Goal: Task Accomplishment & Management: Manage account settings

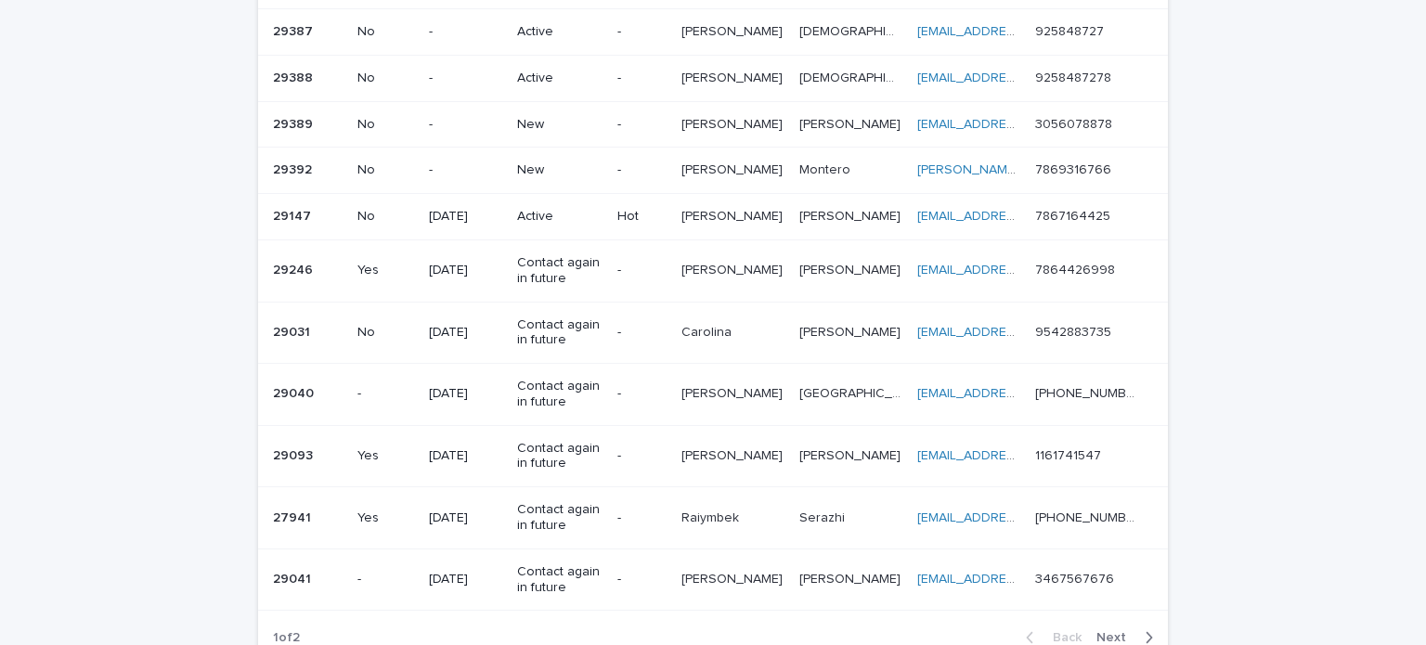
scroll to position [1021, 0]
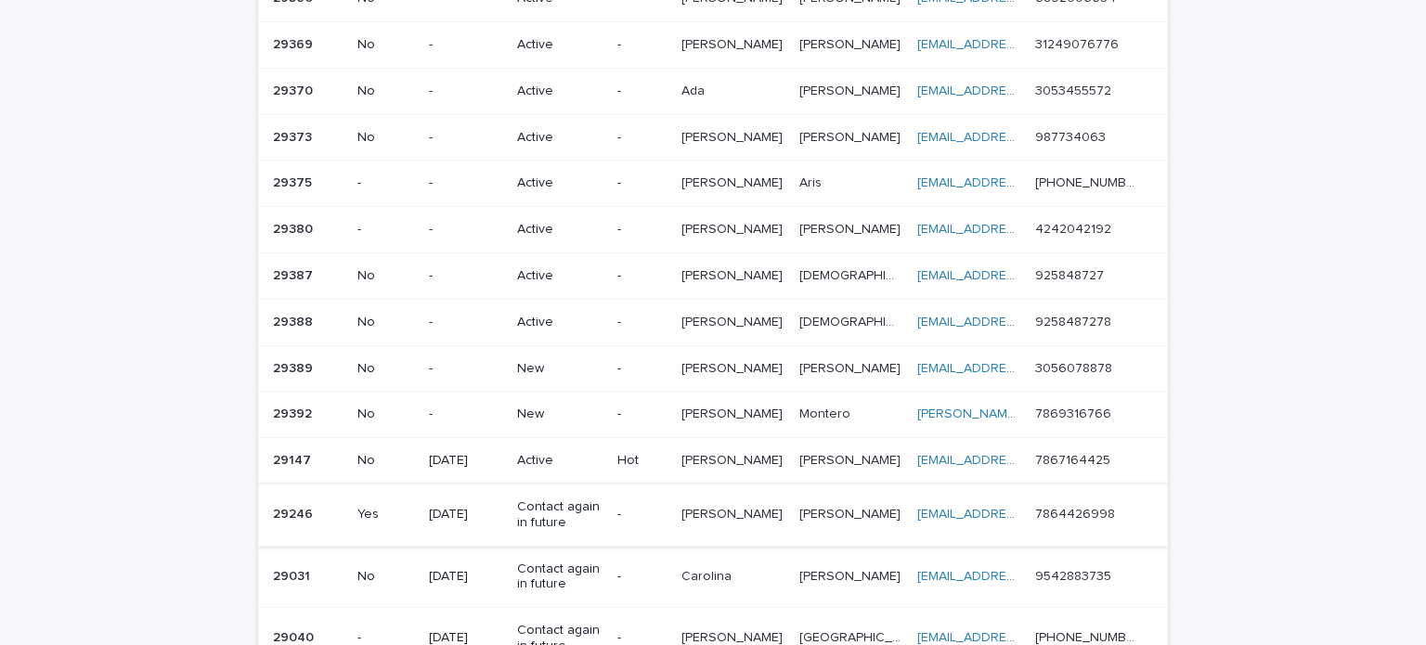
scroll to position [928, 0]
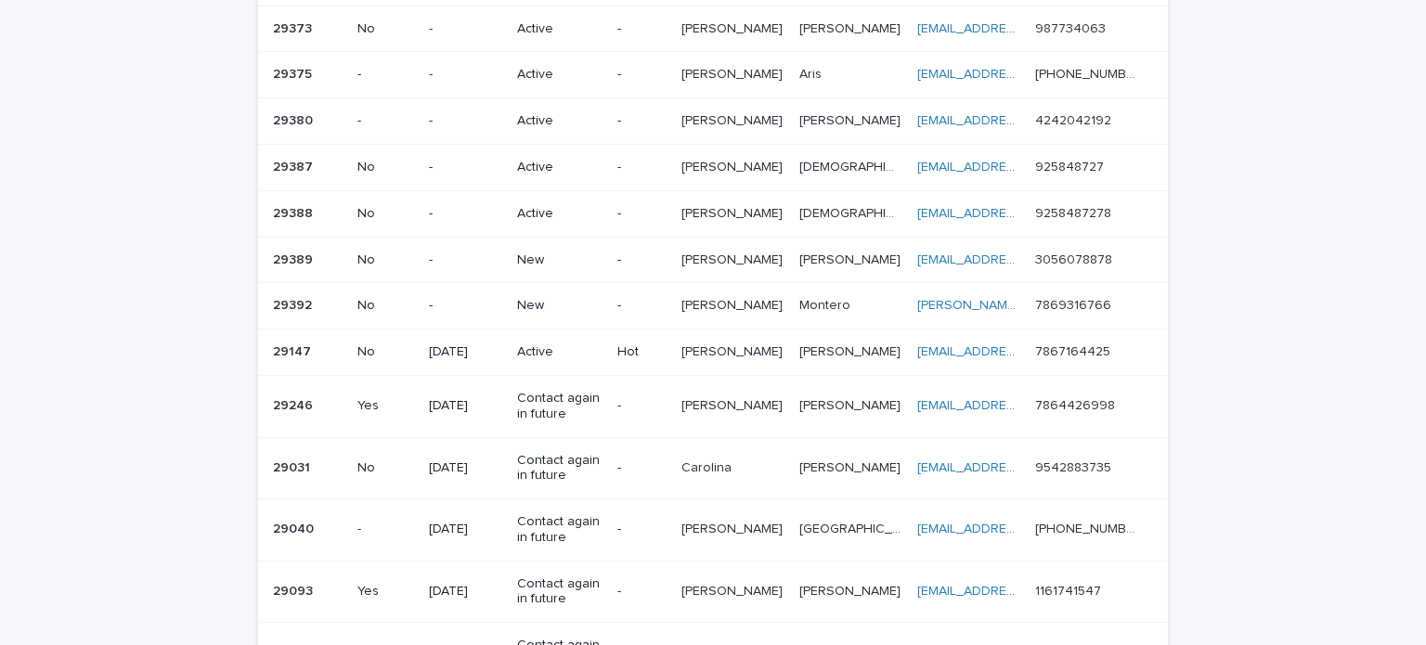
click at [531, 255] on p "New" at bounding box center [559, 260] width 85 height 16
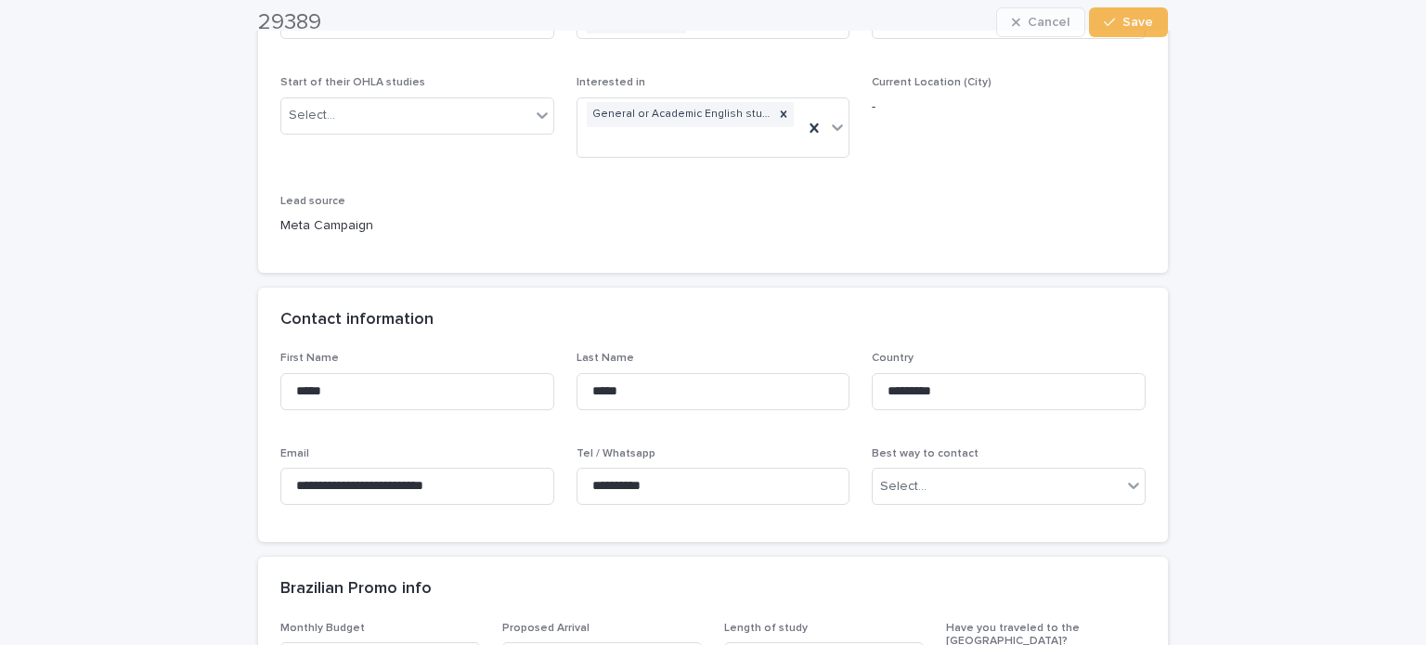
scroll to position [650, 0]
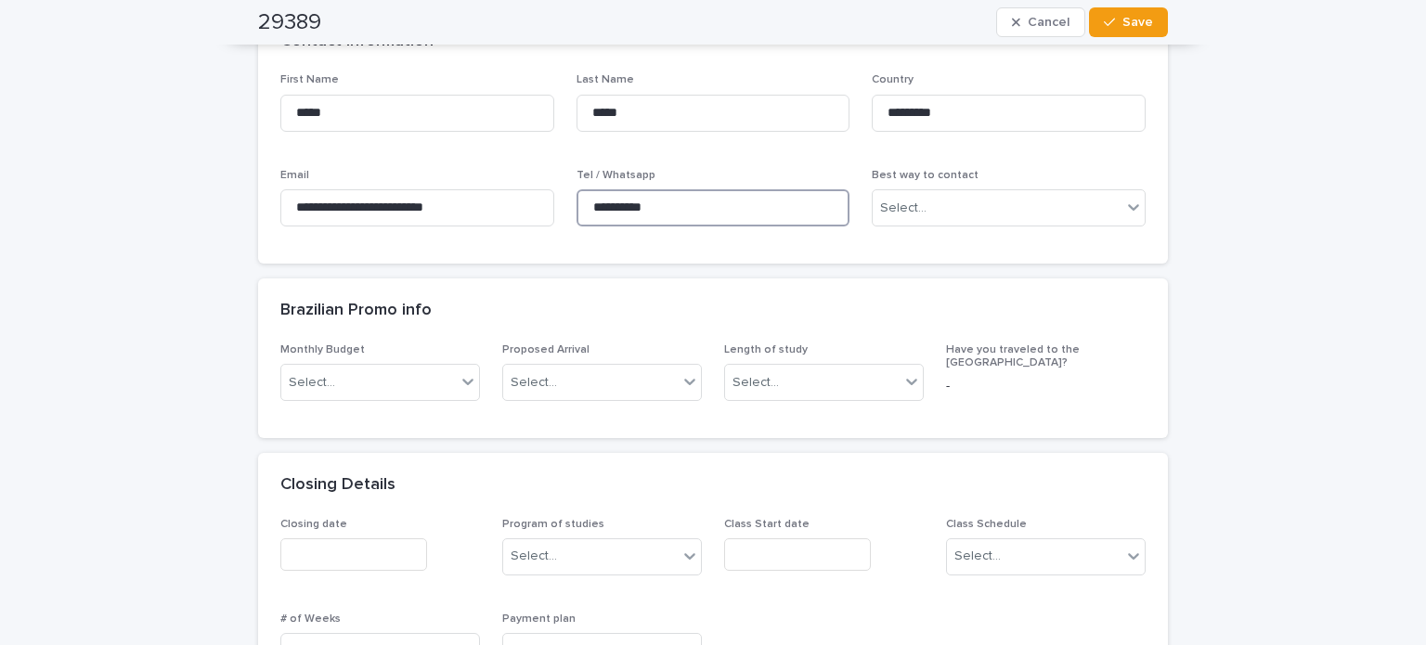
drag, startPoint x: 692, startPoint y: 205, endPoint x: 561, endPoint y: 205, distance: 131.8
click at [561, 205] on div "**********" at bounding box center [712, 157] width 865 height 168
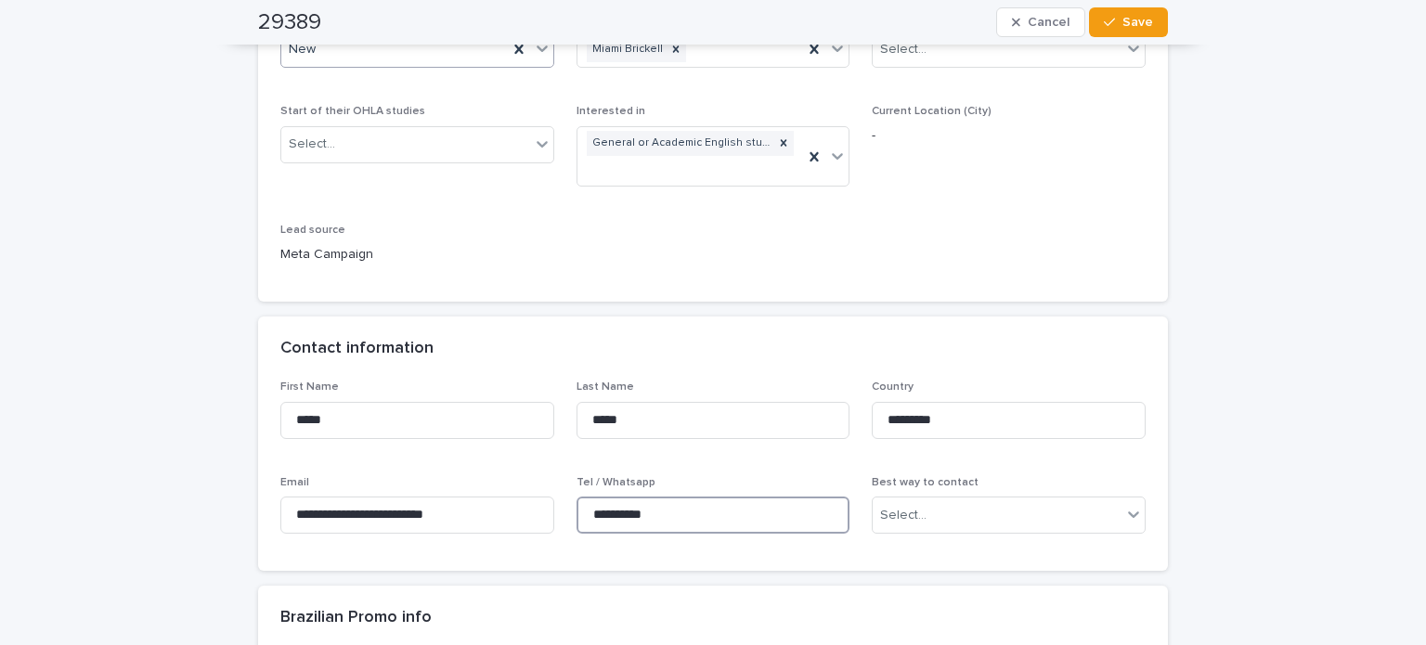
scroll to position [186, 0]
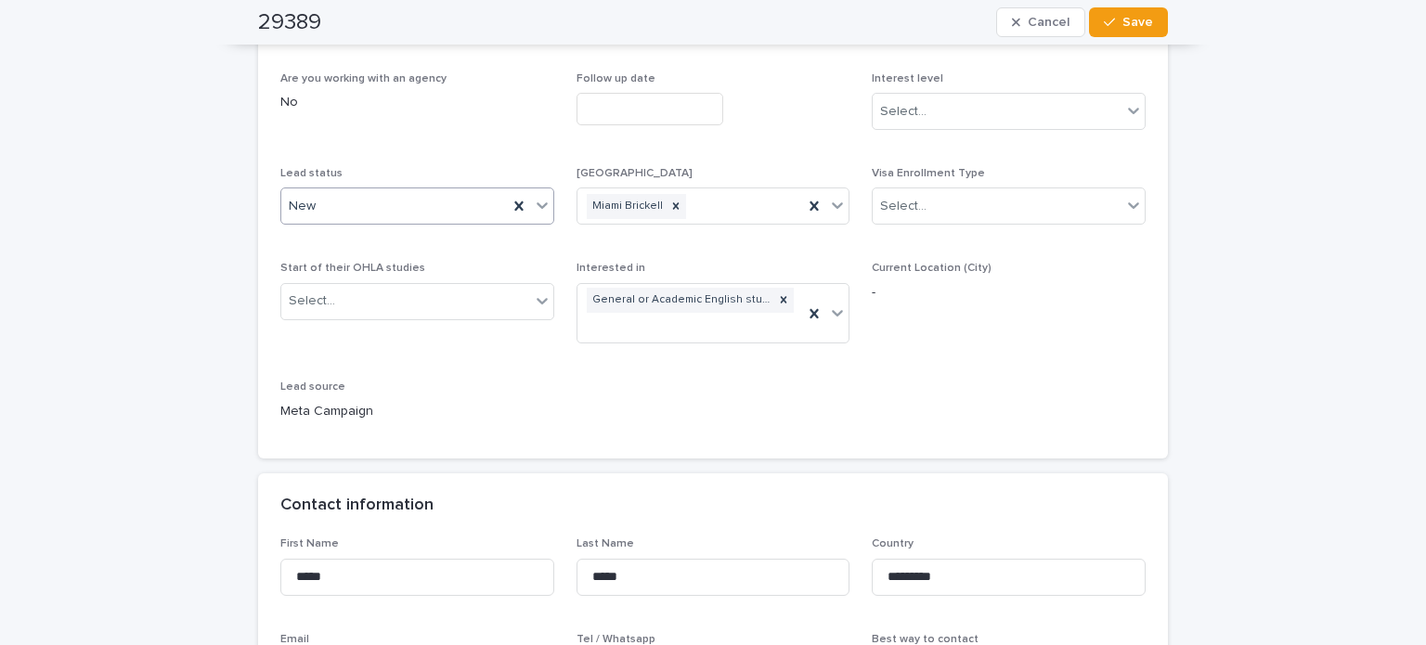
click at [312, 211] on div "New" at bounding box center [394, 206] width 226 height 31
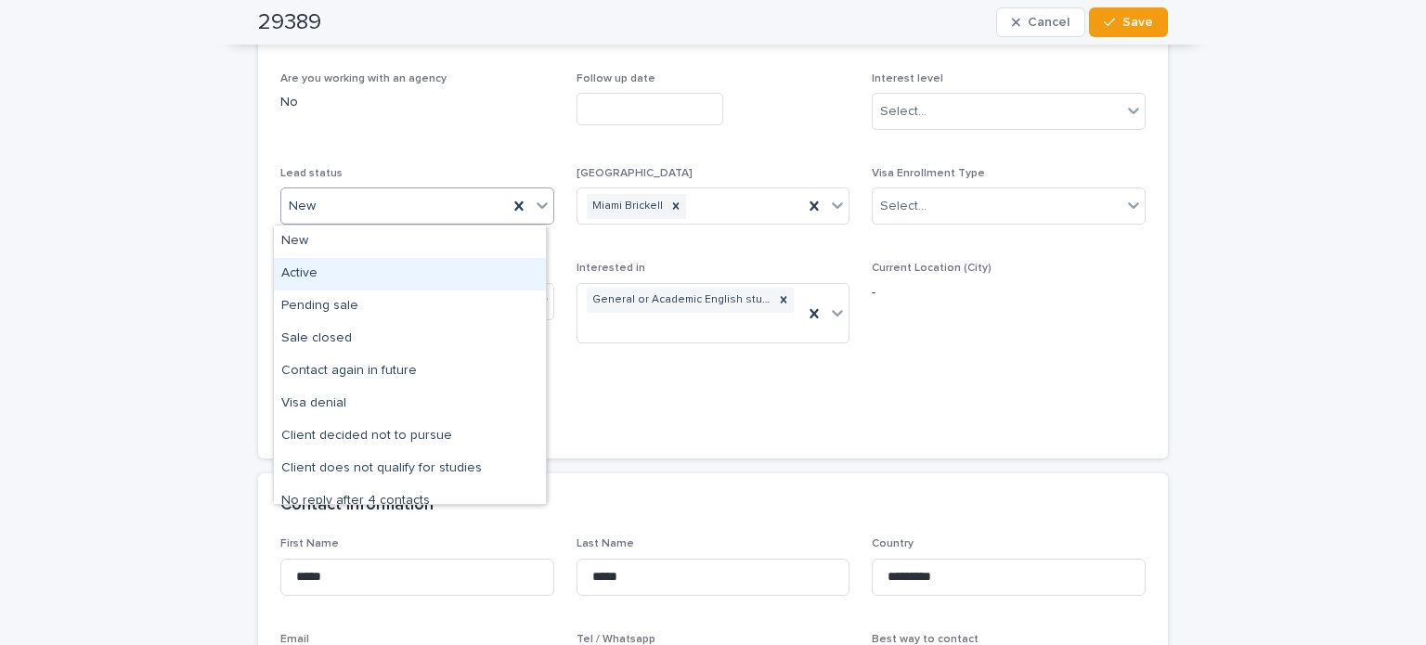
click at [316, 270] on div "Active" at bounding box center [410, 274] width 272 height 32
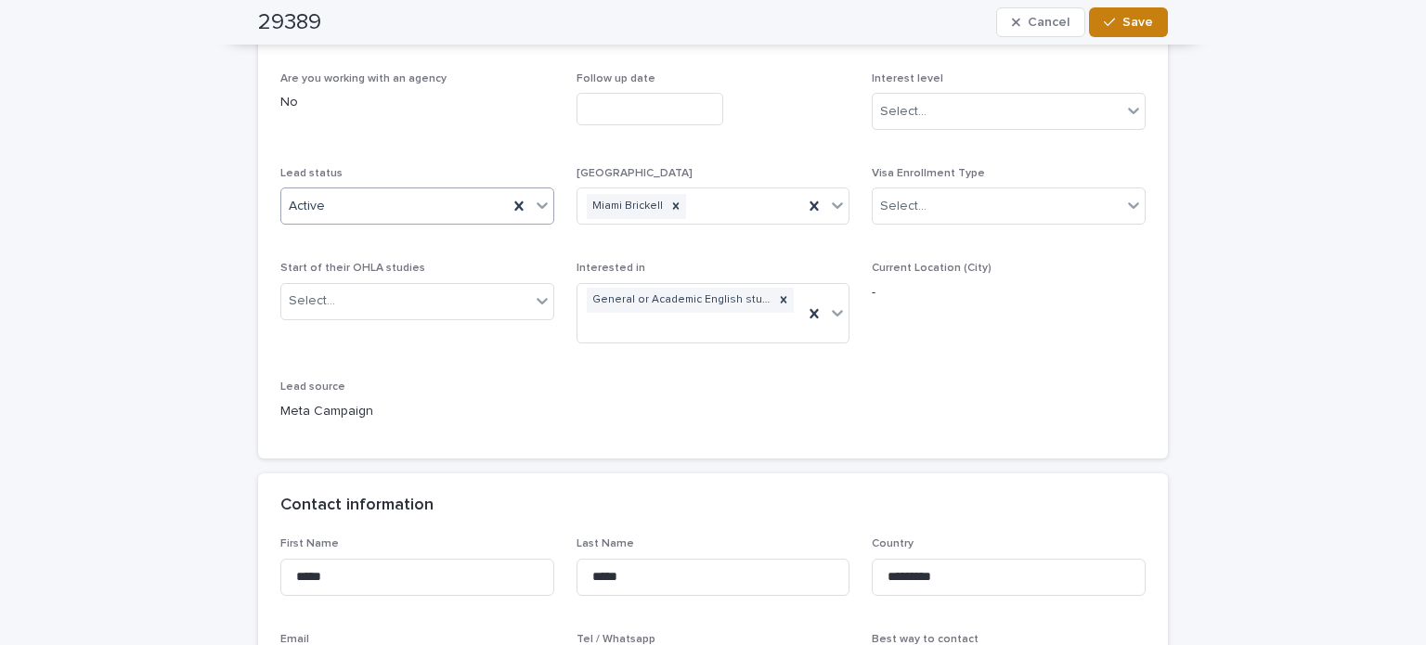
click at [1134, 19] on span "Save" at bounding box center [1137, 22] width 31 height 13
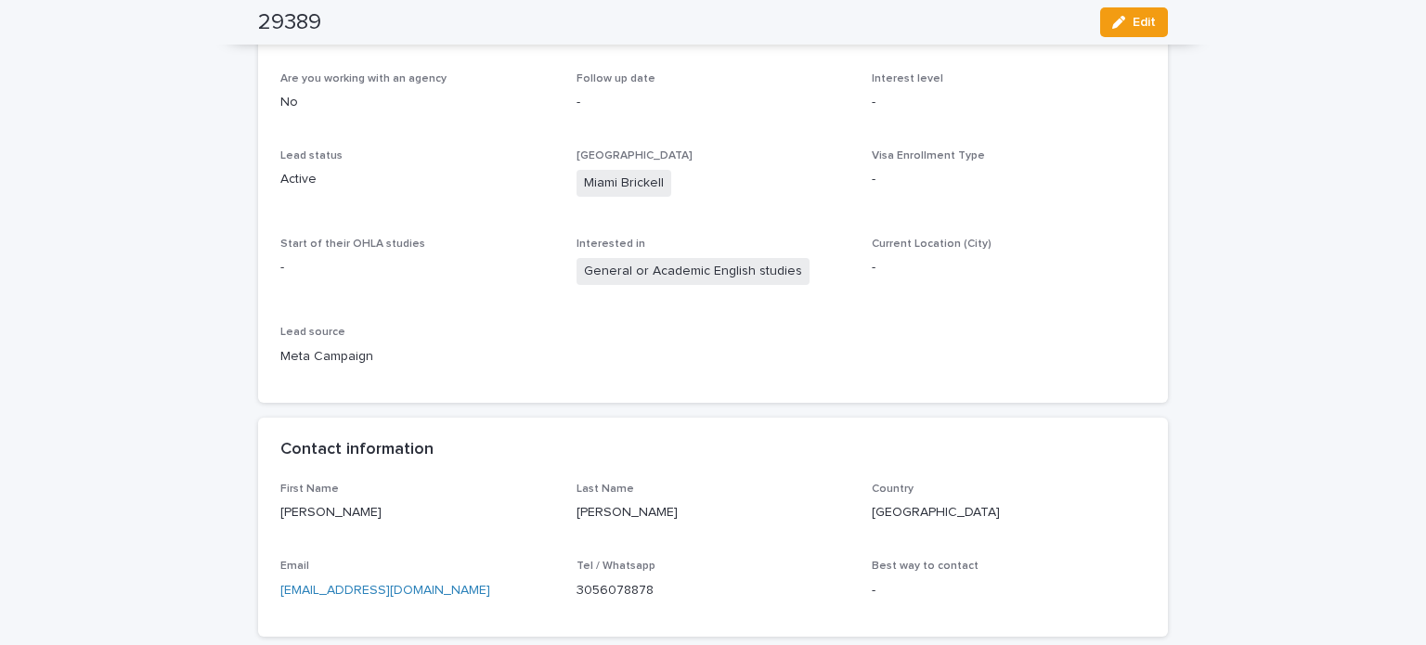
scroll to position [0, 0]
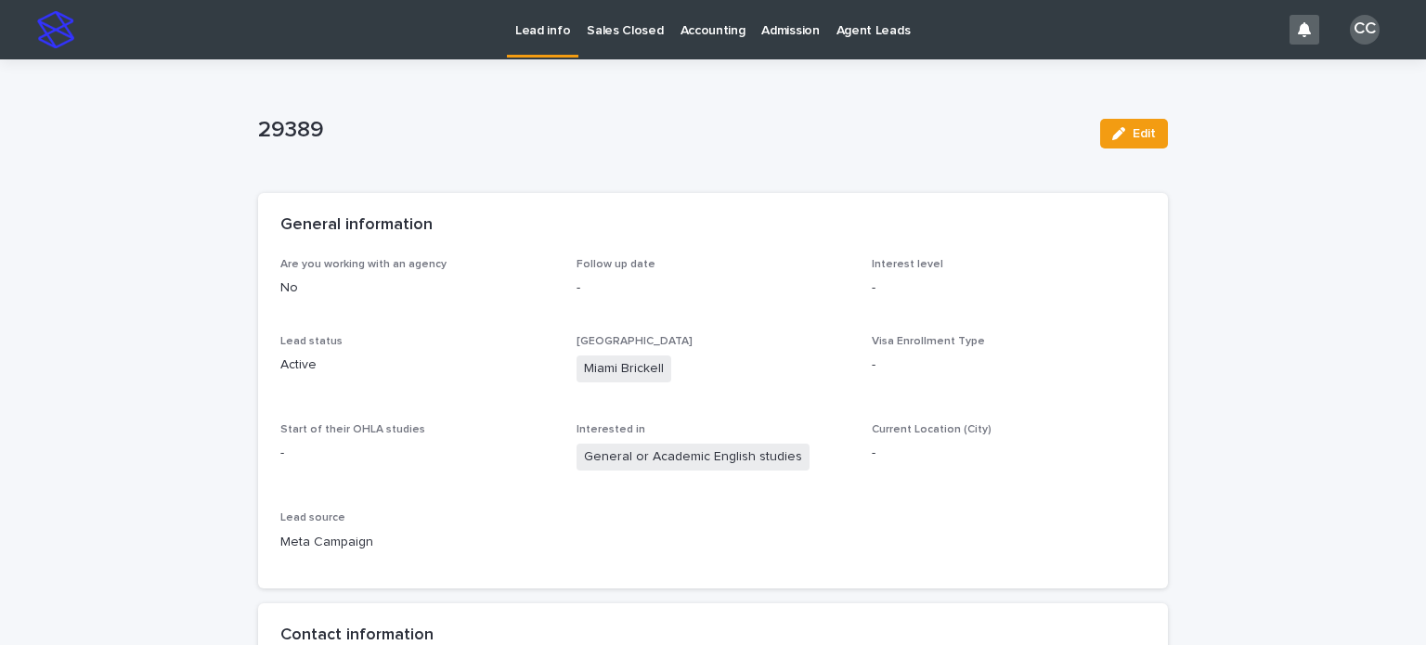
click at [545, 32] on p "Lead info" at bounding box center [542, 19] width 55 height 39
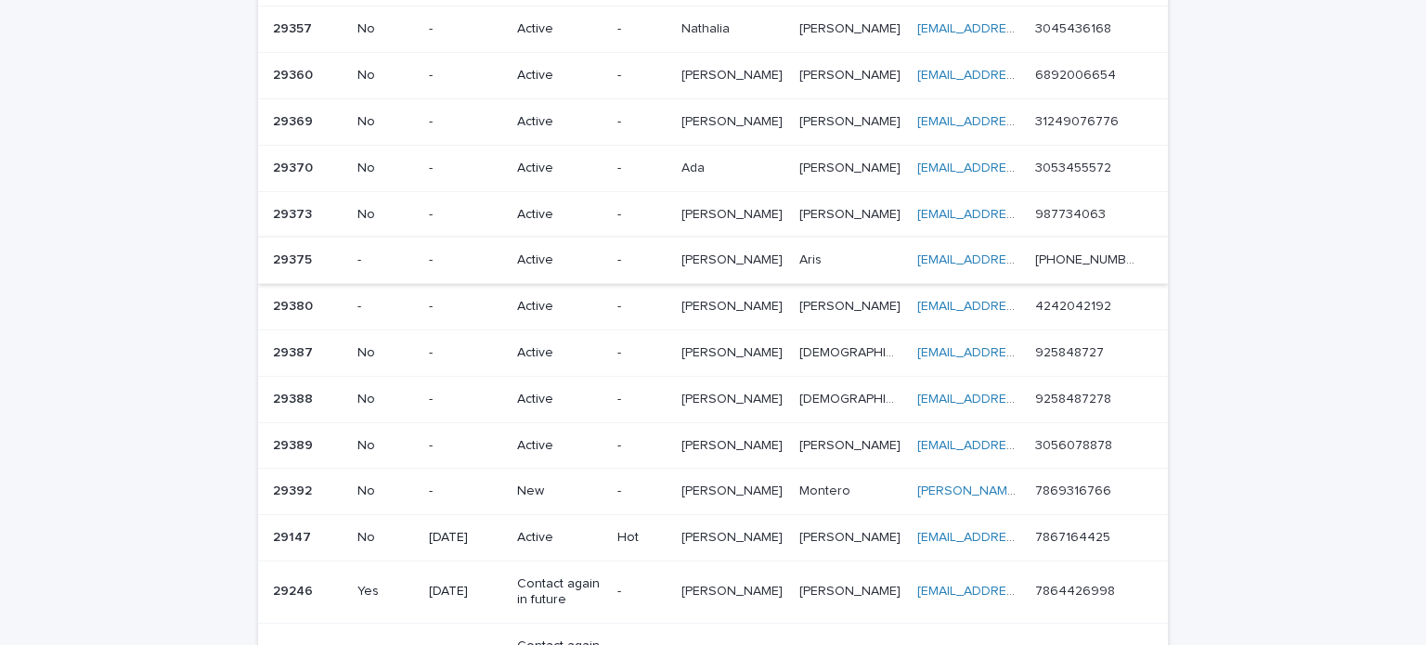
scroll to position [928, 0]
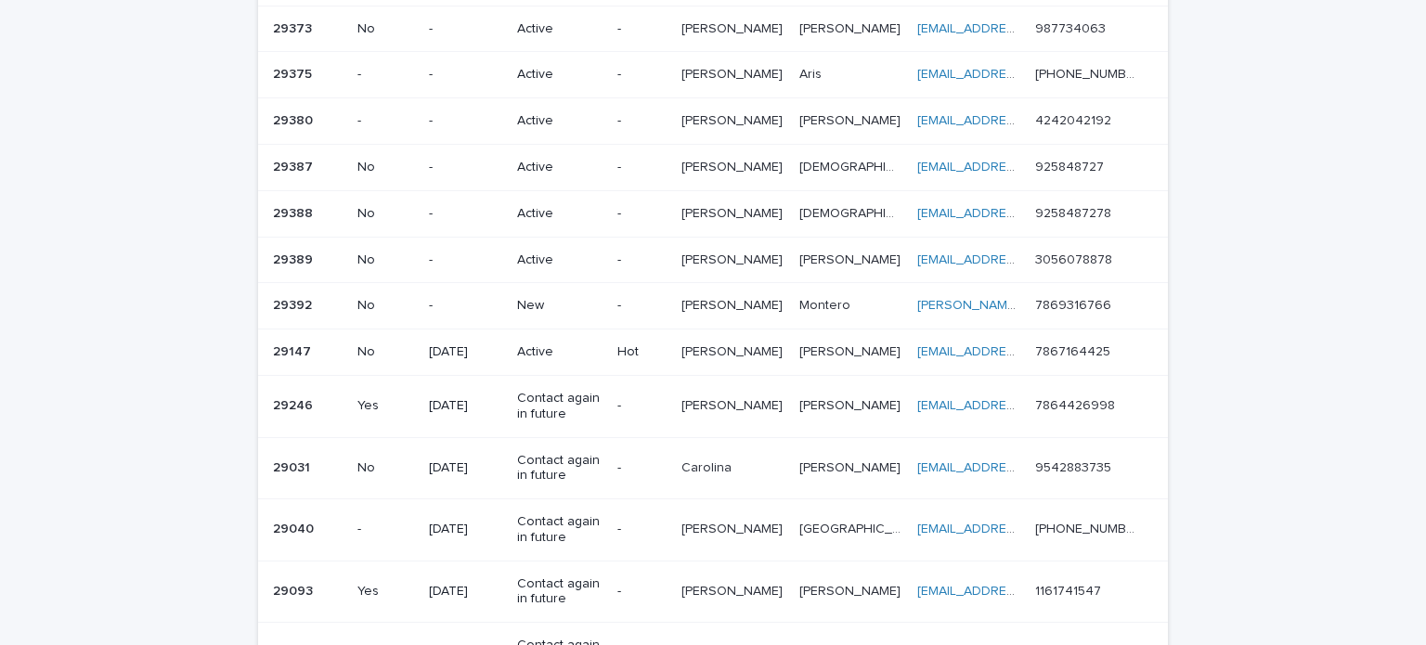
click at [543, 298] on p "New" at bounding box center [559, 306] width 85 height 16
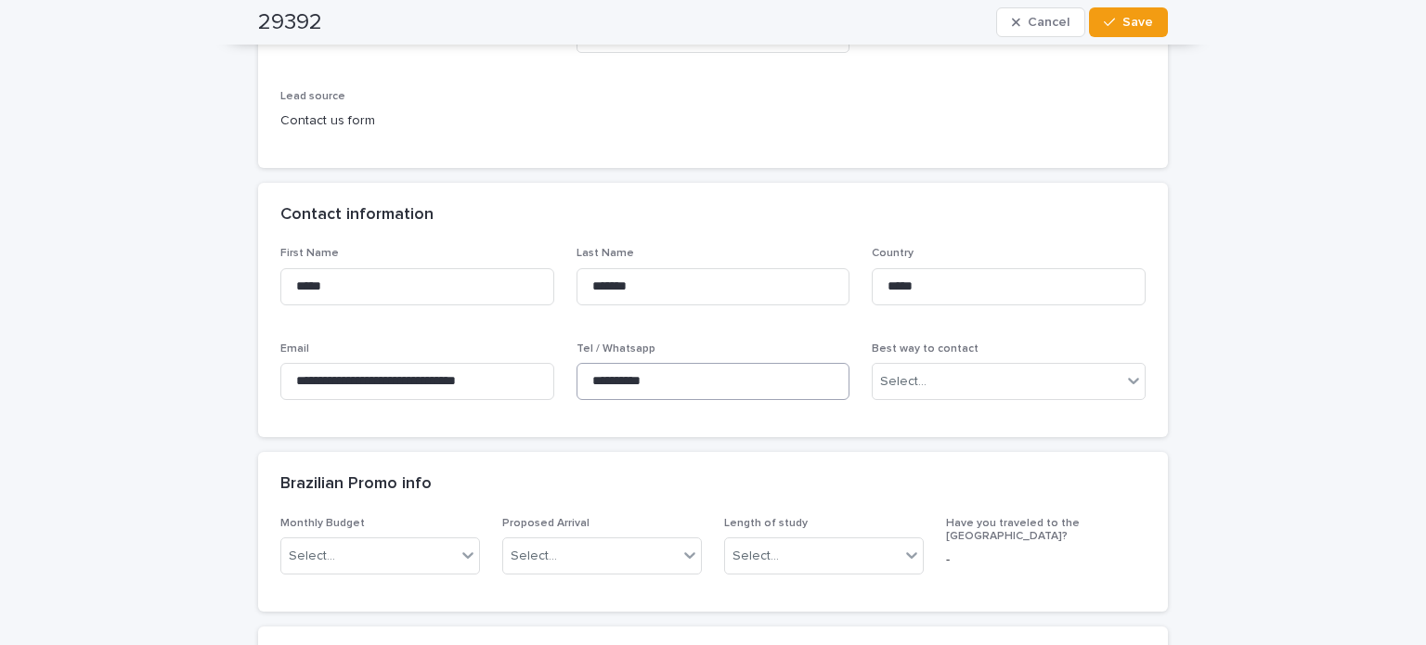
scroll to position [557, 0]
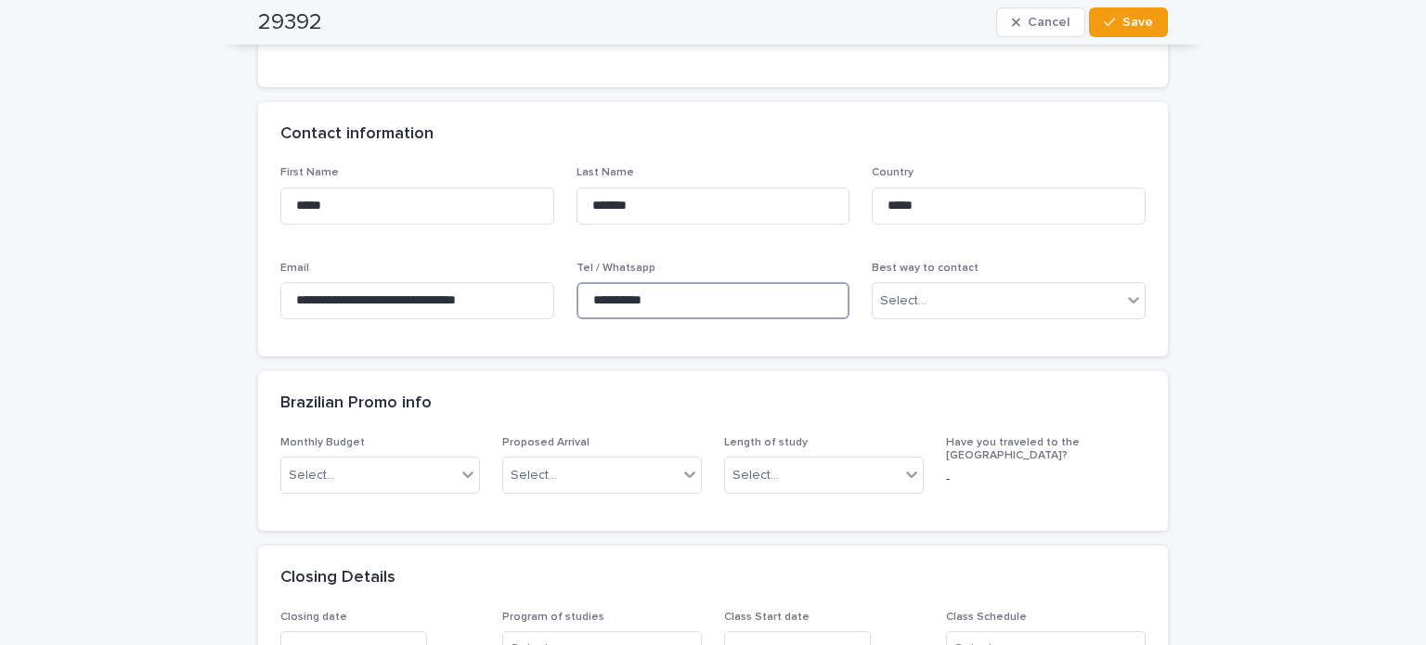
click at [560, 292] on div "**********" at bounding box center [712, 250] width 865 height 168
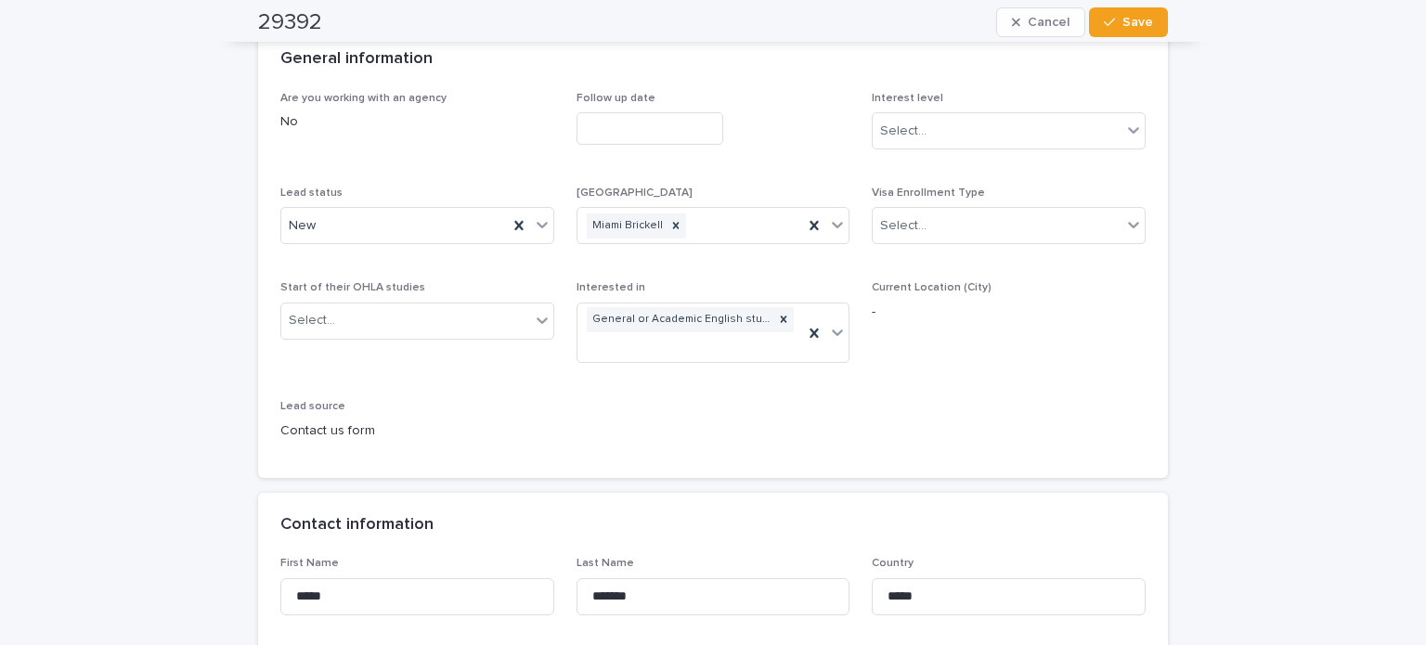
scroll to position [0, 0]
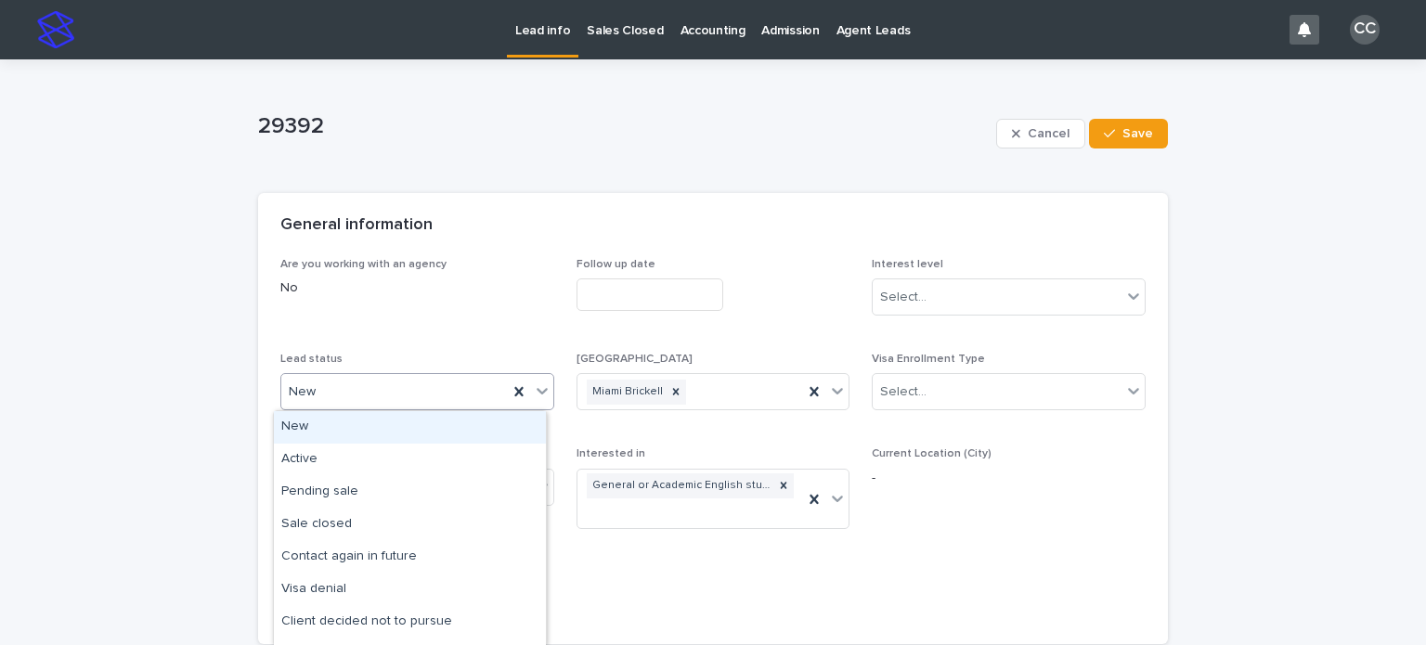
click at [331, 391] on div "New" at bounding box center [394, 392] width 226 height 31
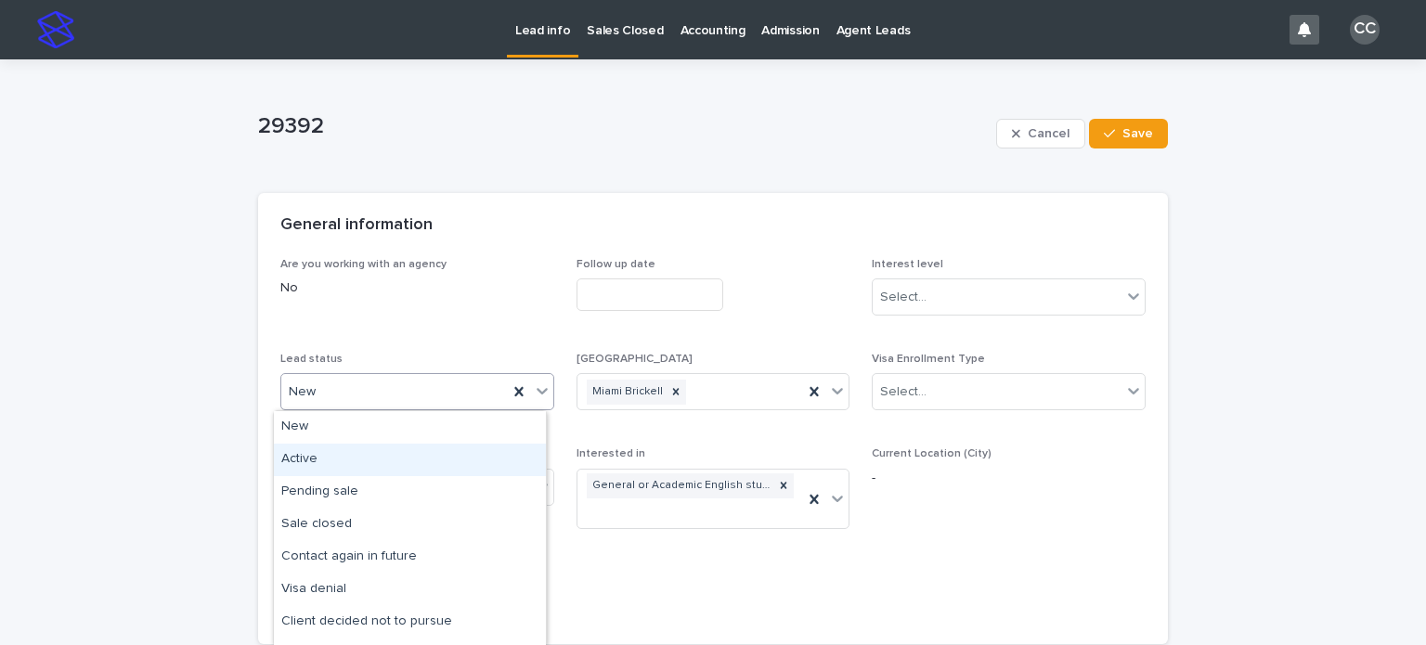
click at [319, 453] on div "Active" at bounding box center [410, 460] width 272 height 32
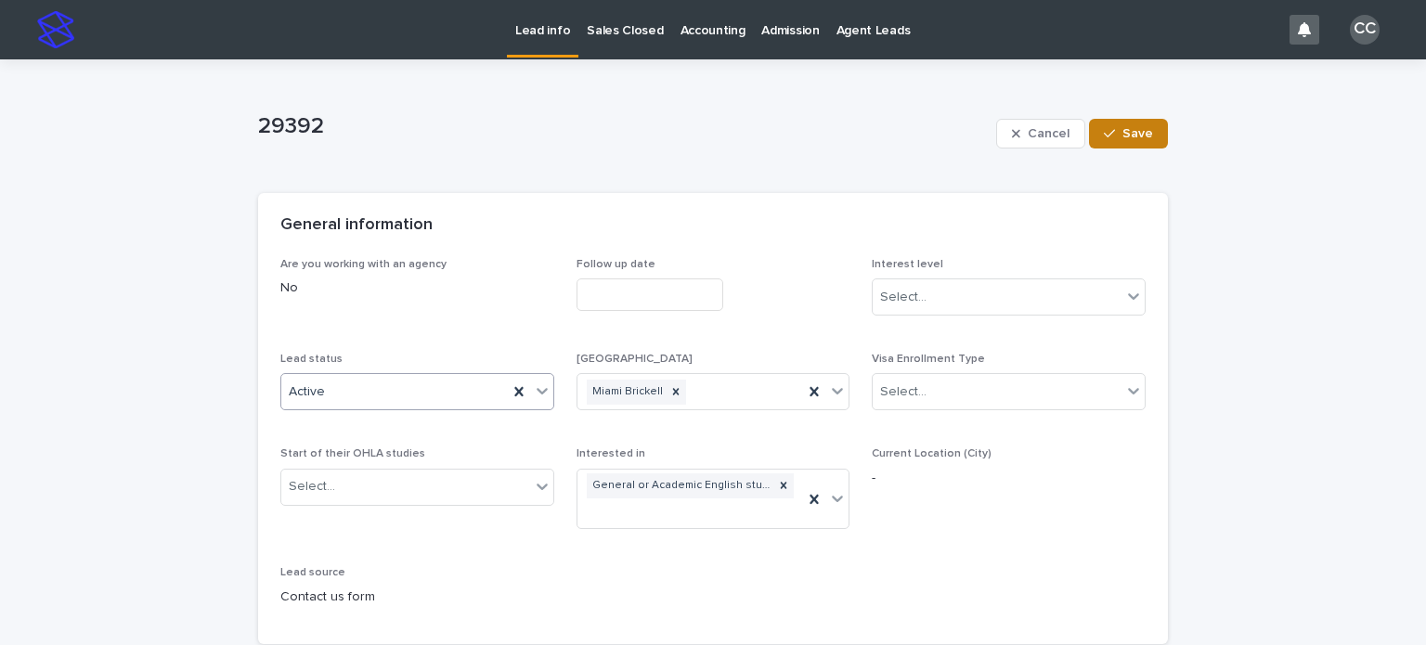
click at [1128, 136] on span "Save" at bounding box center [1137, 133] width 31 height 13
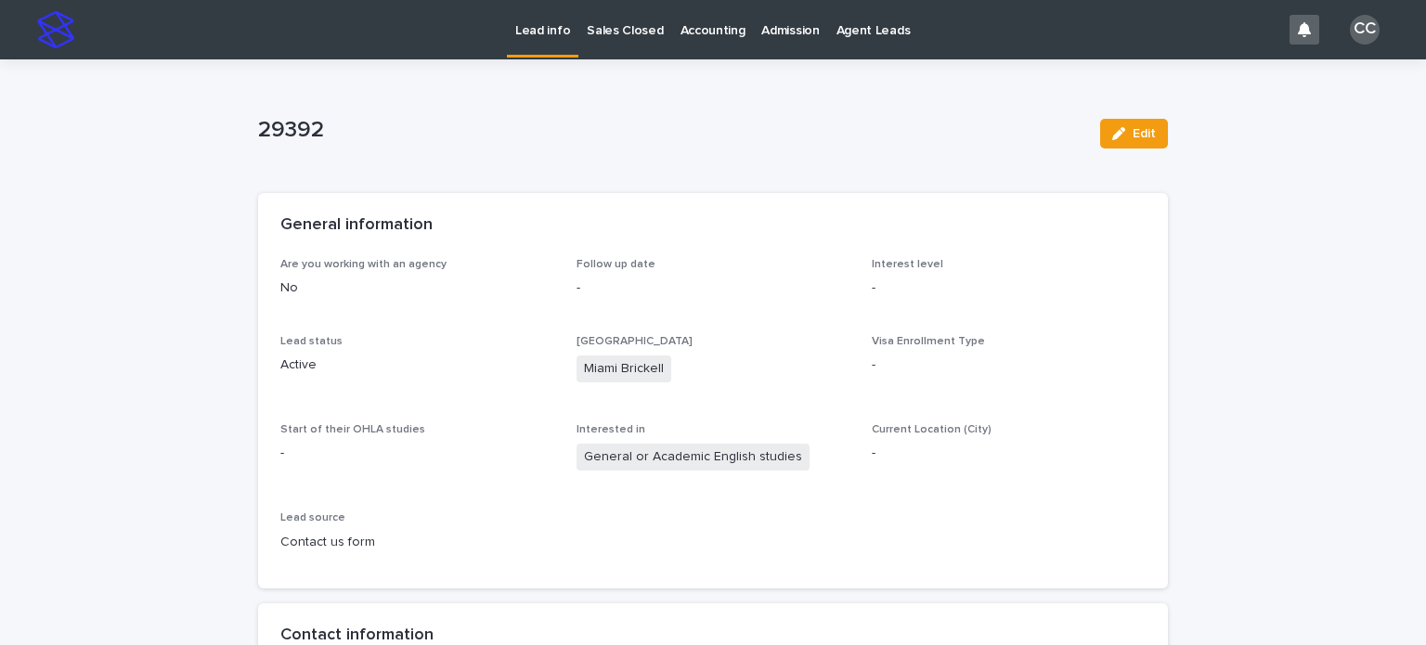
click at [559, 35] on p "Lead info" at bounding box center [542, 19] width 55 height 39
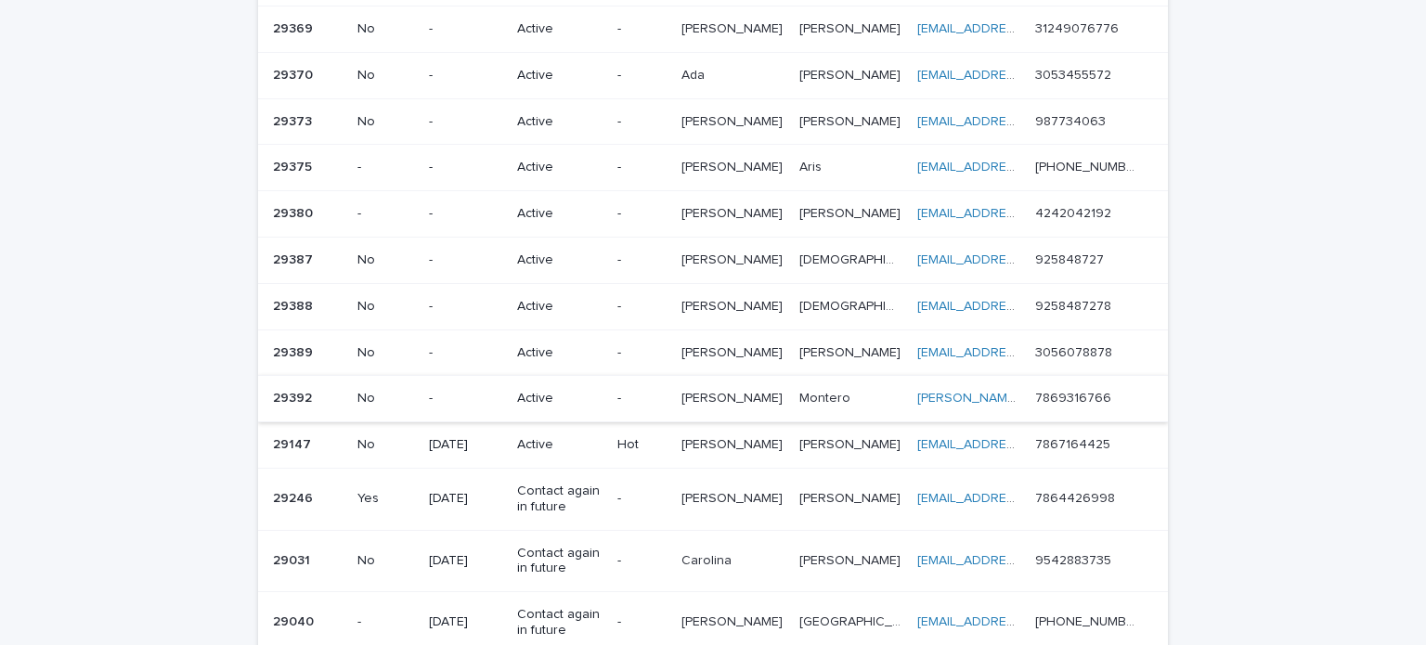
scroll to position [928, 0]
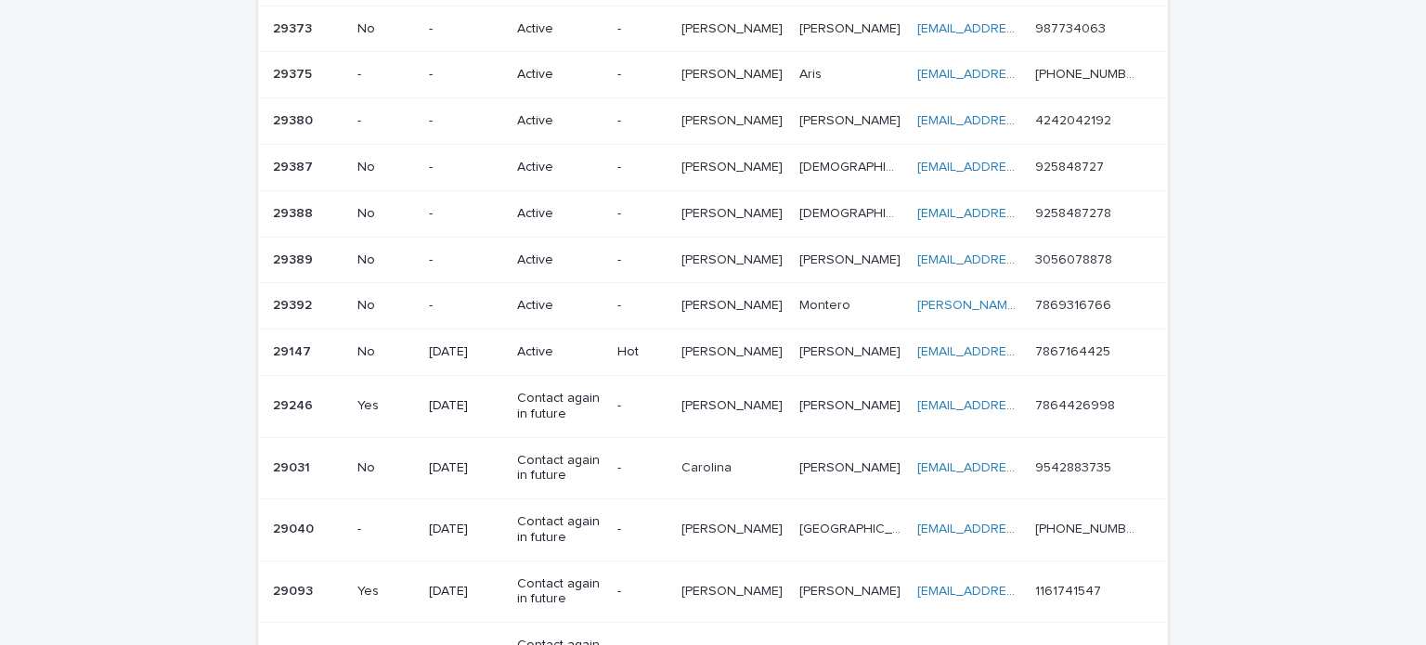
click at [540, 344] on p "Active" at bounding box center [559, 352] width 85 height 16
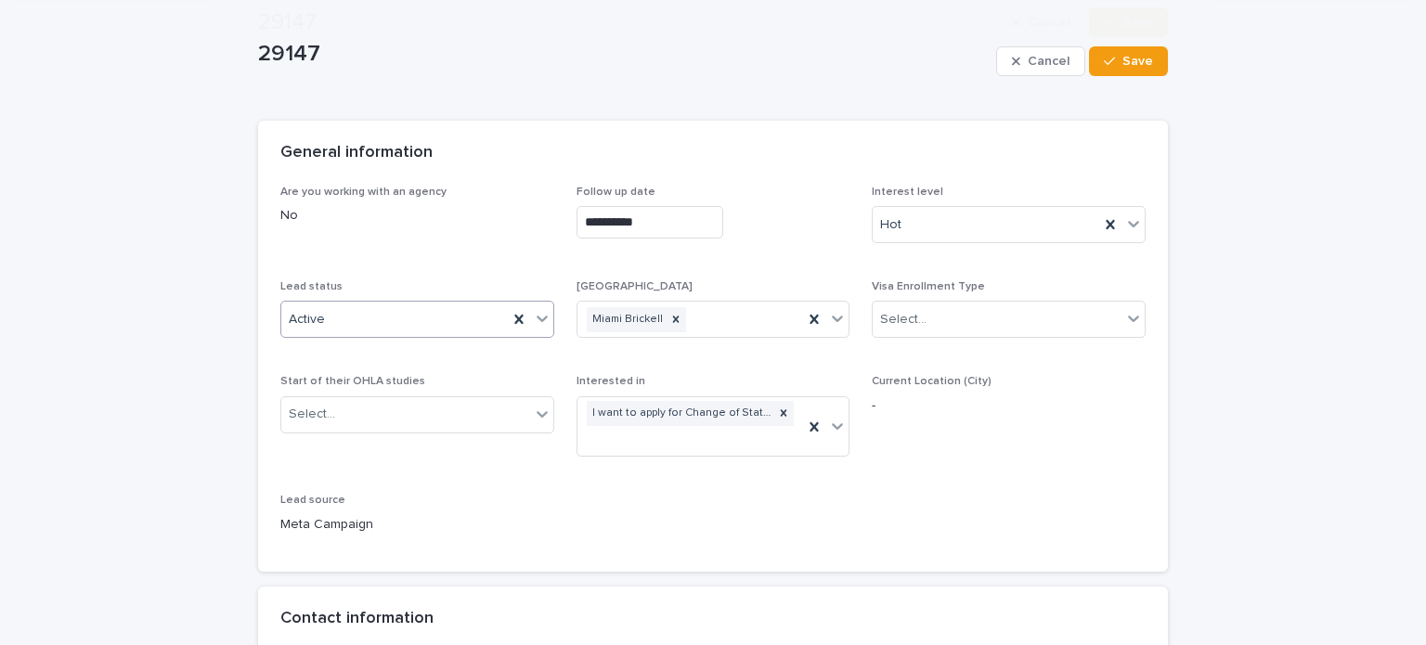
scroll to position [278, 0]
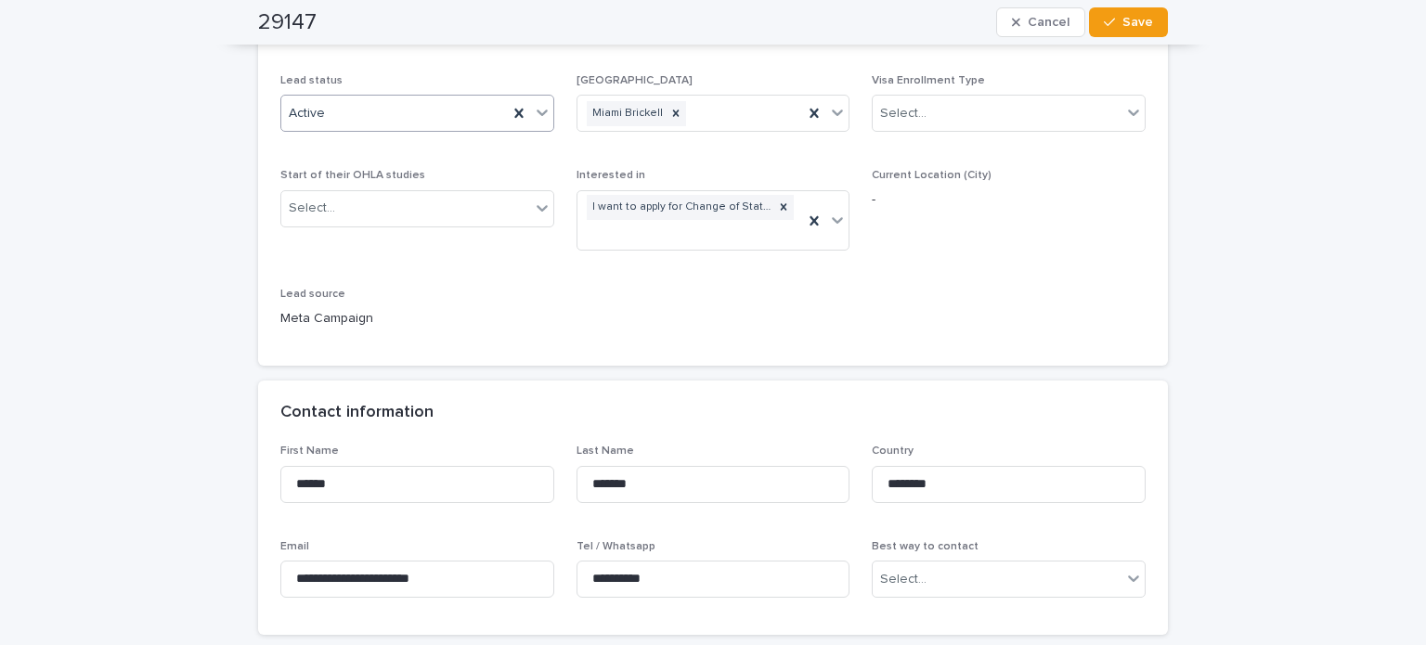
click at [421, 121] on div "Active" at bounding box center [394, 113] width 226 height 31
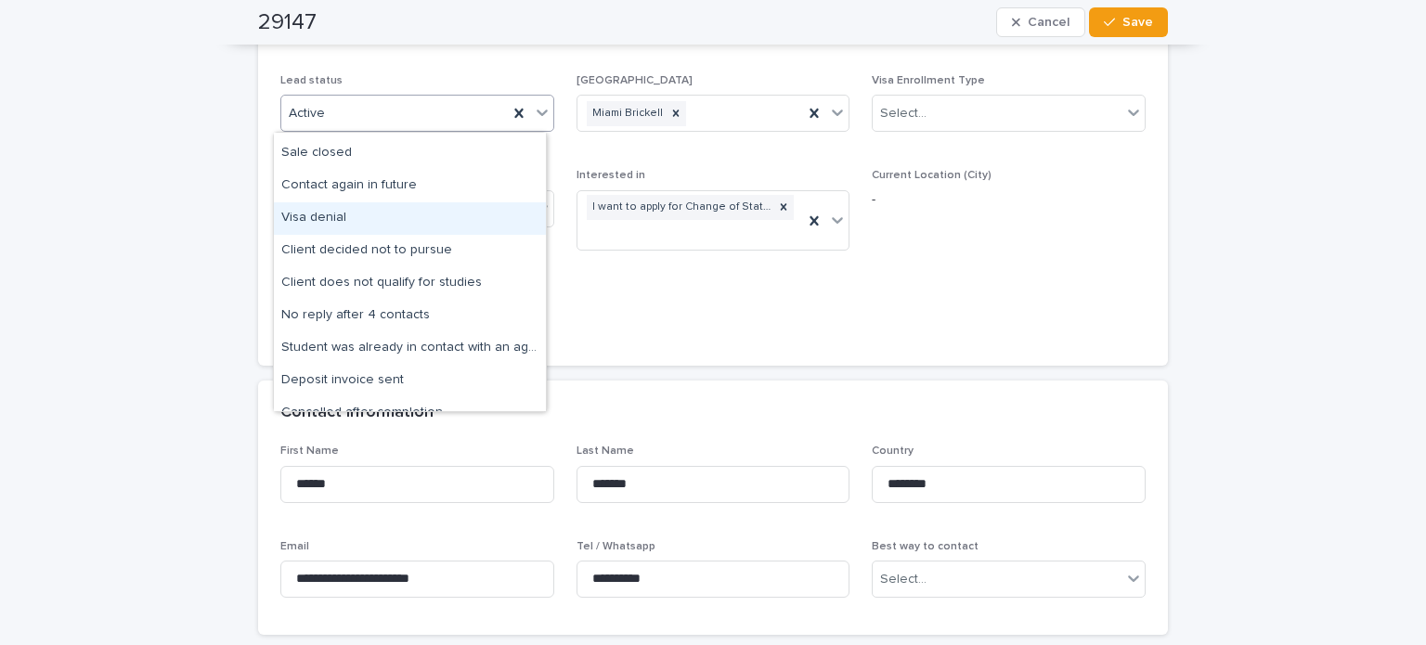
scroll to position [144, 0]
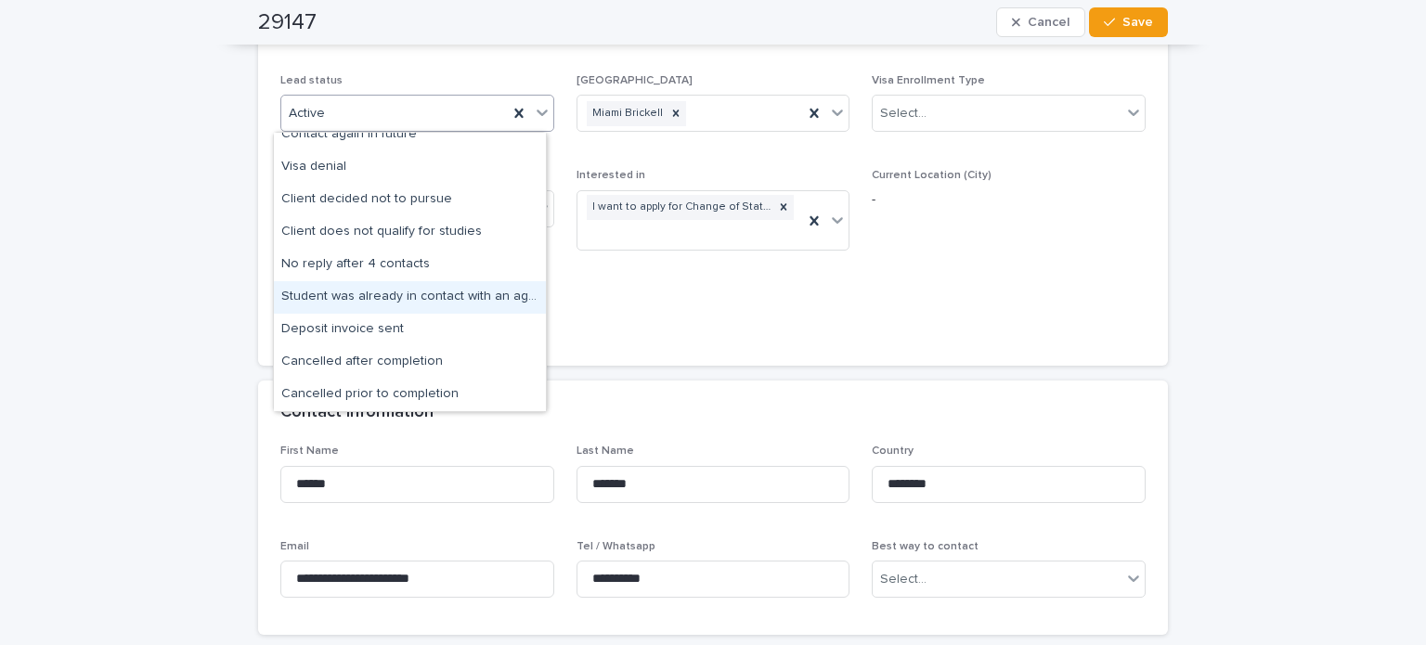
click at [479, 300] on div "Student was already in contact with an agent" at bounding box center [410, 297] width 272 height 32
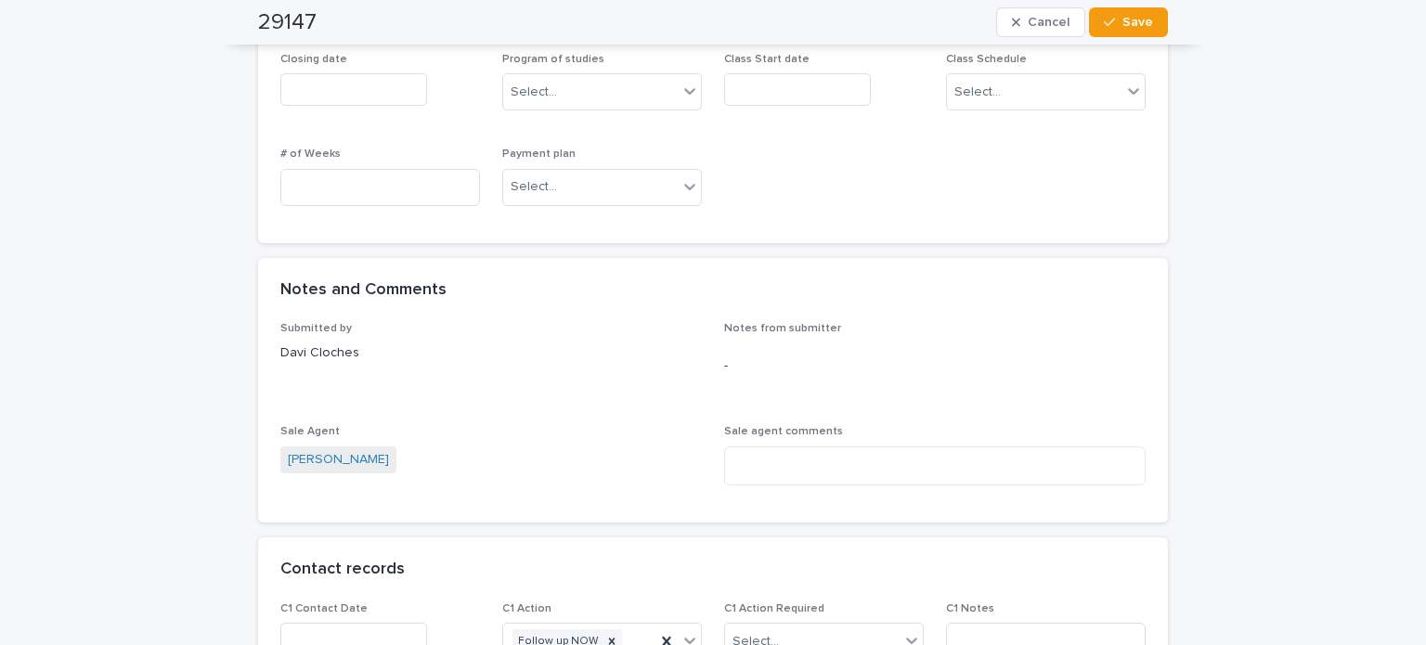
scroll to position [1300, 0]
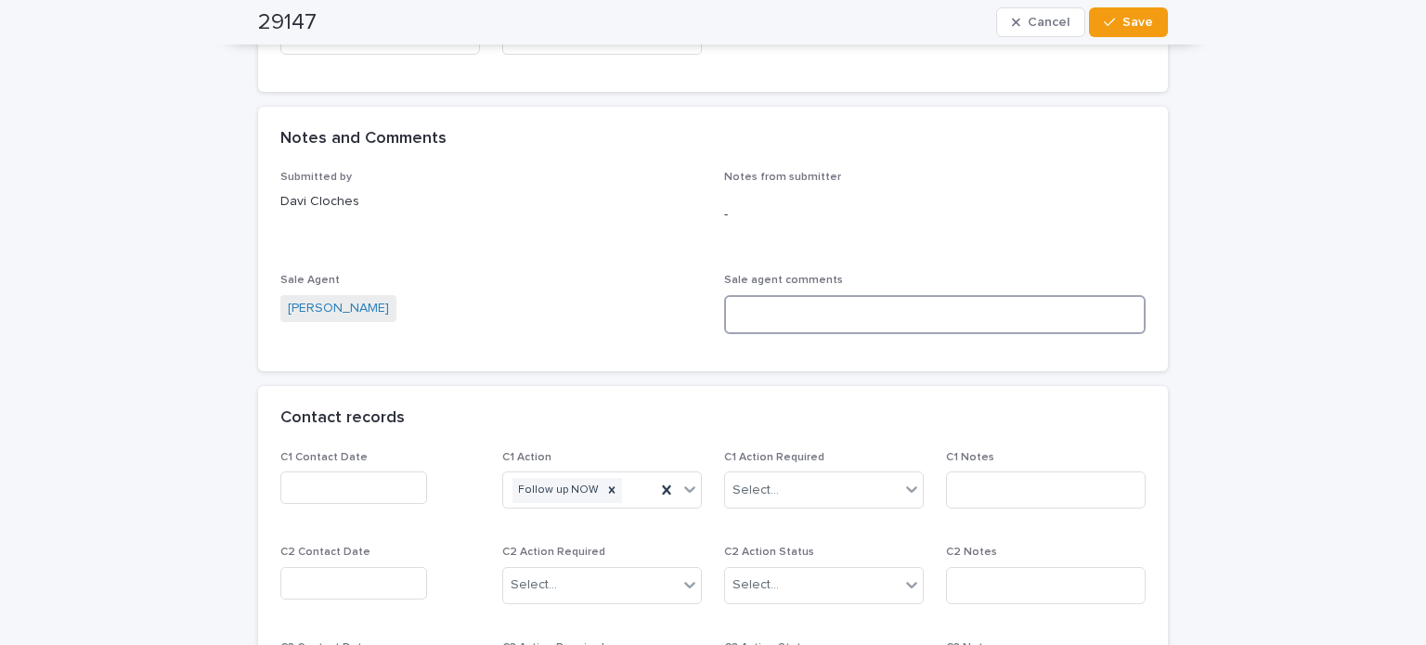
click at [854, 310] on textarea at bounding box center [934, 315] width 421 height 40
type textarea "*"
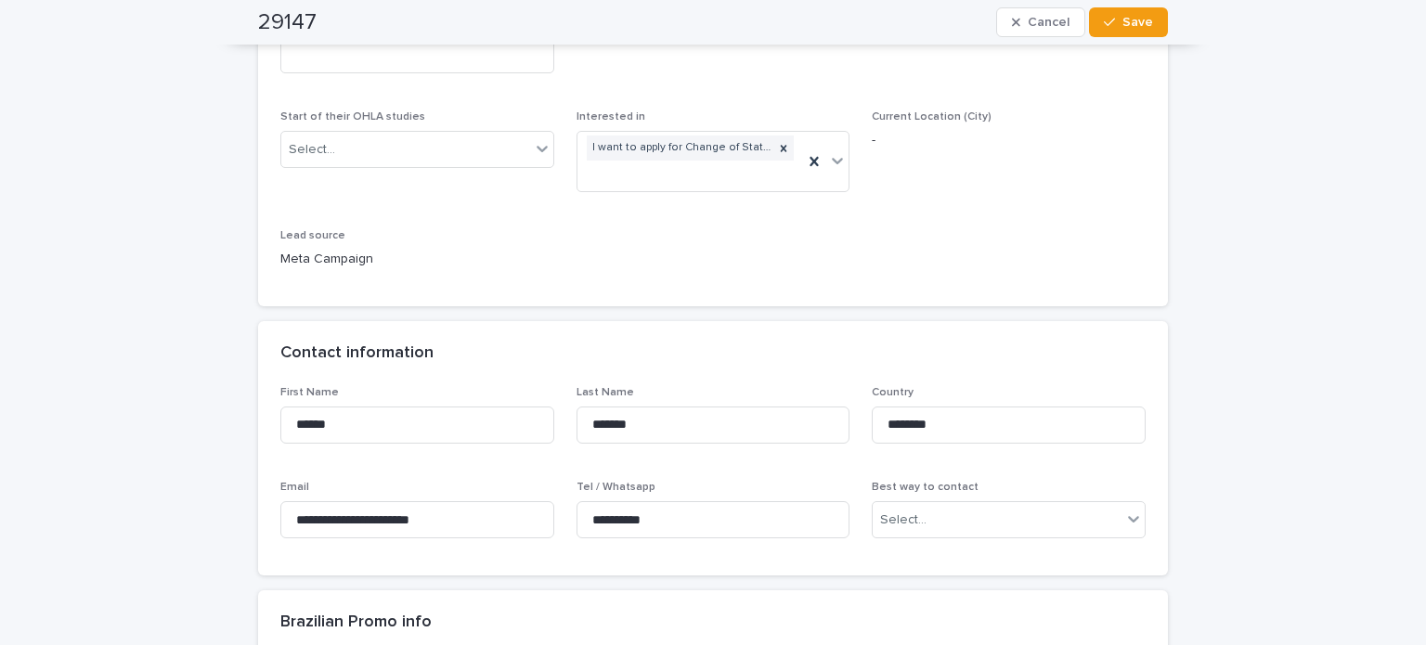
scroll to position [0, 0]
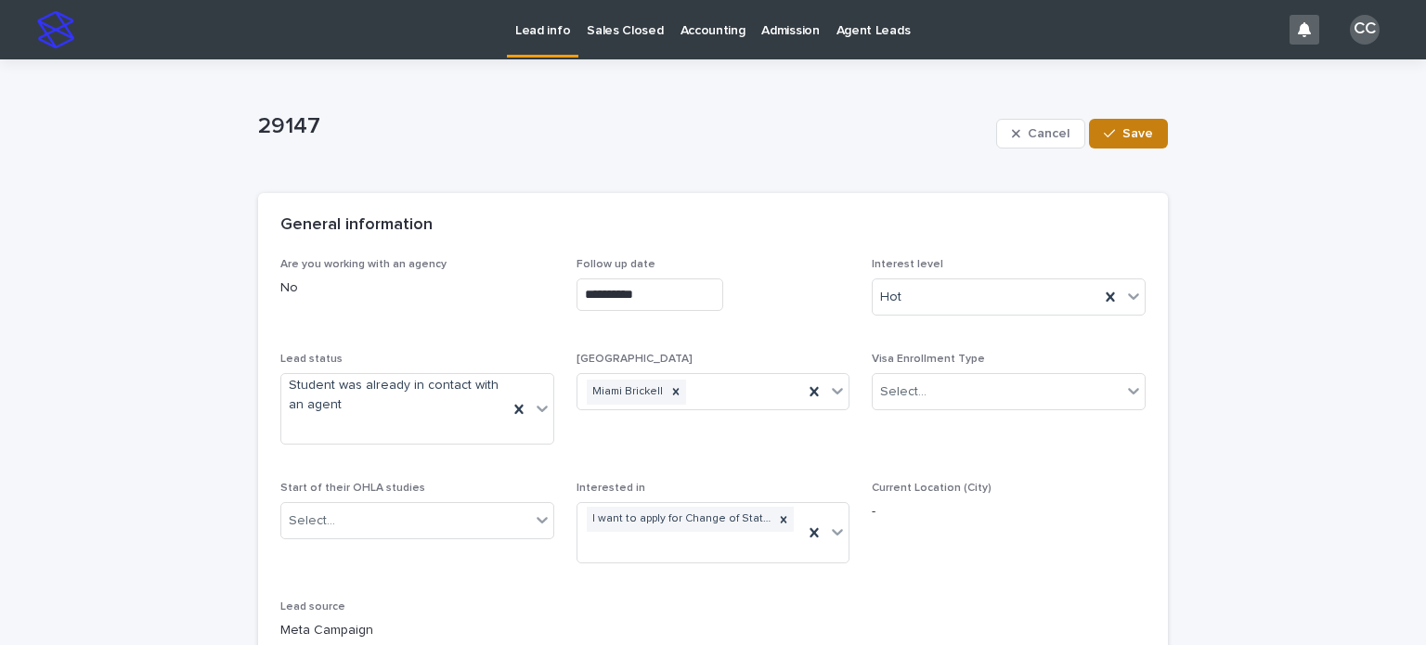
type textarea "**********"
click at [1114, 135] on div "button" at bounding box center [1113, 133] width 19 height 13
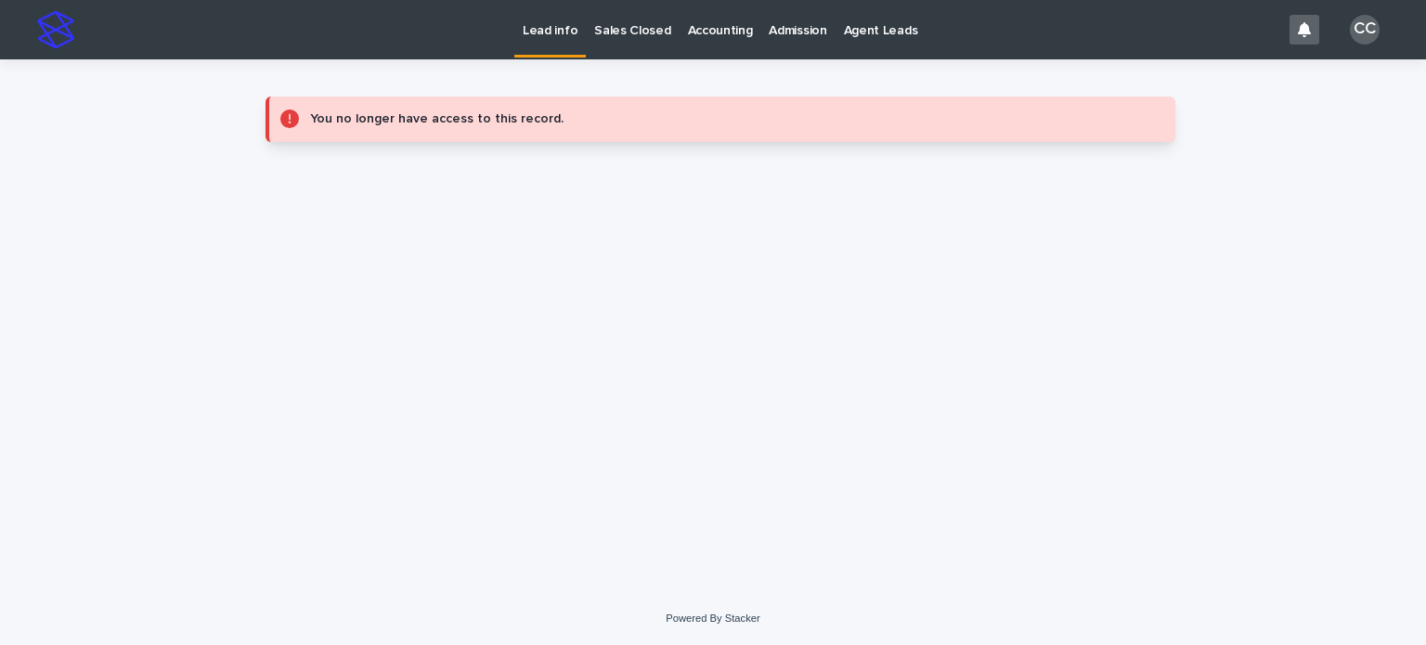
click at [546, 34] on p "Lead info" at bounding box center [550, 19] width 55 height 39
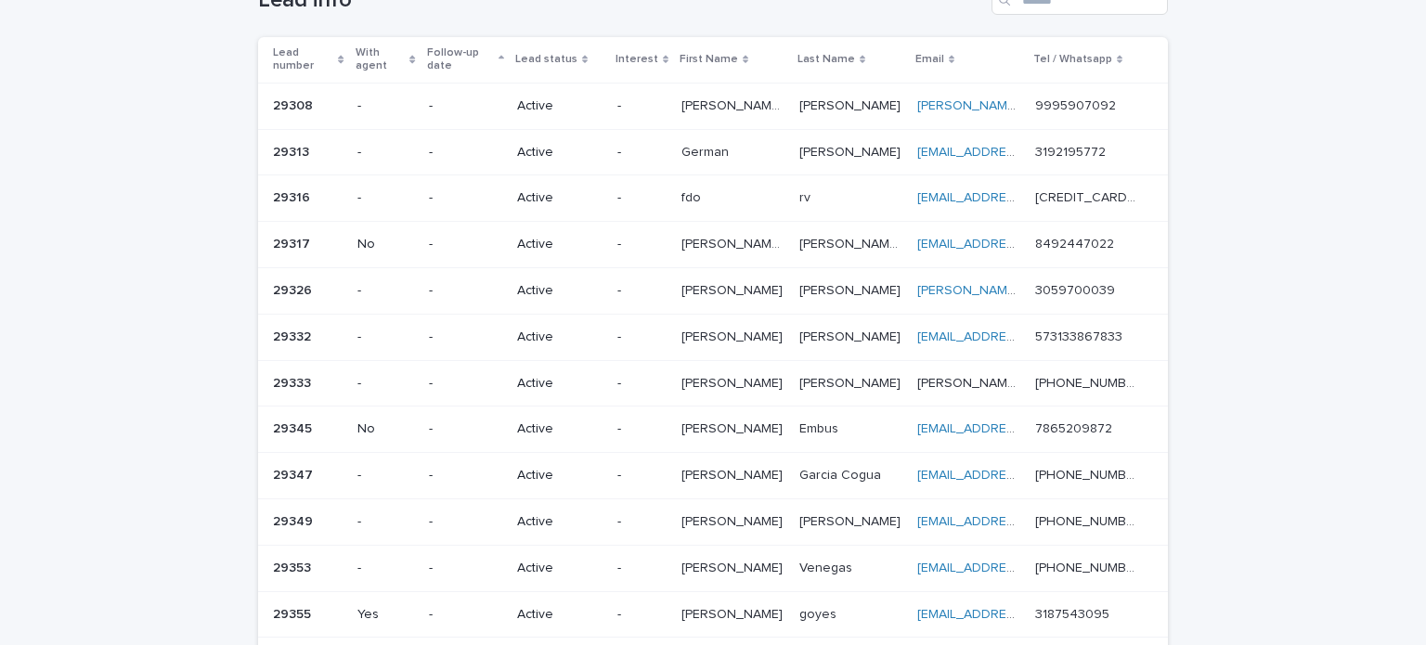
scroll to position [93, 0]
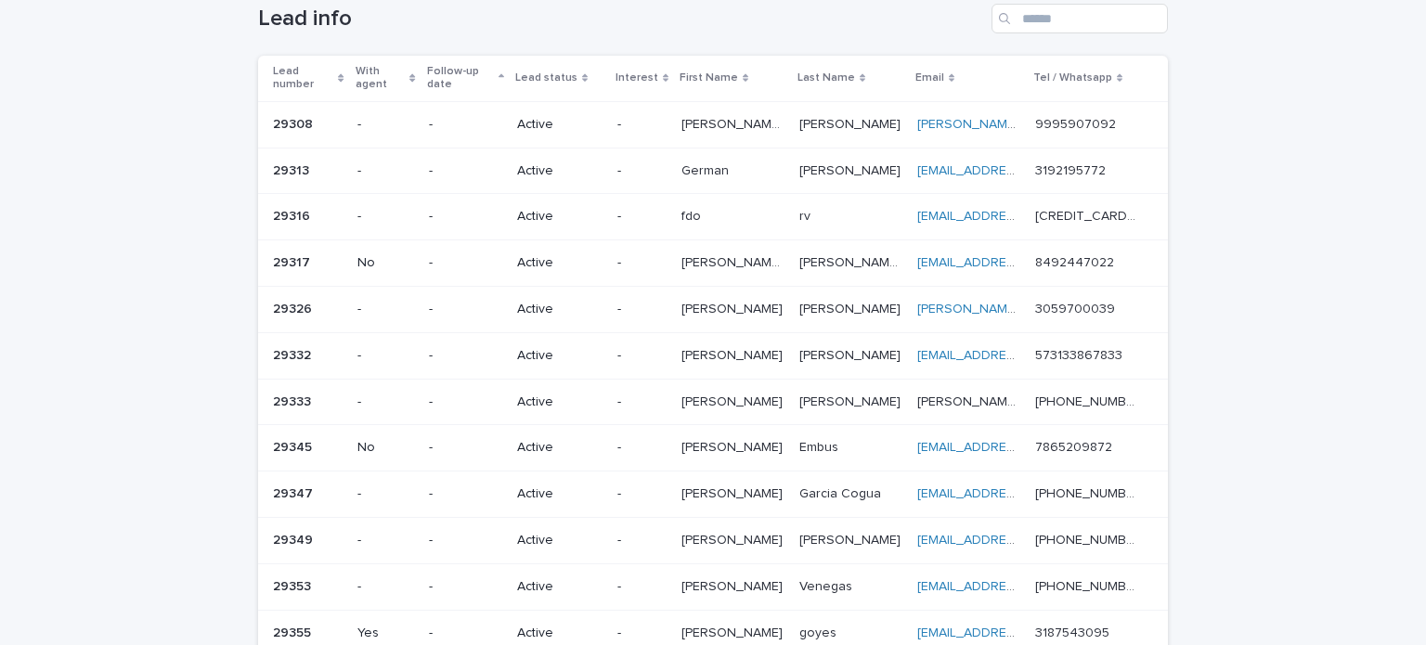
click at [448, 222] on p "-" at bounding box center [465, 217] width 73 height 16
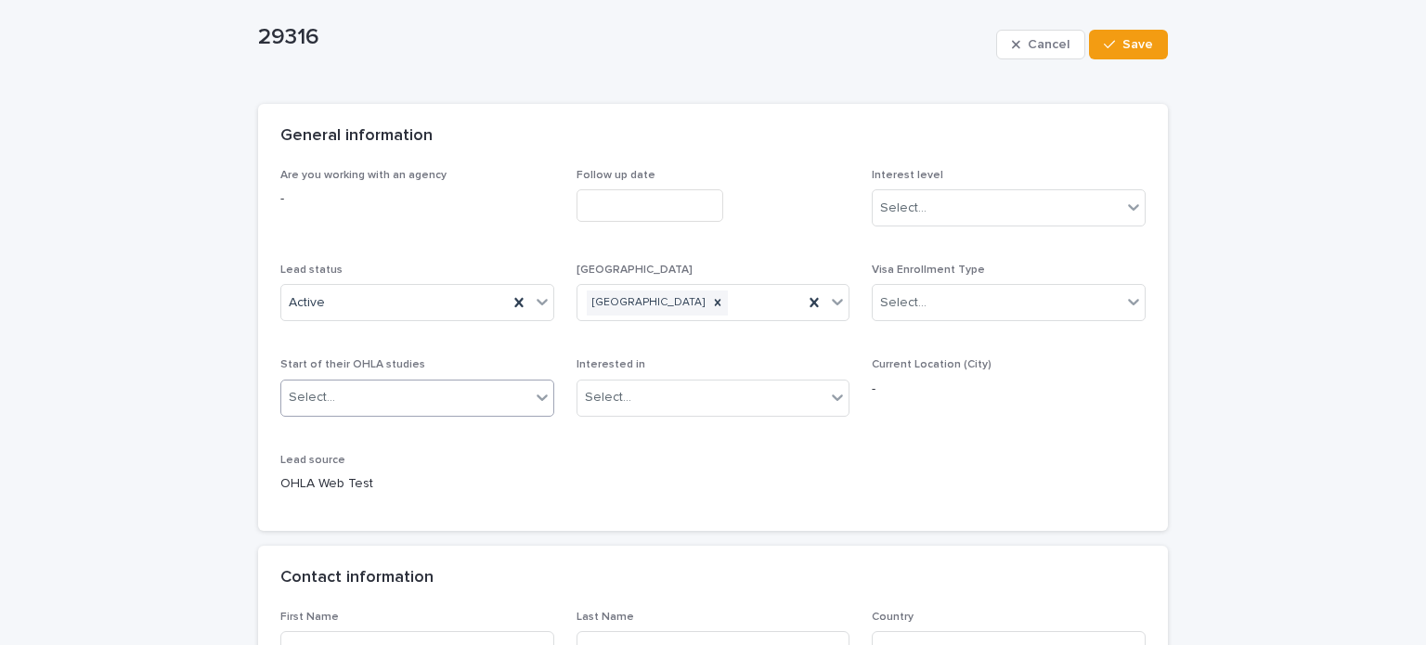
scroll to position [186, 0]
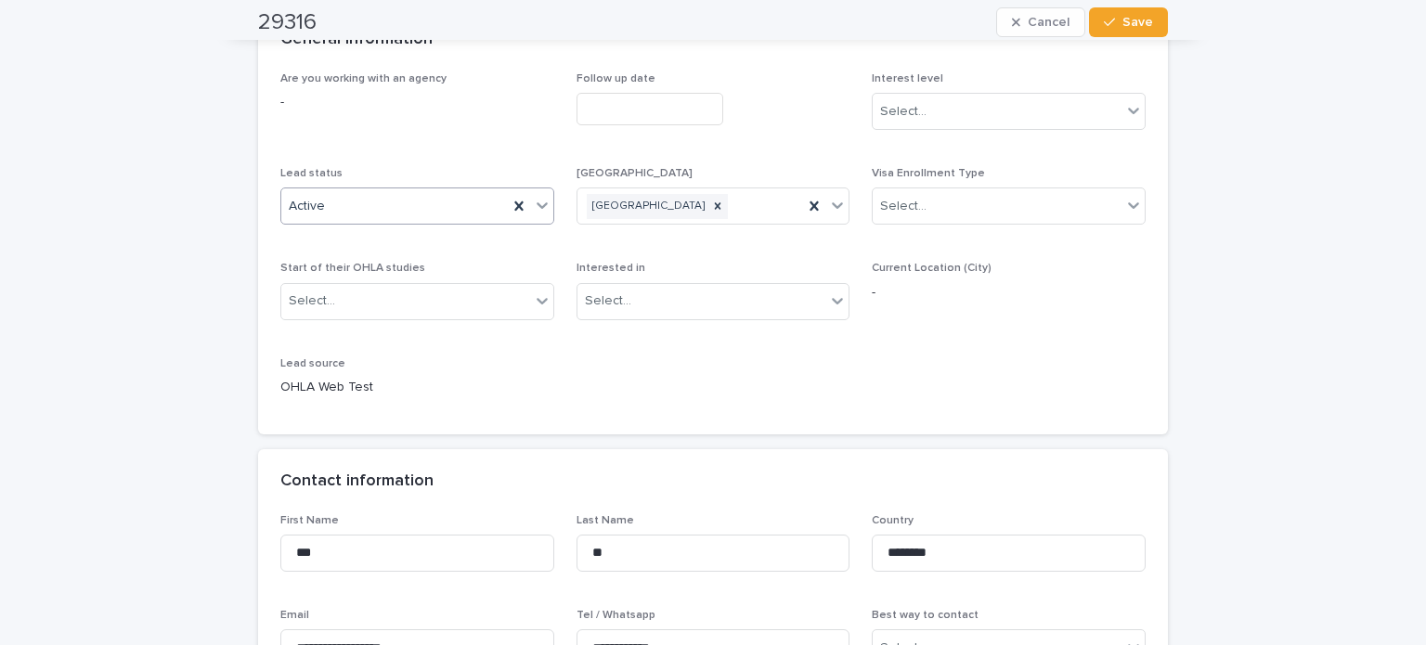
click at [439, 196] on div "Active" at bounding box center [394, 206] width 226 height 31
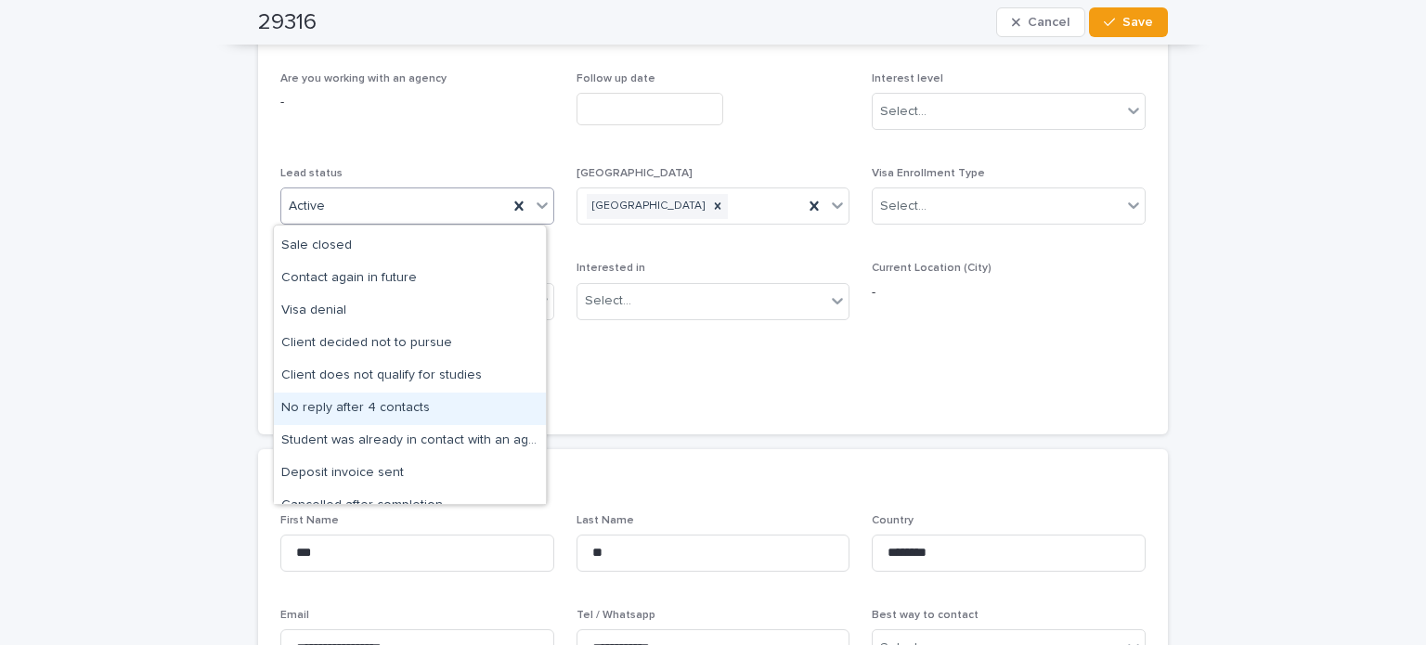
scroll to position [144, 0]
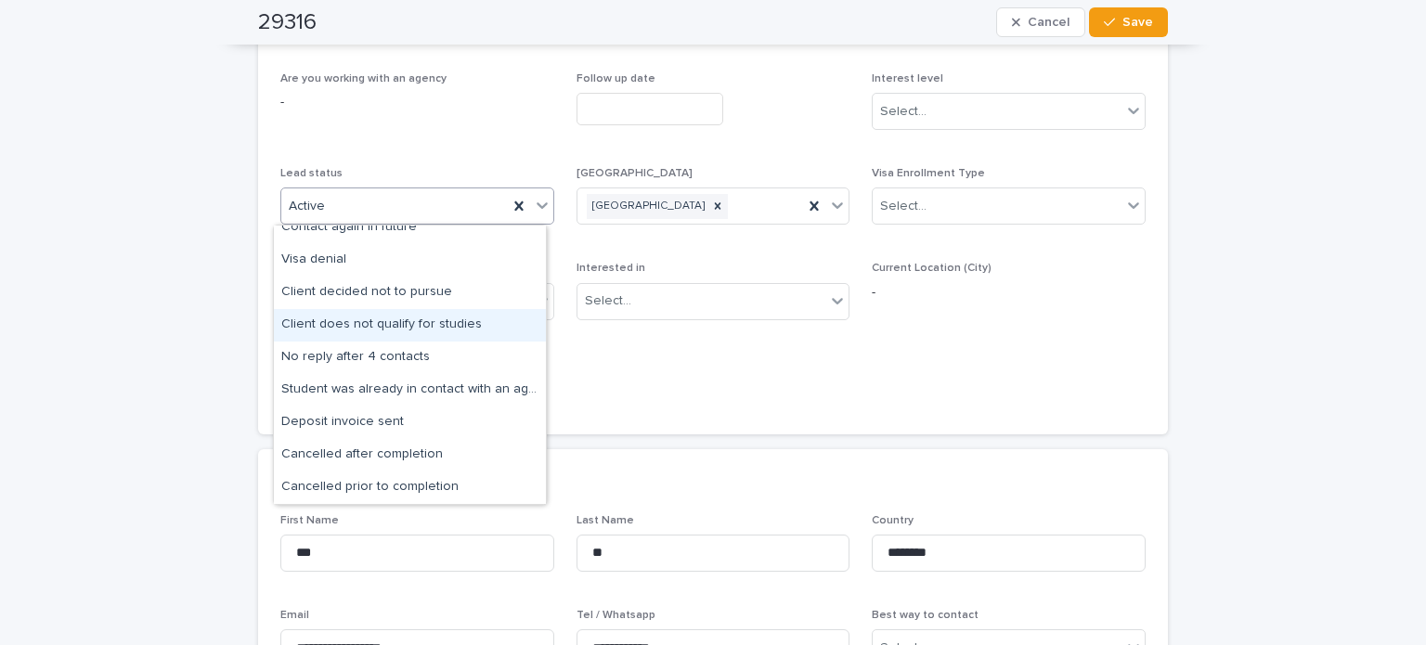
click at [446, 319] on div "Client does not qualify for studies" at bounding box center [410, 325] width 272 height 32
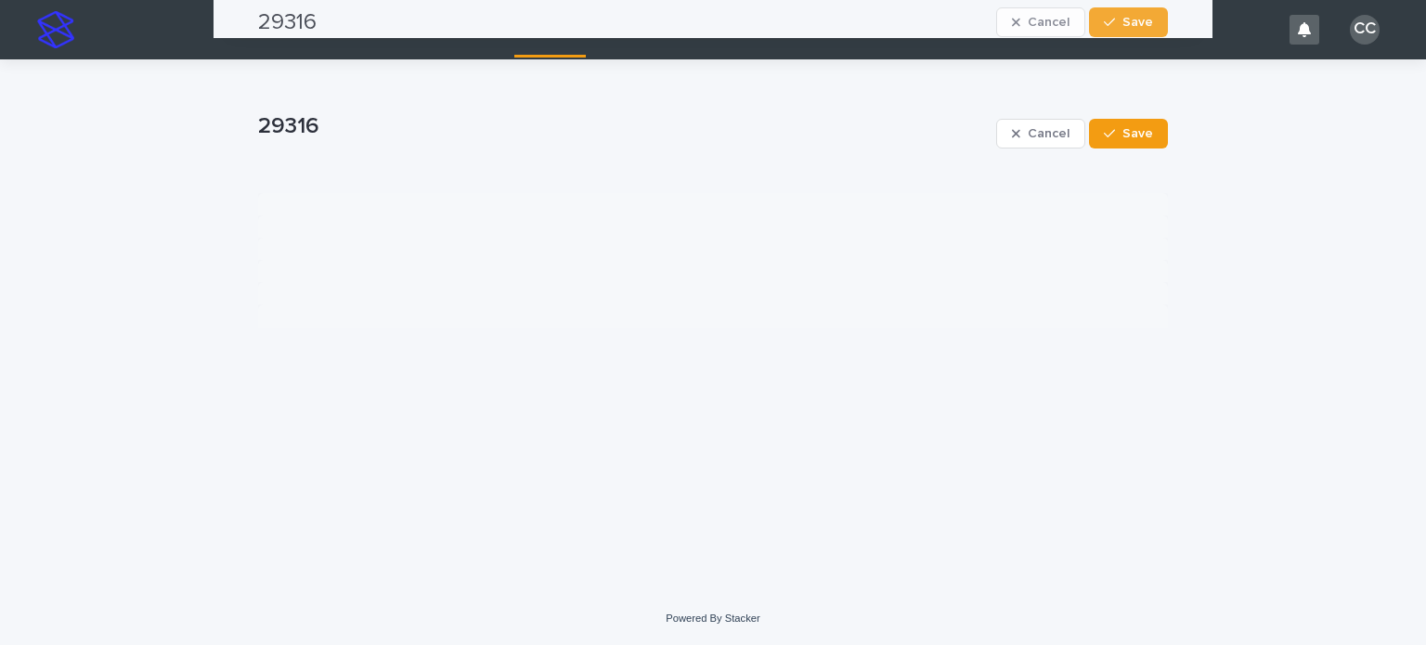
scroll to position [0, 0]
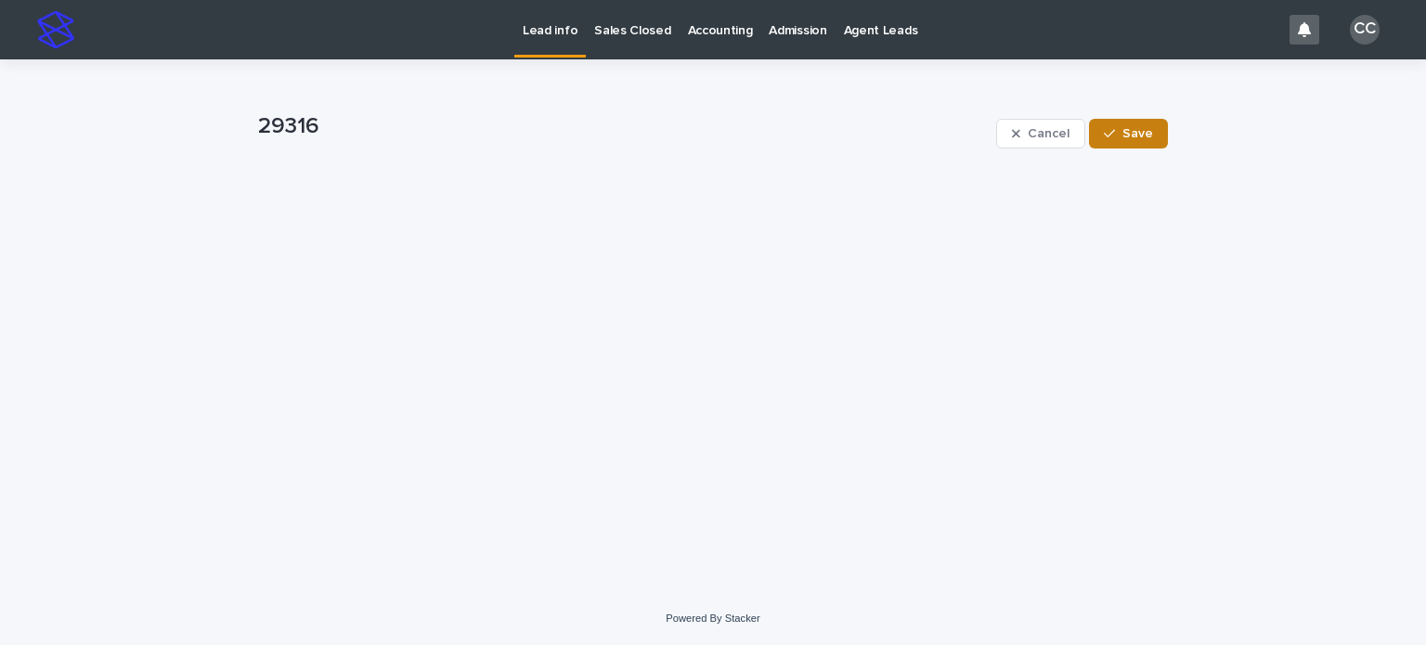
click at [1132, 134] on span "Save" at bounding box center [1137, 133] width 31 height 13
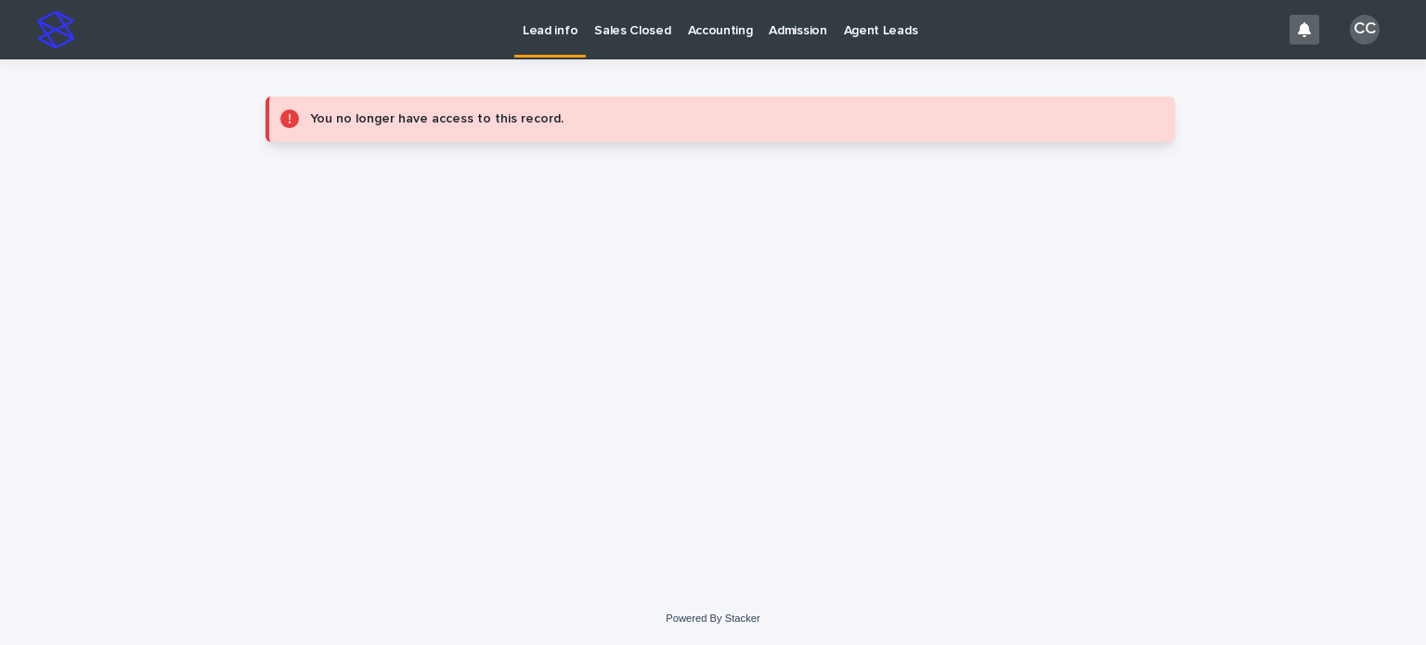
click at [532, 30] on p "Lead info" at bounding box center [550, 19] width 55 height 39
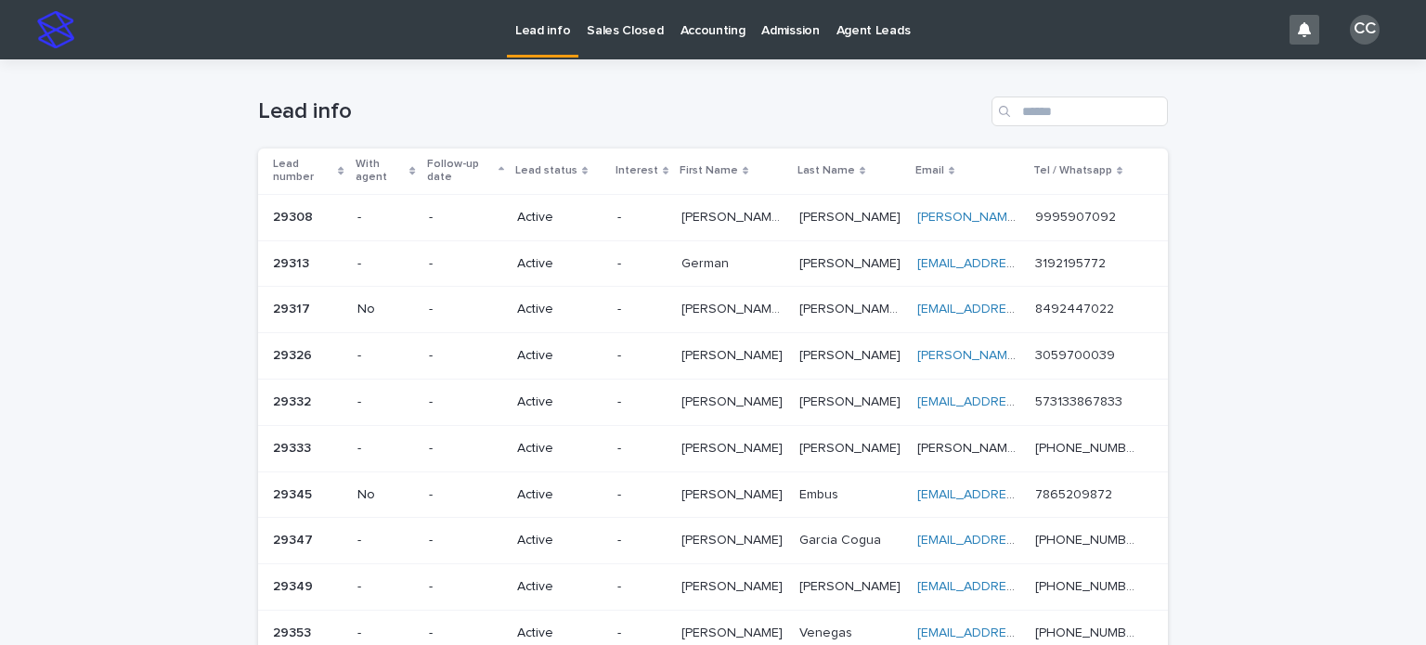
click at [536, 399] on p "Active" at bounding box center [559, 403] width 85 height 16
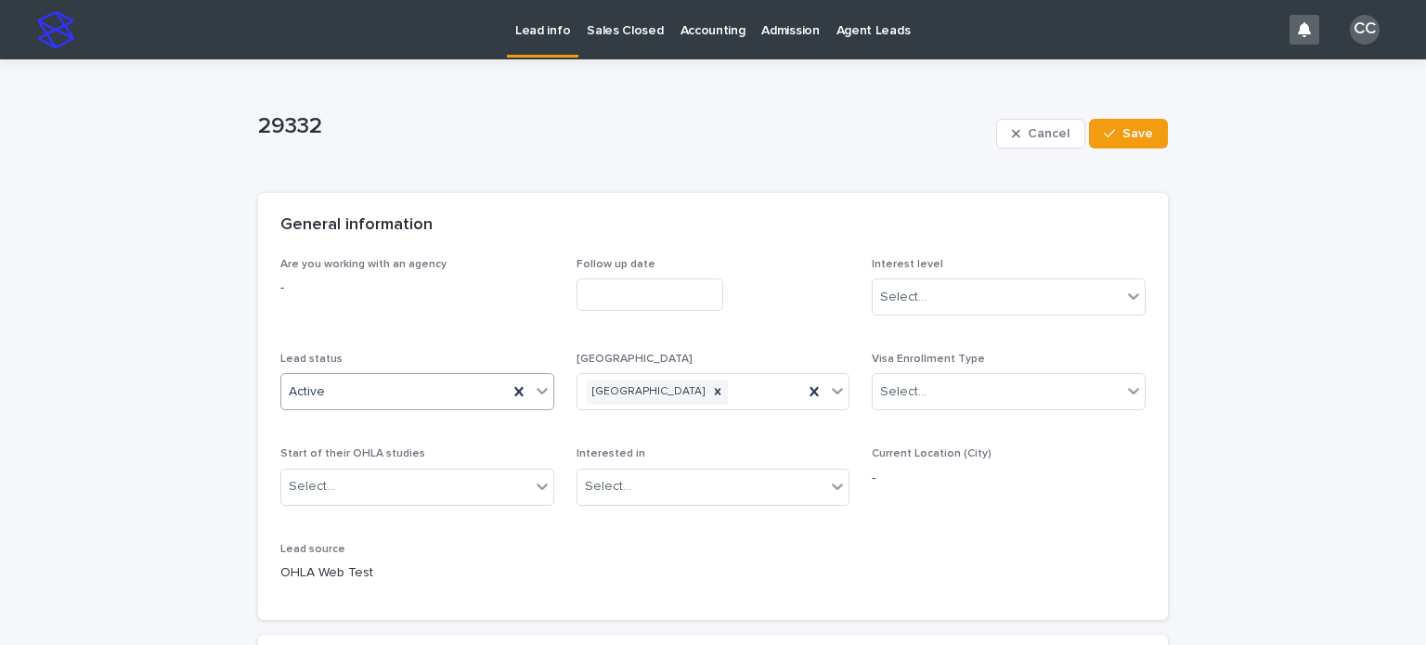
click at [397, 385] on div "Active" at bounding box center [394, 392] width 226 height 31
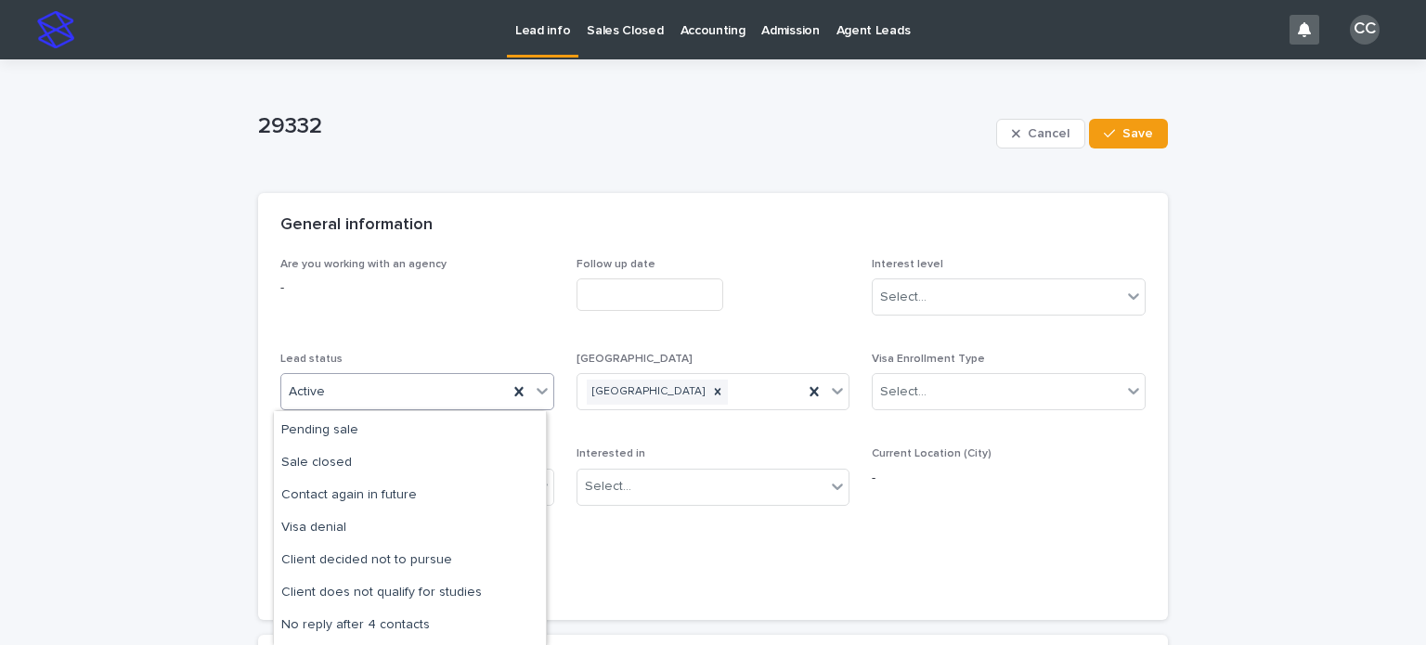
scroll to position [93, 0]
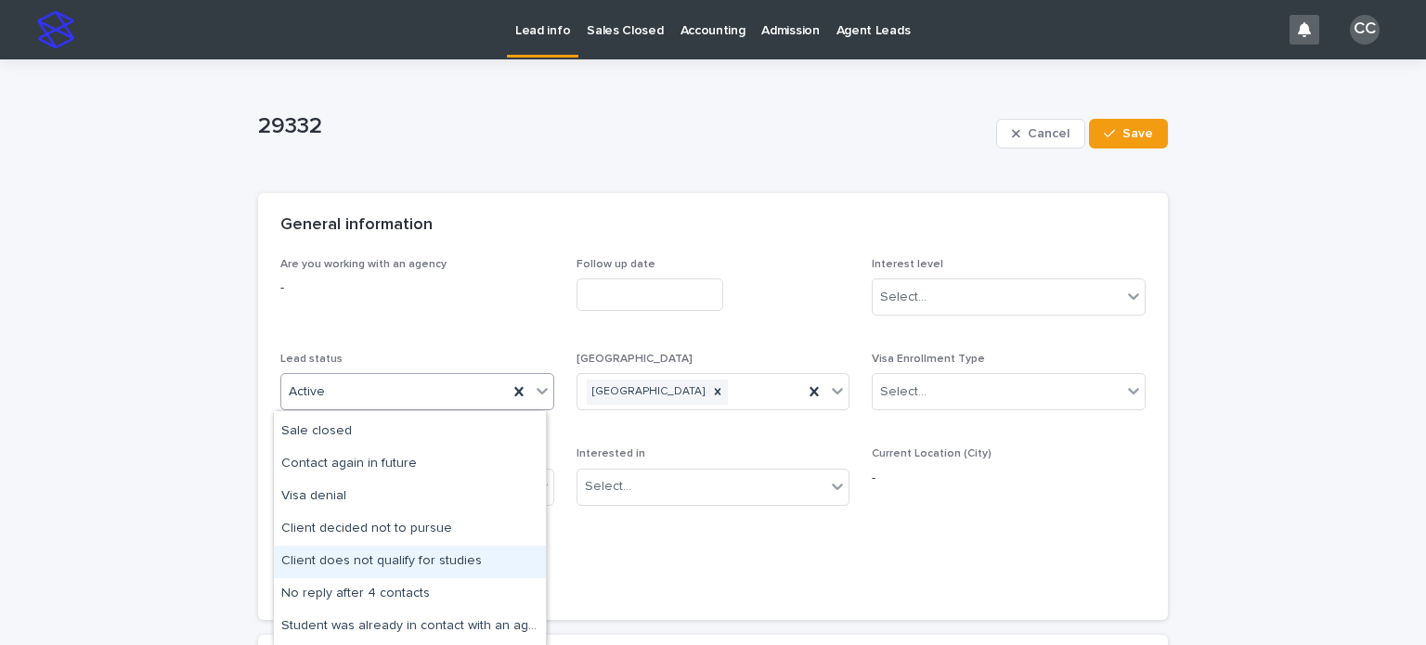
click at [388, 556] on div "Client does not qualify for studies" at bounding box center [410, 562] width 272 height 32
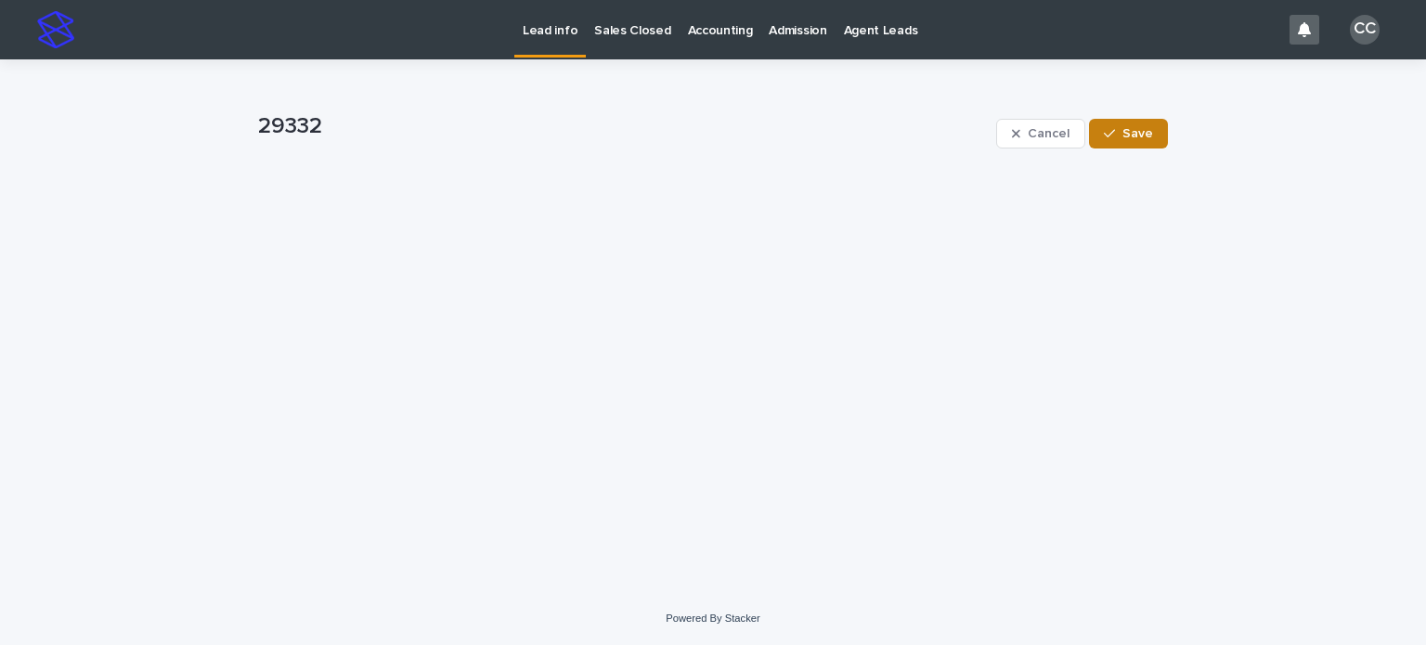
click at [1140, 133] on span "Save" at bounding box center [1137, 133] width 31 height 13
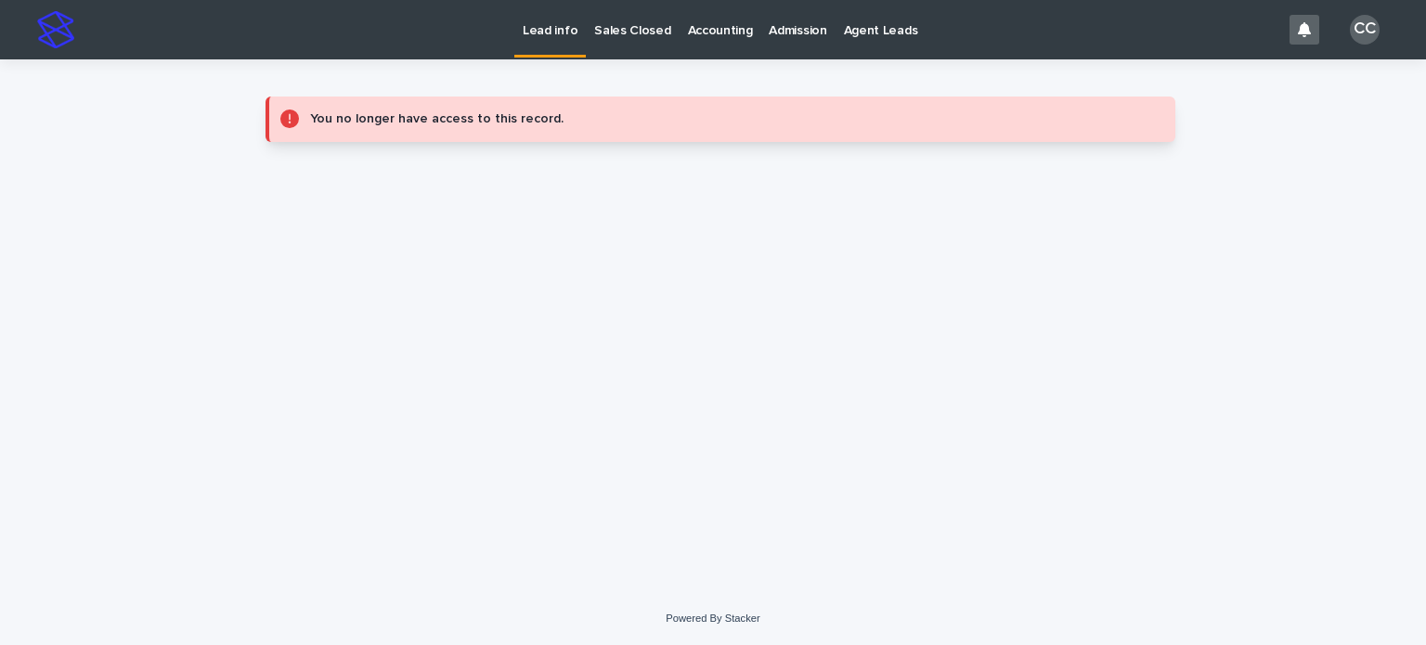
click at [542, 27] on p "Lead info" at bounding box center [550, 19] width 55 height 39
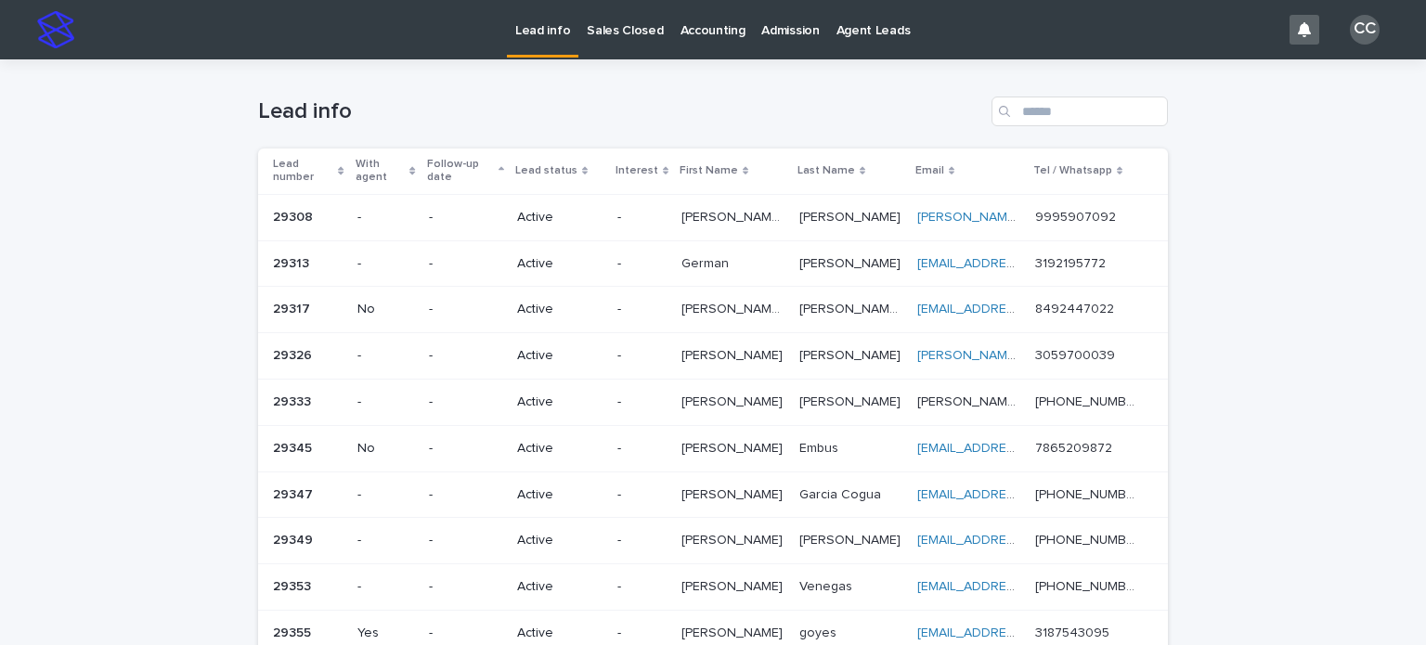
click at [601, 211] on p "Active" at bounding box center [559, 218] width 85 height 16
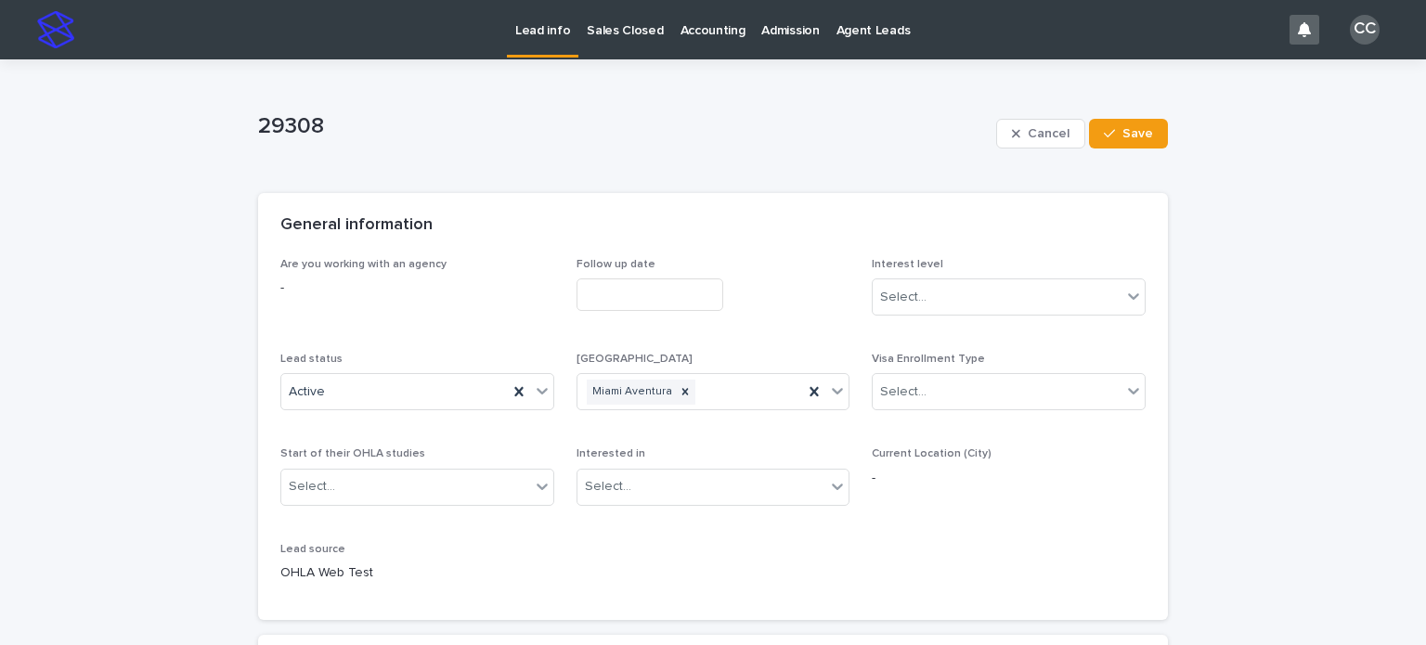
scroll to position [93, 0]
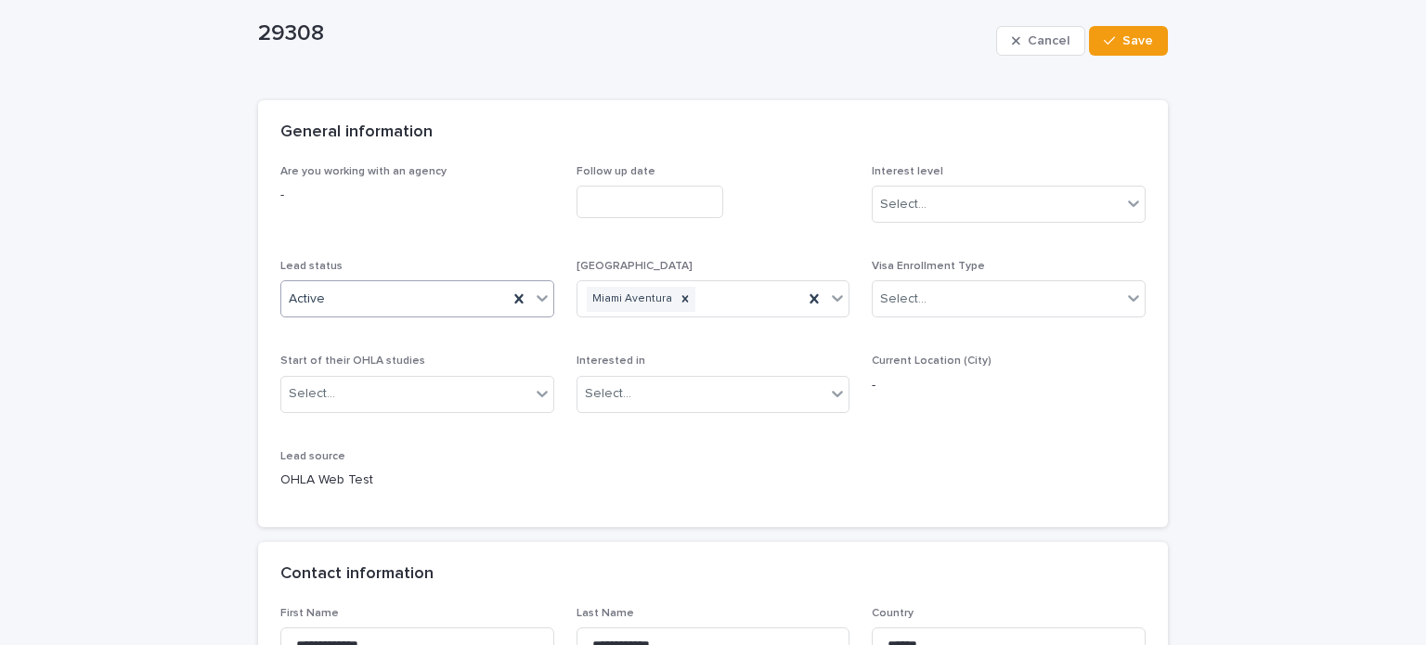
click at [381, 297] on div "Active" at bounding box center [394, 299] width 226 height 31
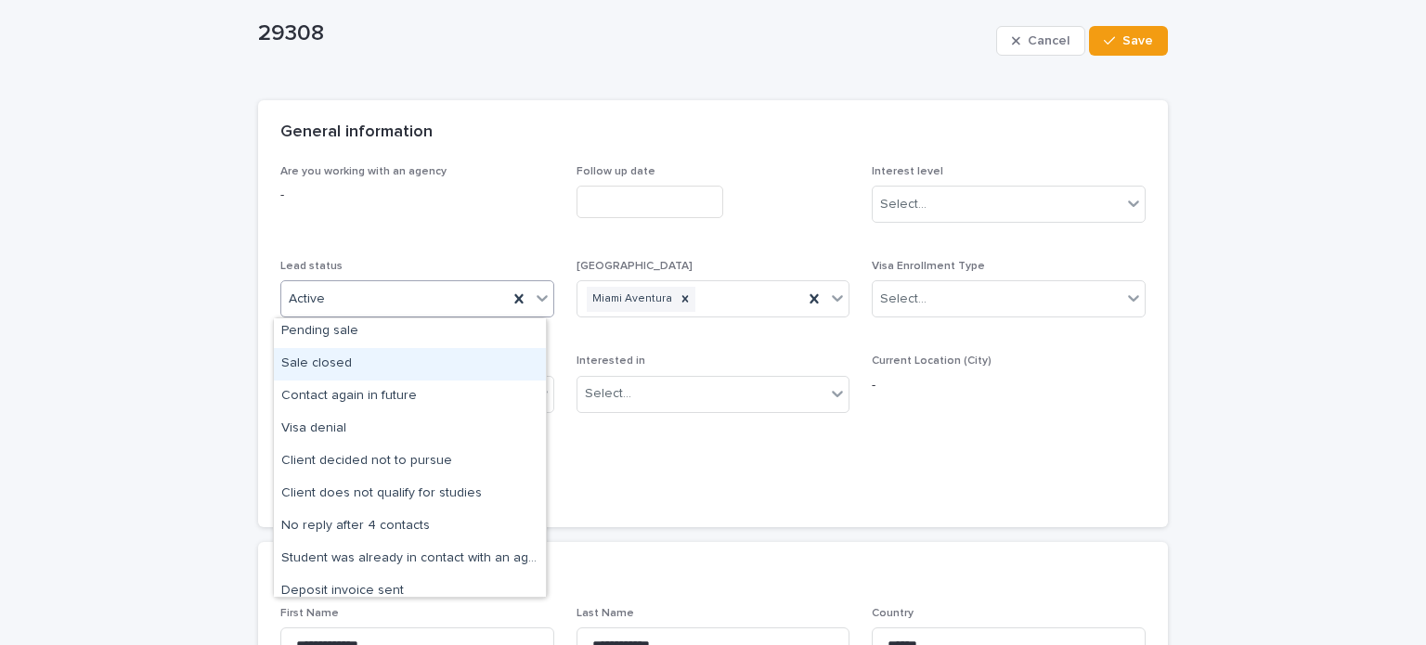
scroll to position [144, 0]
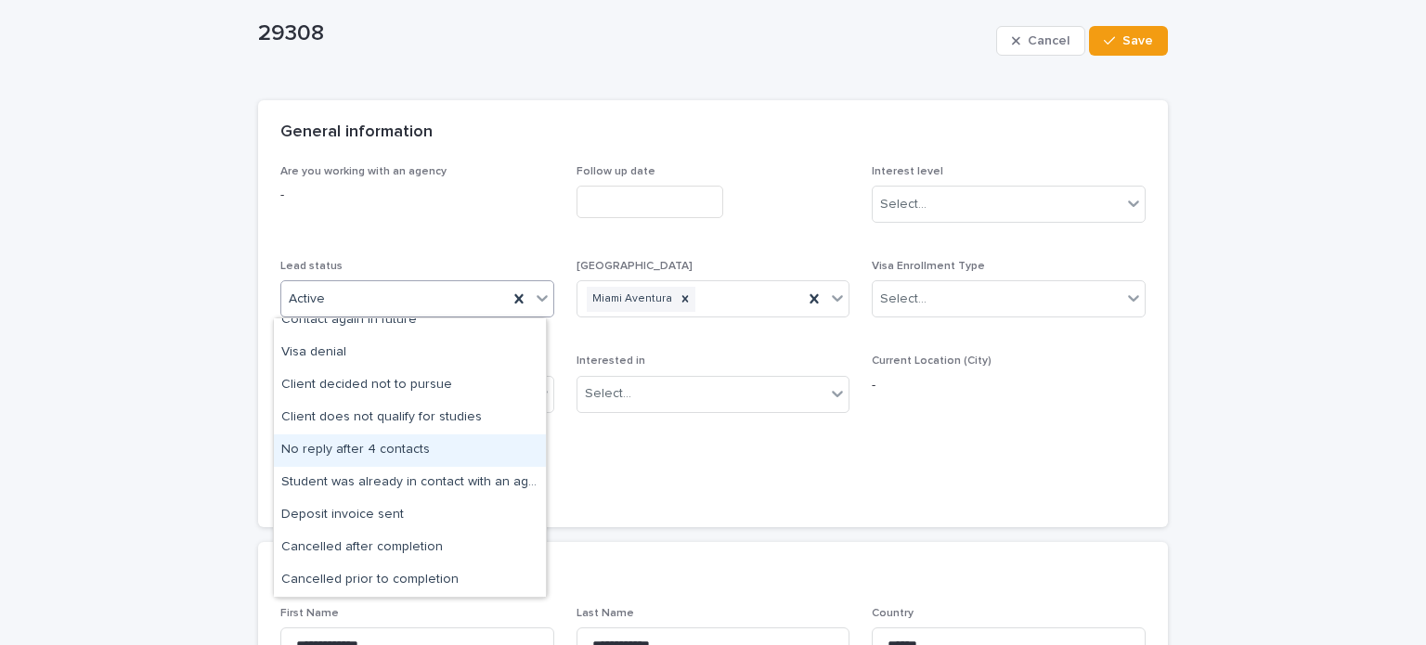
click at [389, 448] on div "No reply after 4 contacts" at bounding box center [410, 450] width 272 height 32
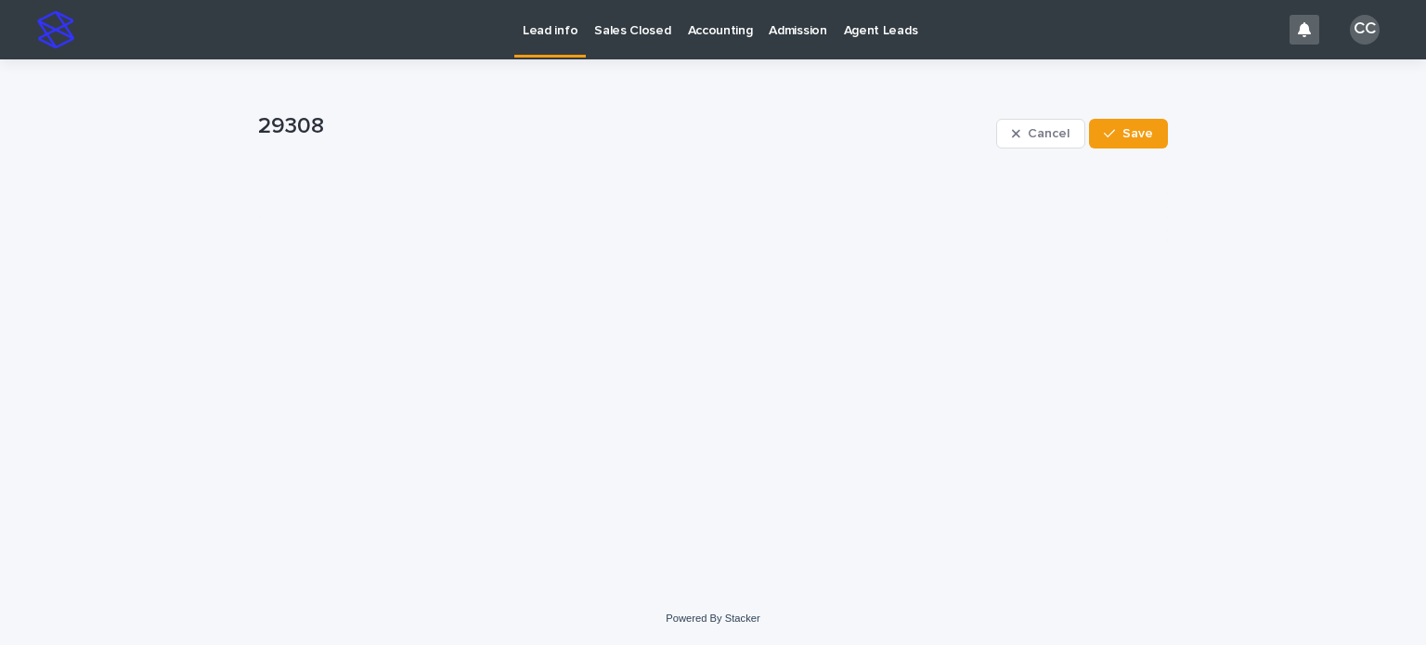
scroll to position [0, 0]
click at [1131, 134] on span "Save" at bounding box center [1137, 133] width 31 height 13
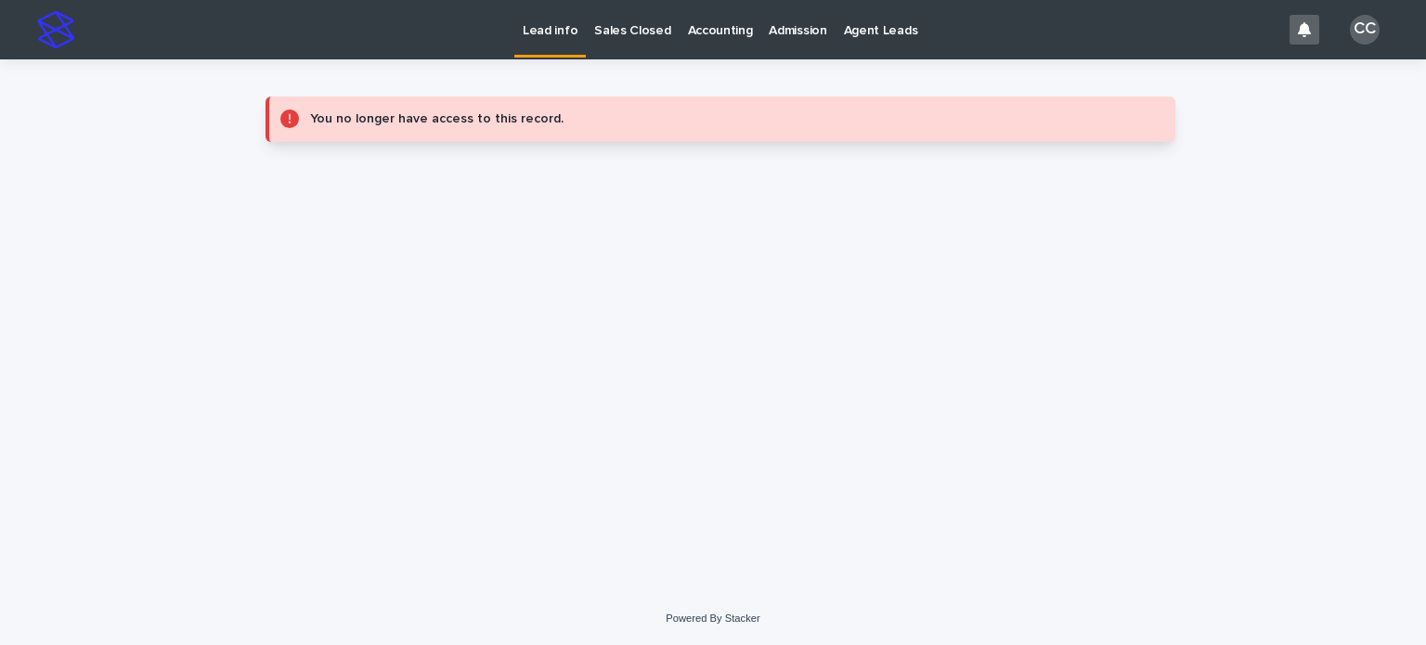
click at [550, 26] on p "Lead info" at bounding box center [550, 19] width 55 height 39
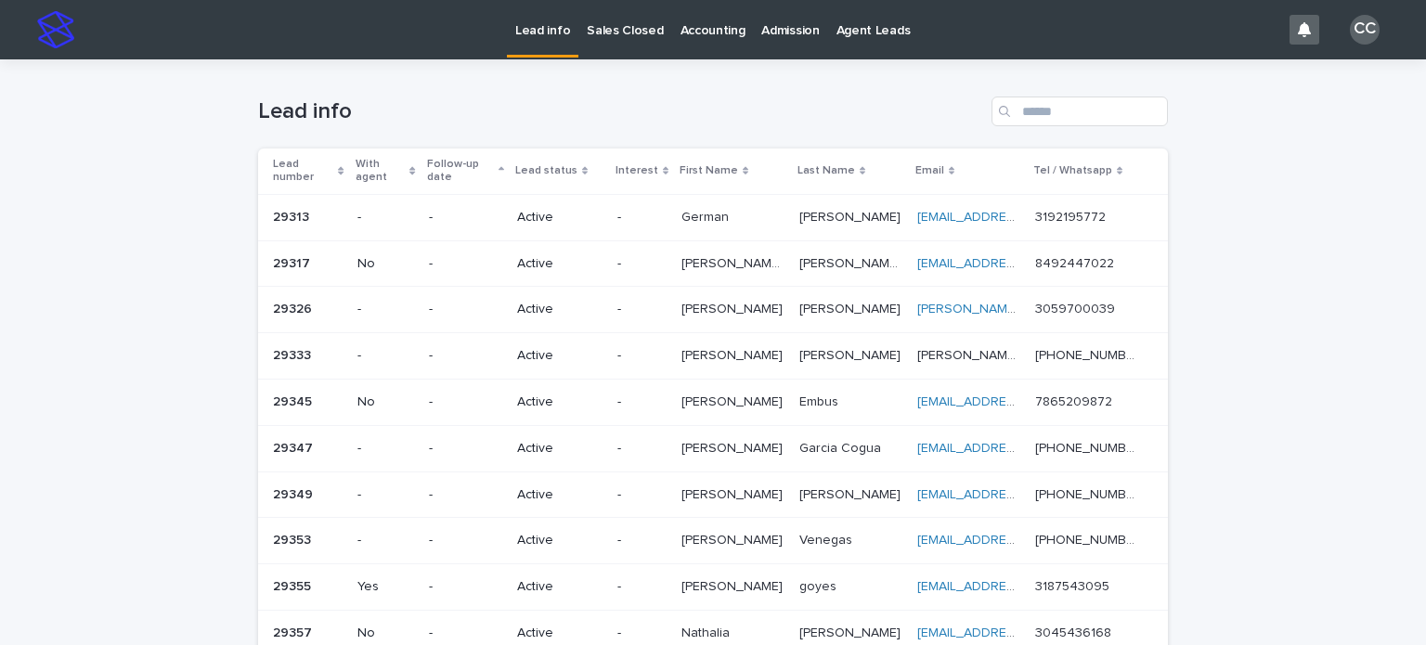
click at [610, 212] on td "Active" at bounding box center [560, 217] width 100 height 46
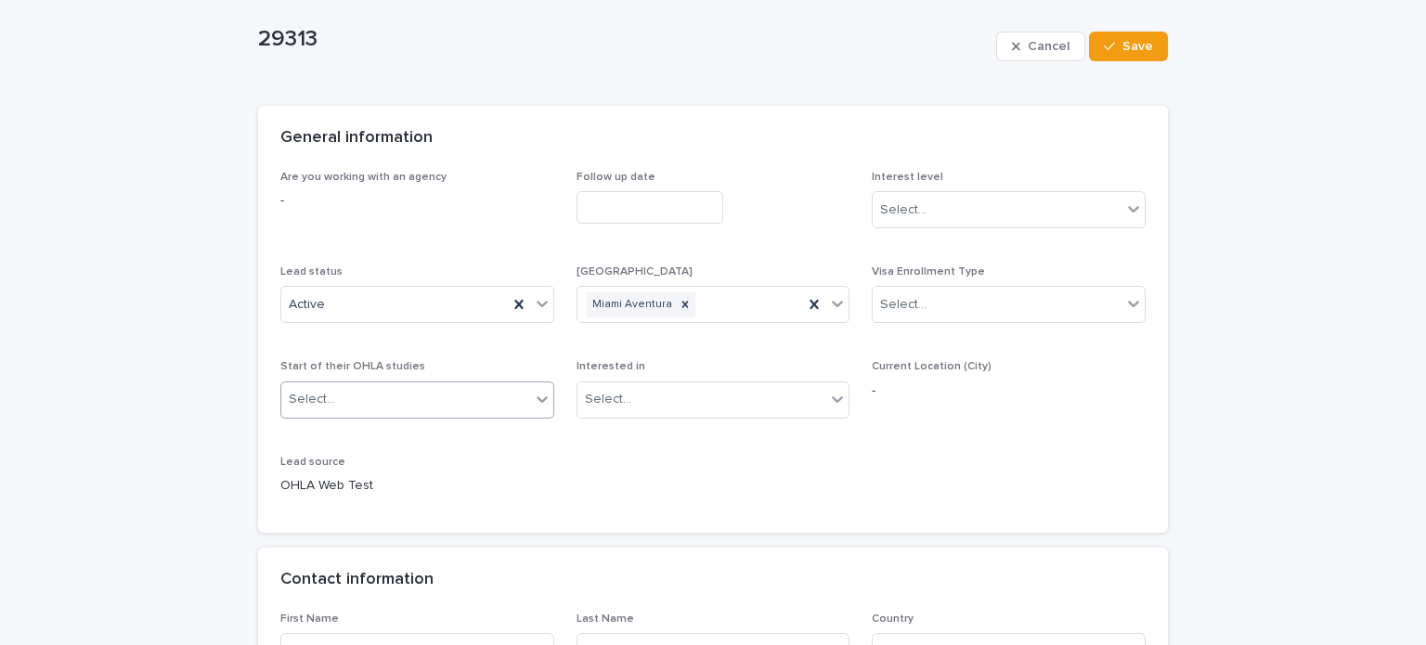
scroll to position [186, 0]
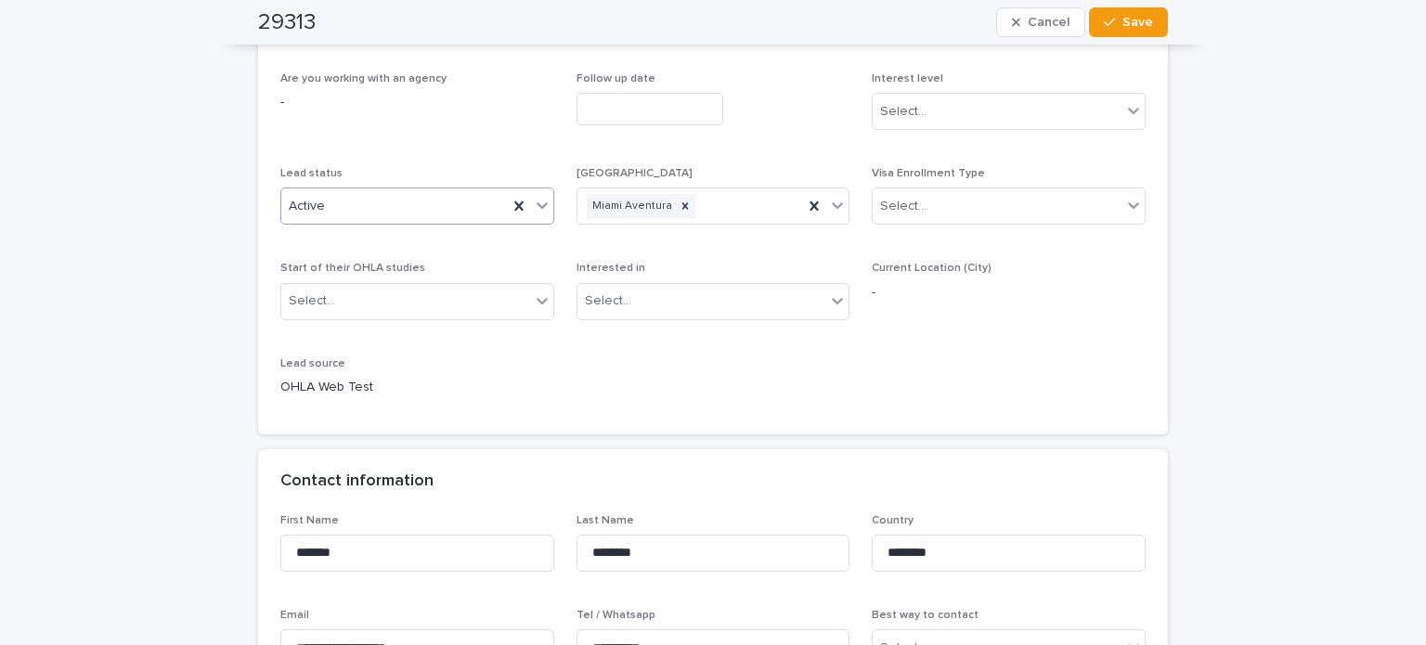
click at [379, 210] on div "Active" at bounding box center [394, 206] width 226 height 31
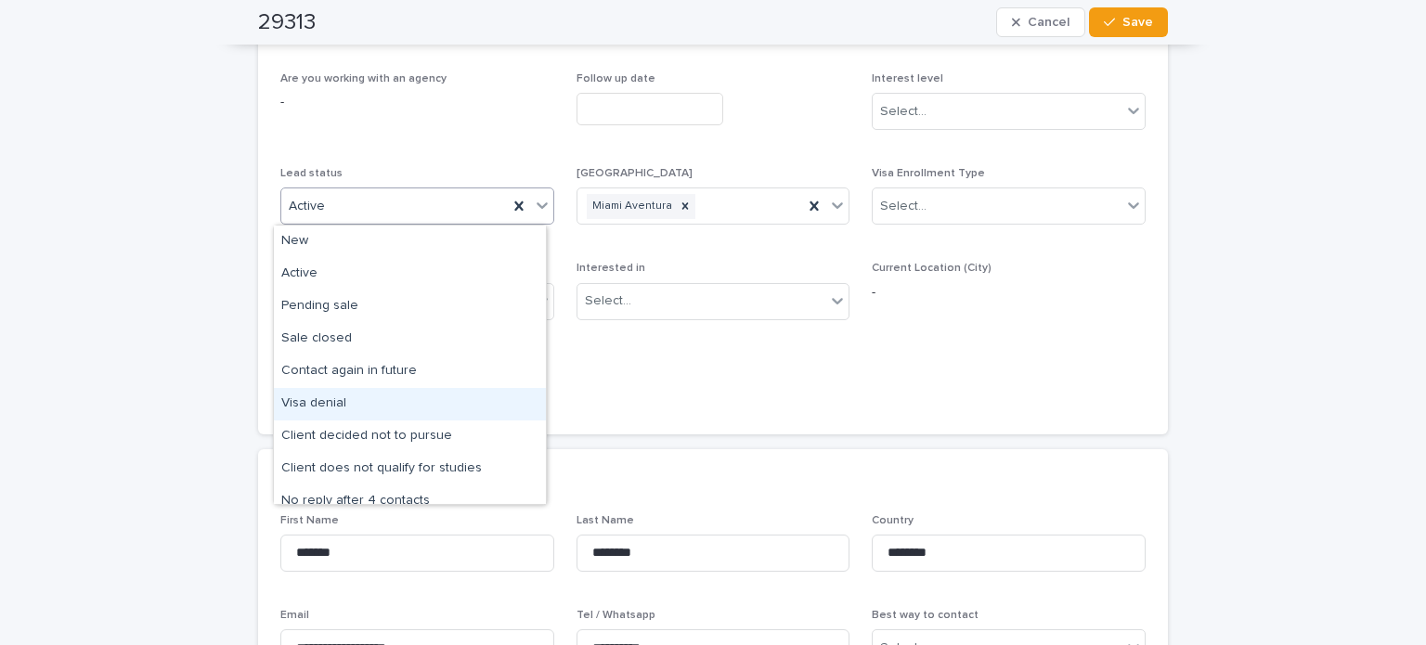
scroll to position [93, 0]
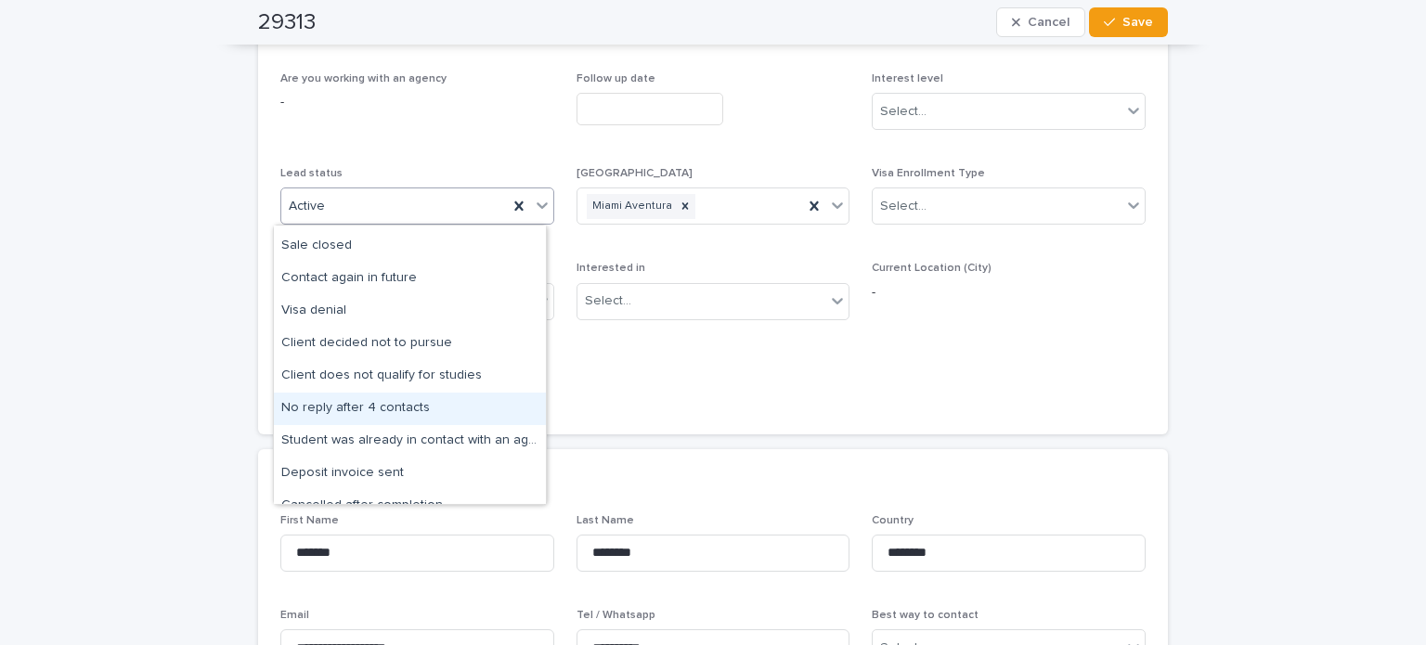
click at [397, 402] on div "No reply after 4 contacts" at bounding box center [410, 409] width 272 height 32
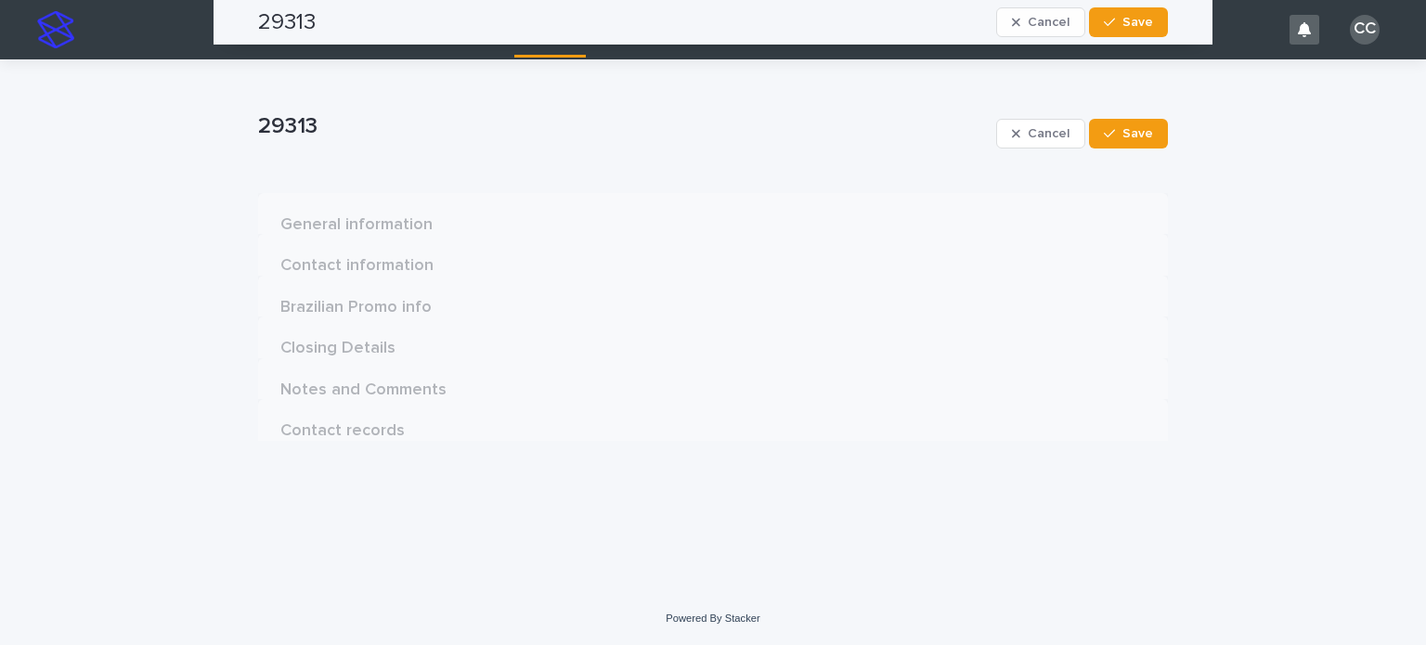
scroll to position [0, 0]
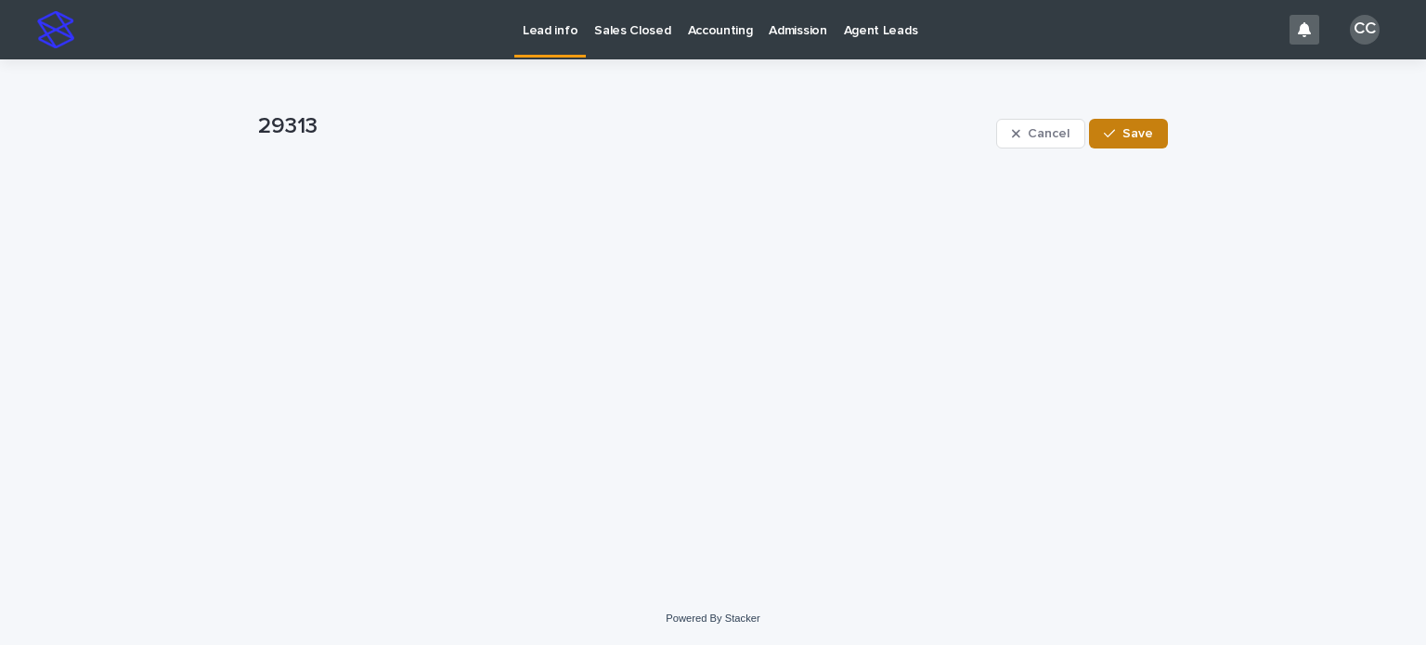
click at [1145, 122] on button "Save" at bounding box center [1128, 134] width 79 height 30
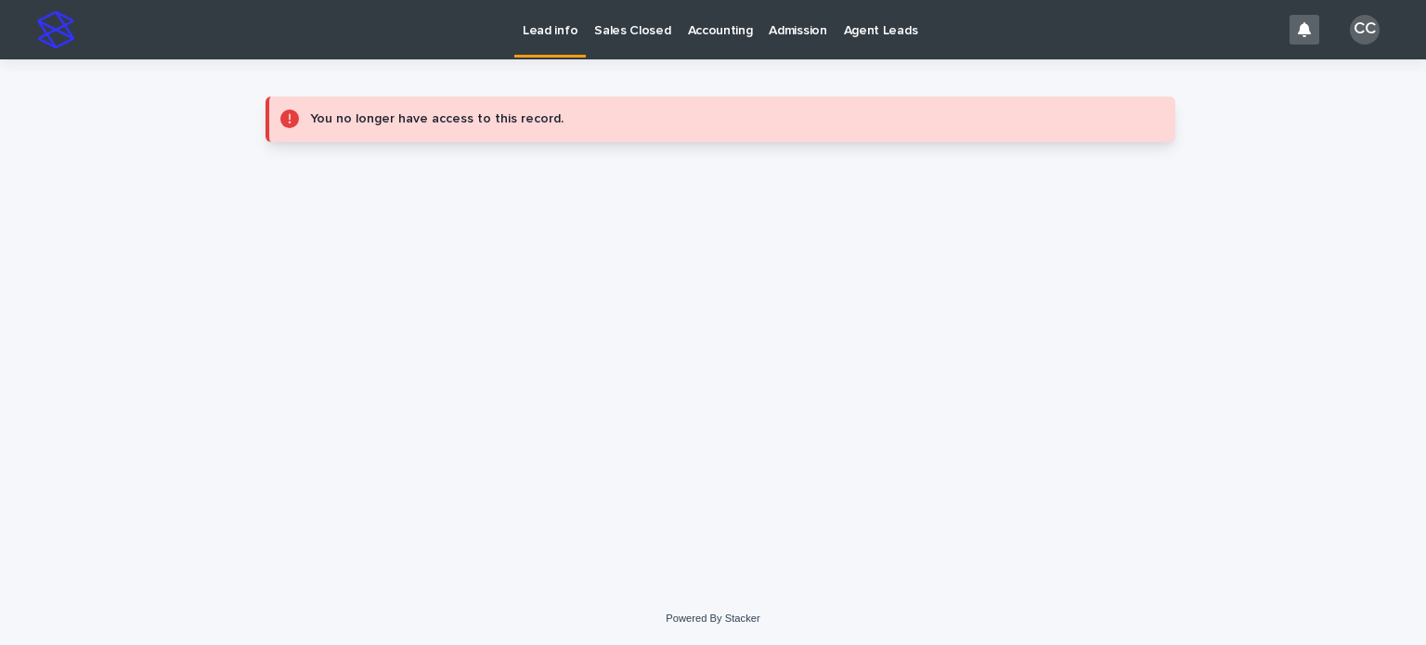
click at [557, 32] on p "Lead info" at bounding box center [550, 19] width 55 height 39
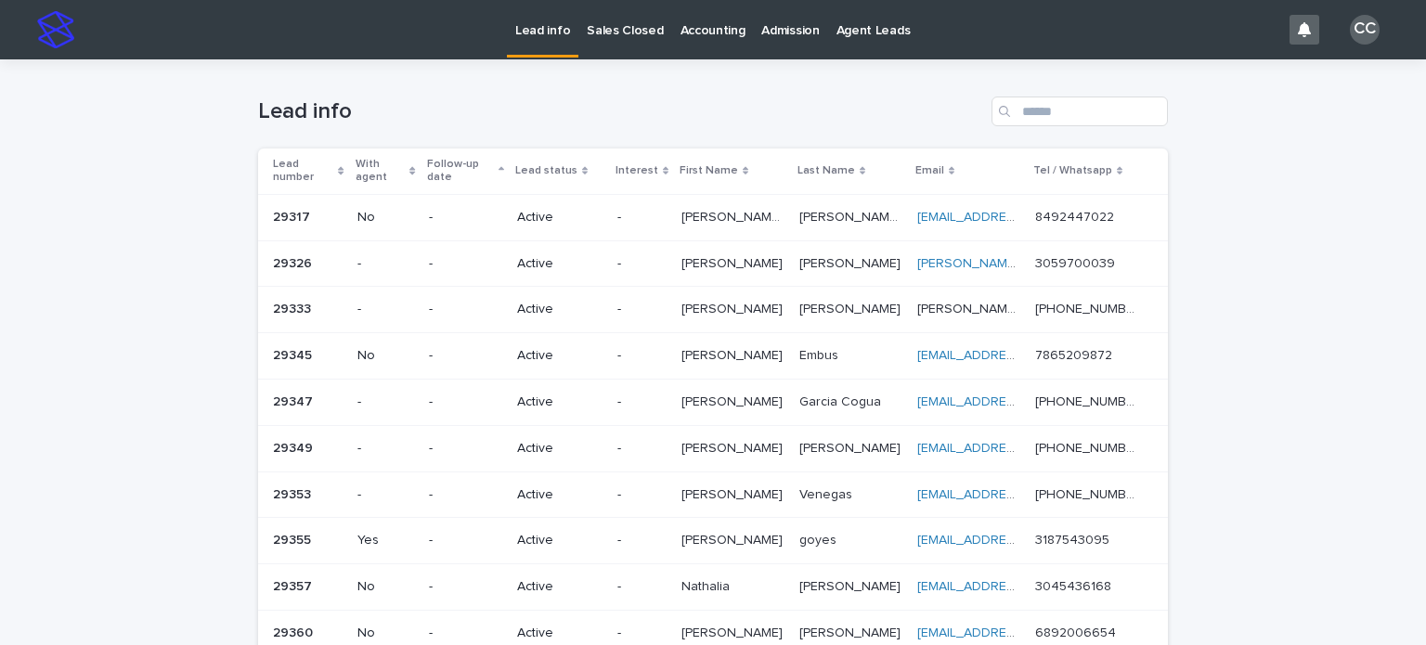
click at [518, 225] on td "Active" at bounding box center [560, 217] width 100 height 46
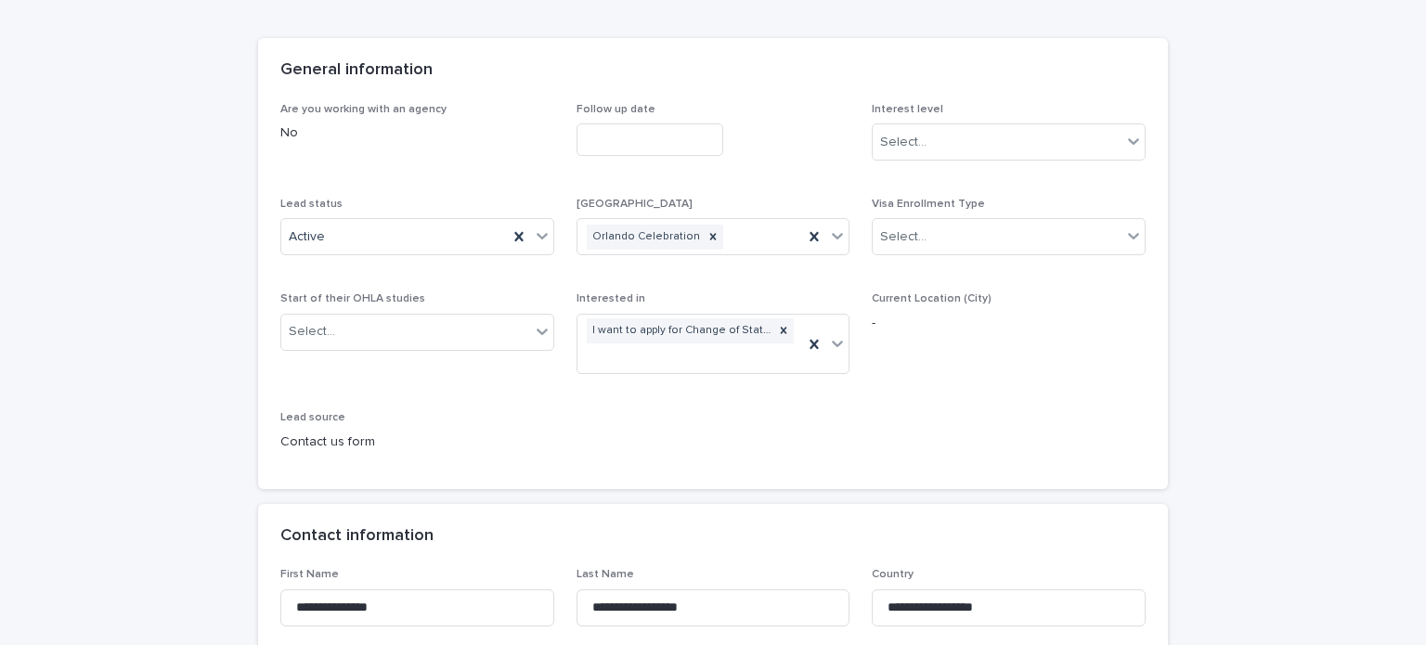
scroll to position [186, 0]
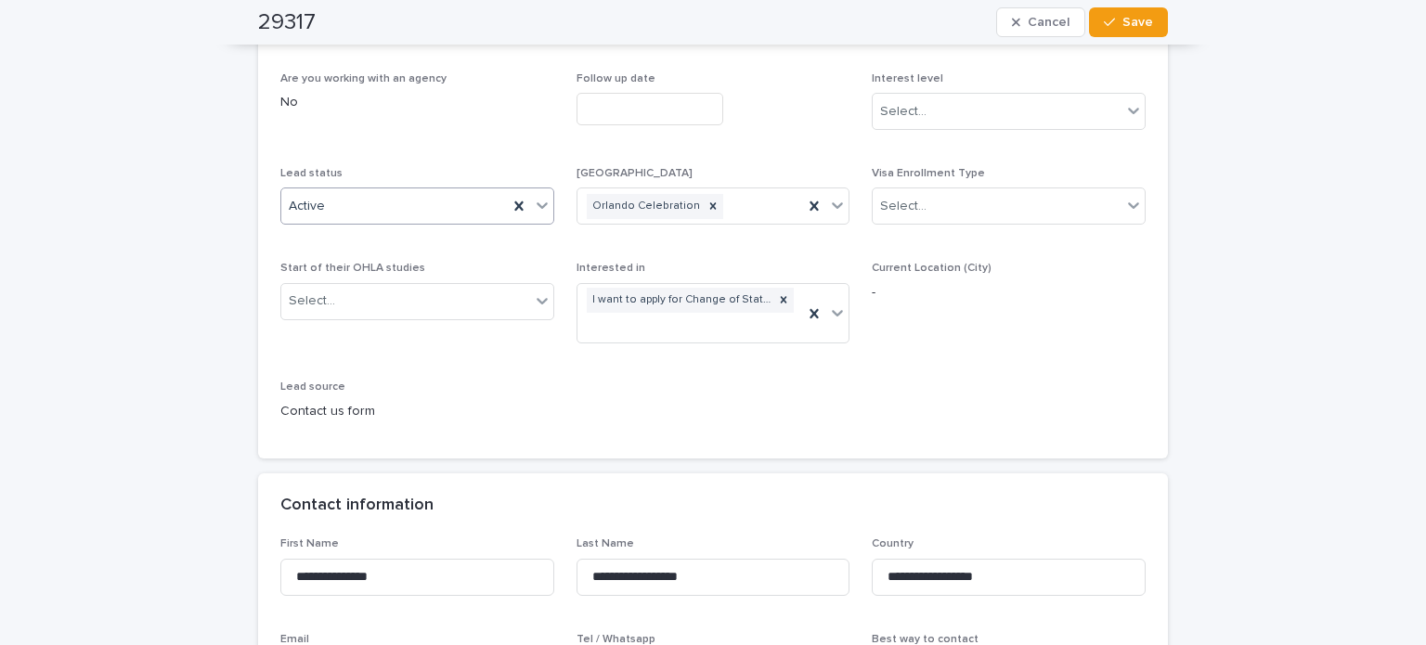
click at [420, 211] on div "Active" at bounding box center [394, 206] width 226 height 31
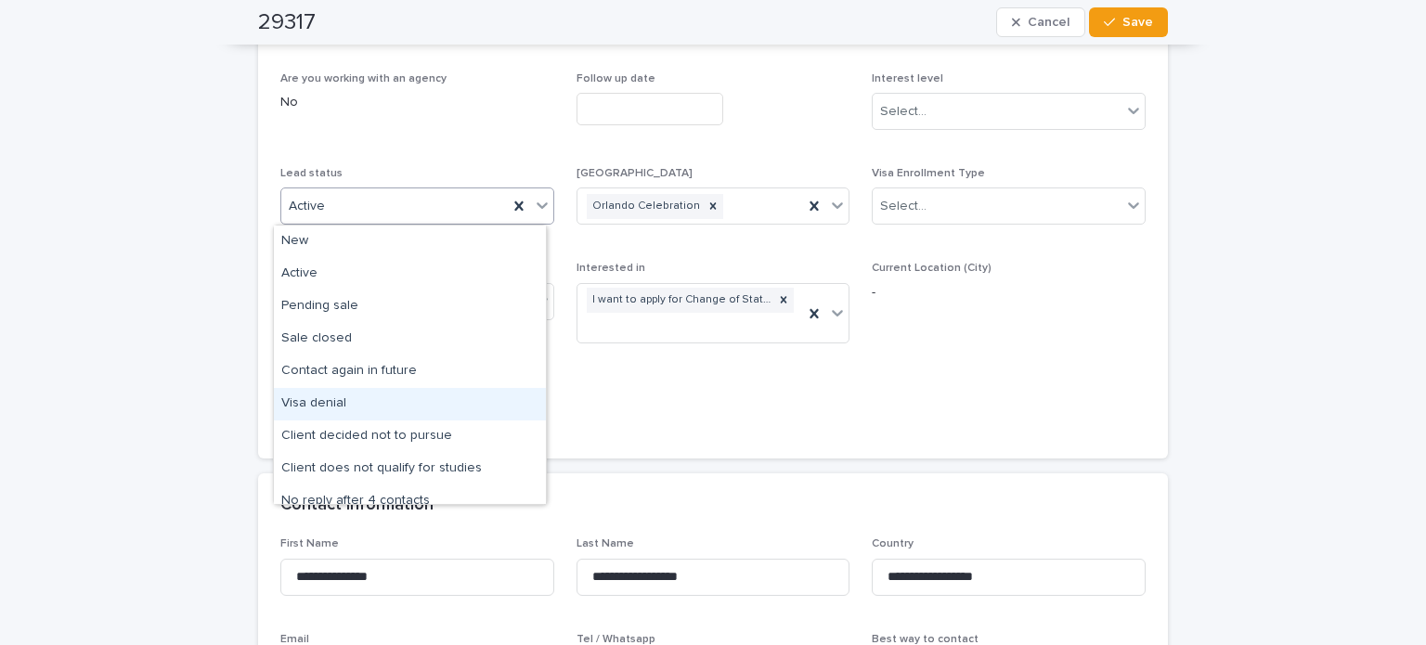
scroll to position [93, 0]
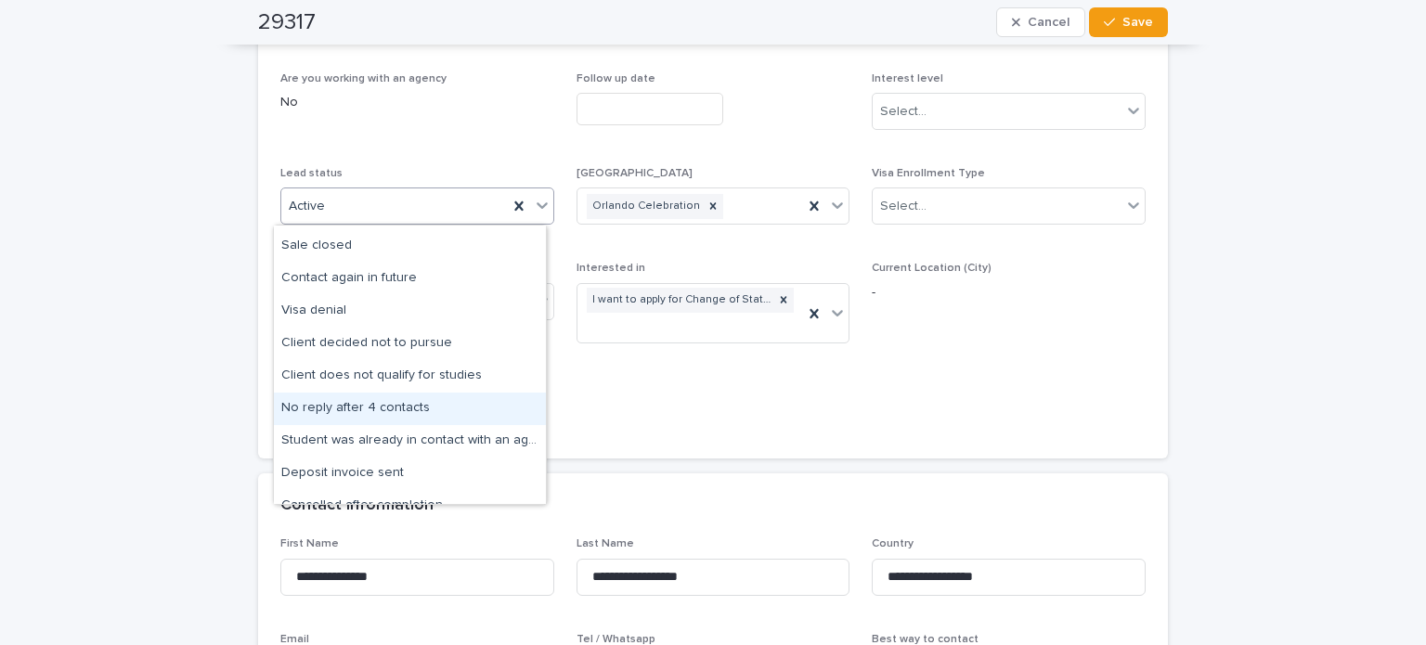
click at [397, 400] on div "No reply after 4 contacts" at bounding box center [410, 409] width 272 height 32
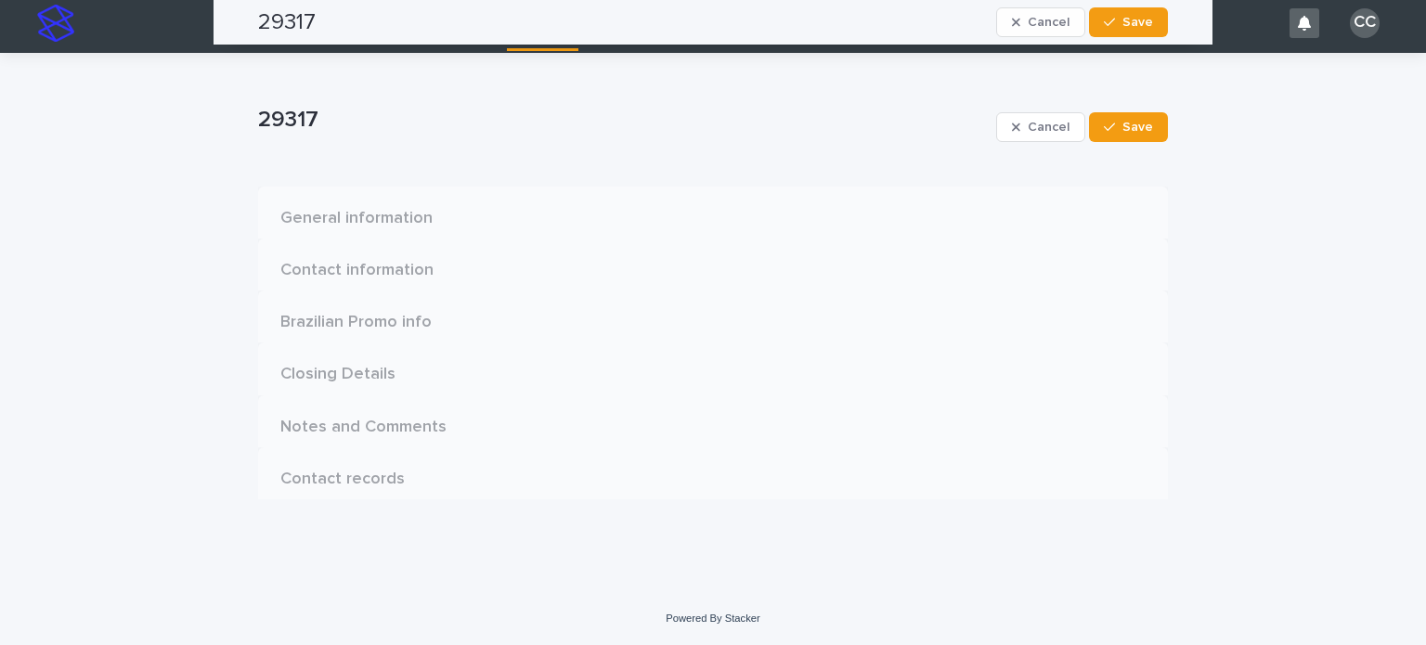
scroll to position [0, 0]
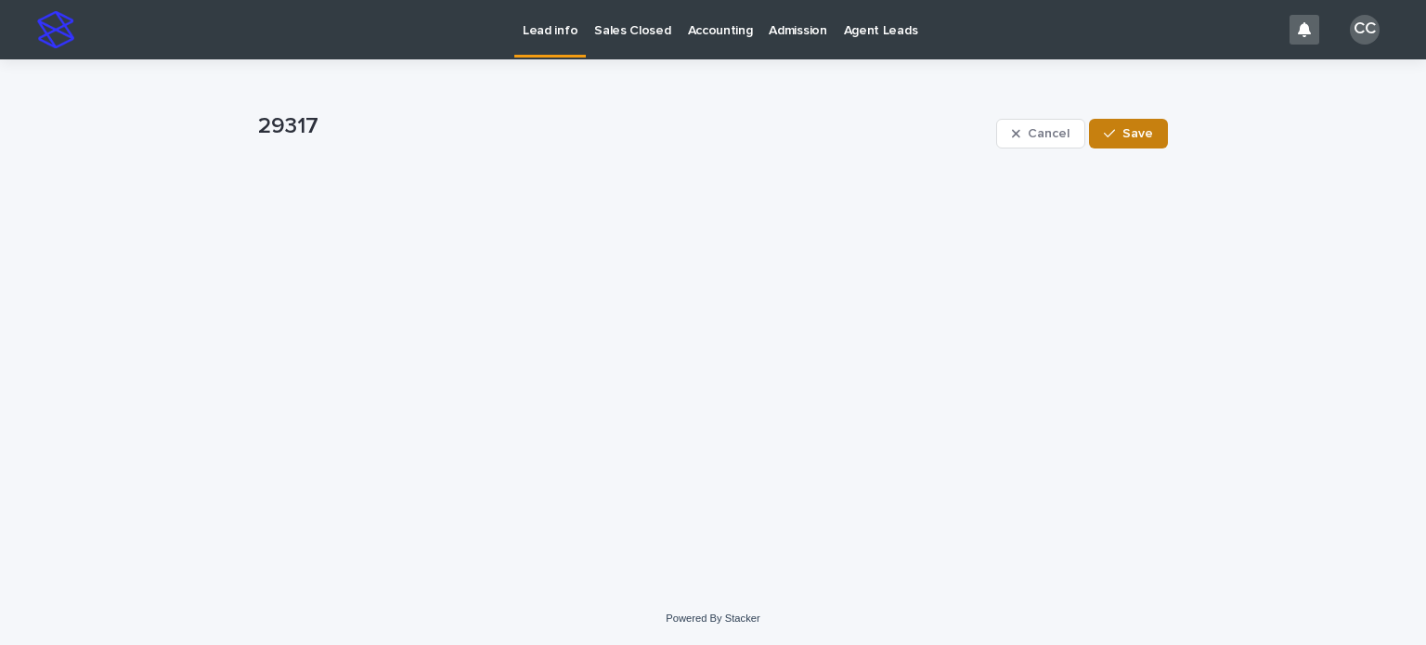
click at [1135, 129] on span "Save" at bounding box center [1137, 133] width 31 height 13
click at [544, 36] on p "Lead info" at bounding box center [550, 19] width 55 height 39
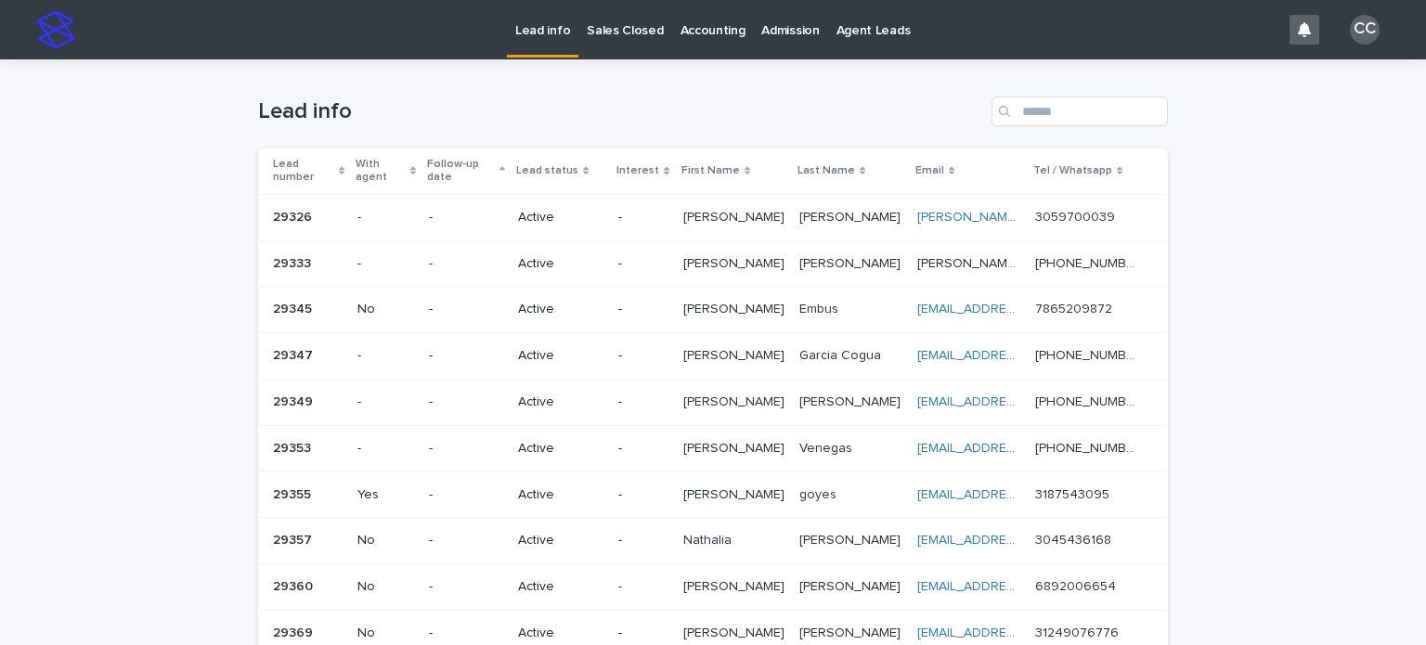
click at [555, 348] on p "Active" at bounding box center [560, 356] width 85 height 16
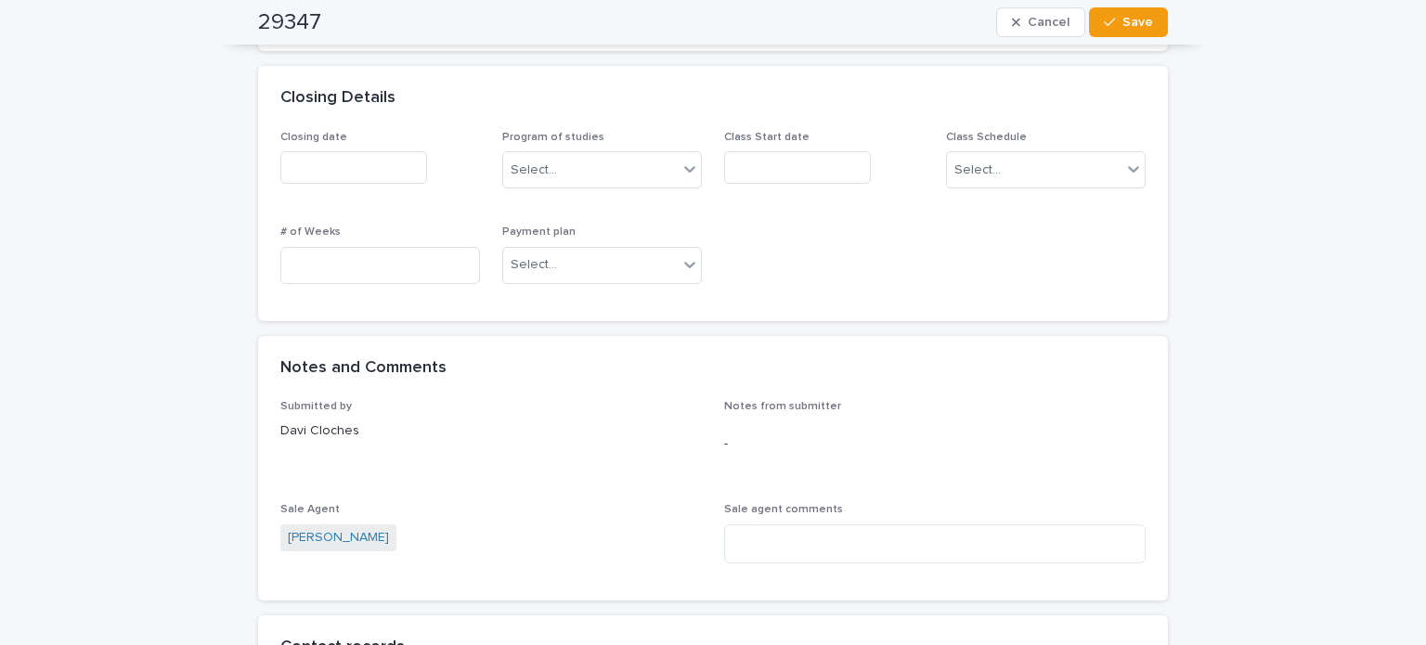
scroll to position [1114, 0]
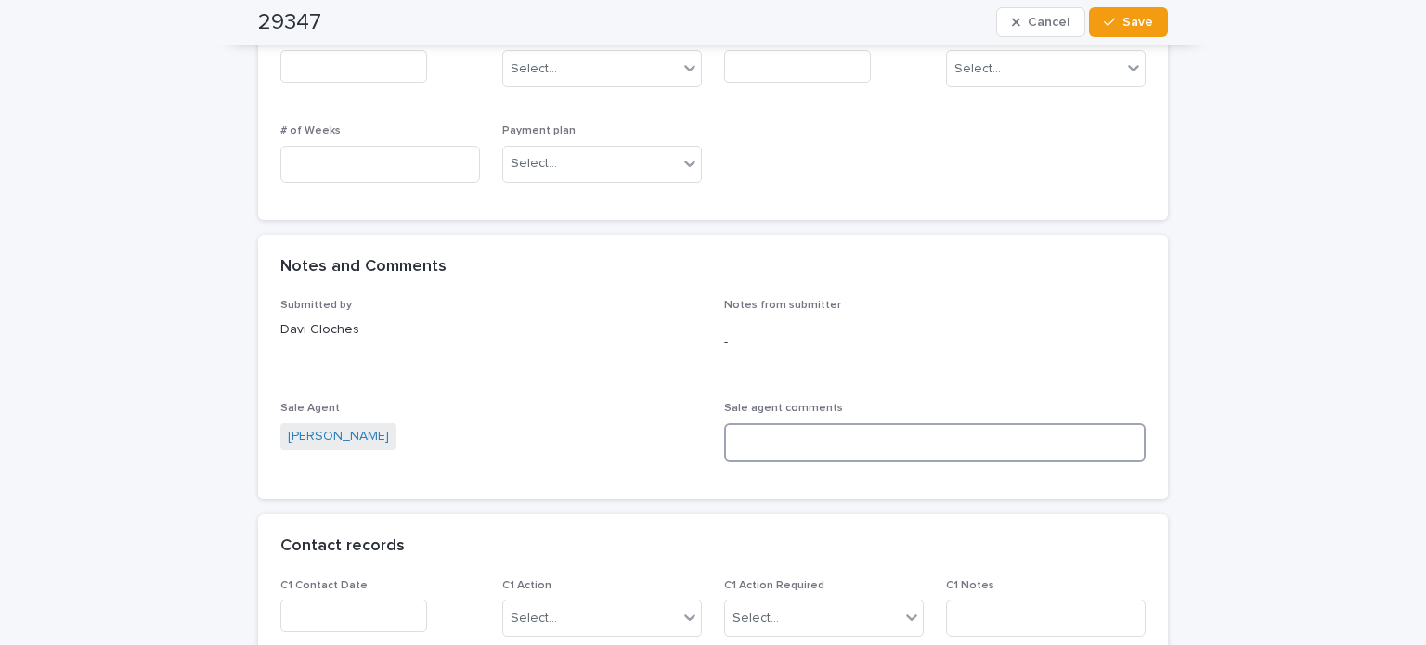
click at [791, 432] on textarea at bounding box center [934, 443] width 421 height 40
type textarea "*"
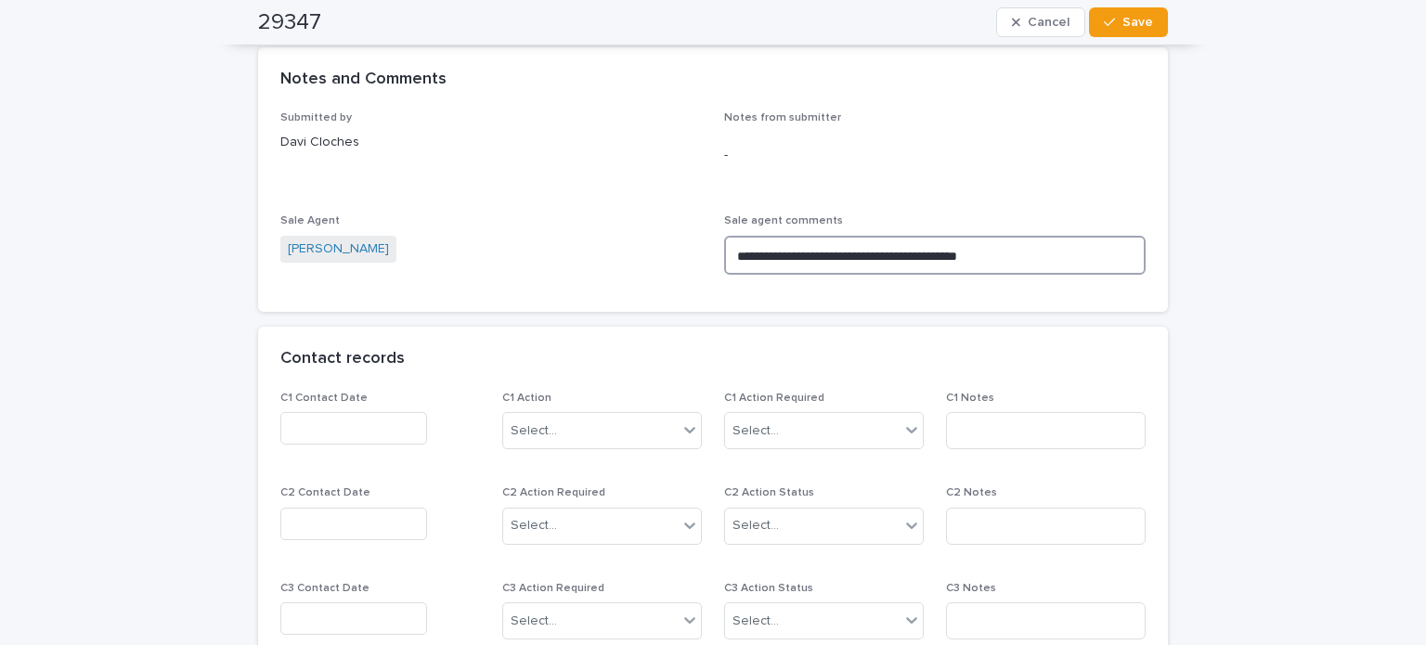
scroll to position [1300, 0]
drag, startPoint x: 812, startPoint y: 252, endPoint x: 718, endPoint y: 252, distance: 93.8
click at [724, 252] on textarea "**********" at bounding box center [934, 258] width 421 height 40
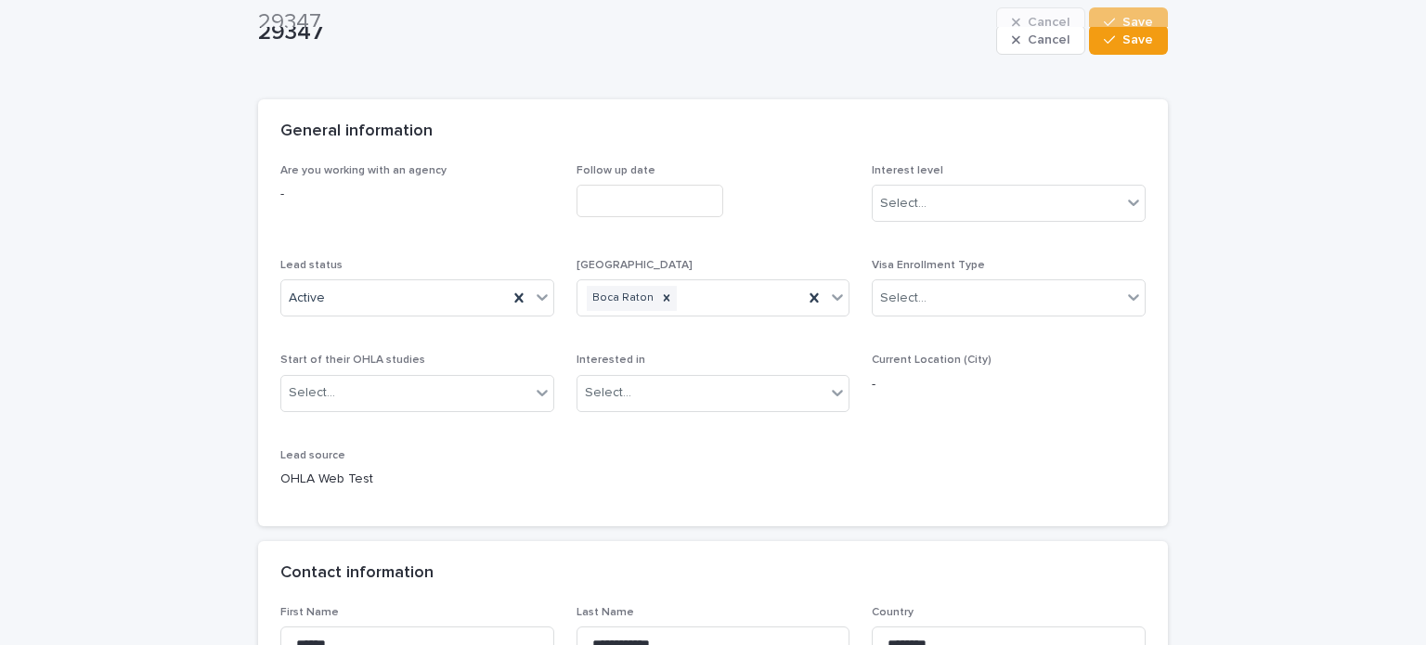
scroll to position [0, 0]
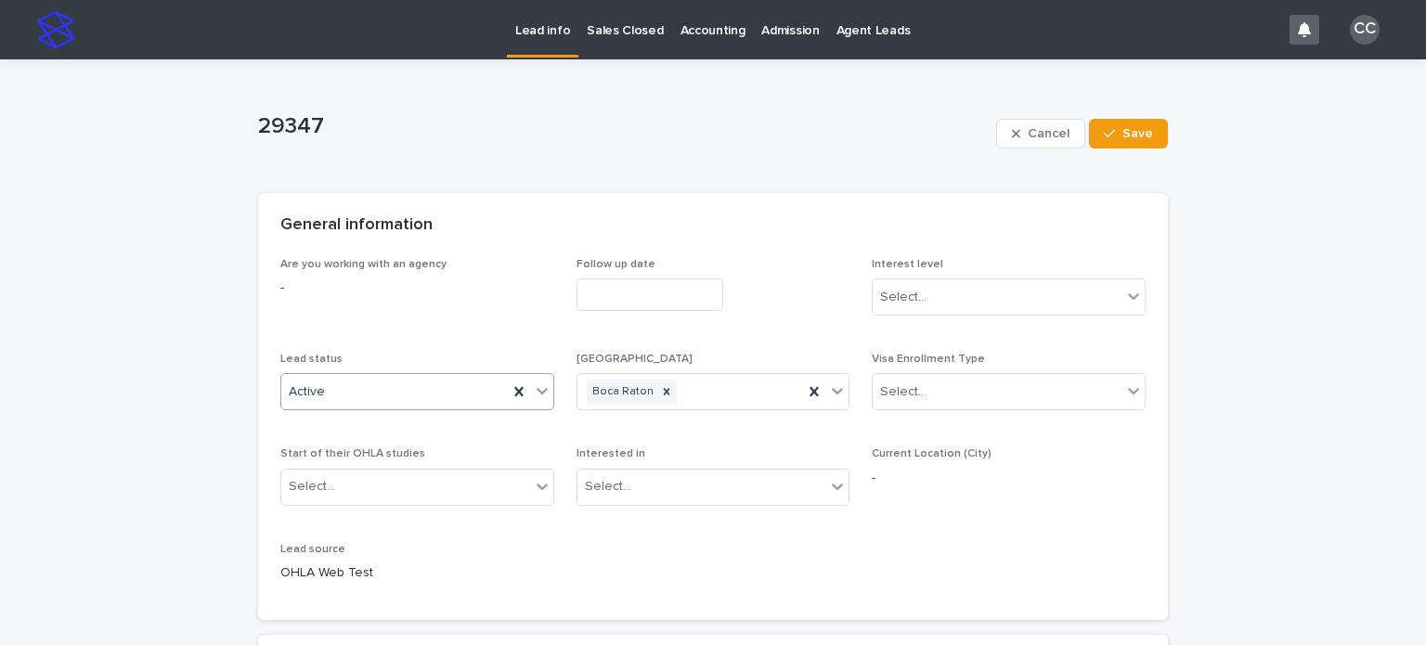
type textarea "**********"
click at [373, 393] on div "Active" at bounding box center [394, 392] width 226 height 31
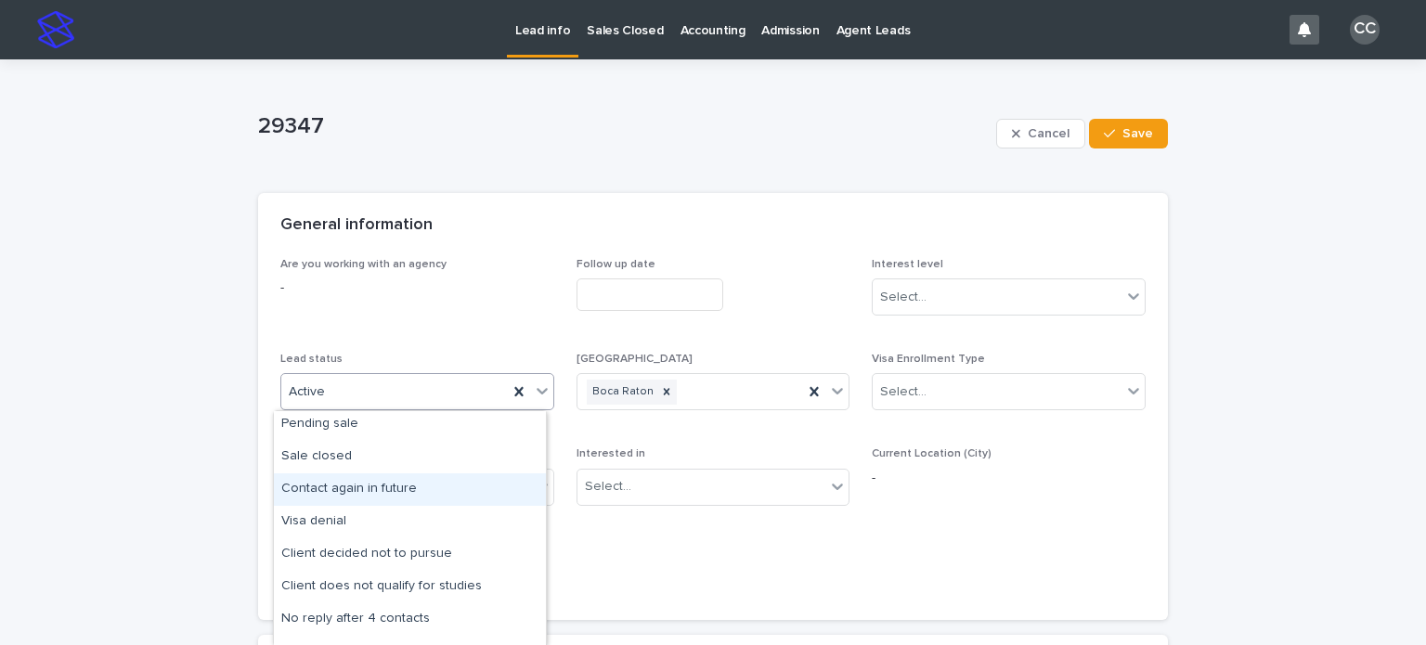
scroll to position [93, 0]
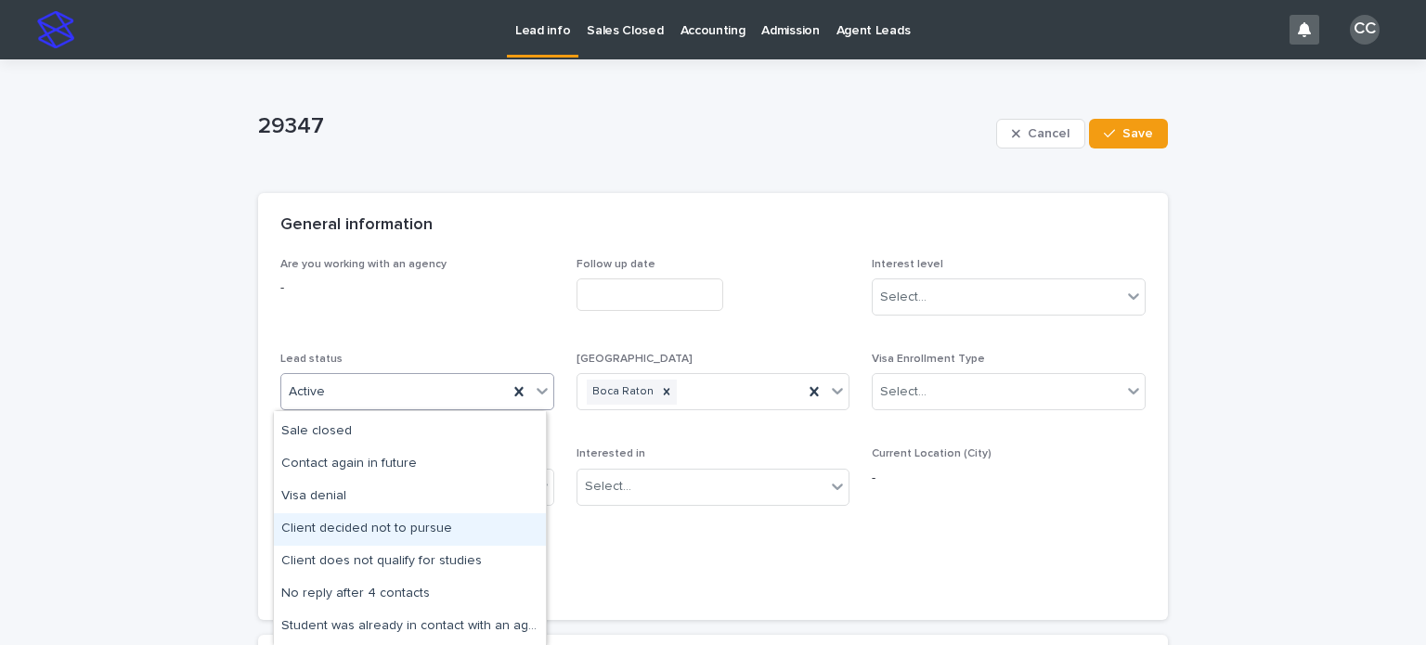
click at [429, 528] on div "Client decided not to pursue" at bounding box center [410, 529] width 272 height 32
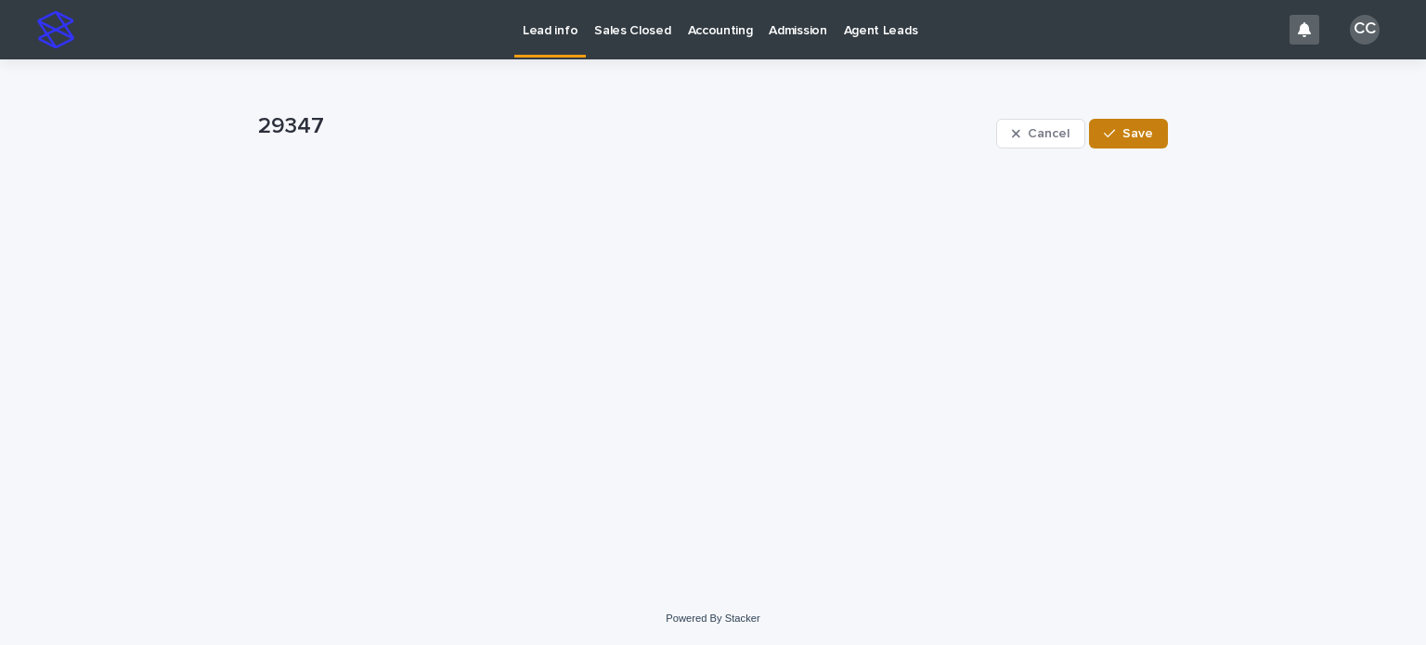
click at [1144, 130] on span "Save" at bounding box center [1137, 133] width 31 height 13
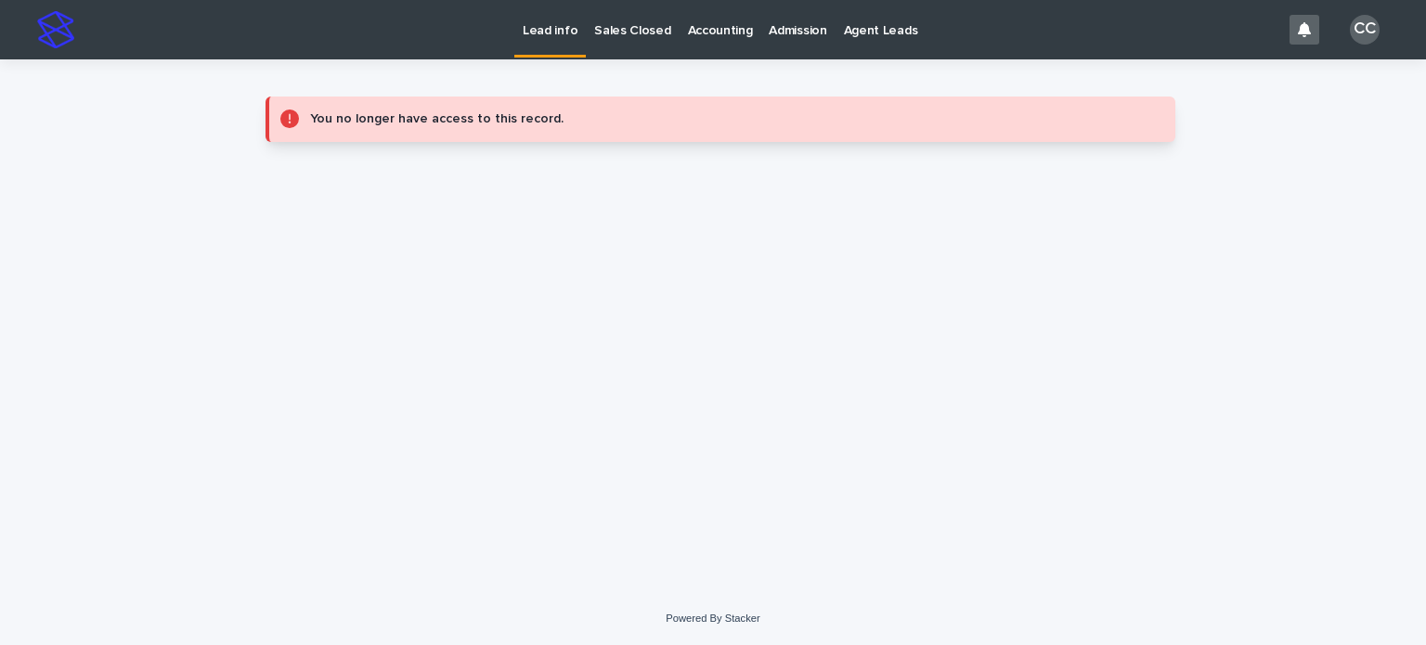
click at [542, 36] on p "Lead info" at bounding box center [550, 19] width 55 height 39
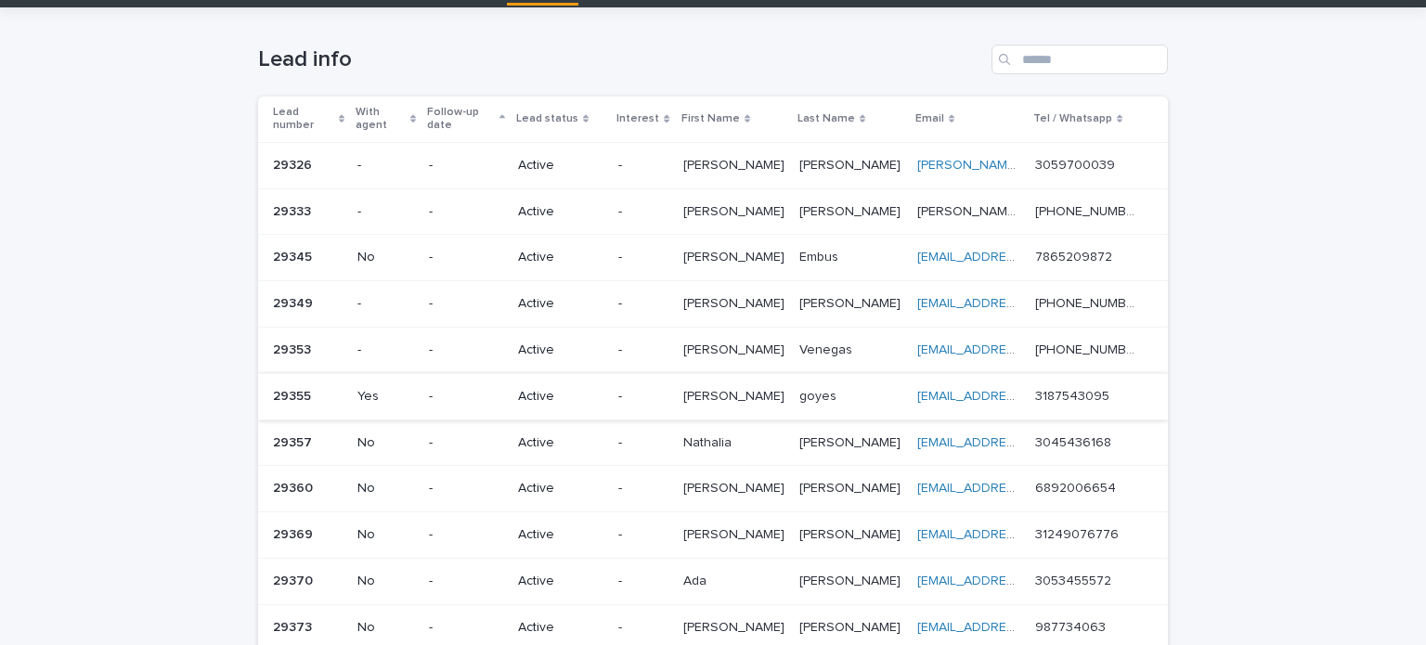
scroll to position [93, 0]
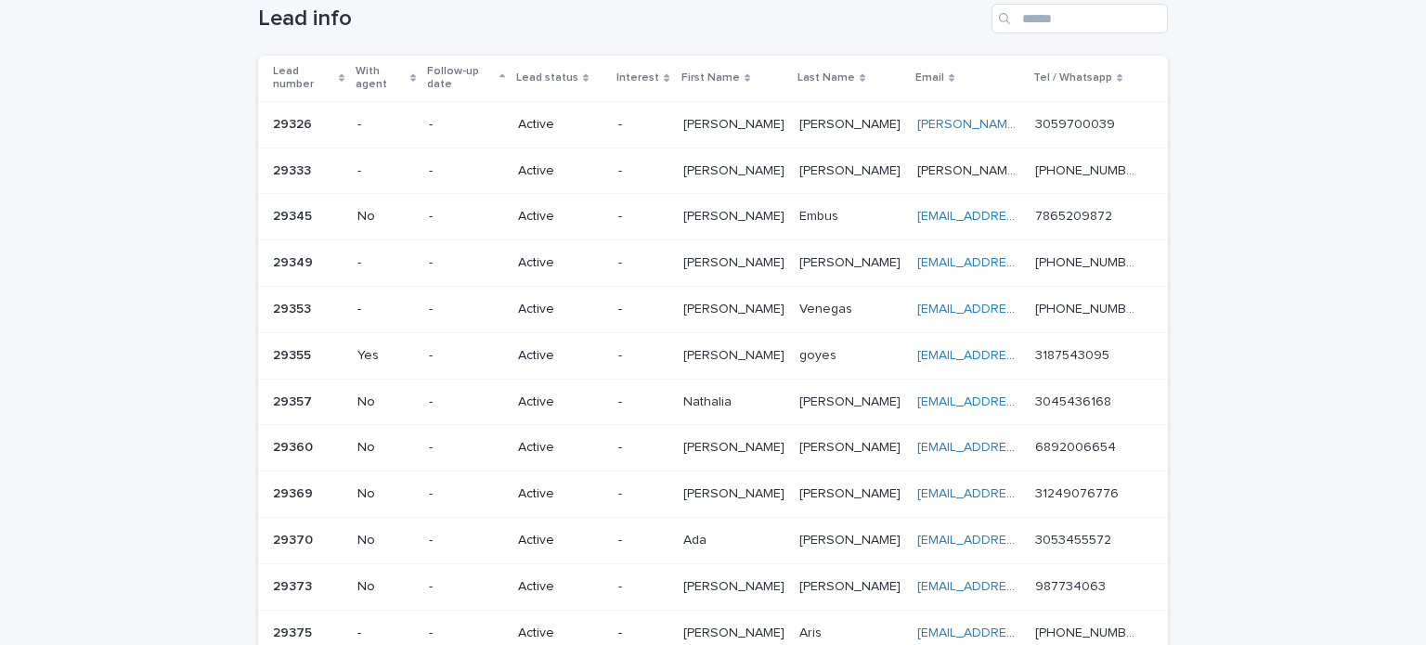
click at [558, 348] on p "Active" at bounding box center [560, 356] width 85 height 16
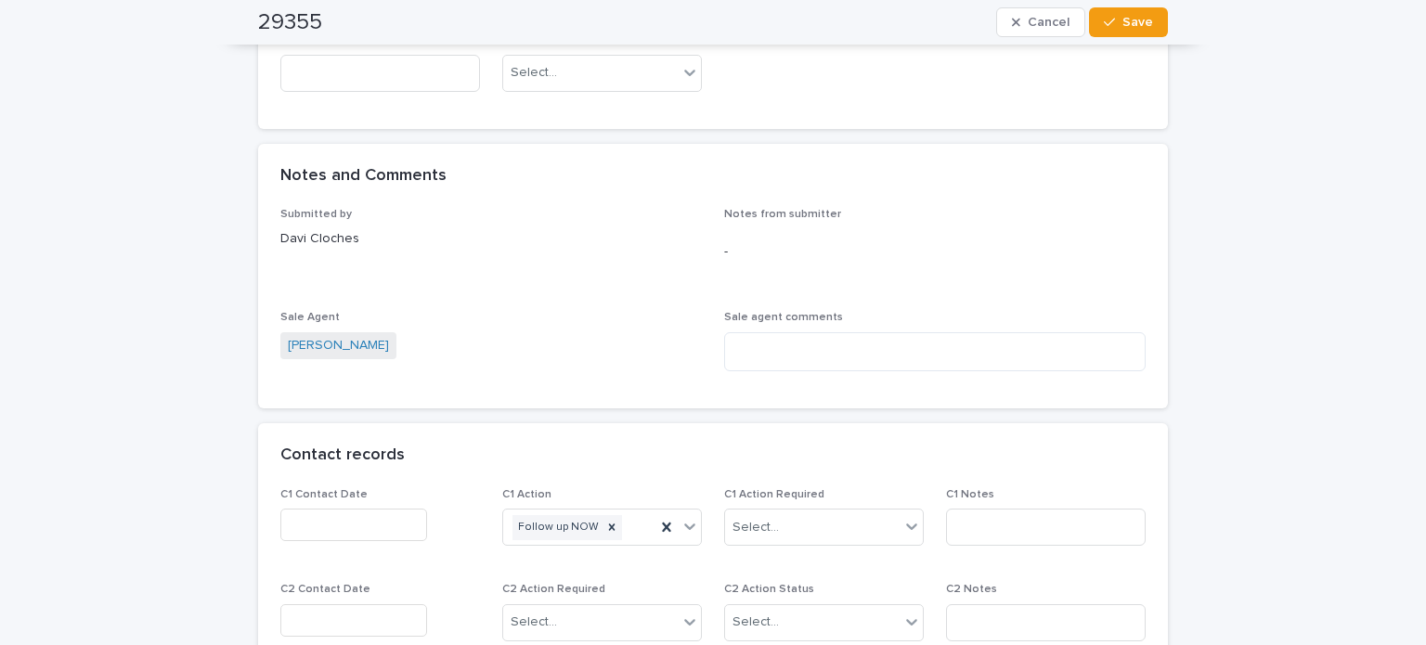
scroll to position [1207, 0]
click at [789, 338] on textarea at bounding box center [934, 350] width 421 height 40
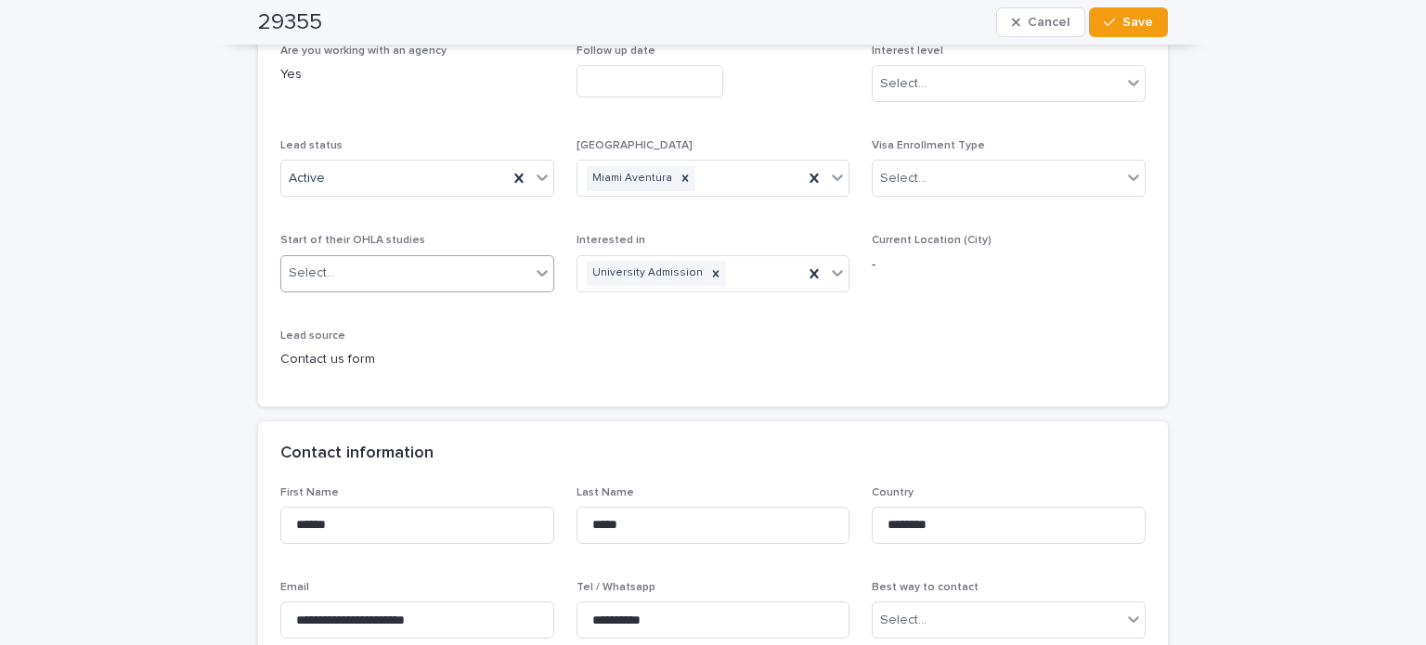
scroll to position [186, 0]
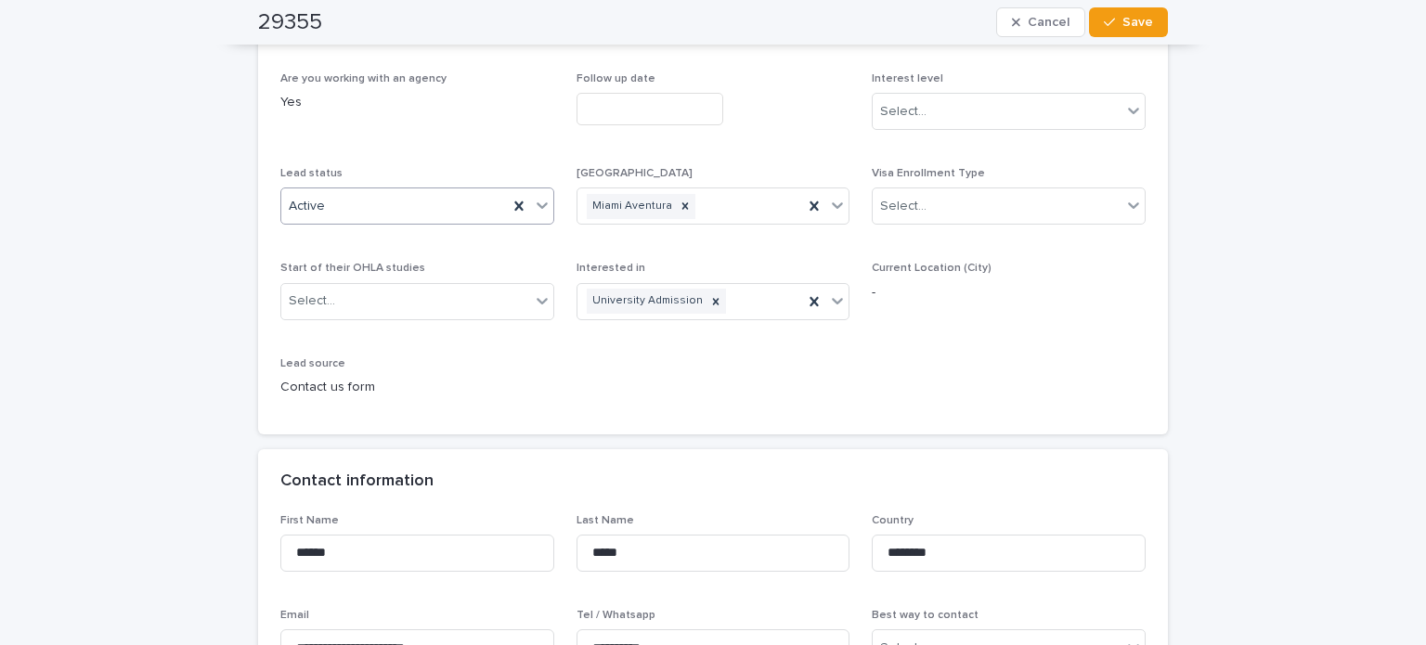
type textarea "**********"
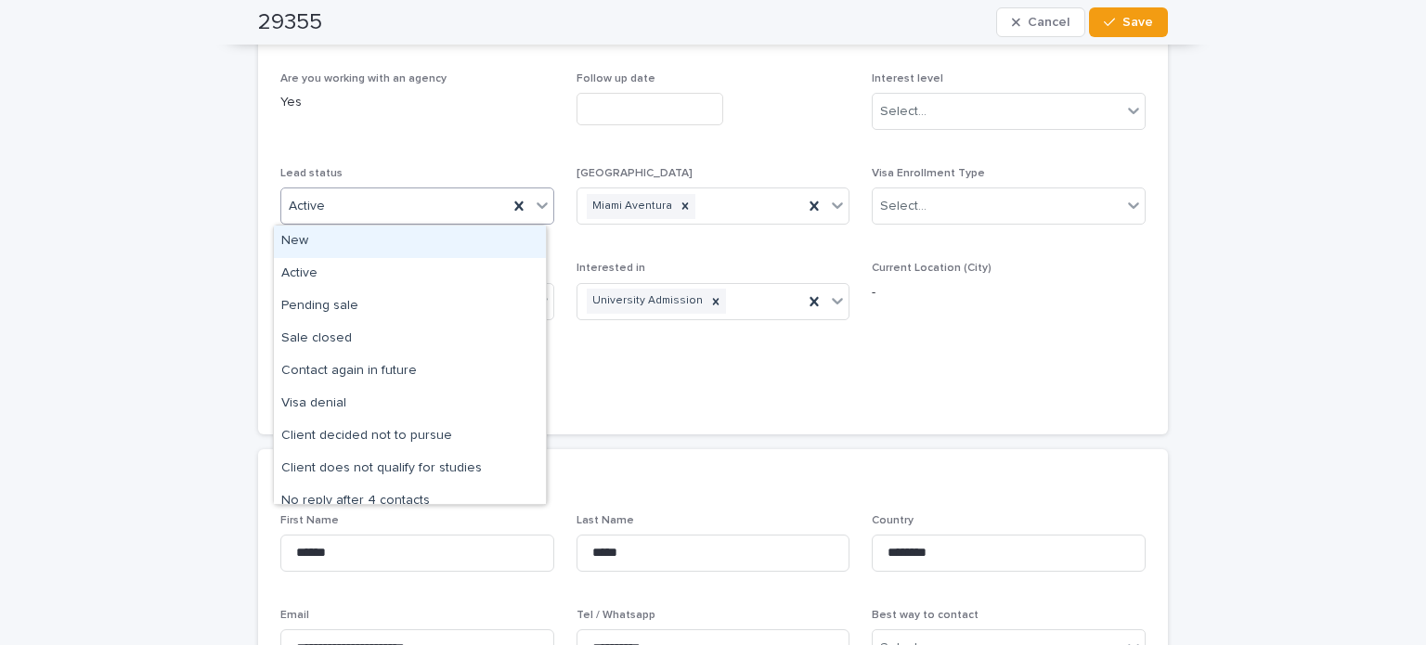
click at [397, 208] on div "Active" at bounding box center [394, 206] width 226 height 31
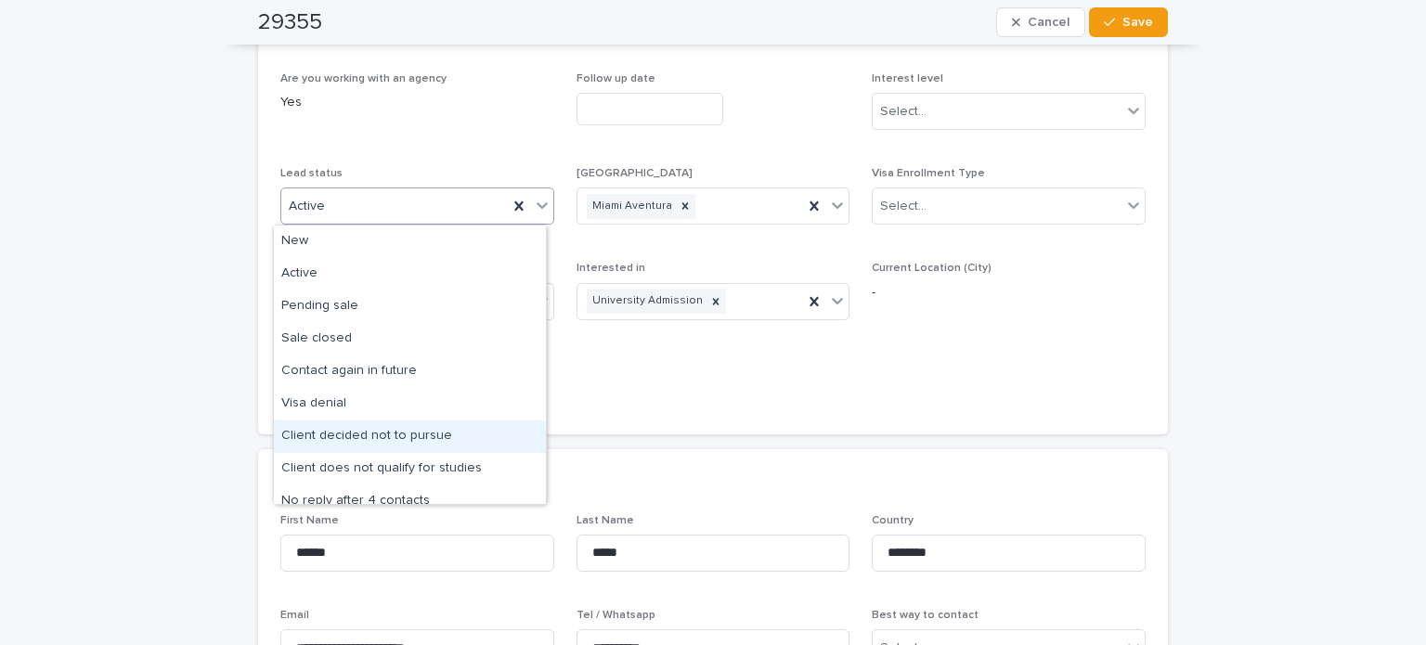
click at [433, 434] on div "Client decided not to pursue" at bounding box center [410, 437] width 272 height 32
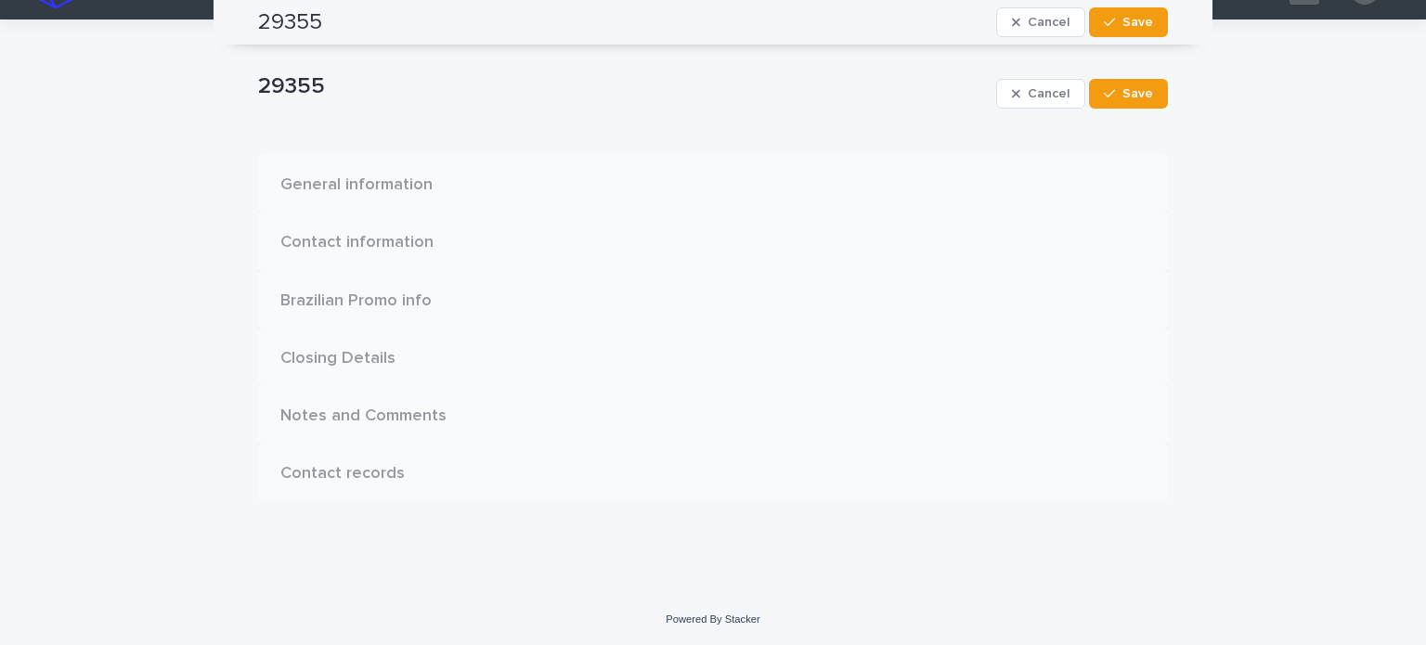
scroll to position [0, 0]
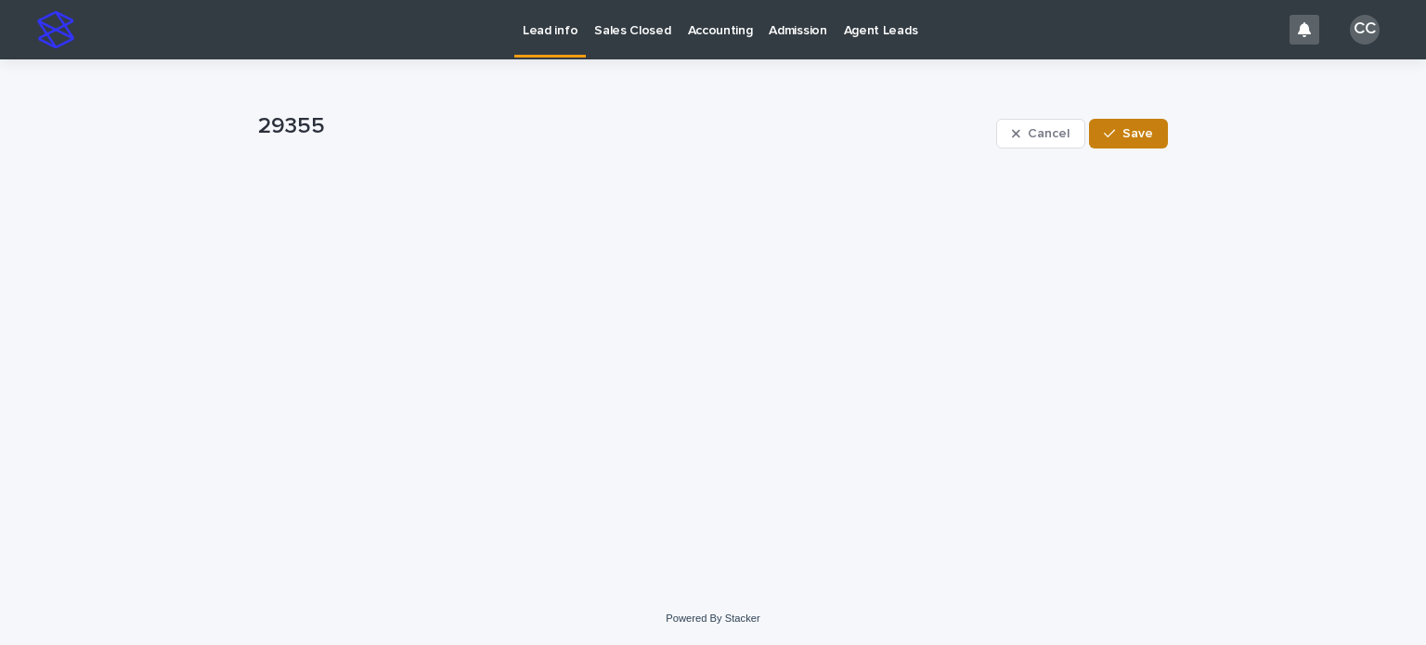
click at [1132, 136] on span "Save" at bounding box center [1137, 133] width 31 height 13
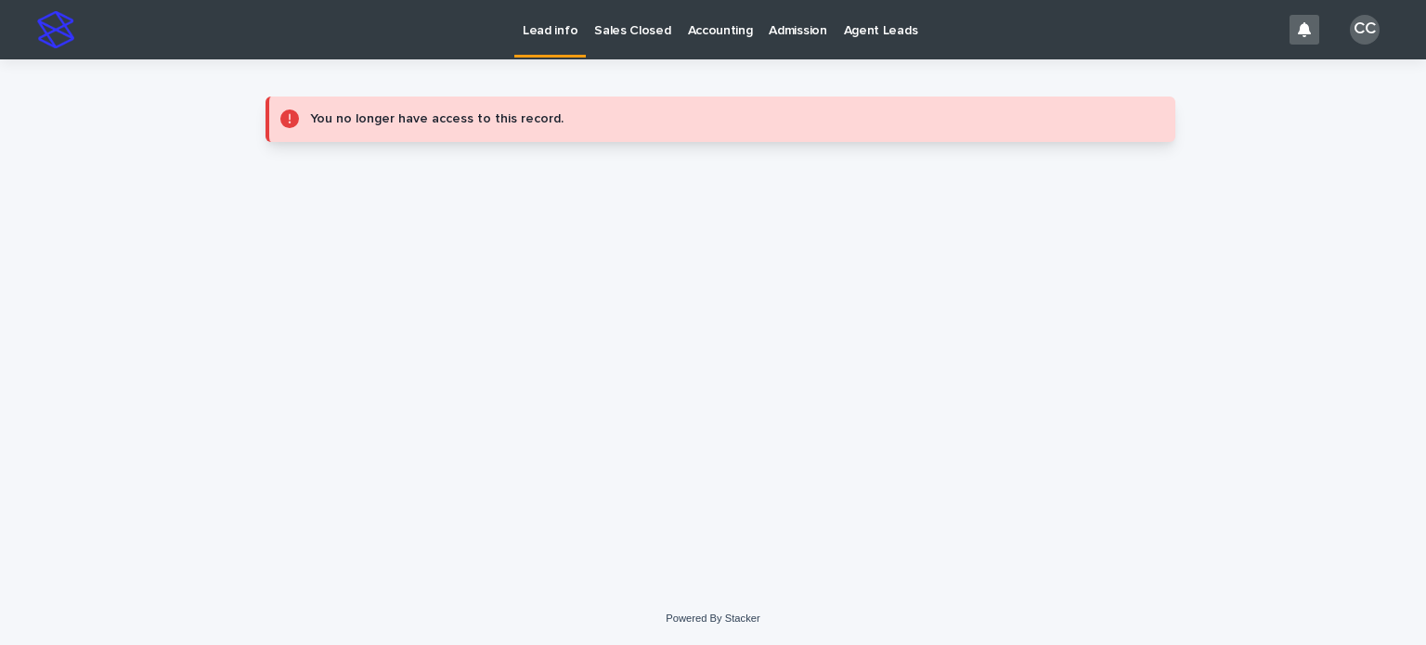
click at [532, 12] on p "Lead info" at bounding box center [550, 19] width 55 height 39
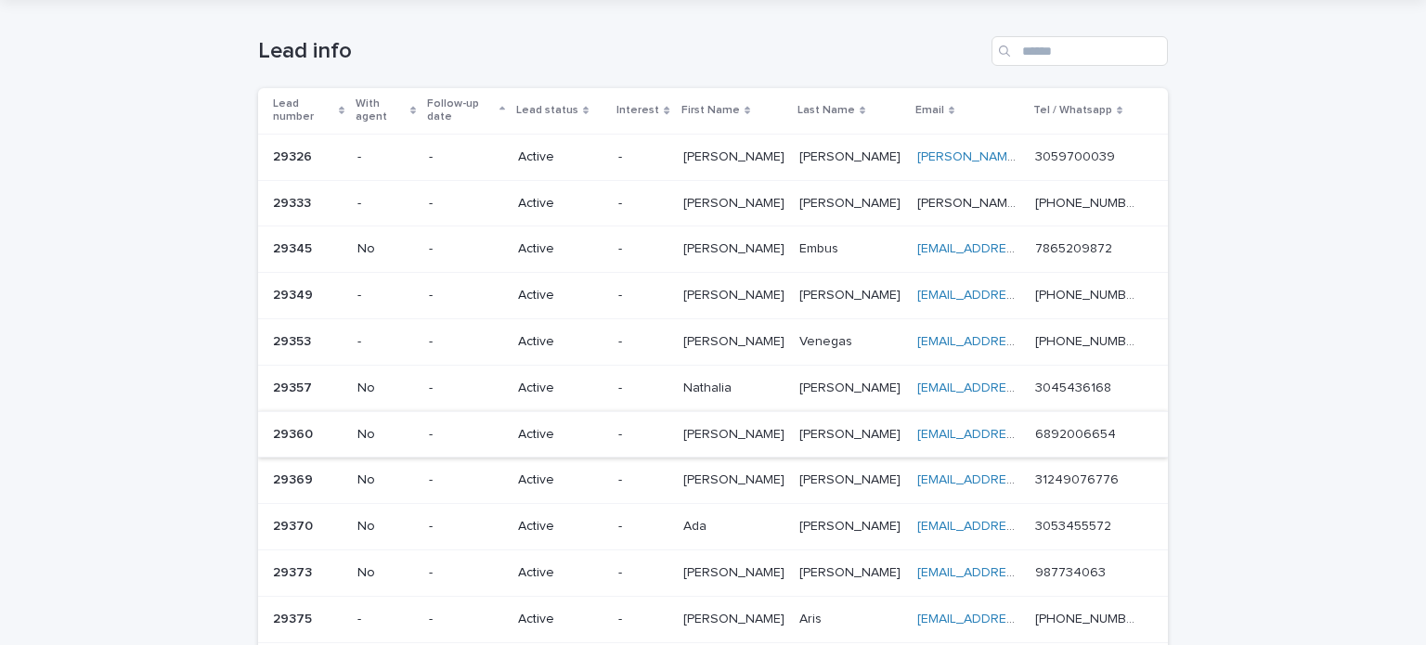
scroll to position [93, 0]
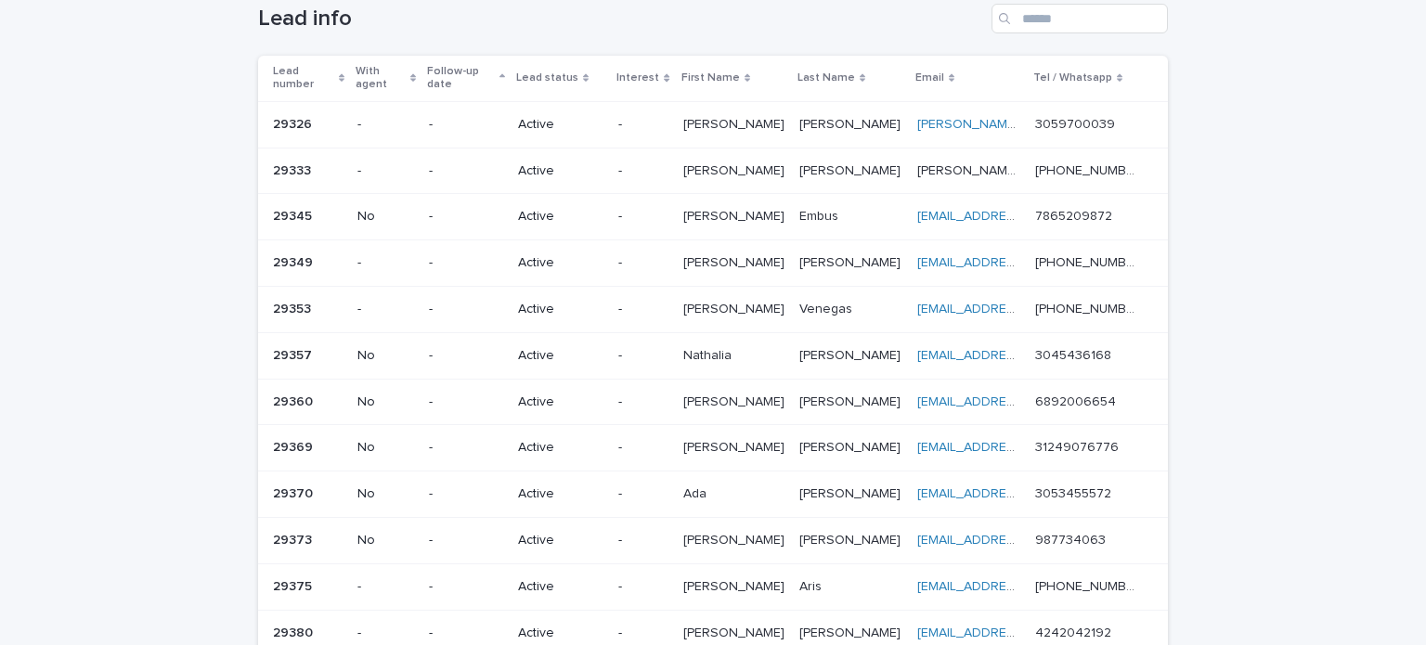
click at [712, 394] on td "[PERSON_NAME]" at bounding box center [734, 402] width 116 height 46
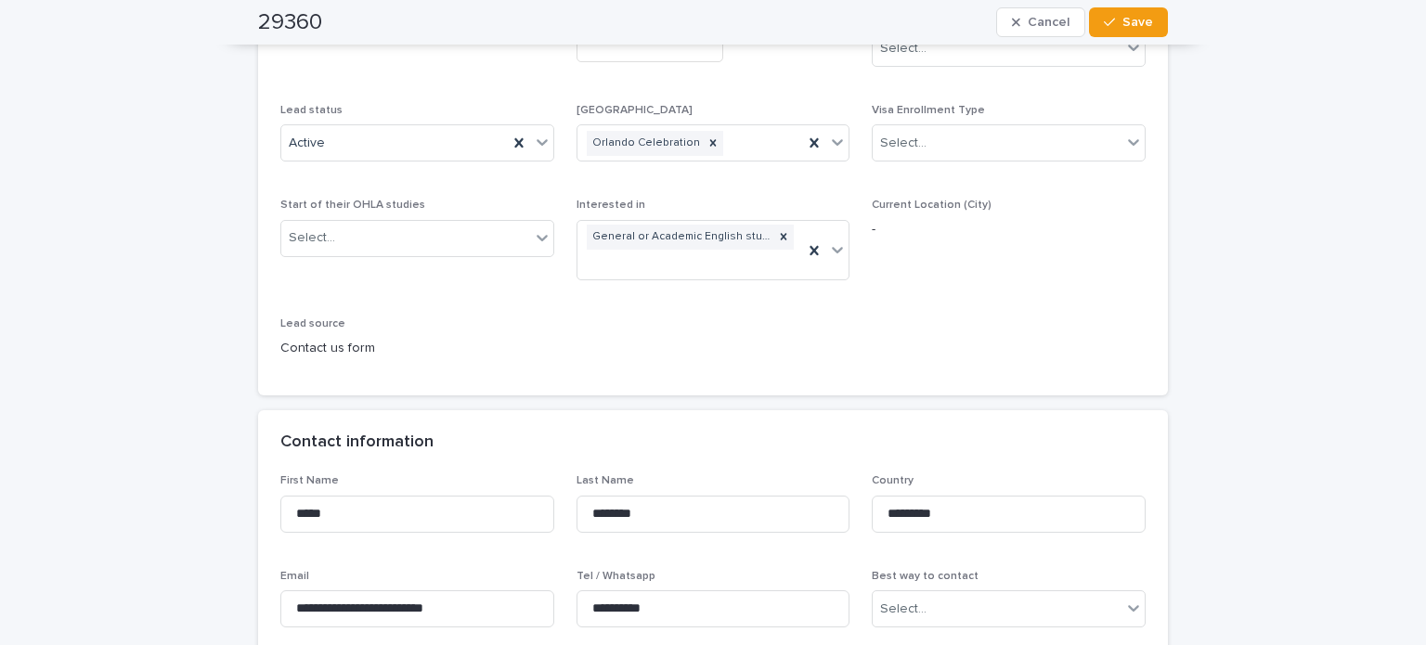
scroll to position [464, 0]
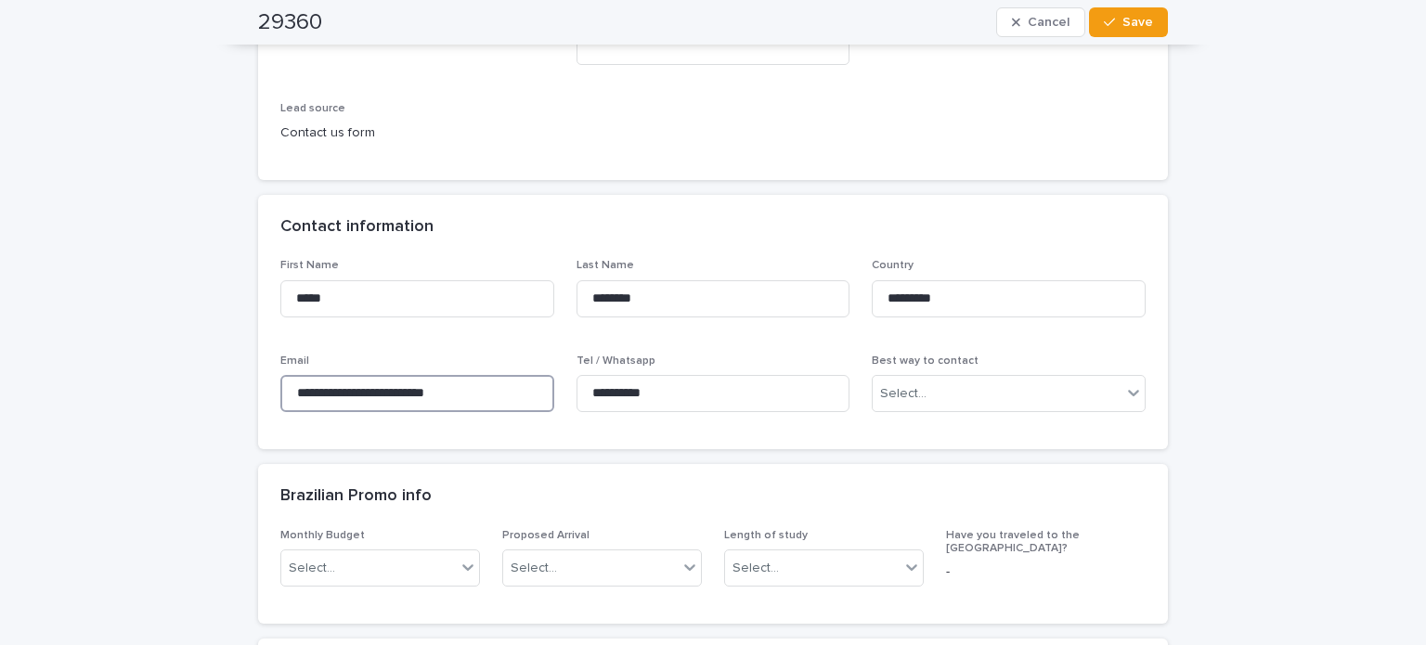
drag, startPoint x: 496, startPoint y: 389, endPoint x: 275, endPoint y: 390, distance: 220.9
click at [280, 389] on input "**********" at bounding box center [417, 393] width 274 height 37
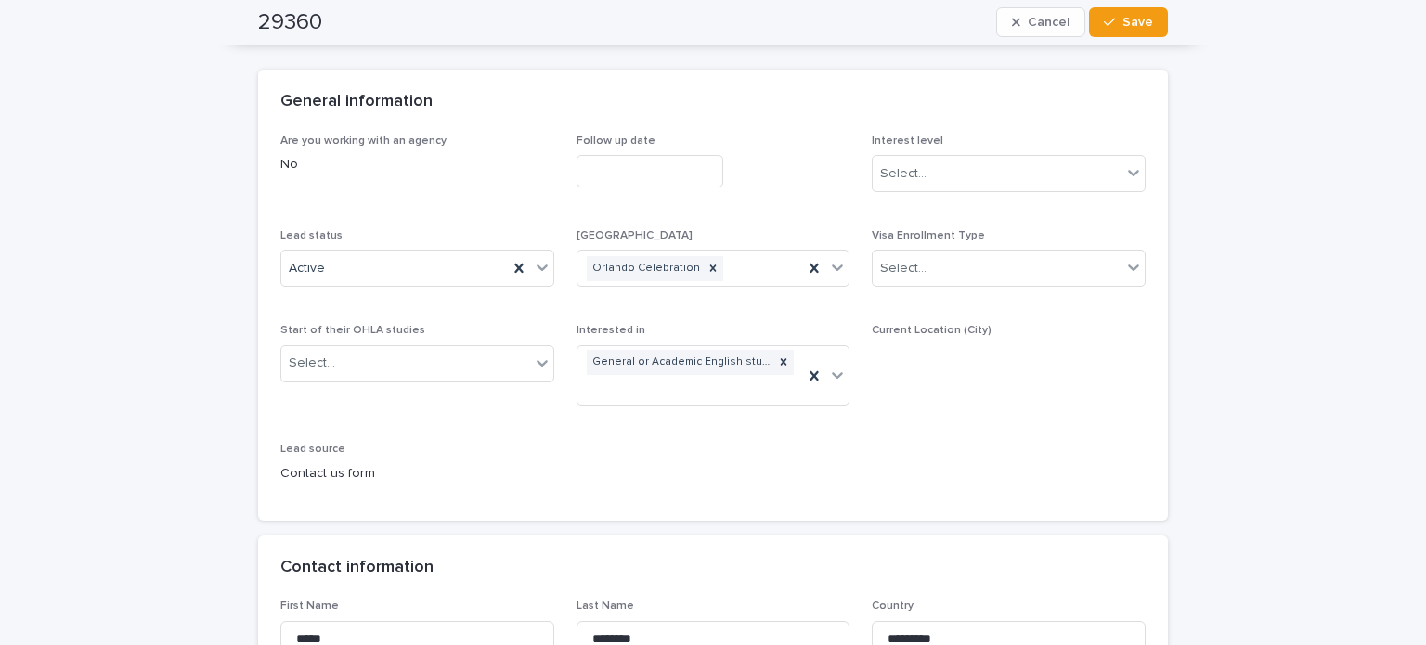
scroll to position [0, 0]
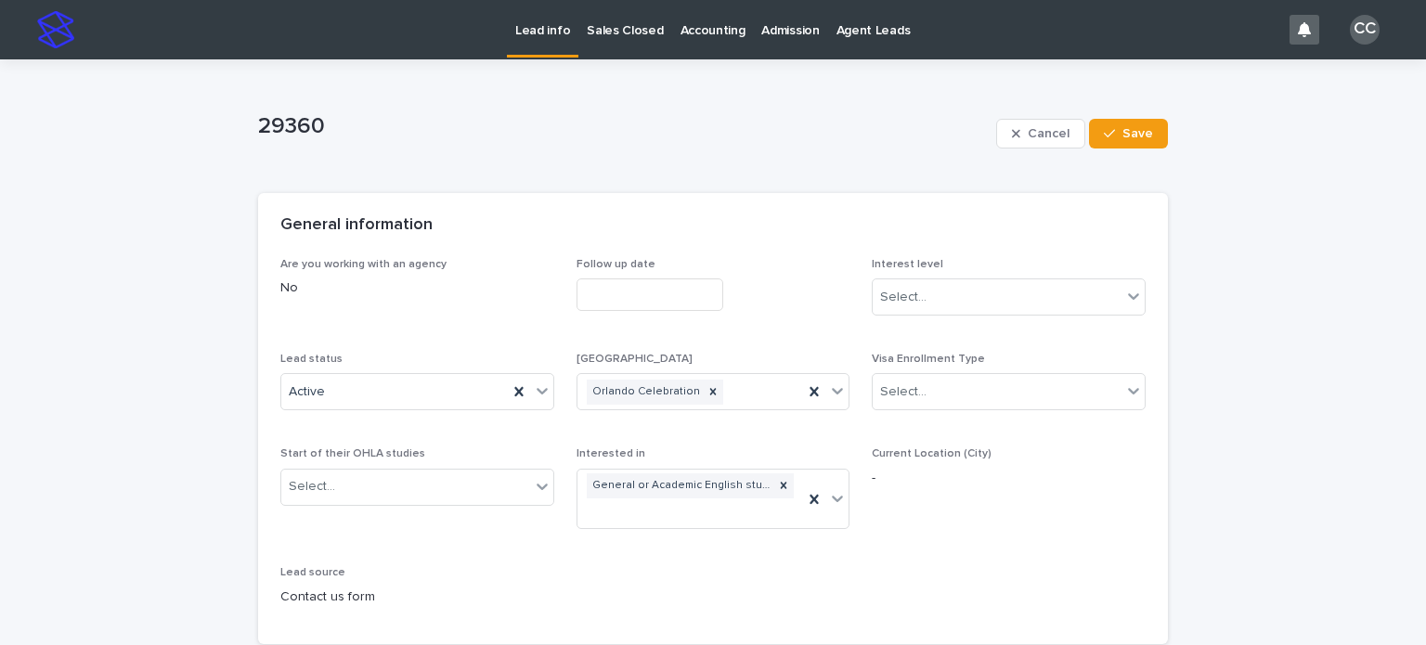
click at [513, 32] on div "Lead info" at bounding box center [542, 19] width 71 height 39
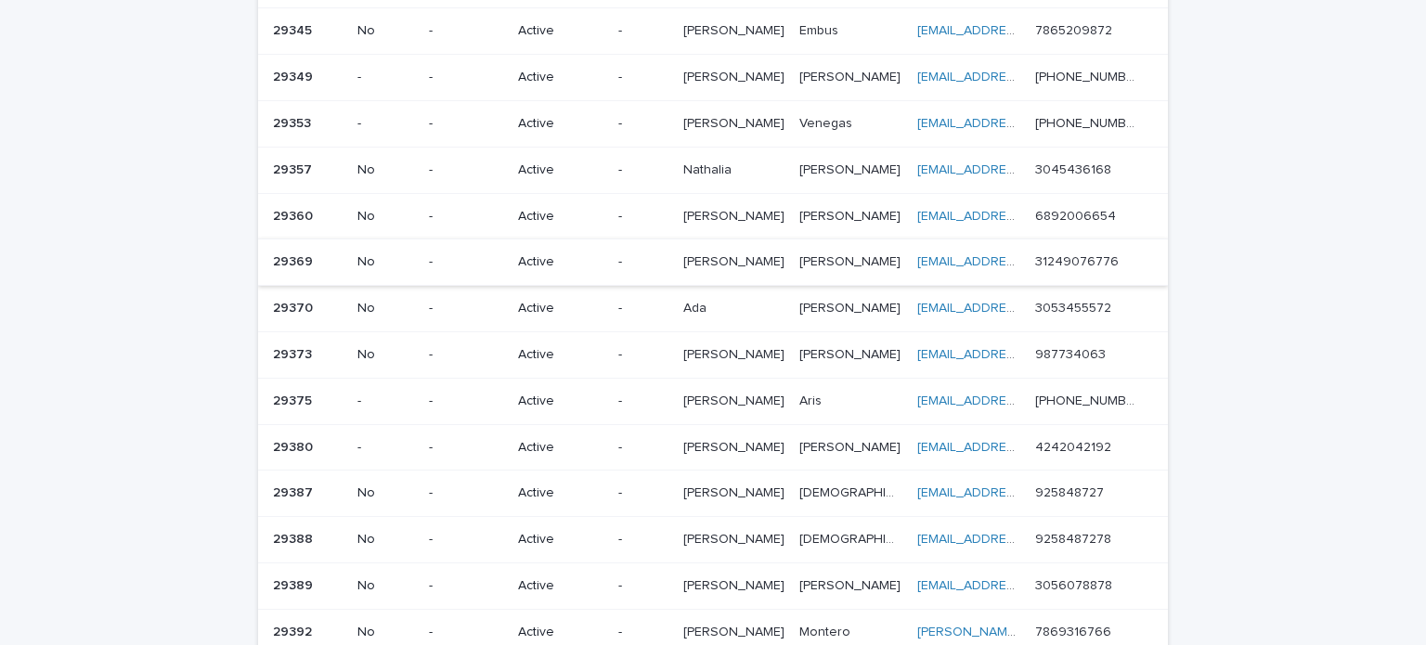
scroll to position [186, 0]
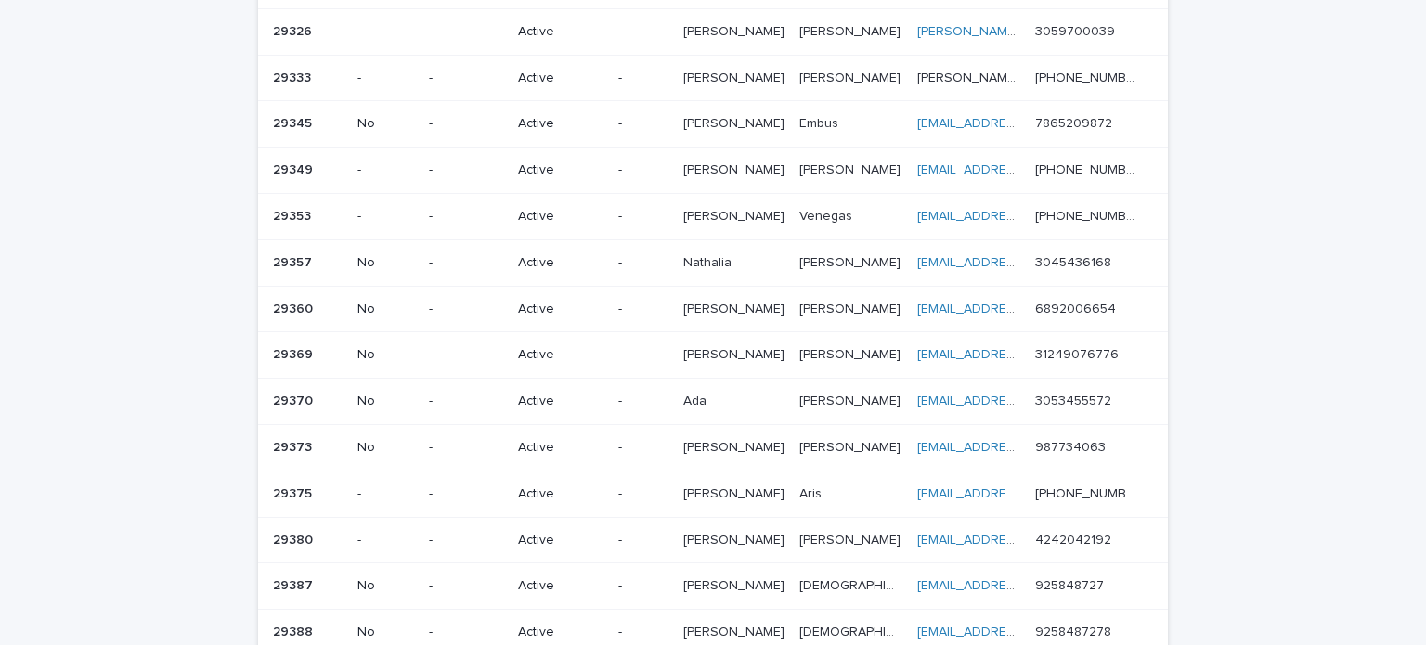
click at [511, 335] on td "-" at bounding box center [465, 355] width 89 height 46
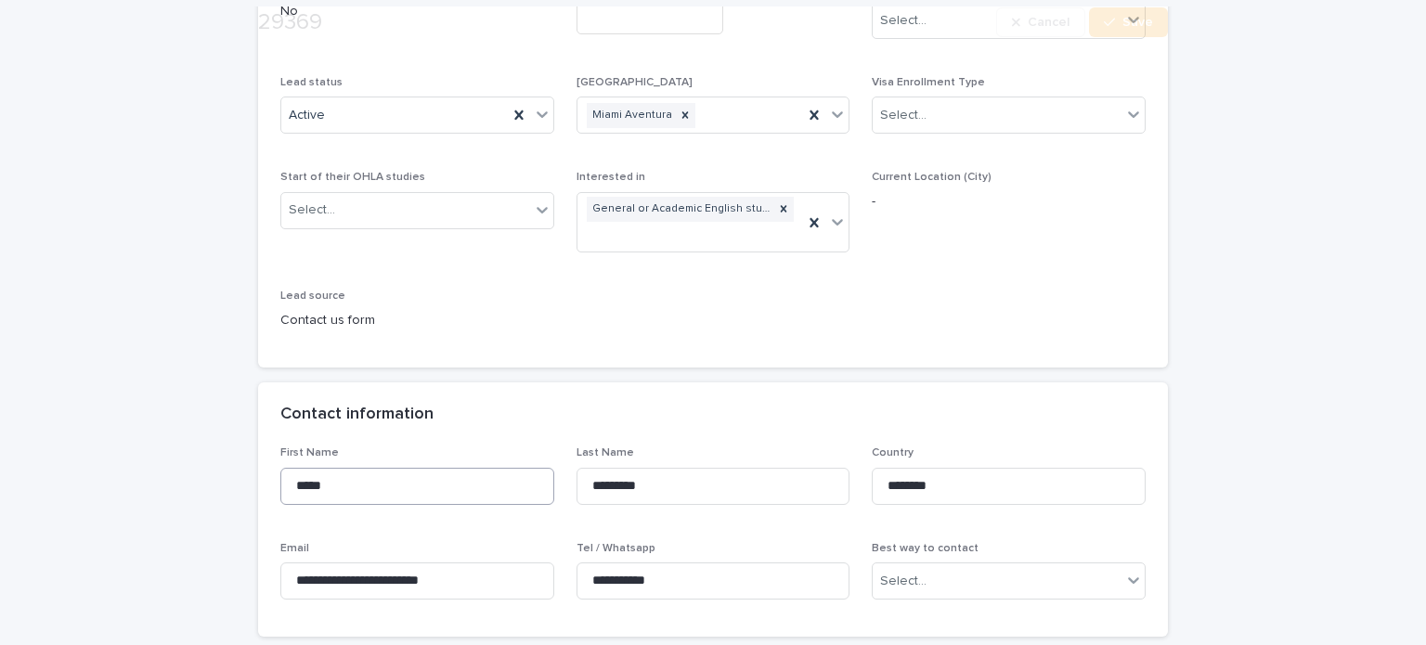
scroll to position [278, 0]
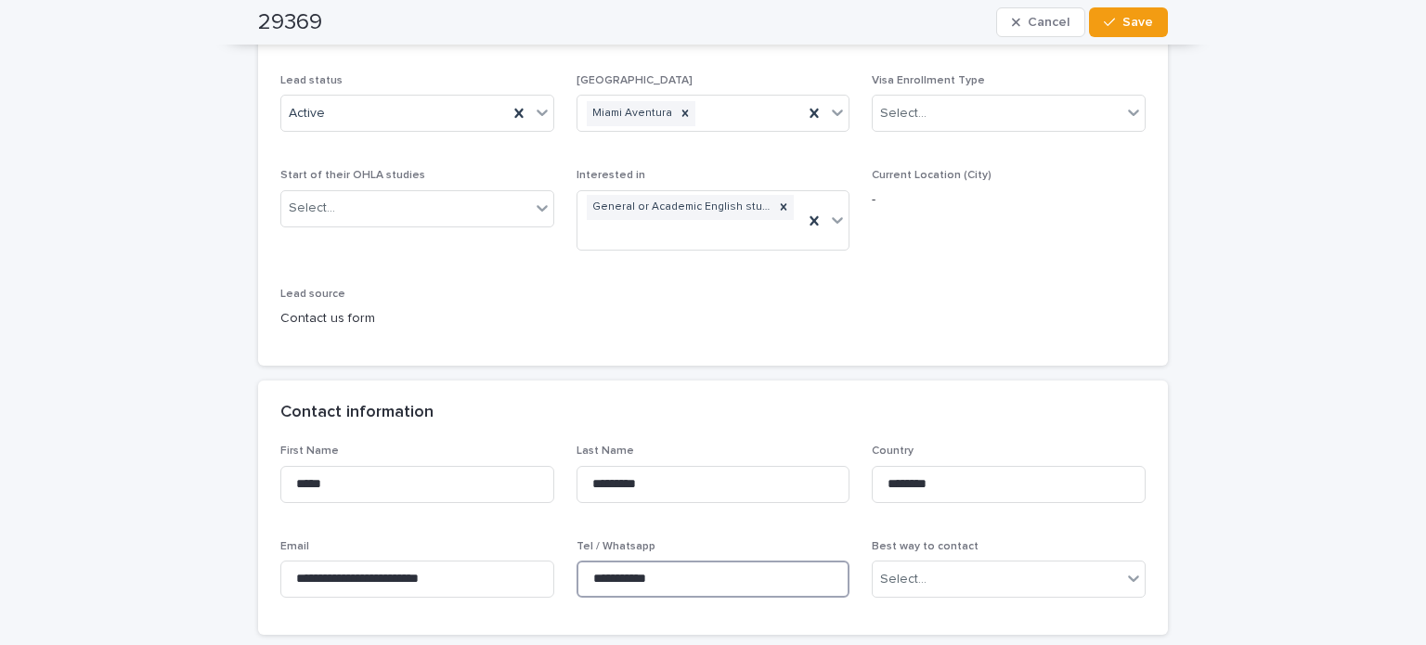
drag, startPoint x: 711, startPoint y: 578, endPoint x: 556, endPoint y: 576, distance: 155.0
click at [556, 576] on div "**********" at bounding box center [712, 529] width 865 height 168
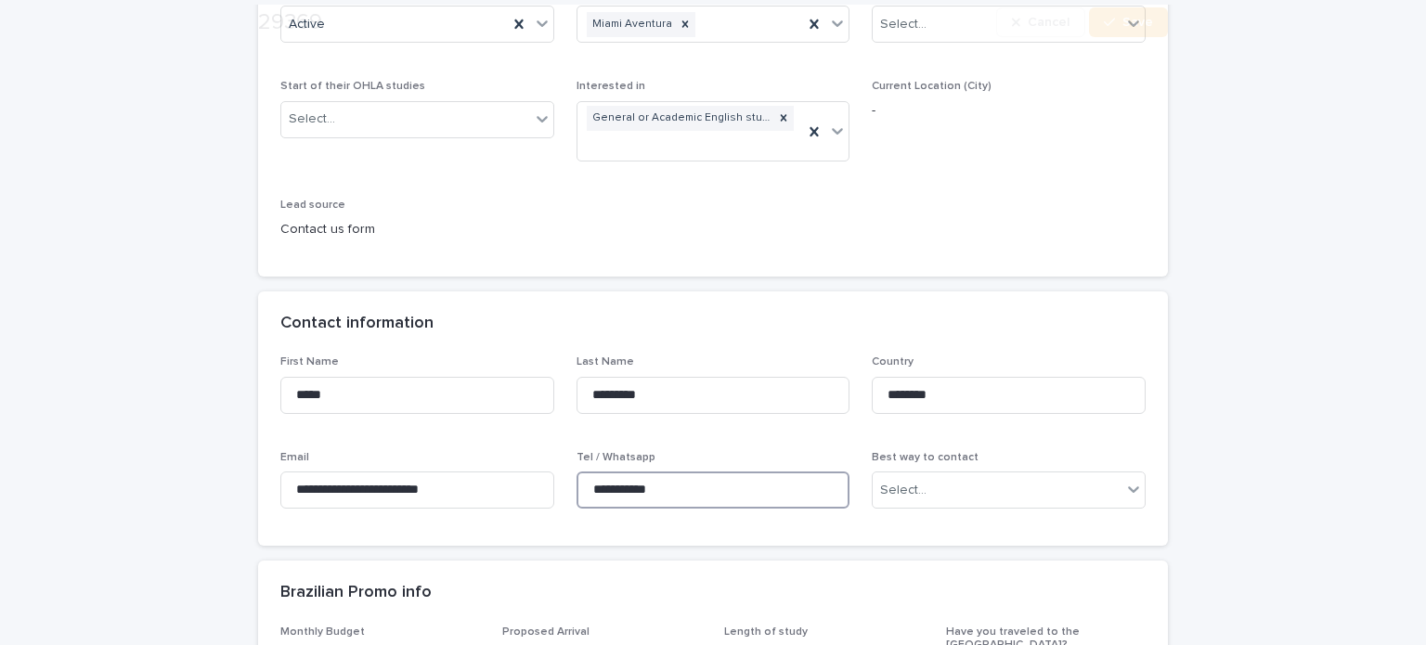
scroll to position [371, 0]
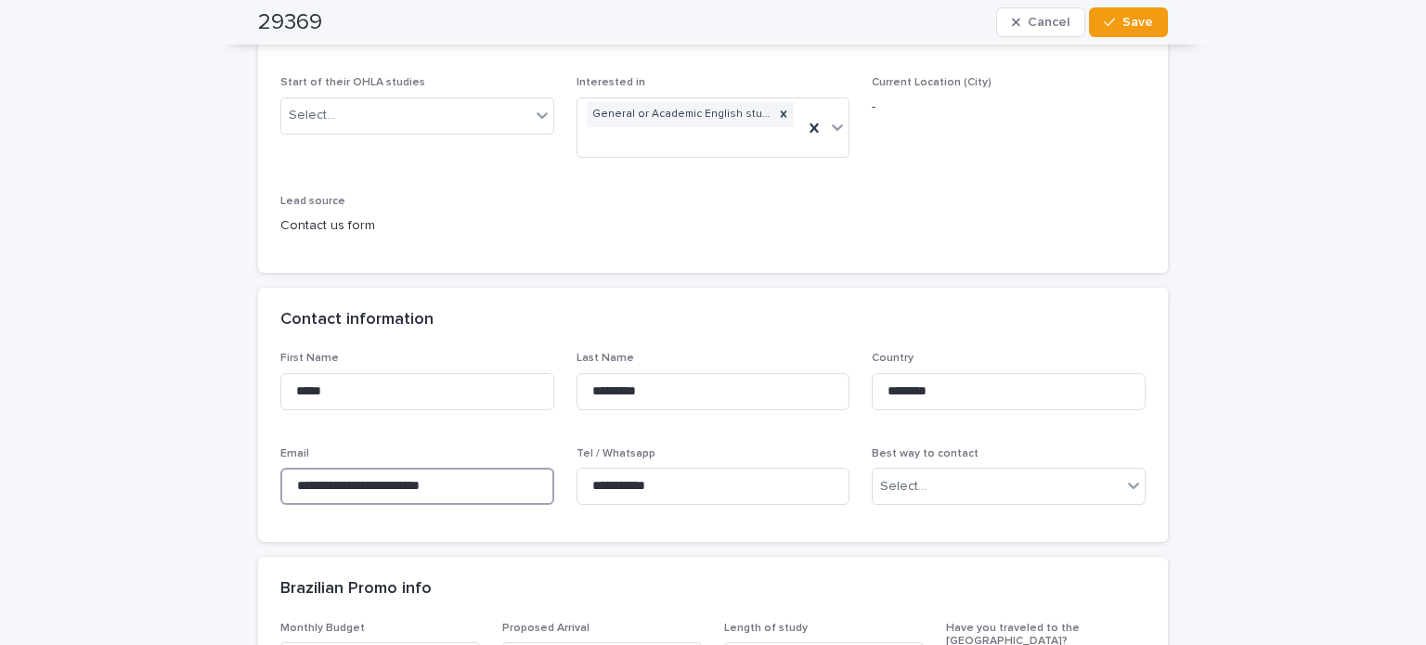
drag, startPoint x: 499, startPoint y: 497, endPoint x: 197, endPoint y: 466, distance: 304.2
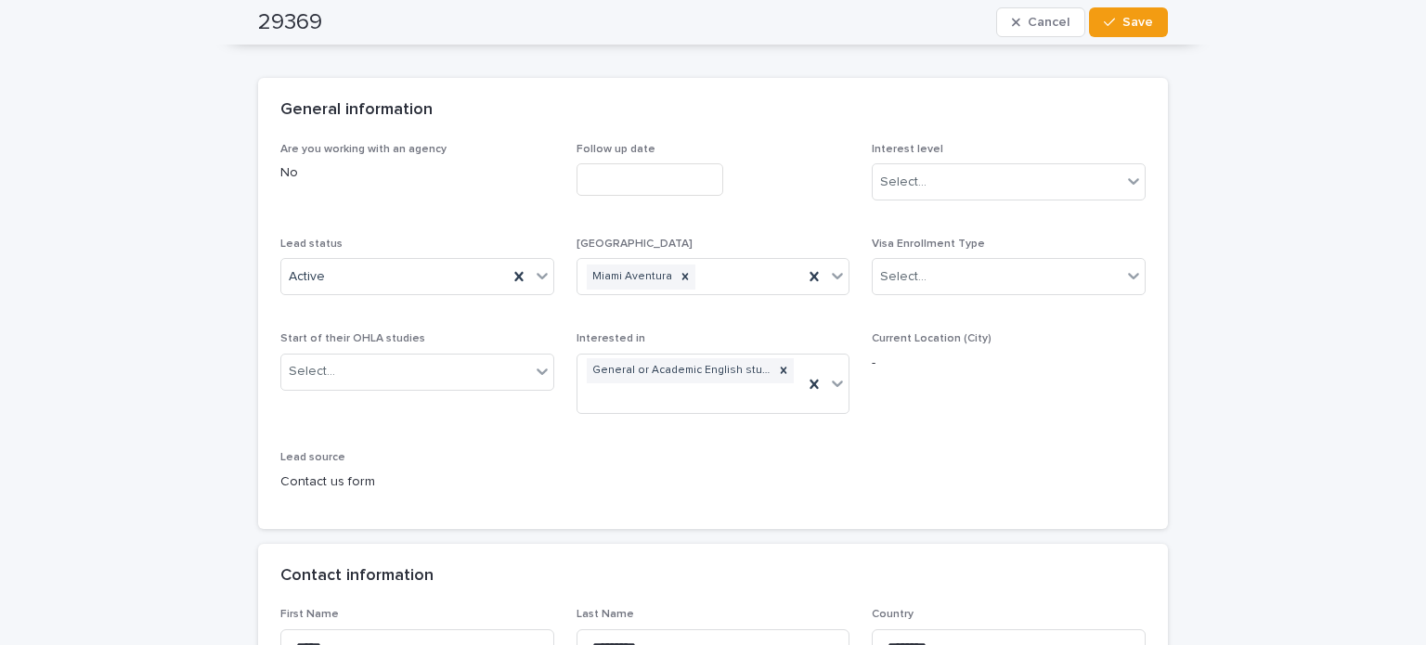
scroll to position [0, 0]
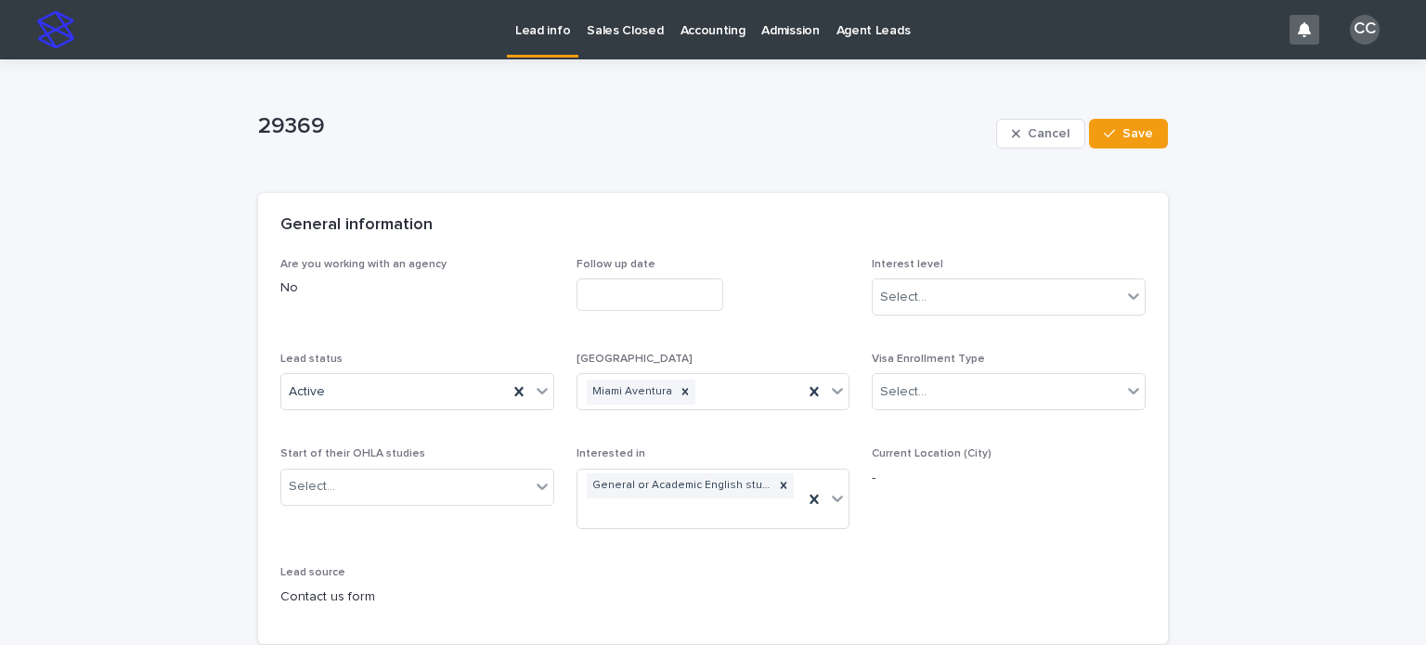
click at [570, 19] on div "Lead info" at bounding box center [542, 19] width 71 height 39
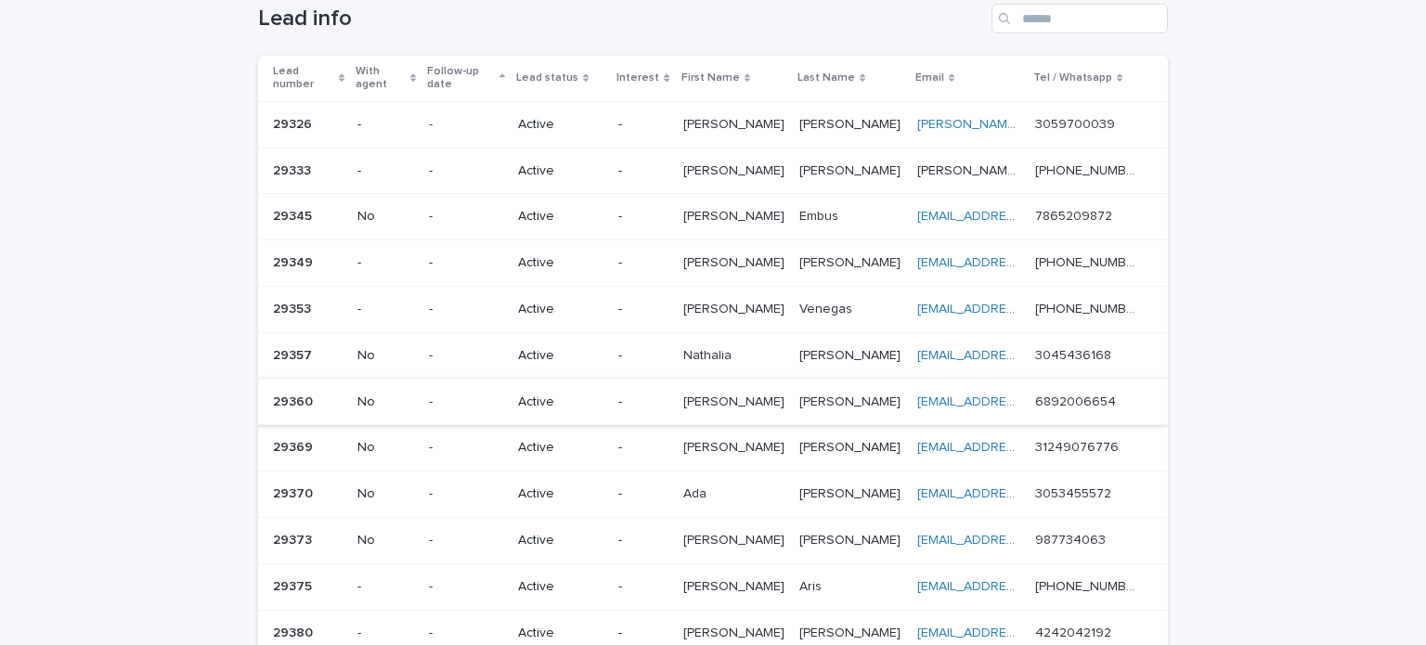
scroll to position [186, 0]
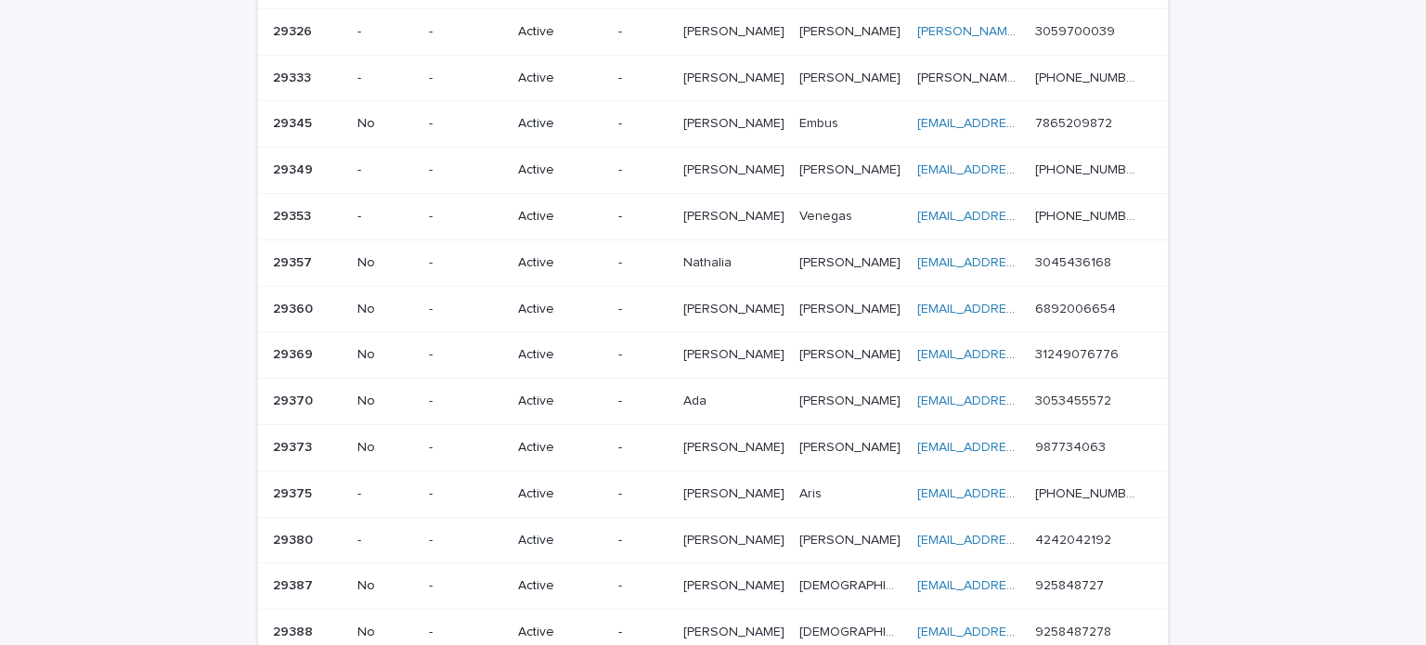
click at [457, 394] on p "-" at bounding box center [466, 402] width 74 height 16
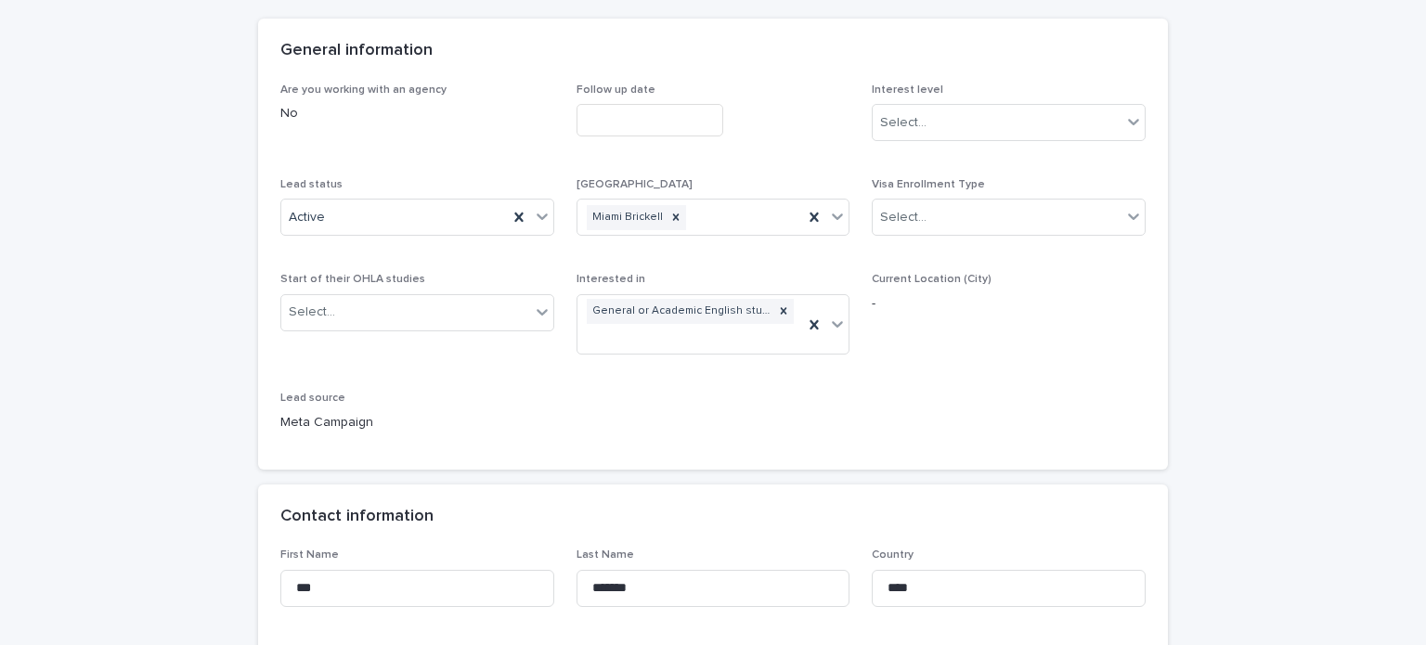
scroll to position [186, 0]
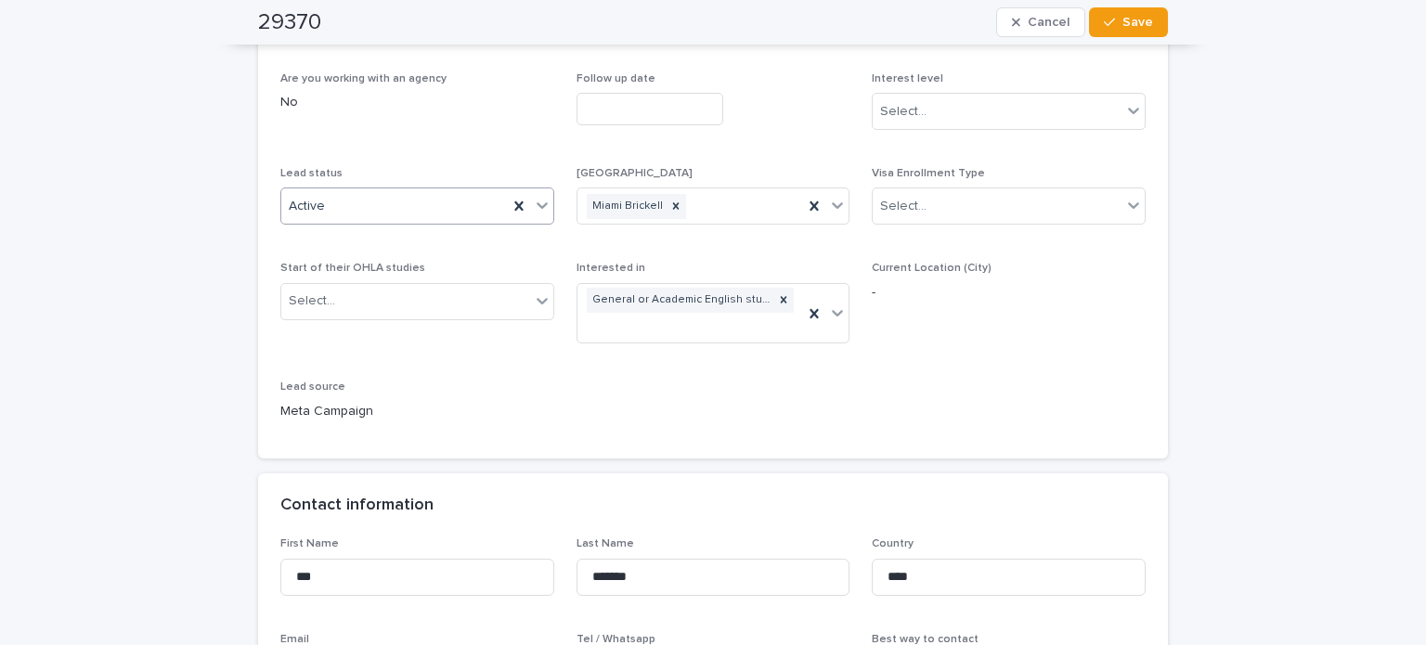
click at [383, 197] on div "Active" at bounding box center [394, 206] width 226 height 31
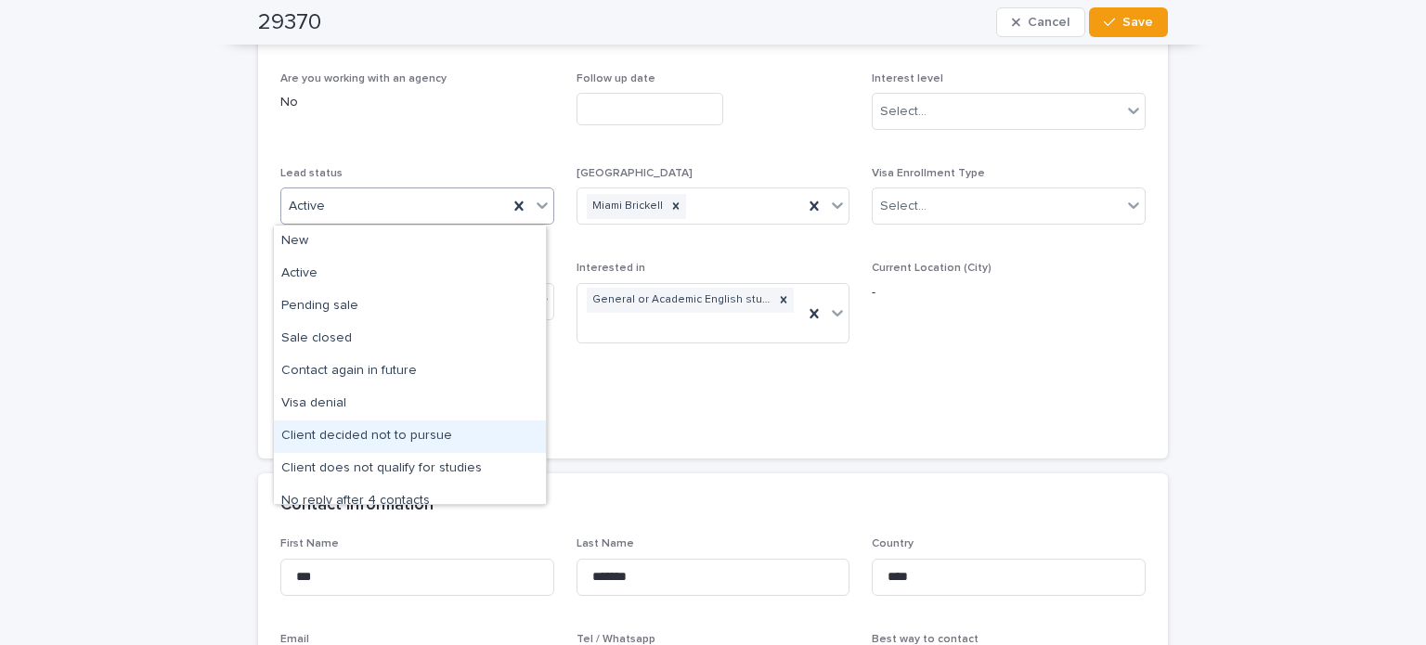
click at [398, 435] on div "Client decided not to pursue" at bounding box center [410, 437] width 272 height 32
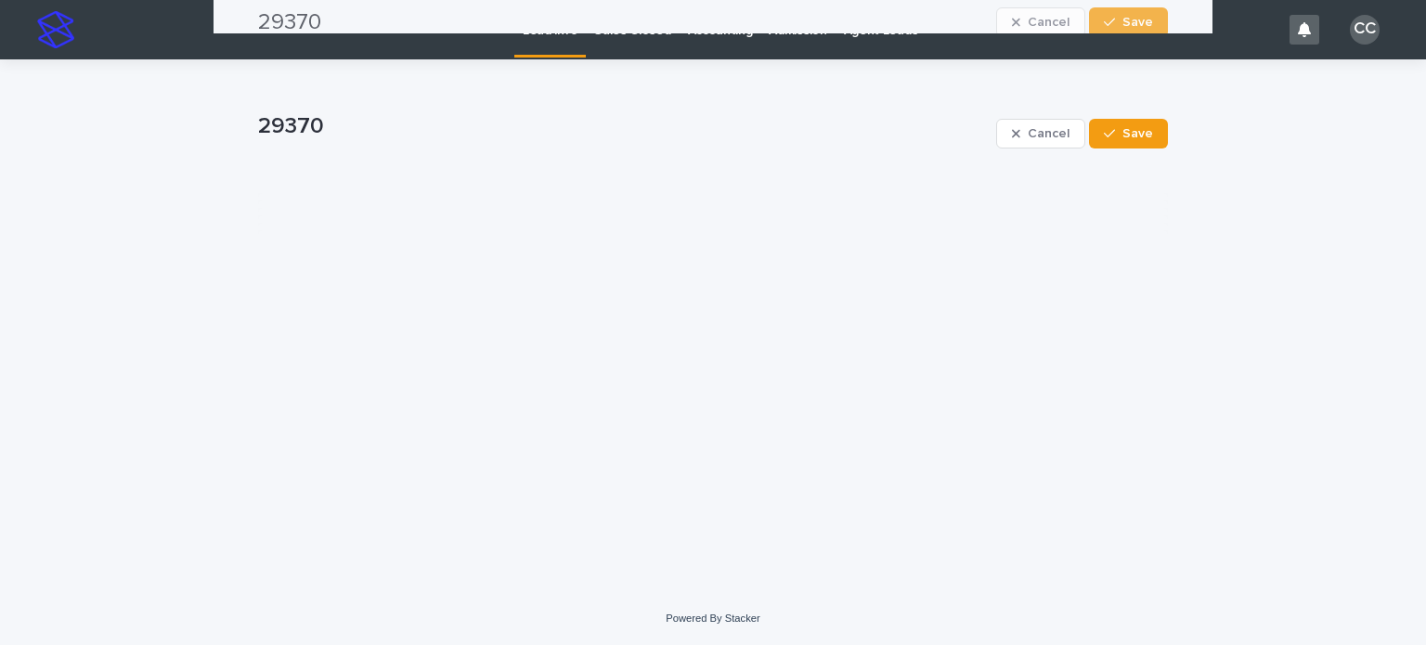
scroll to position [0, 0]
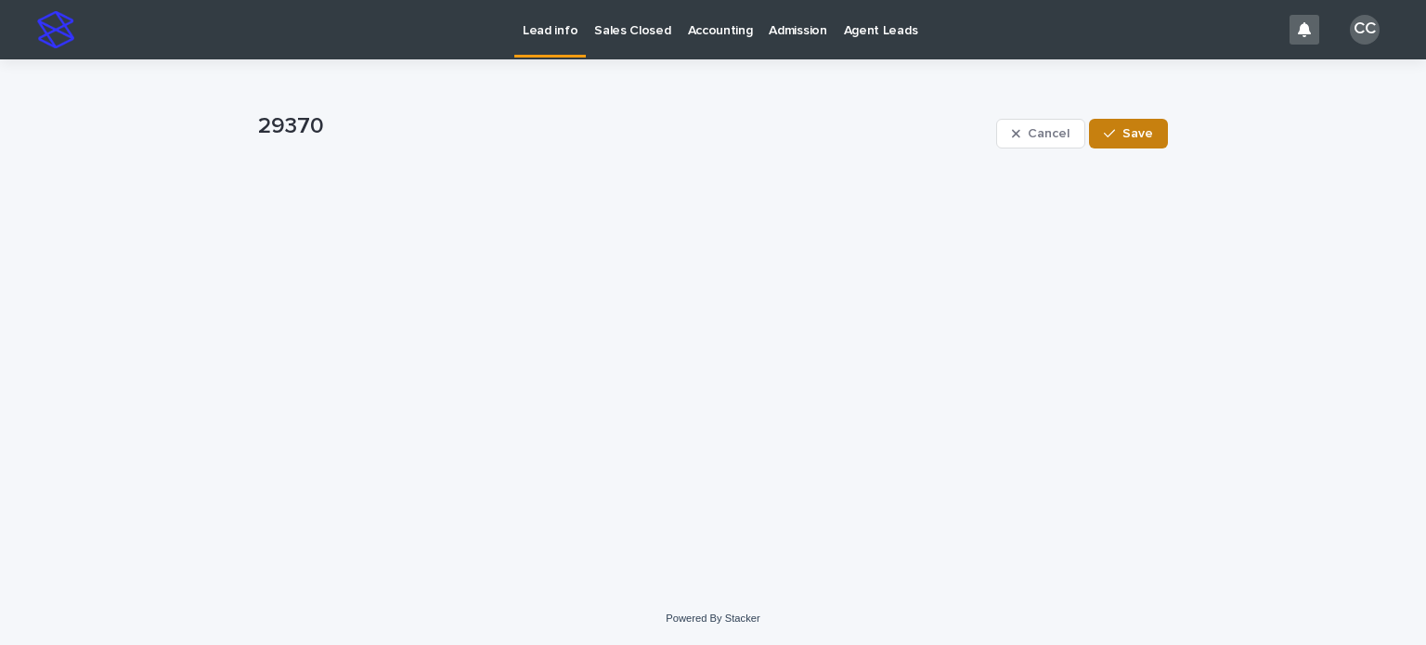
click at [1132, 122] on button "Save" at bounding box center [1128, 134] width 79 height 30
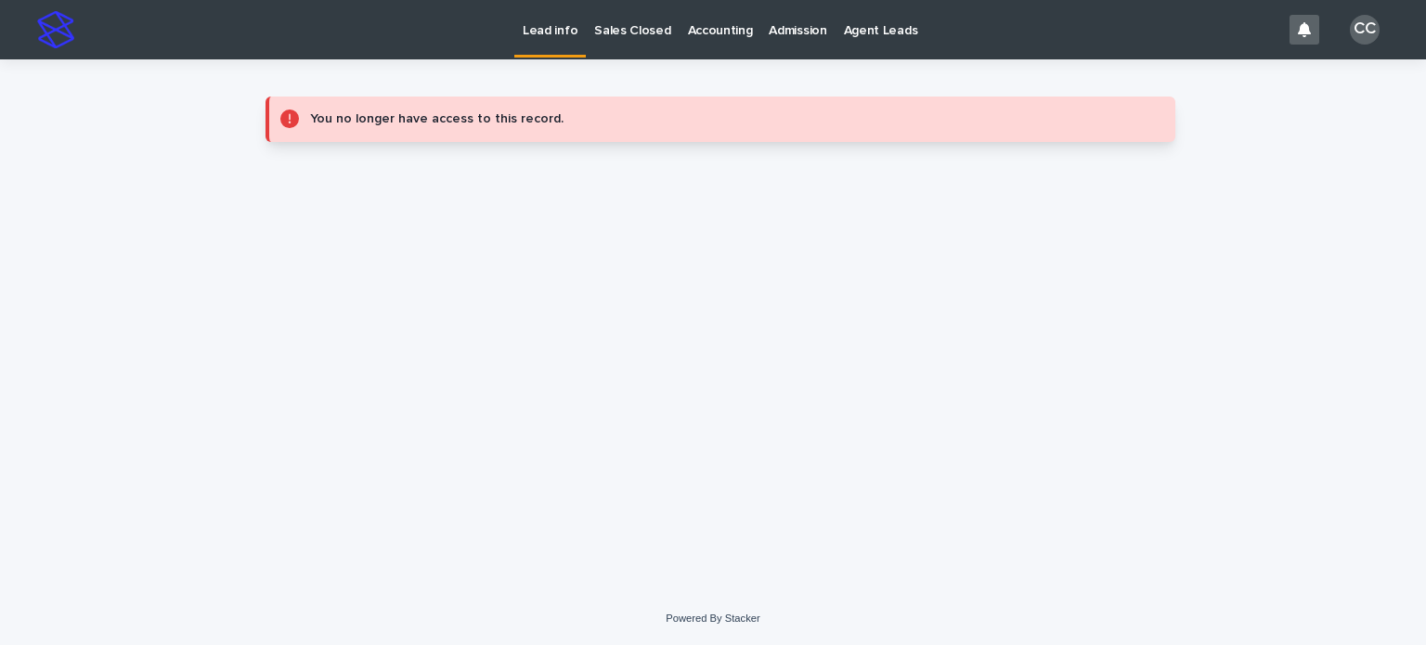
click at [541, 35] on p "Lead info" at bounding box center [550, 19] width 55 height 39
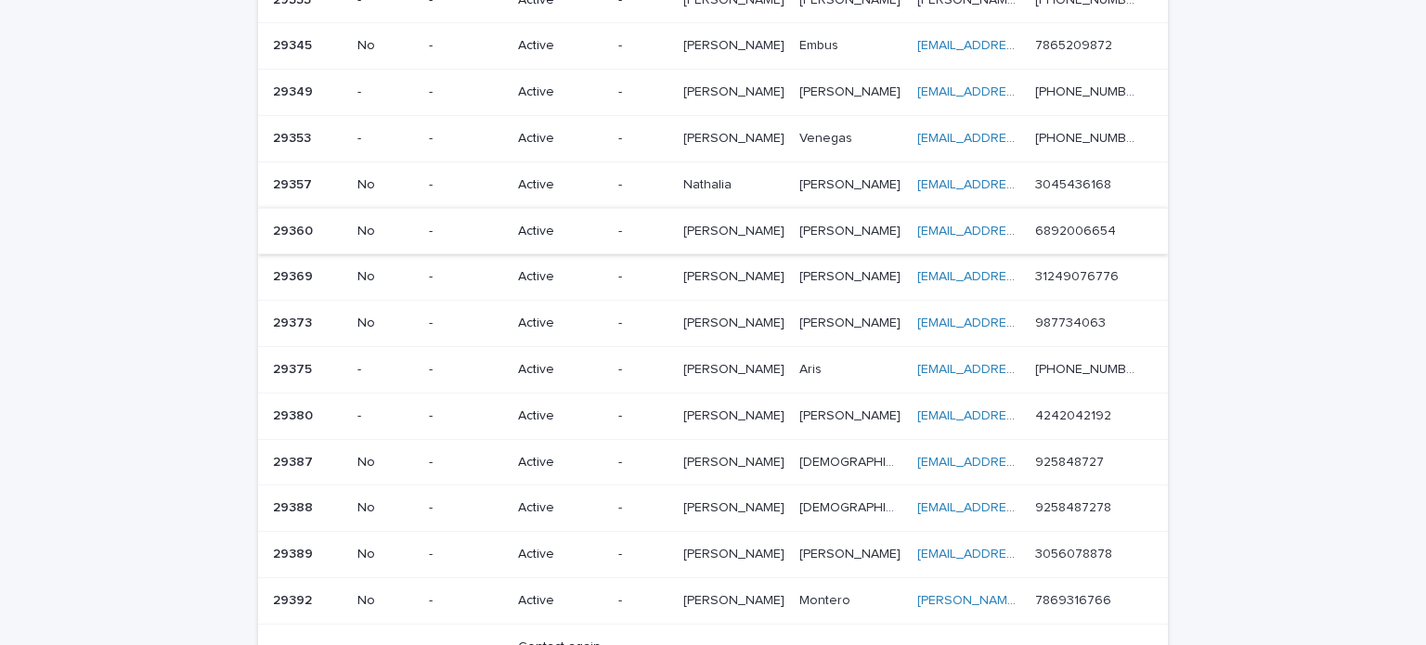
scroll to position [371, 0]
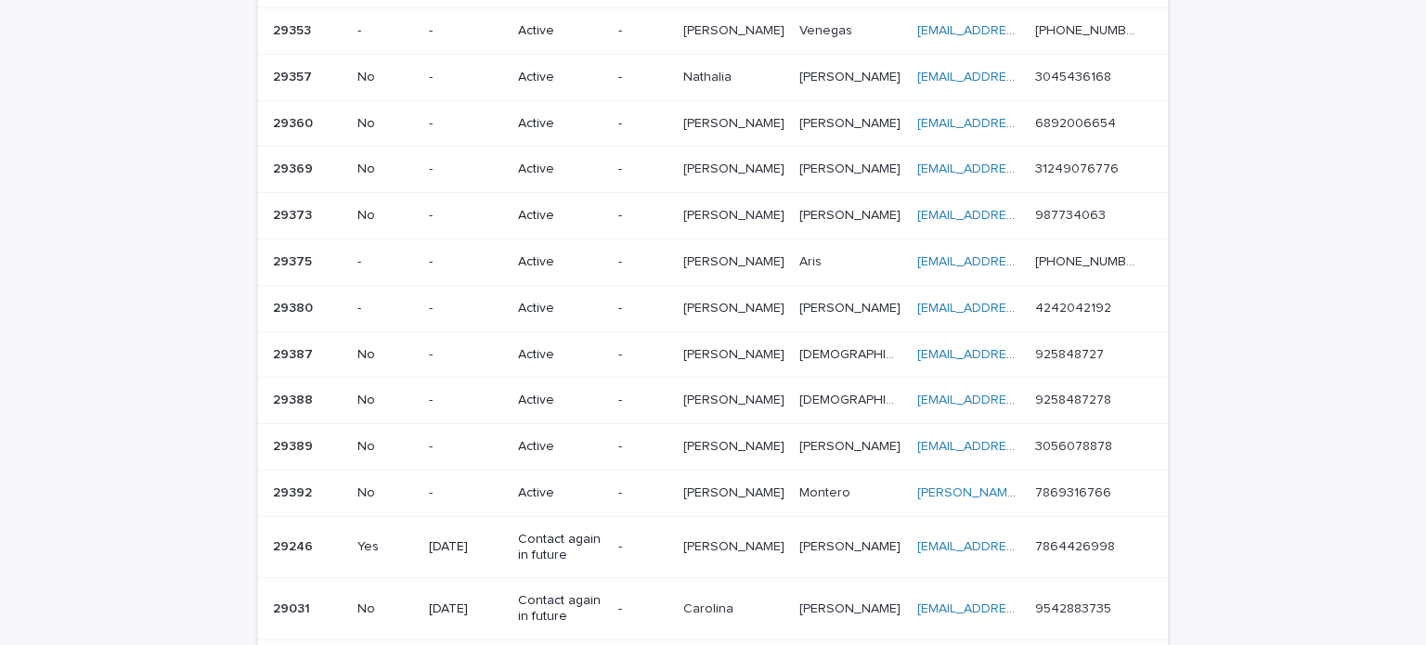
click at [579, 208] on p "Active" at bounding box center [560, 216] width 85 height 16
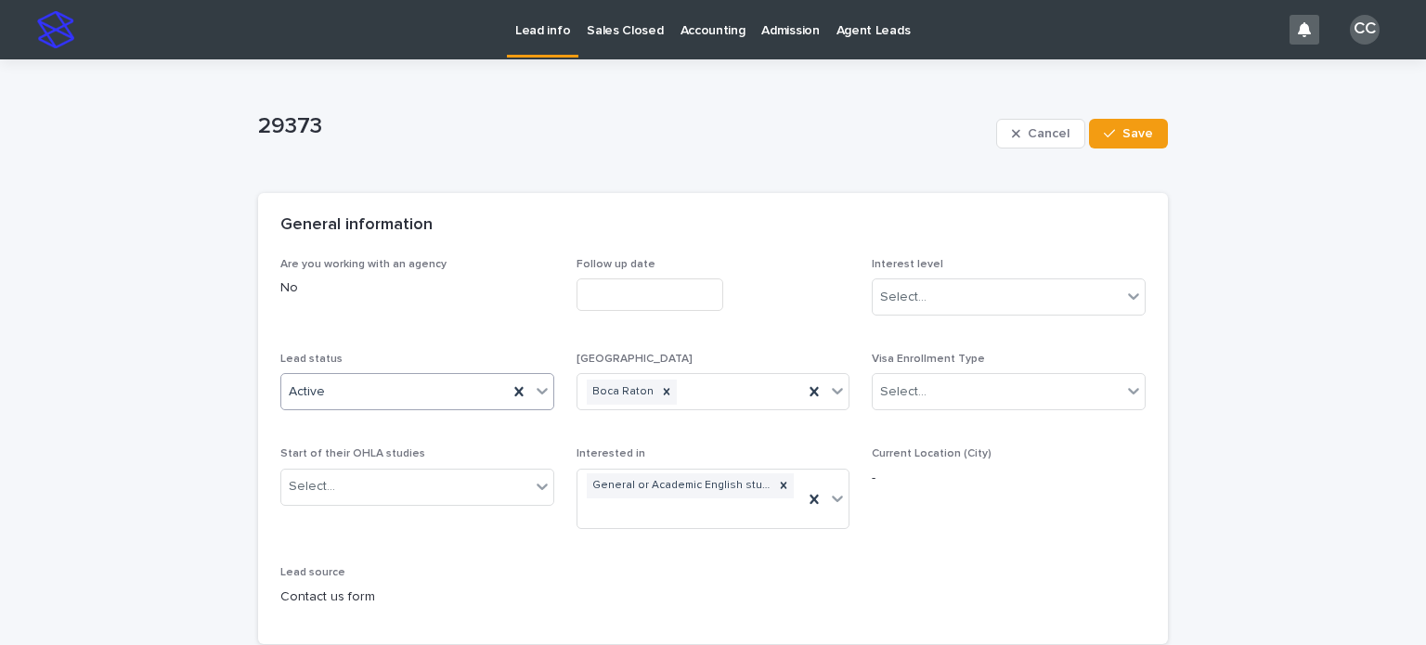
click at [382, 381] on div "Active" at bounding box center [394, 392] width 226 height 31
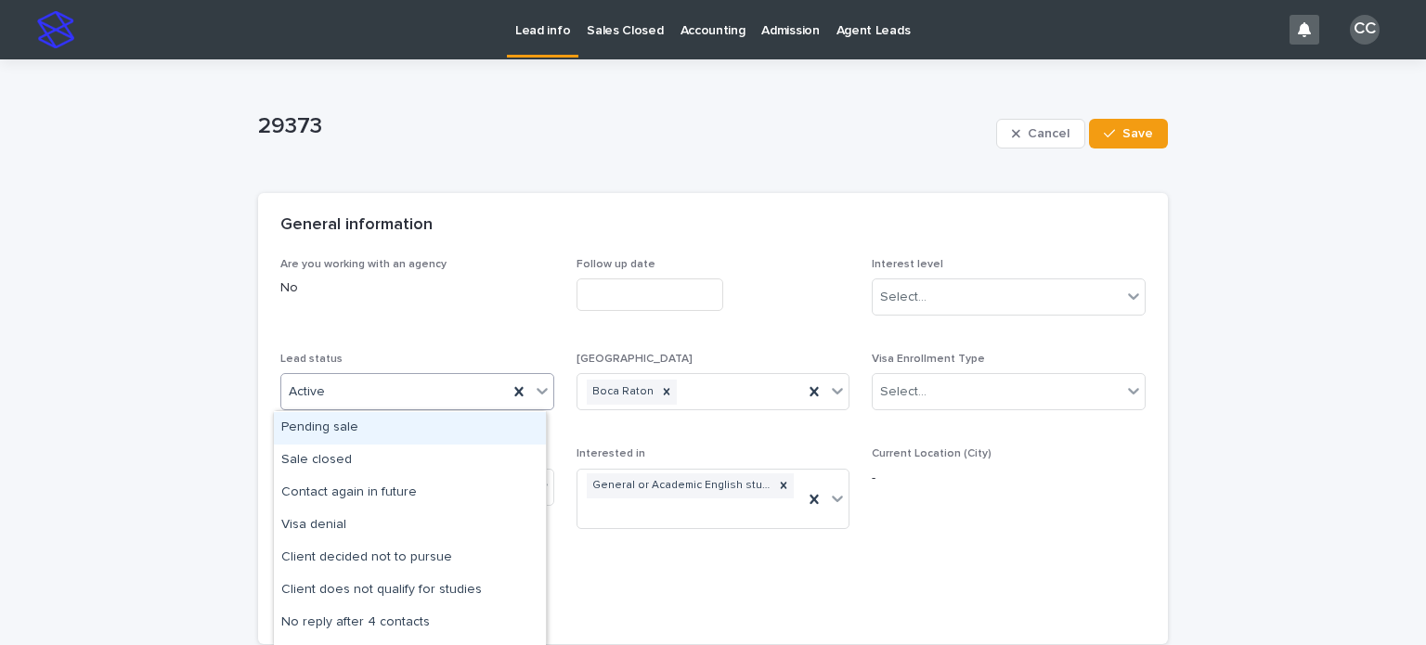
scroll to position [93, 0]
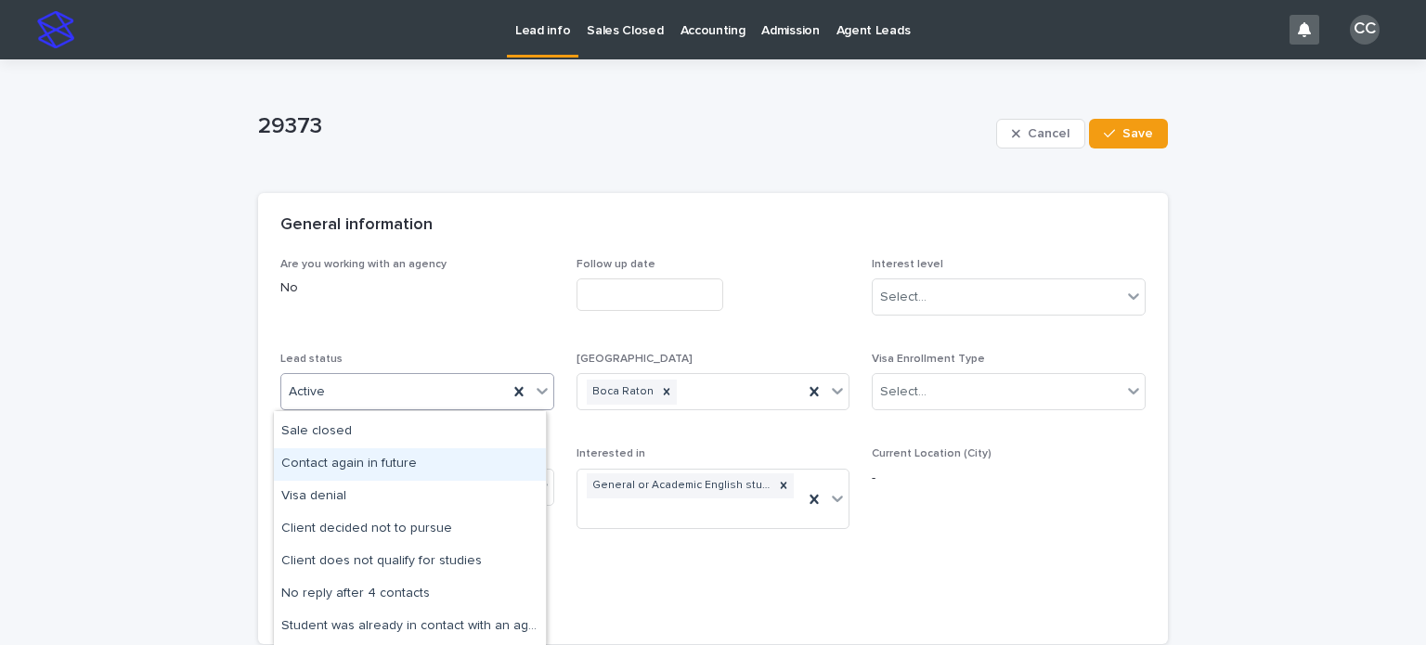
click at [395, 464] on div "Contact again in future" at bounding box center [410, 464] width 272 height 32
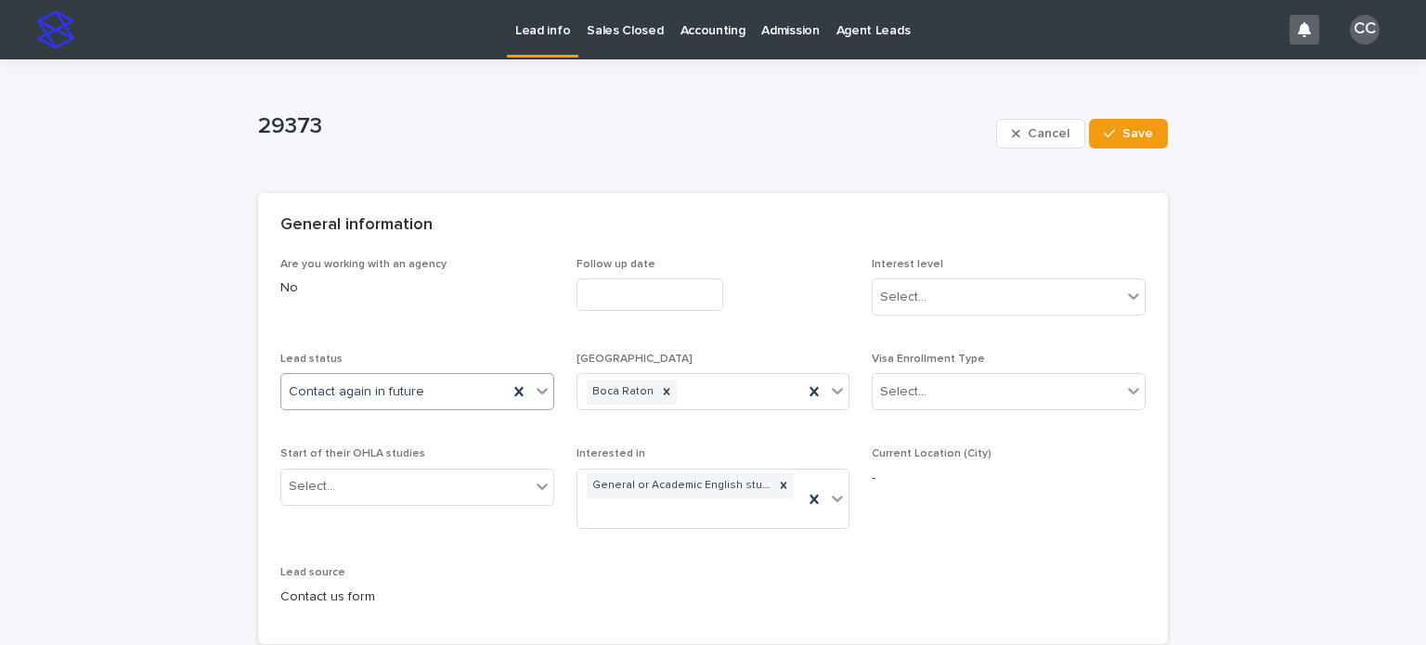
click at [602, 302] on input "text" at bounding box center [649, 294] width 147 height 32
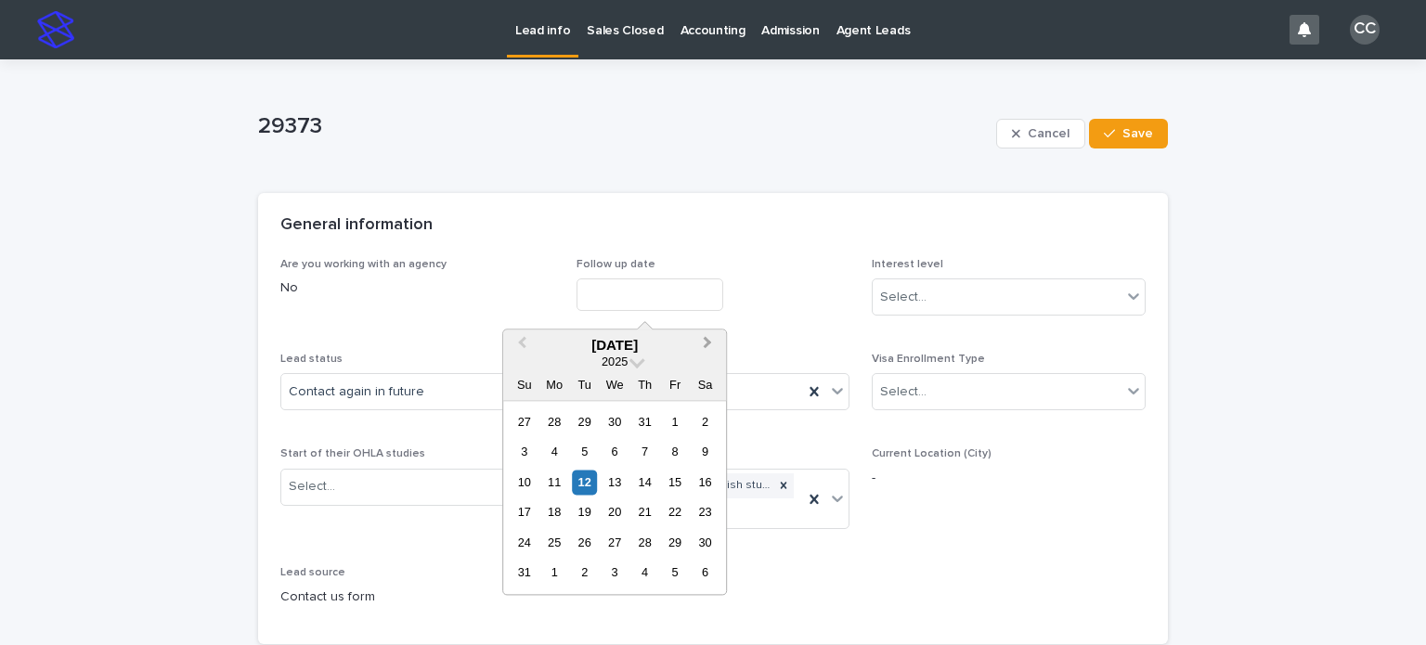
click at [707, 341] on span "Next Month" at bounding box center [707, 345] width 0 height 25
click at [558, 421] on div "1" at bounding box center [554, 421] width 25 height 25
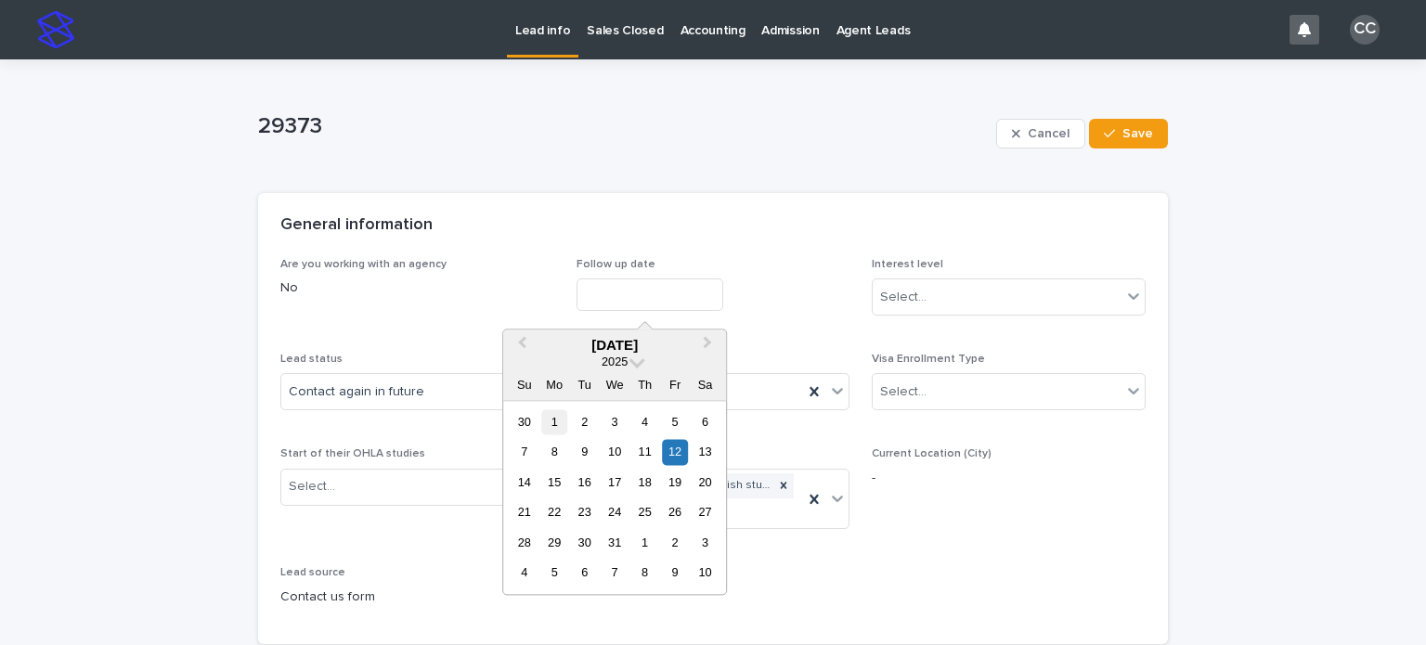
type input "**********"
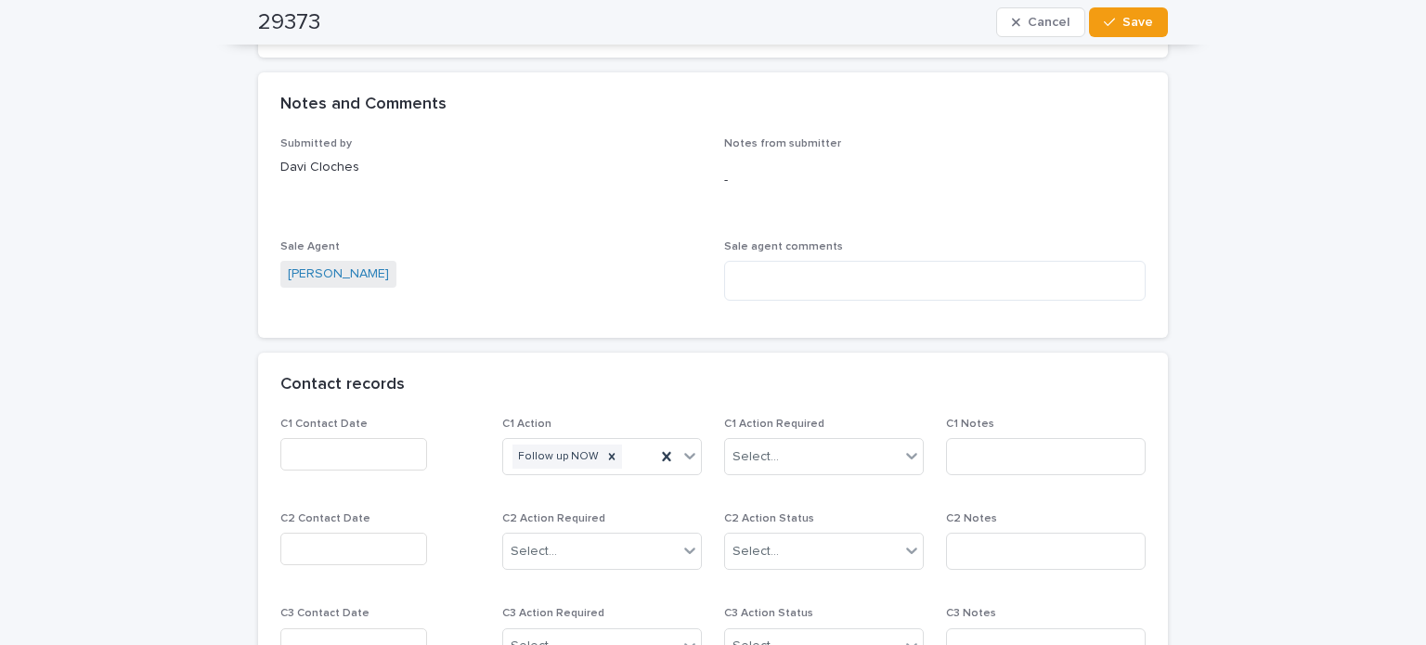
scroll to position [1485, 0]
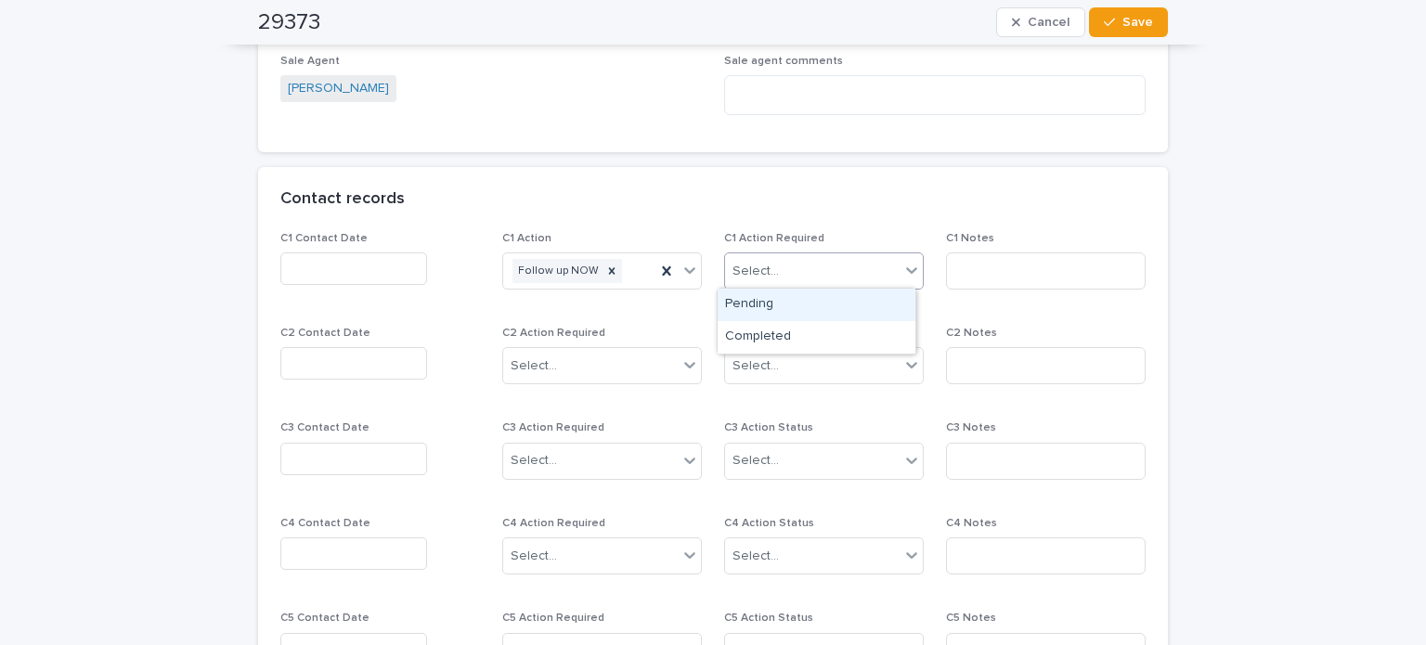
click at [812, 278] on div "Select..." at bounding box center [812, 271] width 175 height 31
click at [666, 304] on div "C1 Contact Date C1 Action Follow up NOW C1 Action Required option Pending focus…" at bounding box center [712, 553] width 865 height 643
click at [657, 273] on icon at bounding box center [666, 271] width 19 height 19
click at [685, 270] on icon at bounding box center [689, 270] width 19 height 19
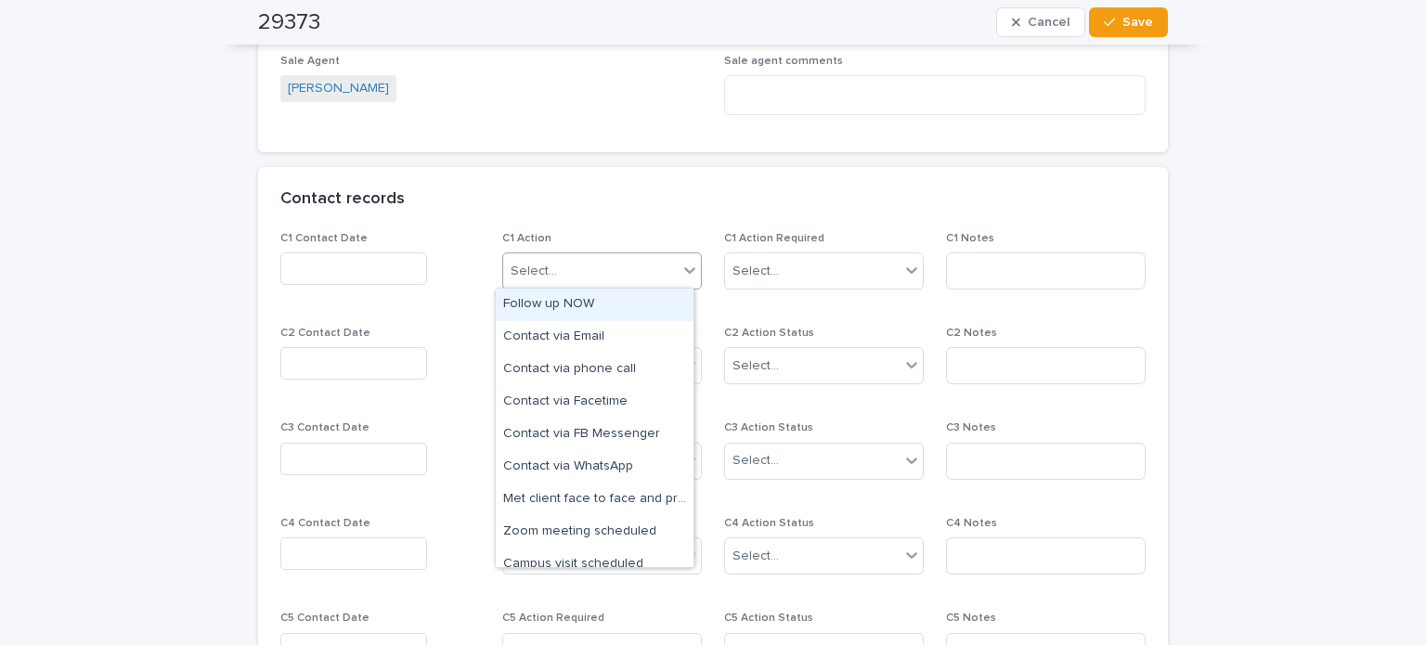
click at [604, 306] on div "Follow up NOW" at bounding box center [595, 305] width 198 height 32
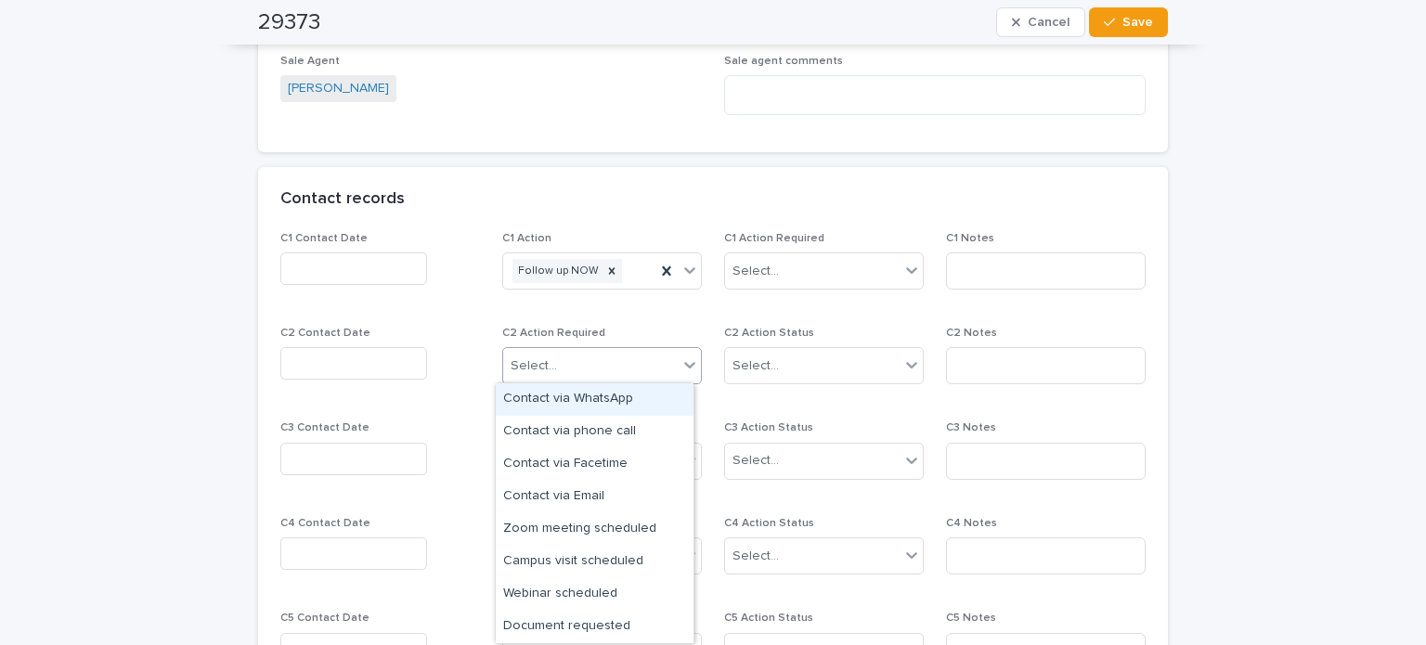
click at [680, 363] on icon at bounding box center [689, 365] width 19 height 19
click at [594, 403] on div "Contact via WhatsApp" at bounding box center [595, 399] width 198 height 32
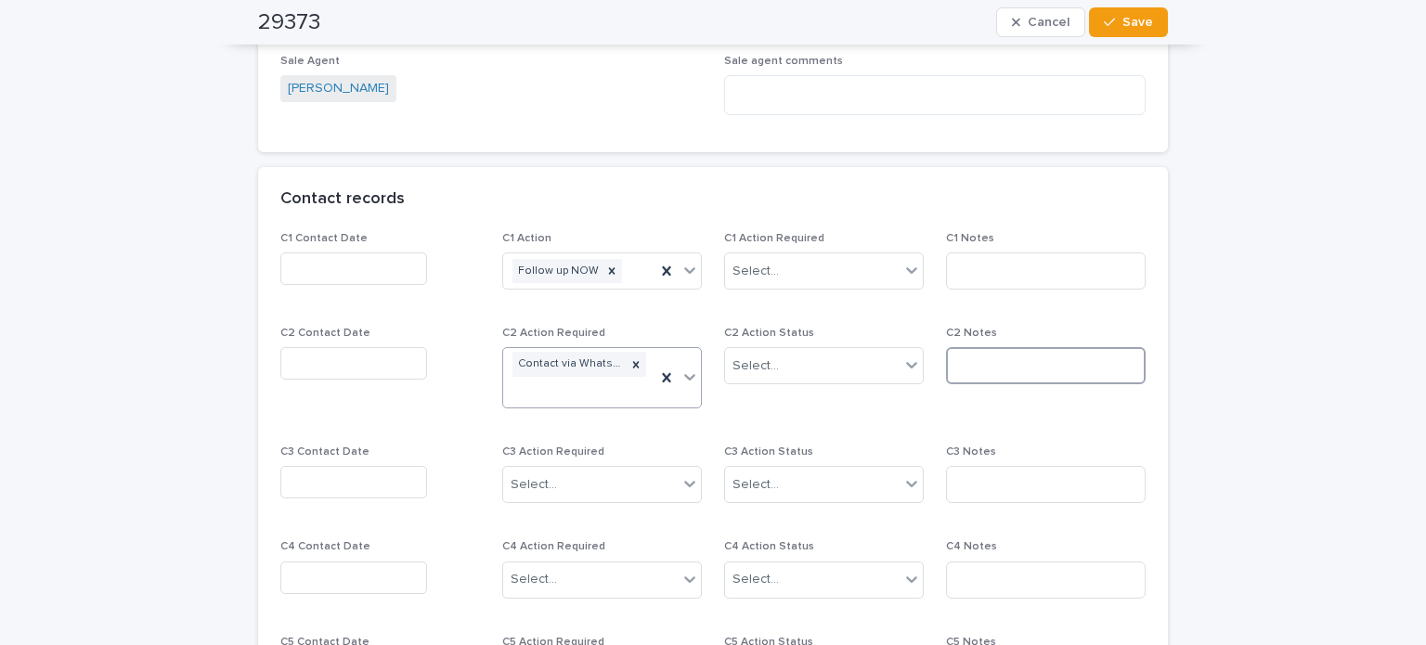
click at [970, 369] on input at bounding box center [1046, 365] width 200 height 37
click at [865, 367] on div "Select..." at bounding box center [812, 366] width 175 height 31
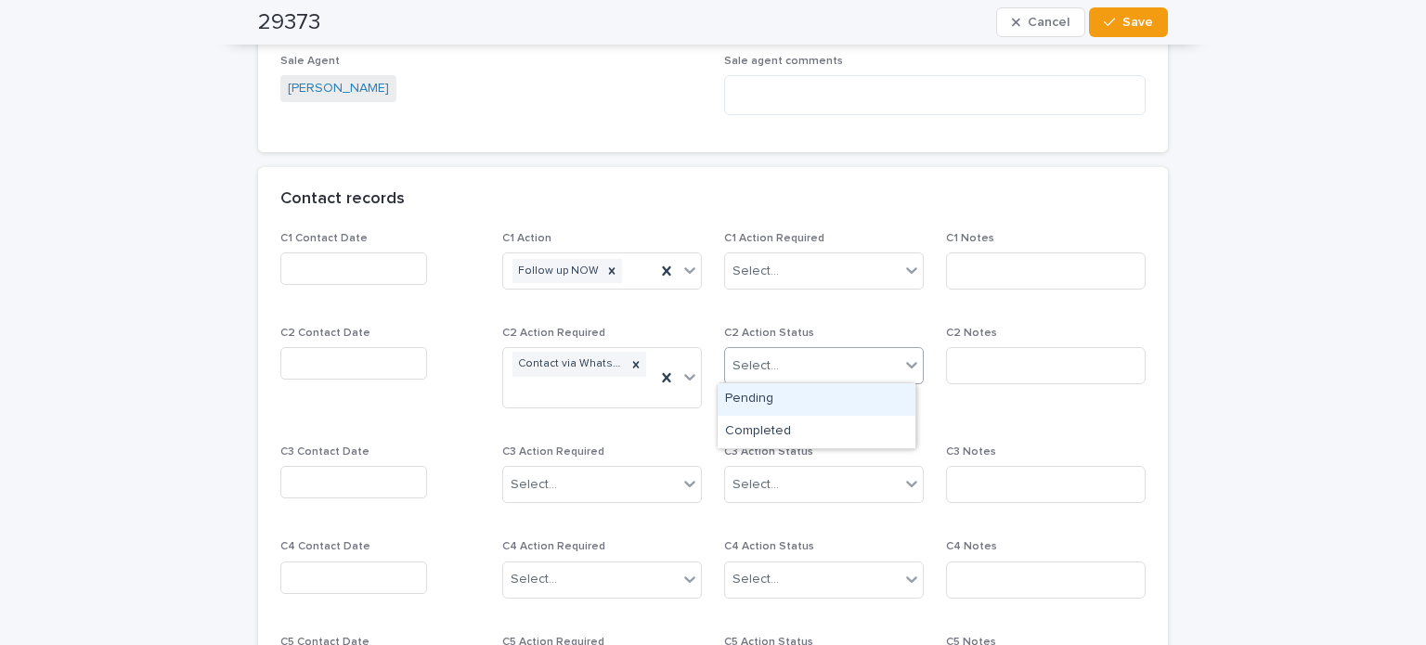
click at [783, 392] on div "Pending" at bounding box center [817, 399] width 198 height 32
click at [782, 279] on div "Select..." at bounding box center [812, 271] width 175 height 31
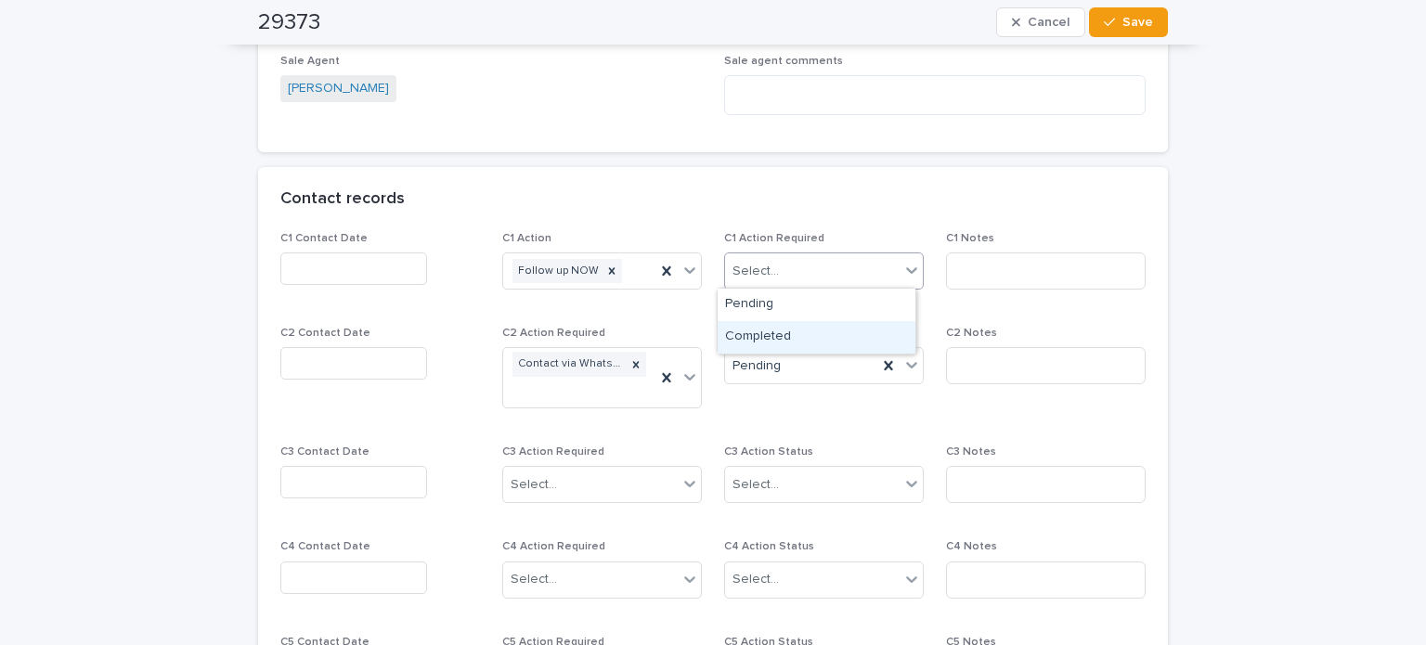
click at [769, 333] on div "Completed" at bounding box center [817, 337] width 198 height 32
click at [354, 269] on input "text" at bounding box center [353, 268] width 147 height 32
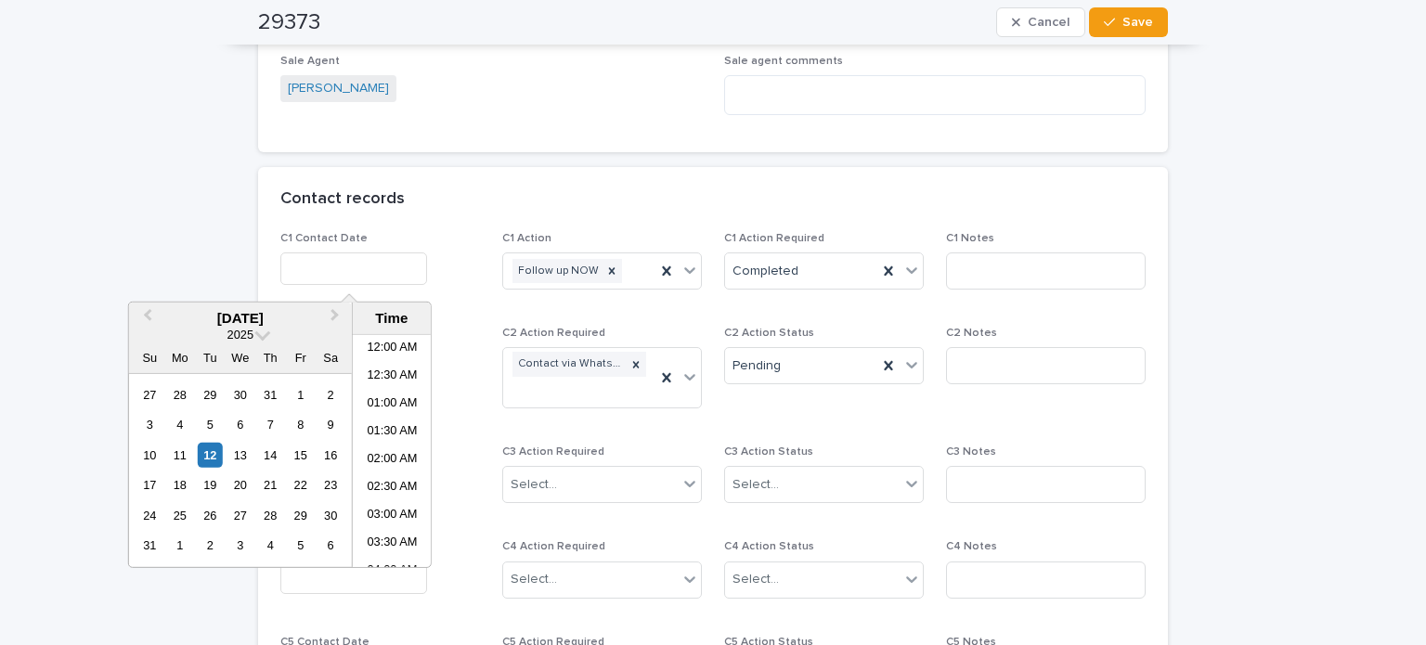
scroll to position [928, 0]
click at [209, 451] on div "12" at bounding box center [210, 455] width 25 height 25
click at [178, 452] on div "11" at bounding box center [179, 455] width 25 height 25
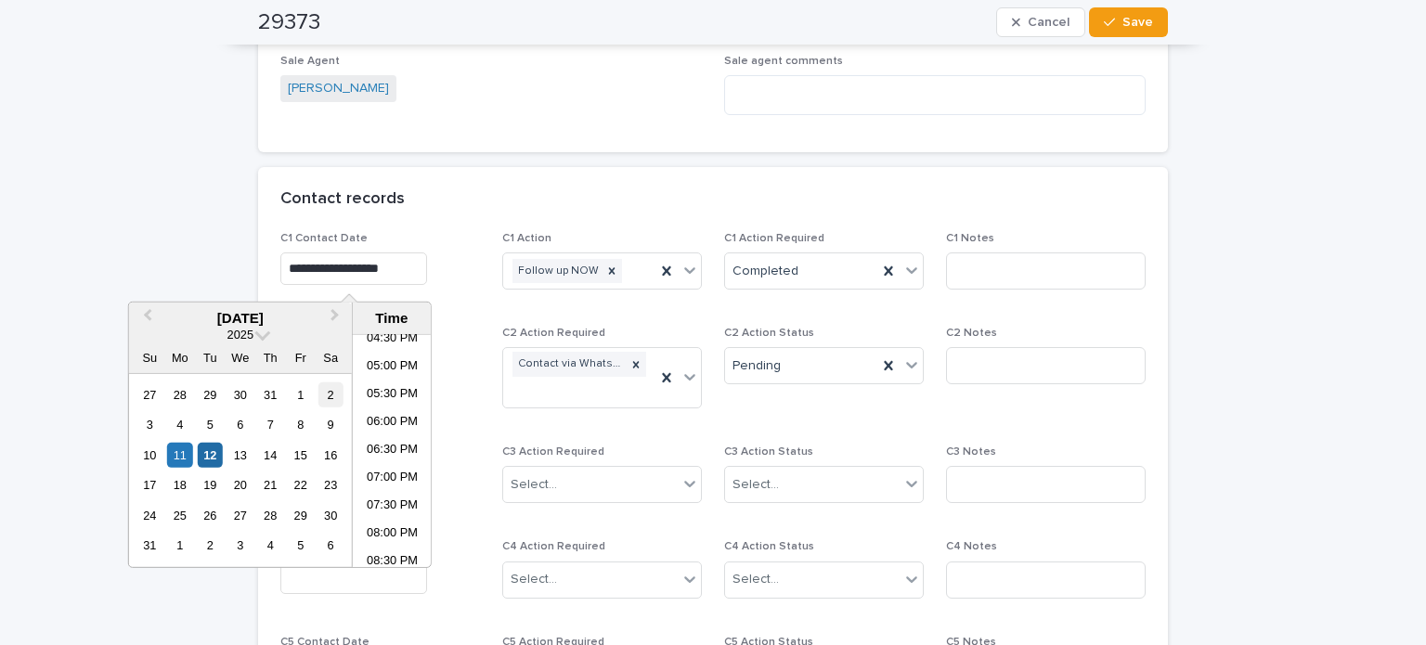
type input "**********"
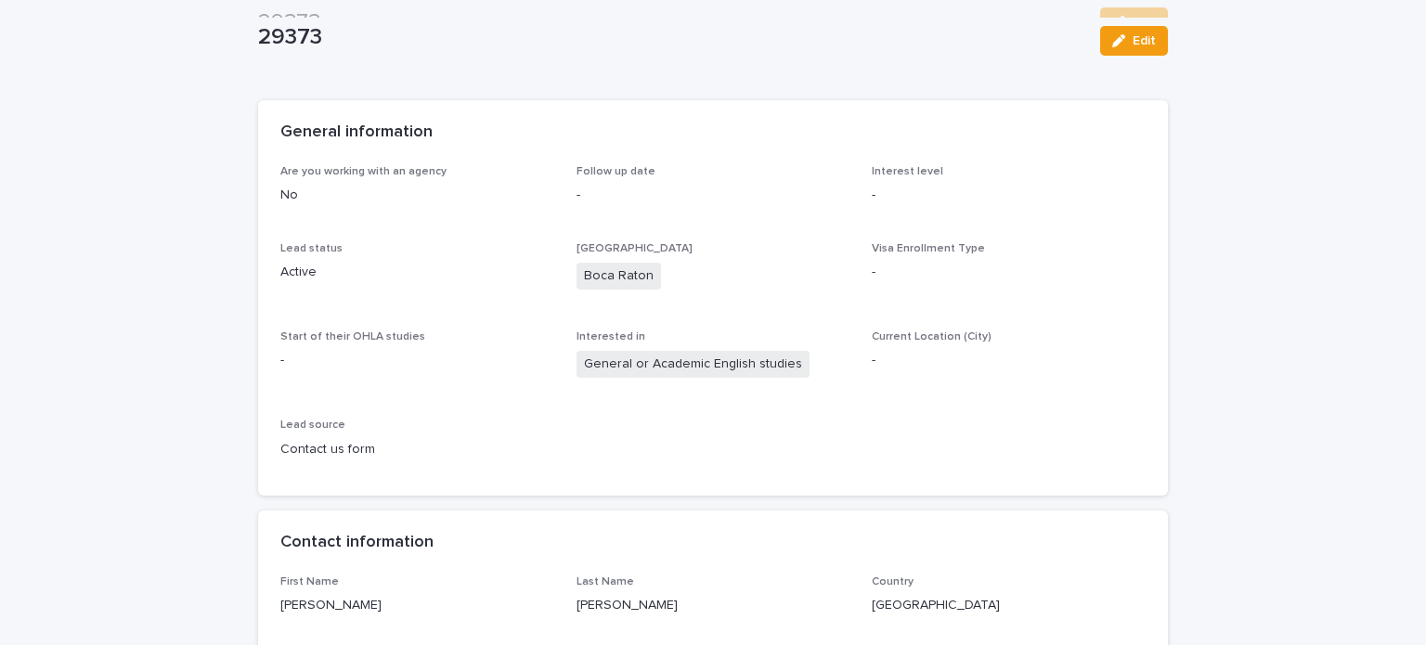
scroll to position [93, 0]
click at [1125, 31] on button "Edit" at bounding box center [1134, 41] width 68 height 30
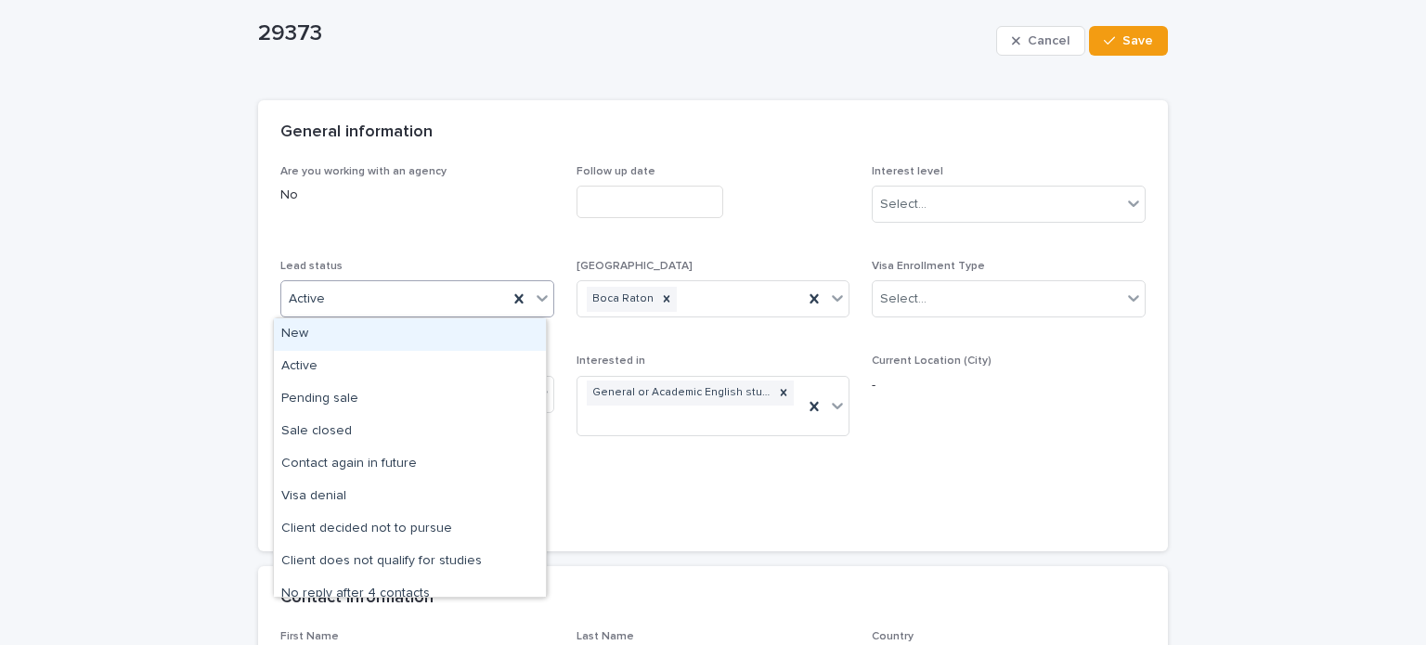
click at [408, 291] on div "Active" at bounding box center [394, 299] width 226 height 31
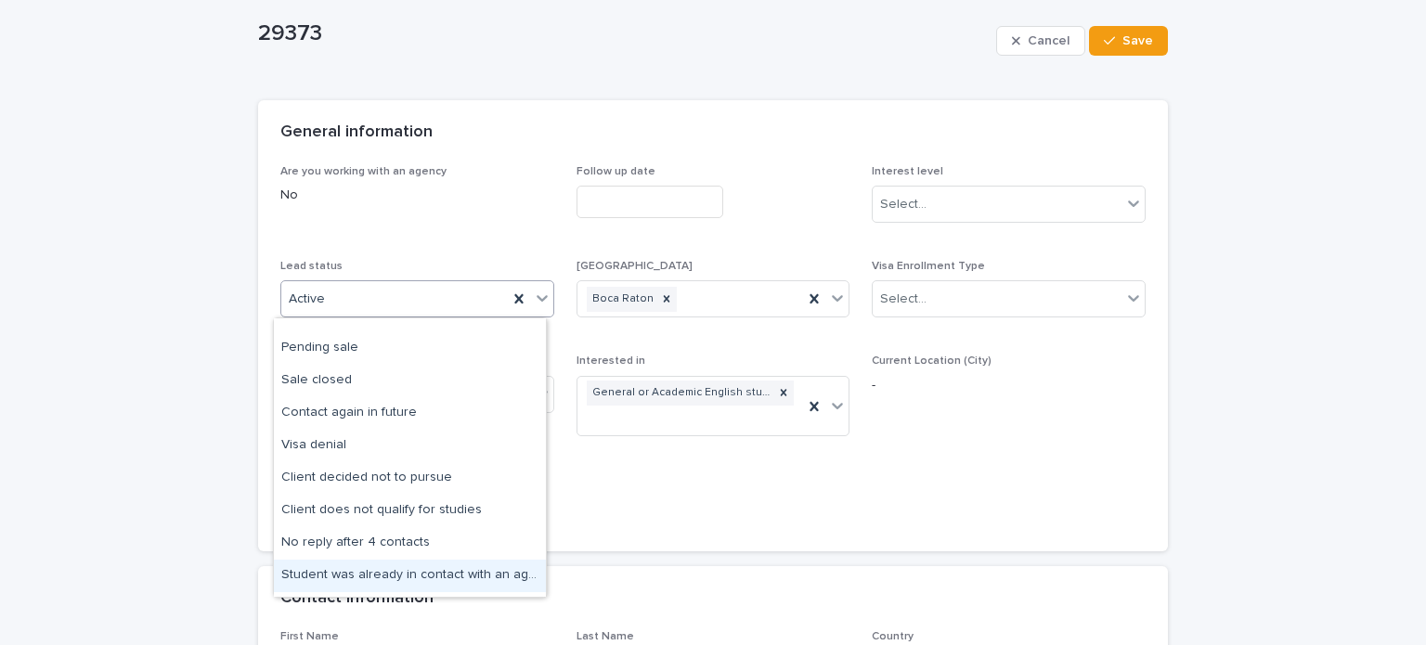
scroll to position [0, 0]
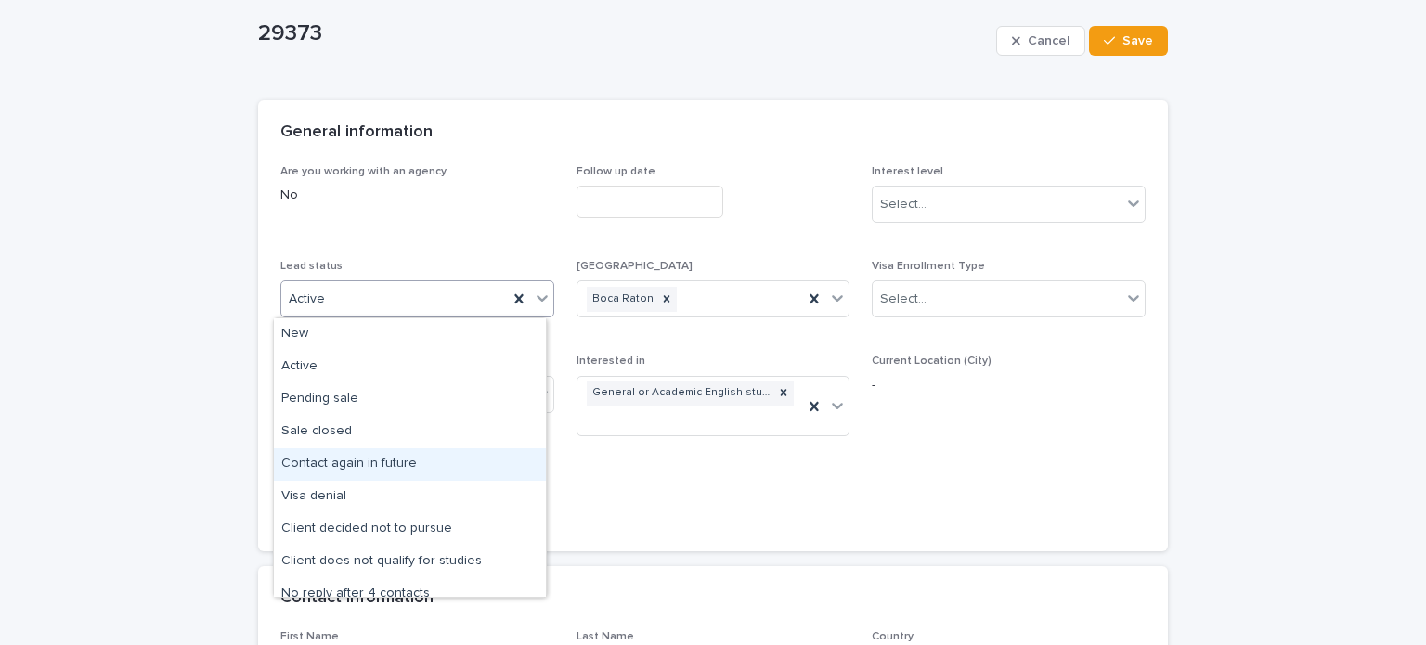
click at [384, 459] on div "Contact again in future" at bounding box center [410, 464] width 272 height 32
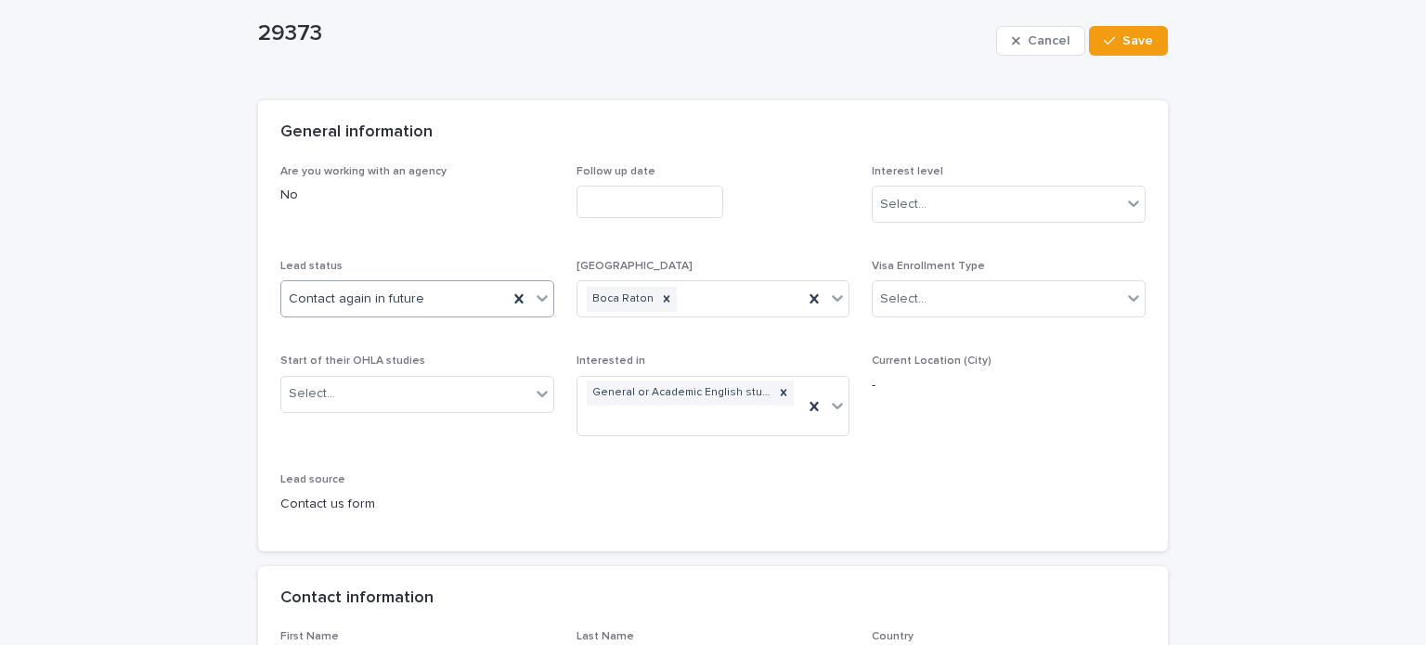
click at [632, 201] on input "text" at bounding box center [649, 202] width 147 height 32
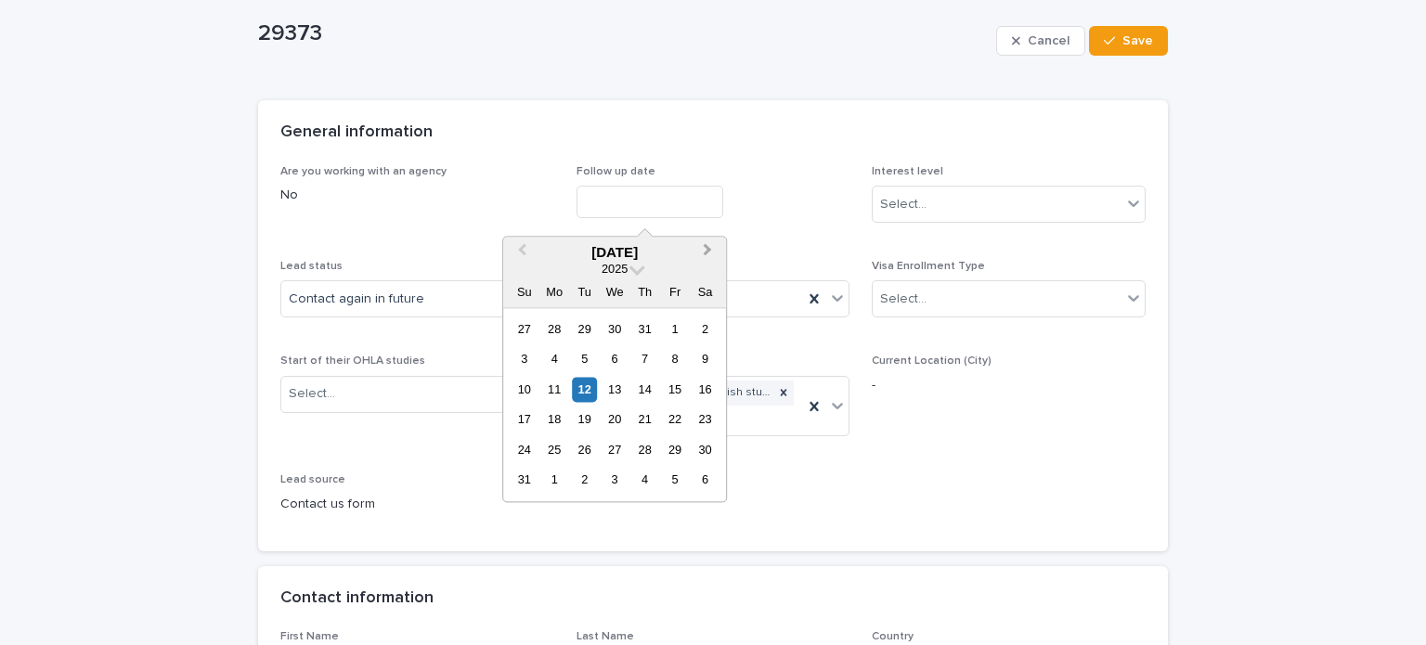
click at [707, 251] on span "Next Month" at bounding box center [707, 252] width 0 height 25
click at [553, 330] on div "1" at bounding box center [554, 329] width 25 height 25
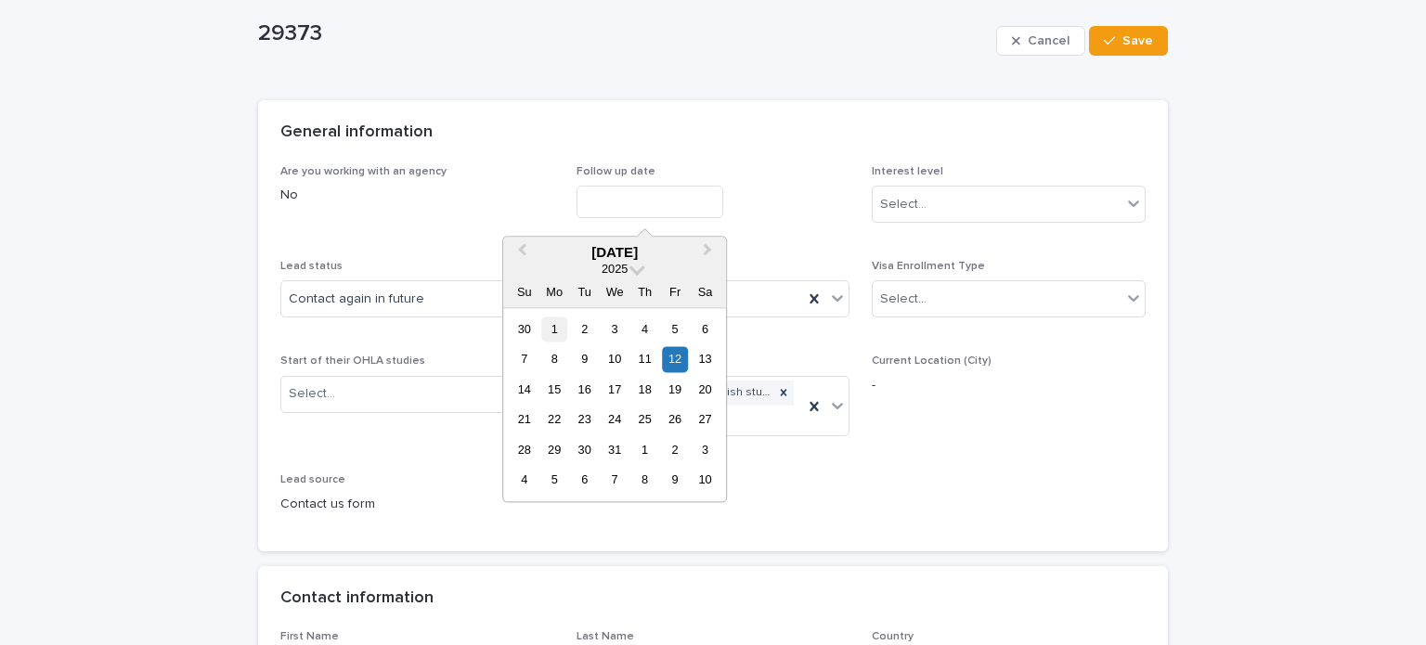
type input "**********"
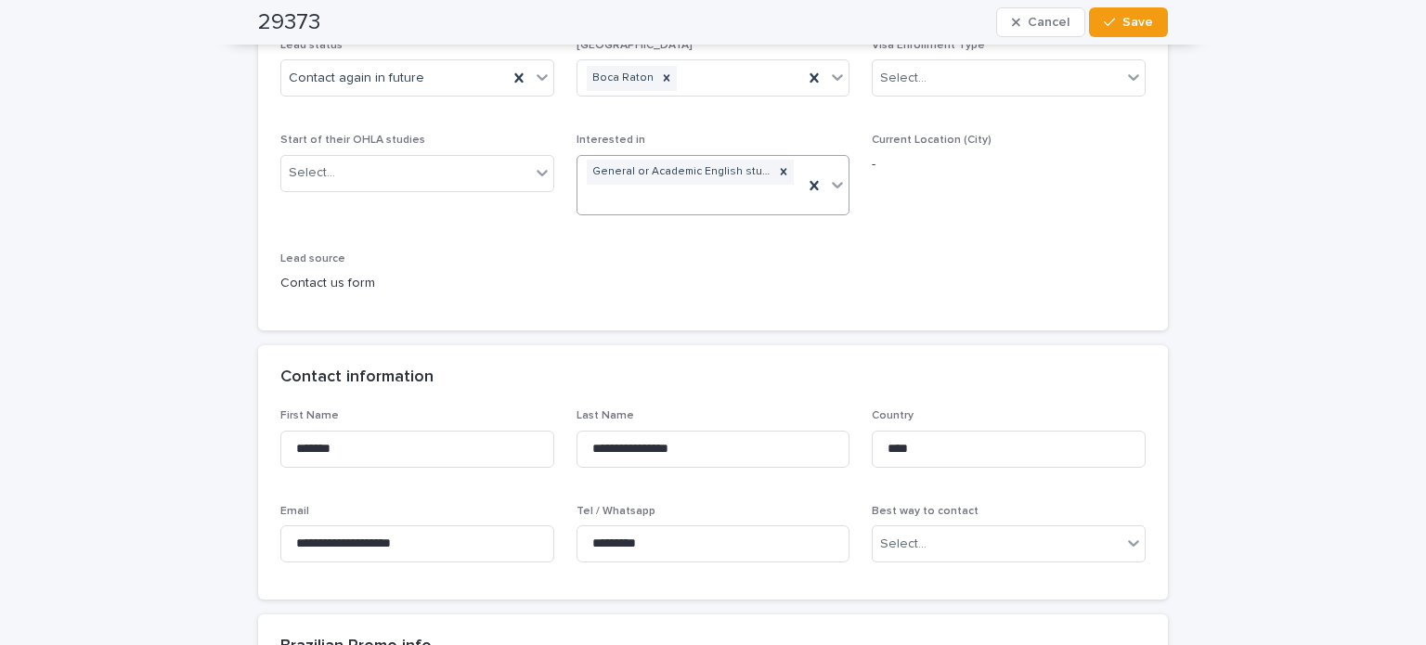
scroll to position [93, 0]
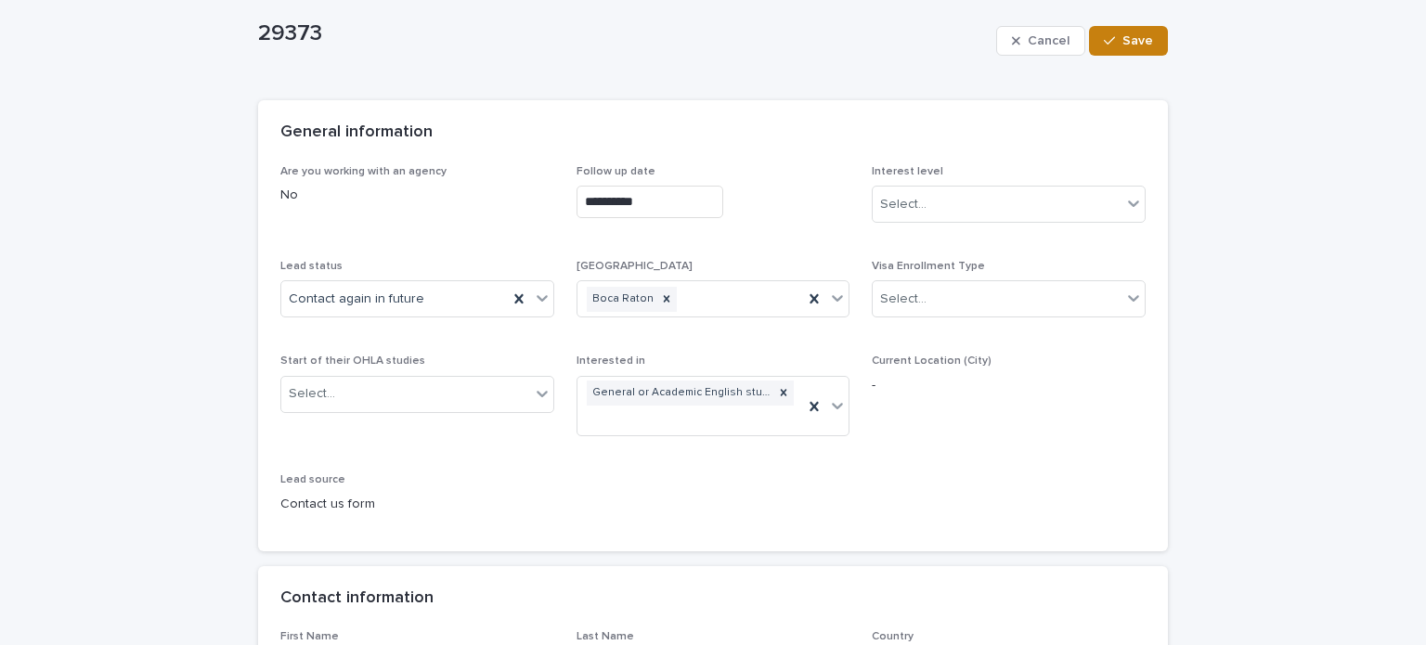
click at [1128, 50] on button "Save" at bounding box center [1128, 41] width 79 height 30
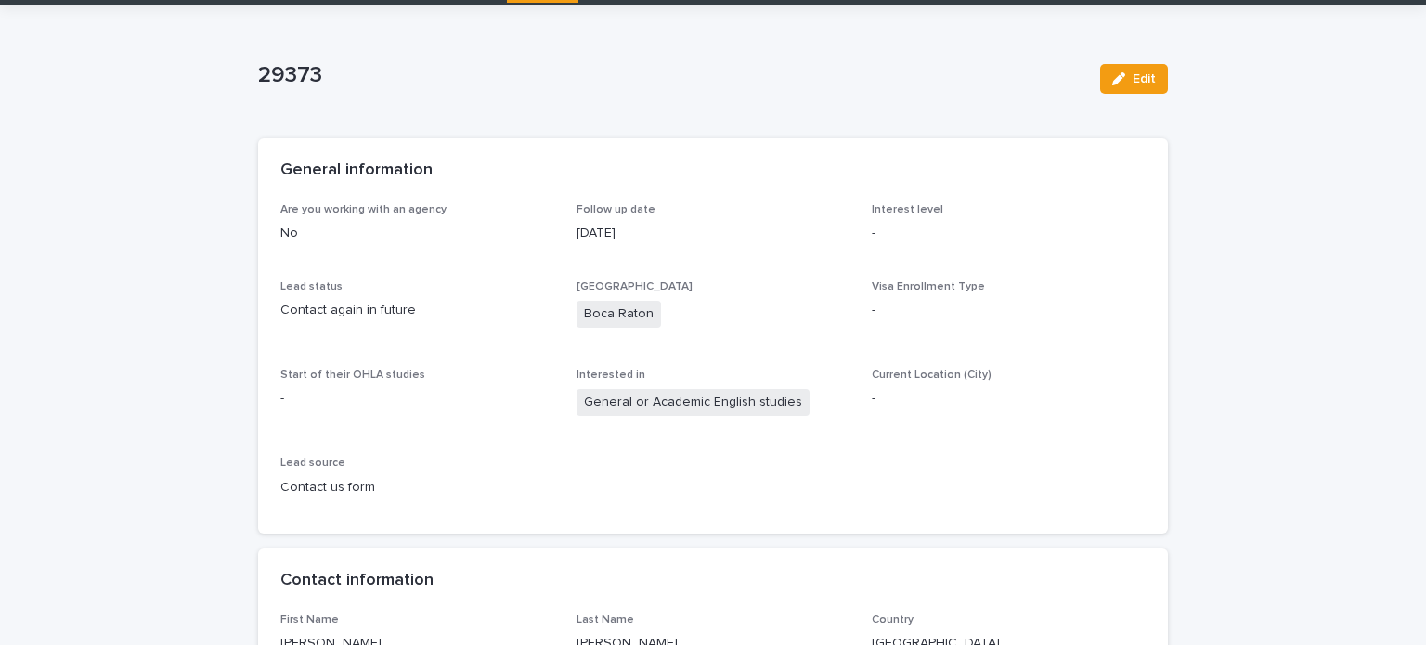
scroll to position [0, 0]
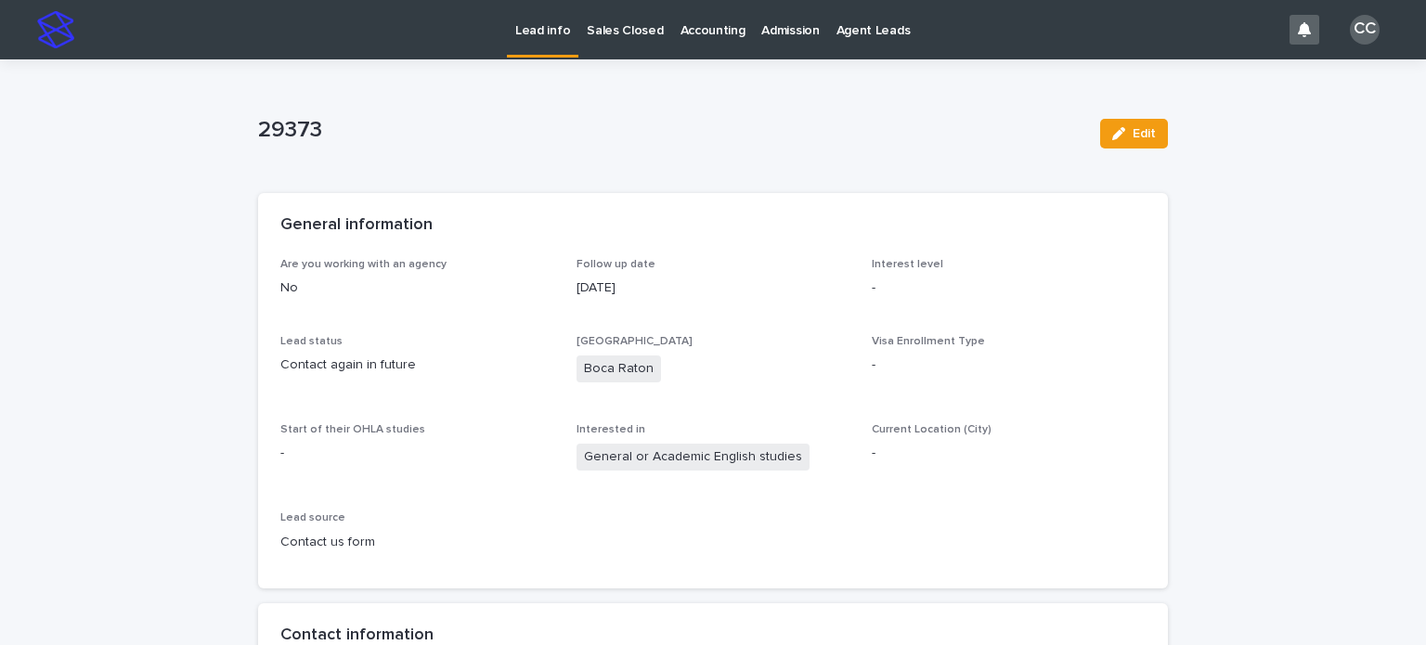
click at [534, 33] on p "Lead info" at bounding box center [542, 19] width 55 height 39
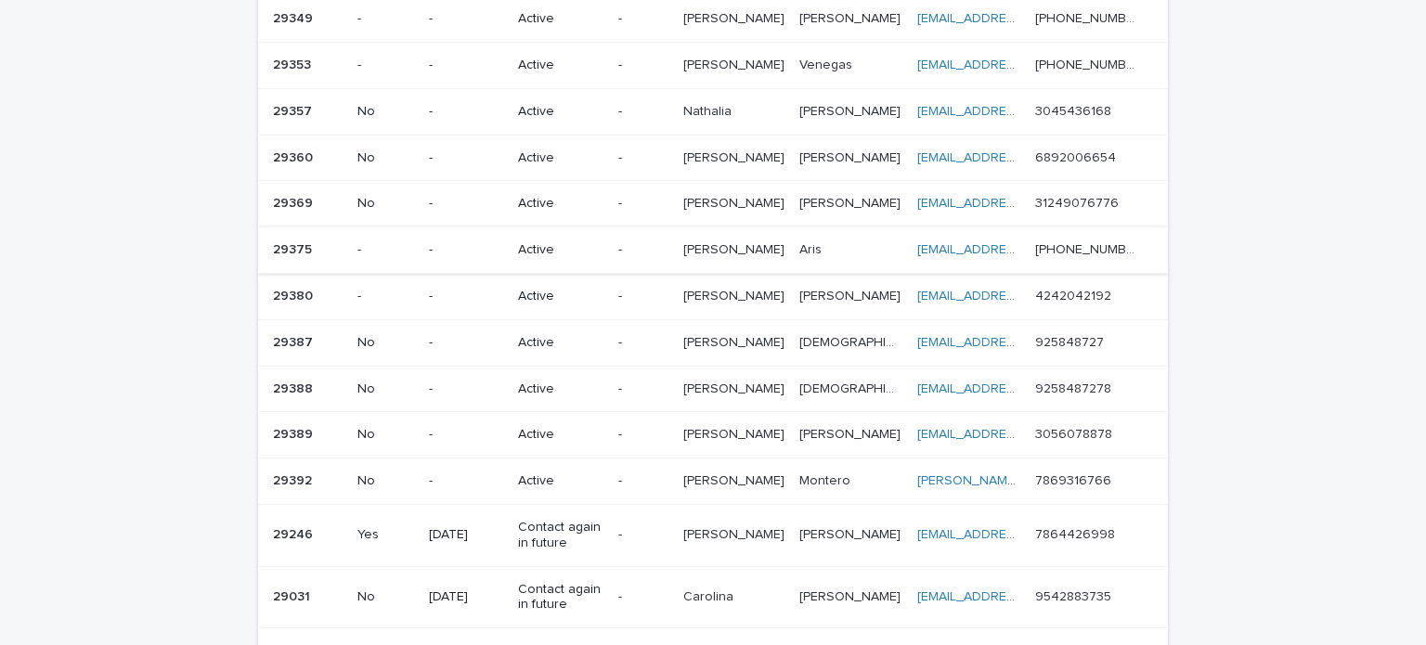
scroll to position [278, 0]
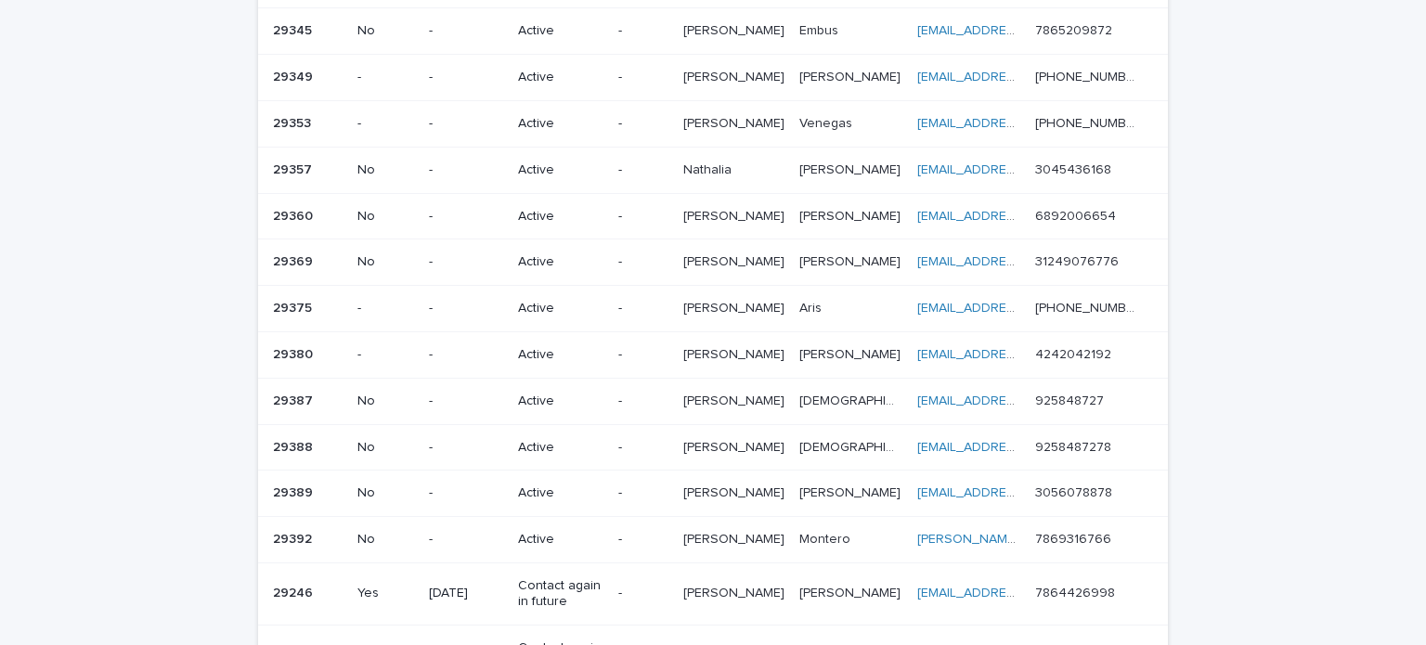
click at [667, 301] on p "-" at bounding box center [642, 309] width 49 height 16
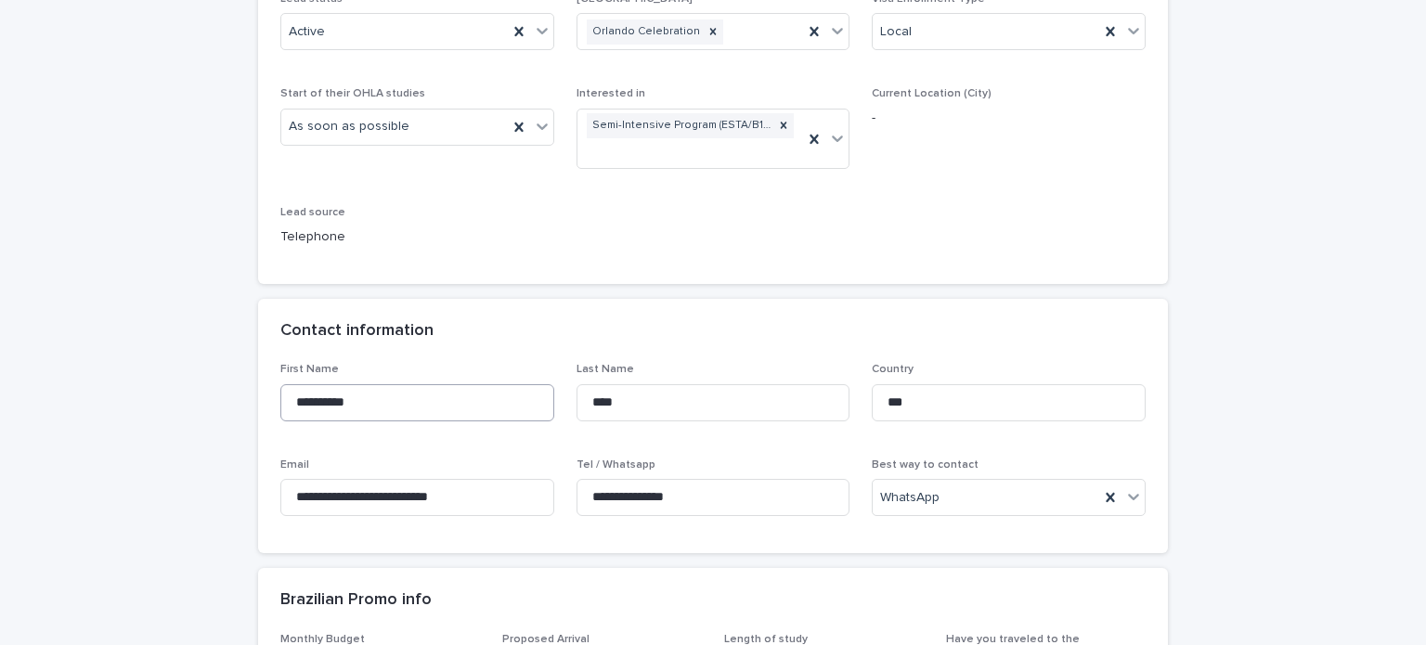
scroll to position [371, 0]
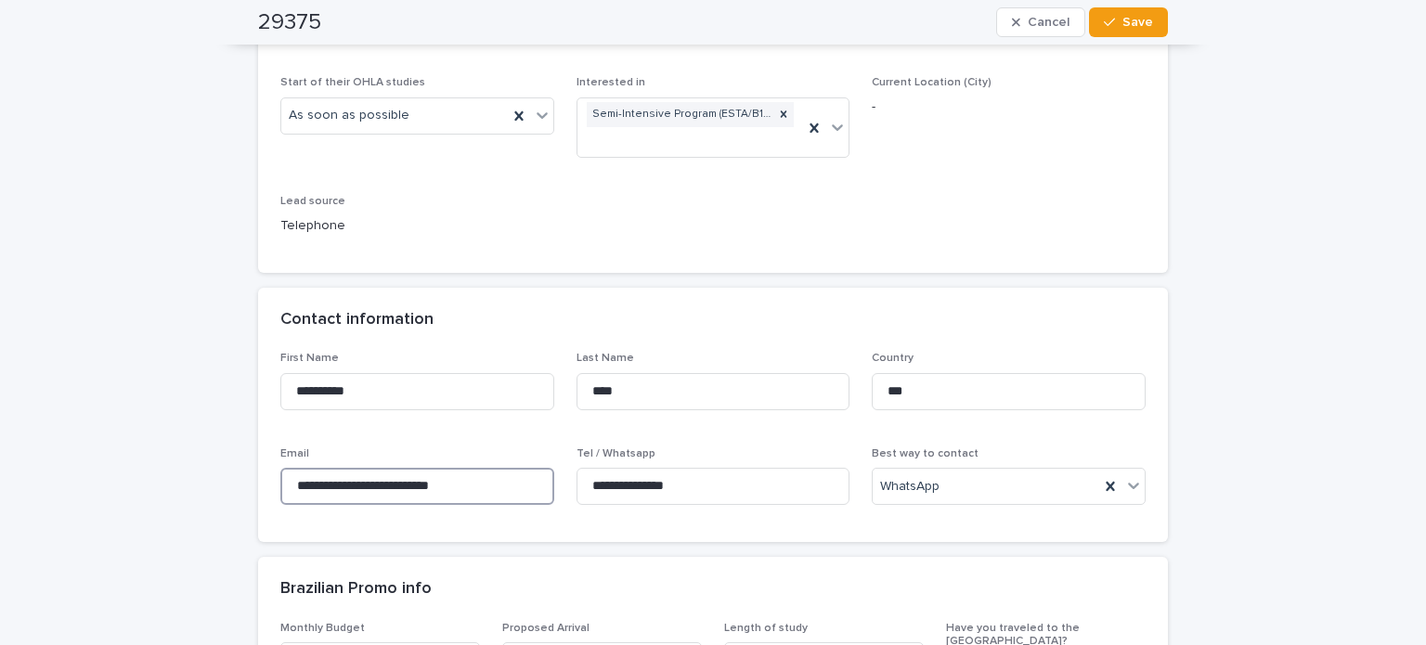
drag, startPoint x: 484, startPoint y: 485, endPoint x: 226, endPoint y: 476, distance: 257.3
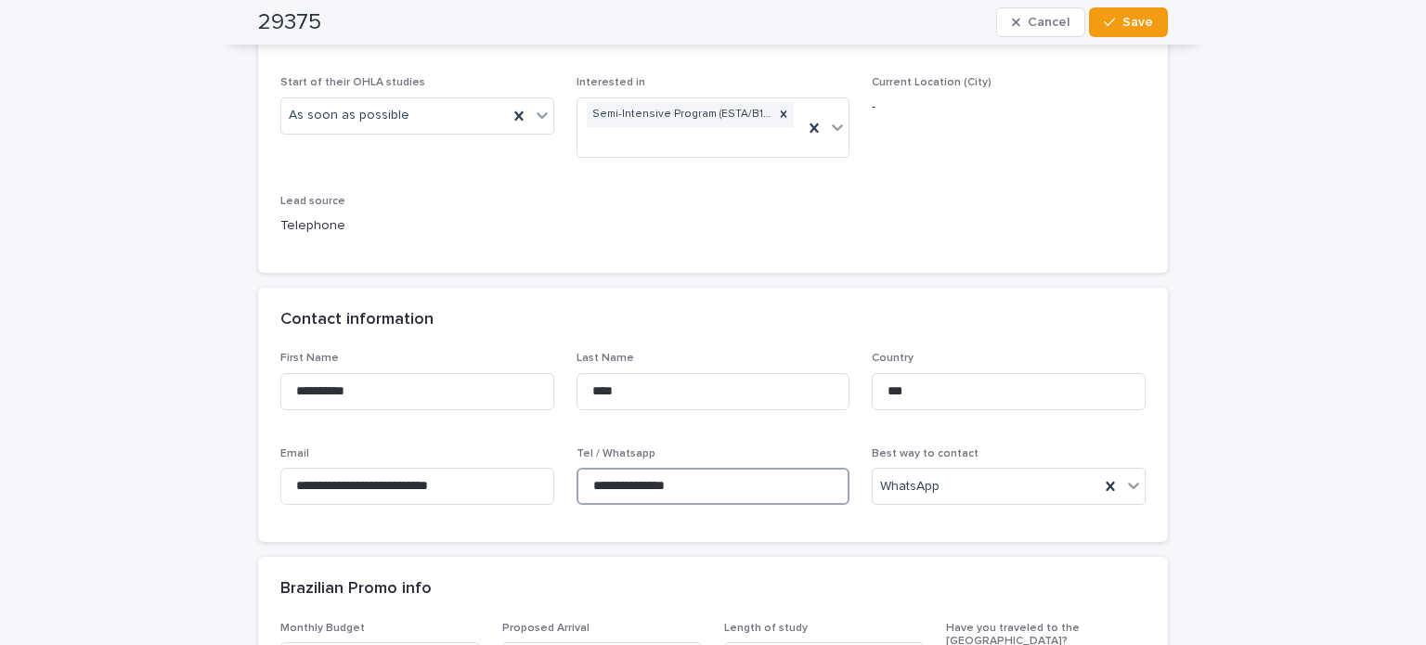
drag, startPoint x: 713, startPoint y: 481, endPoint x: 549, endPoint y: 470, distance: 164.7
click at [549, 470] on div "**********" at bounding box center [712, 436] width 865 height 168
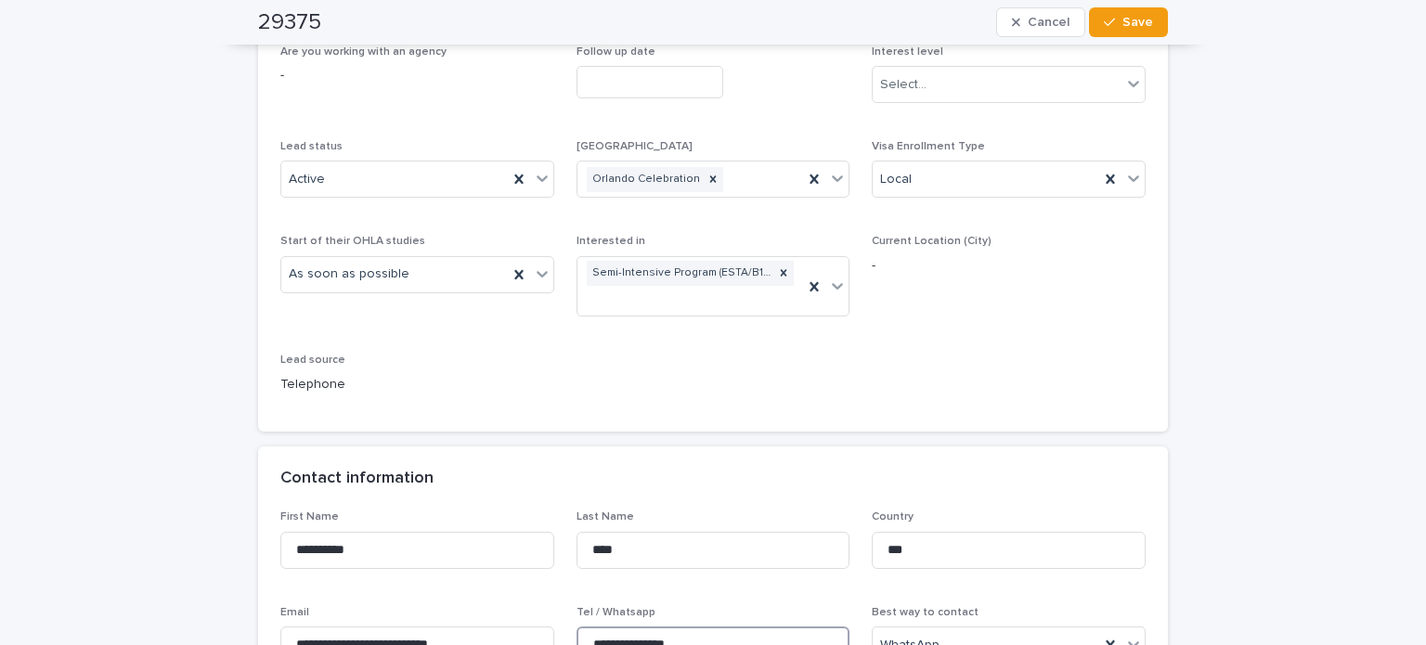
scroll to position [0, 0]
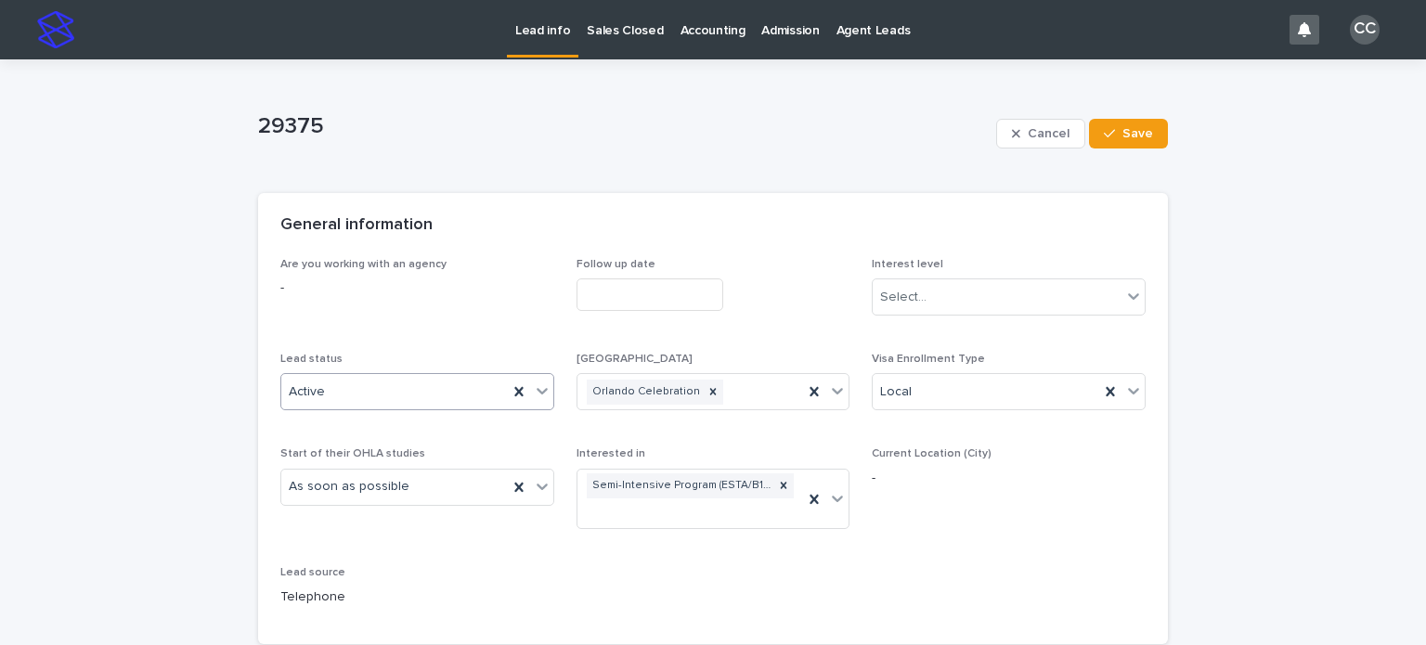
click at [396, 395] on div "Active" at bounding box center [394, 392] width 226 height 31
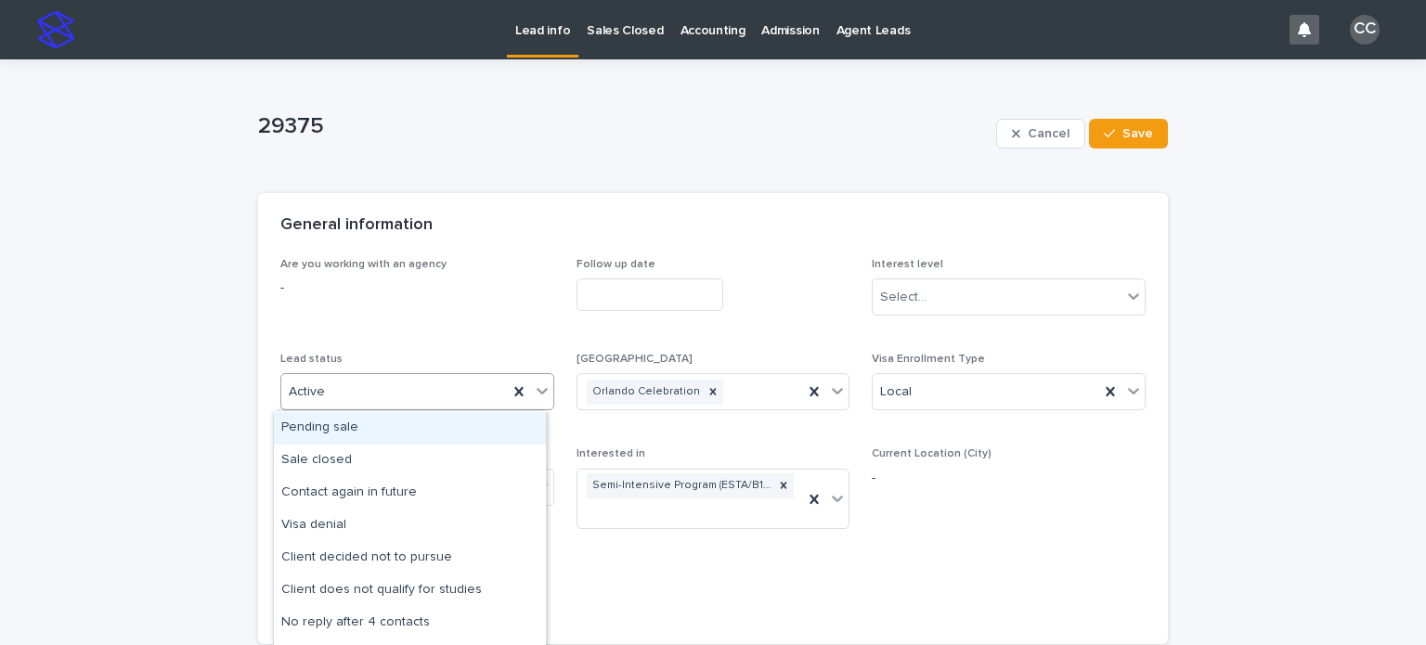
scroll to position [93, 0]
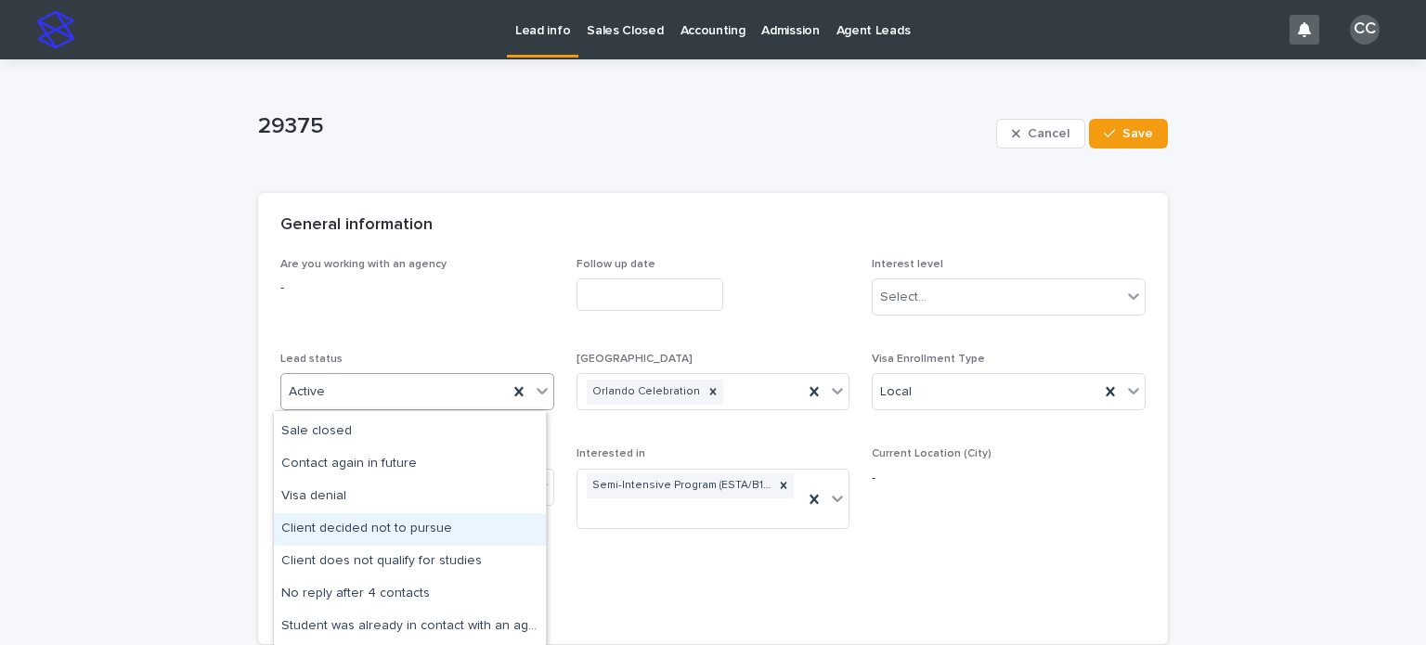
click at [422, 523] on div "Client decided not to pursue" at bounding box center [410, 529] width 272 height 32
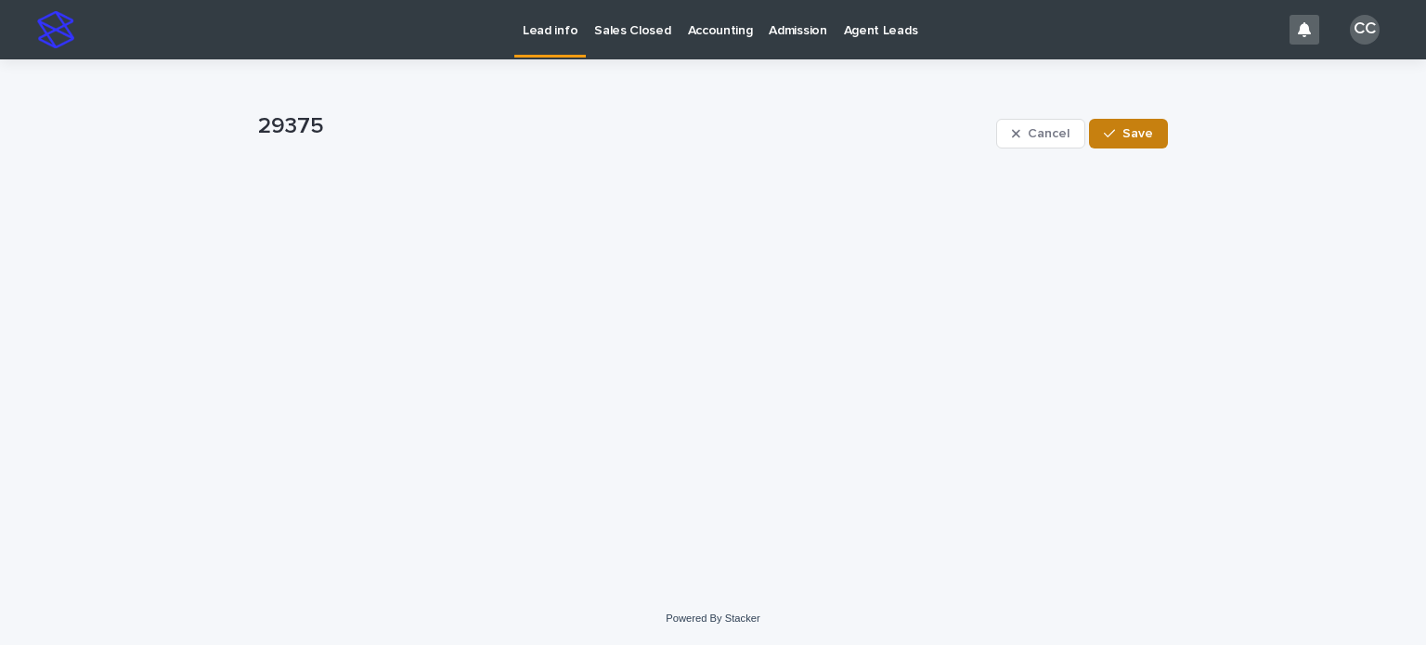
click at [1121, 138] on div "button" at bounding box center [1113, 133] width 19 height 13
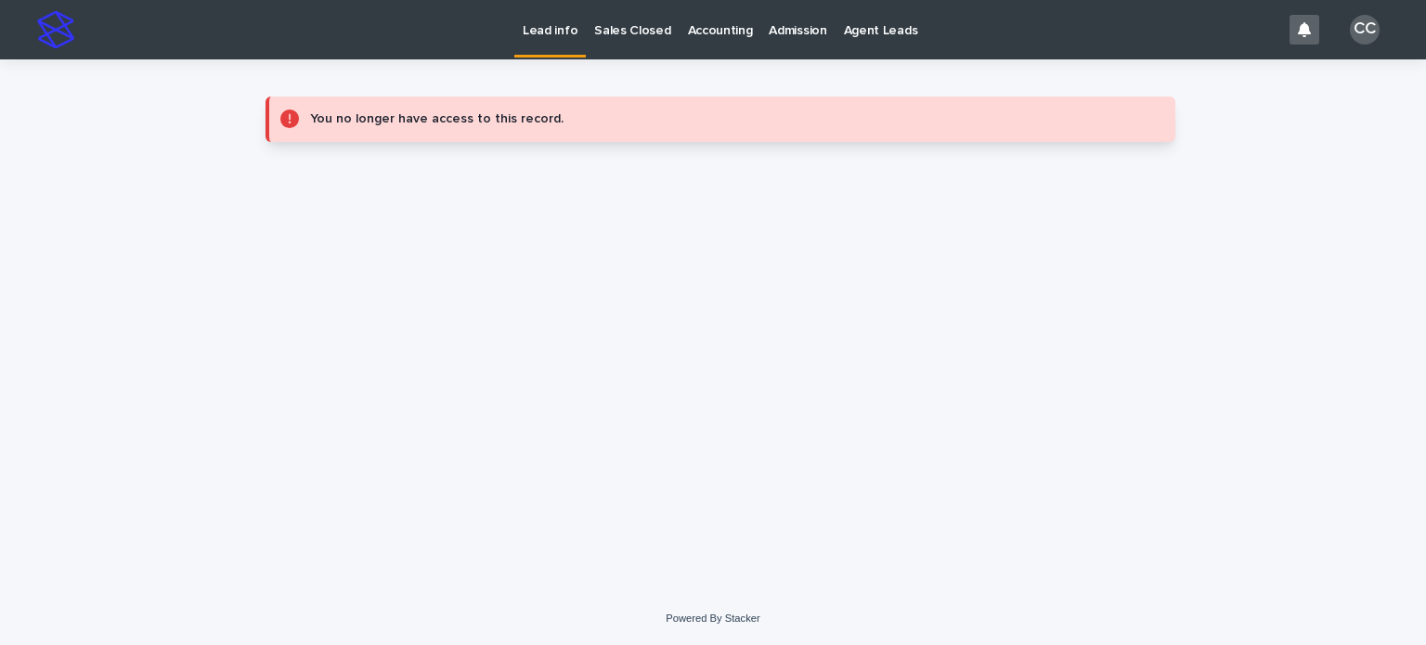
click at [545, 25] on p "Lead info" at bounding box center [550, 19] width 55 height 39
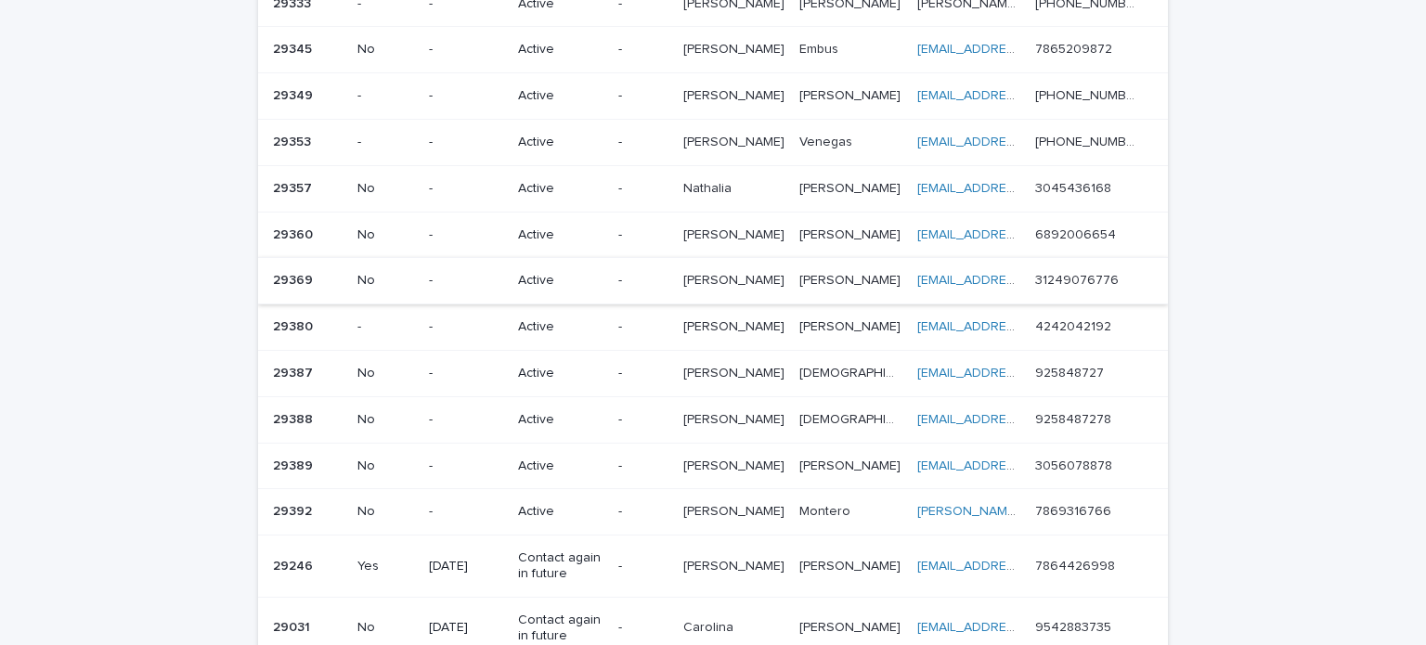
scroll to position [278, 0]
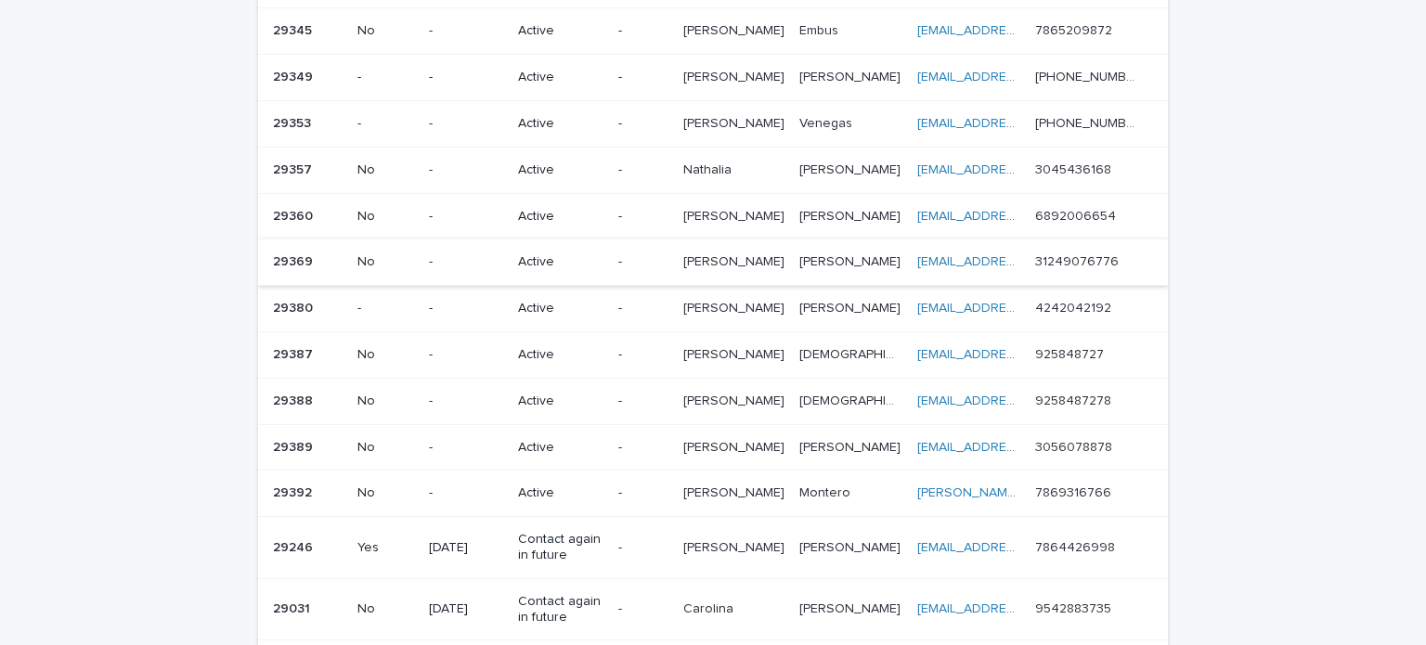
click at [603, 440] on p "Active" at bounding box center [560, 448] width 85 height 16
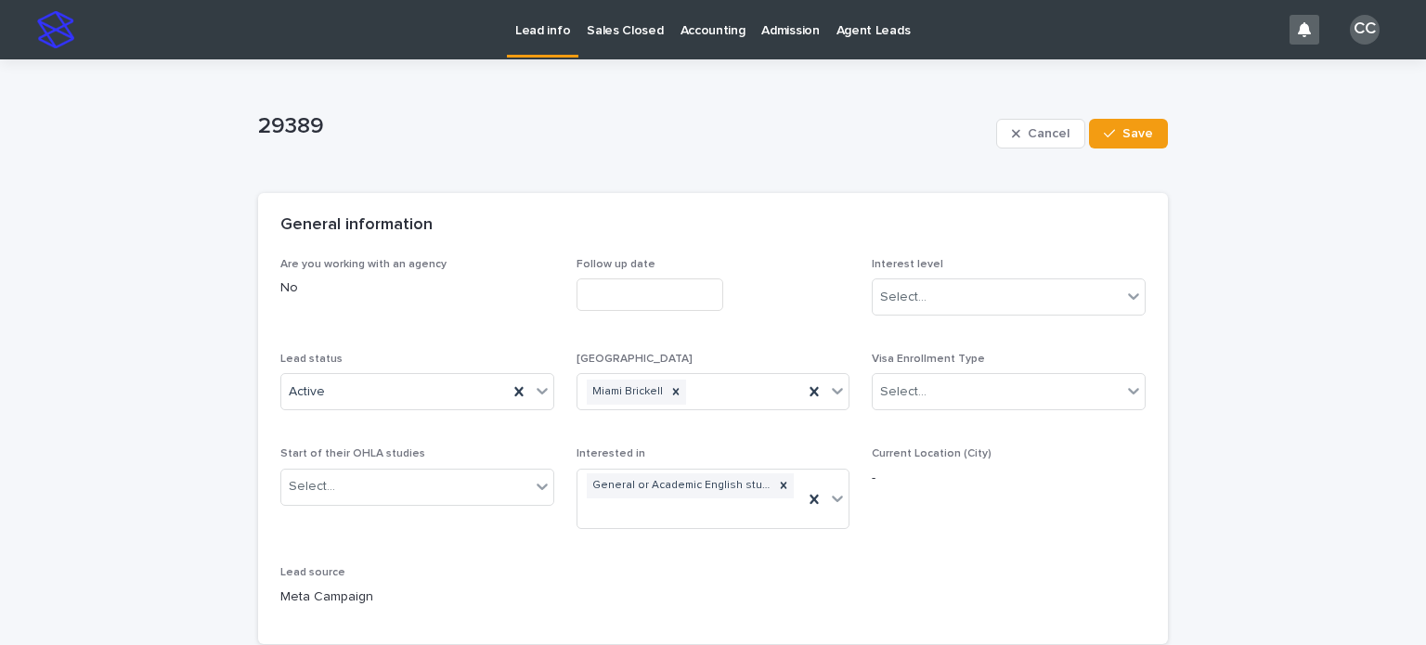
click at [433, 369] on div "Lead status Active" at bounding box center [417, 389] width 274 height 72
click at [433, 388] on div "Active" at bounding box center [394, 392] width 226 height 31
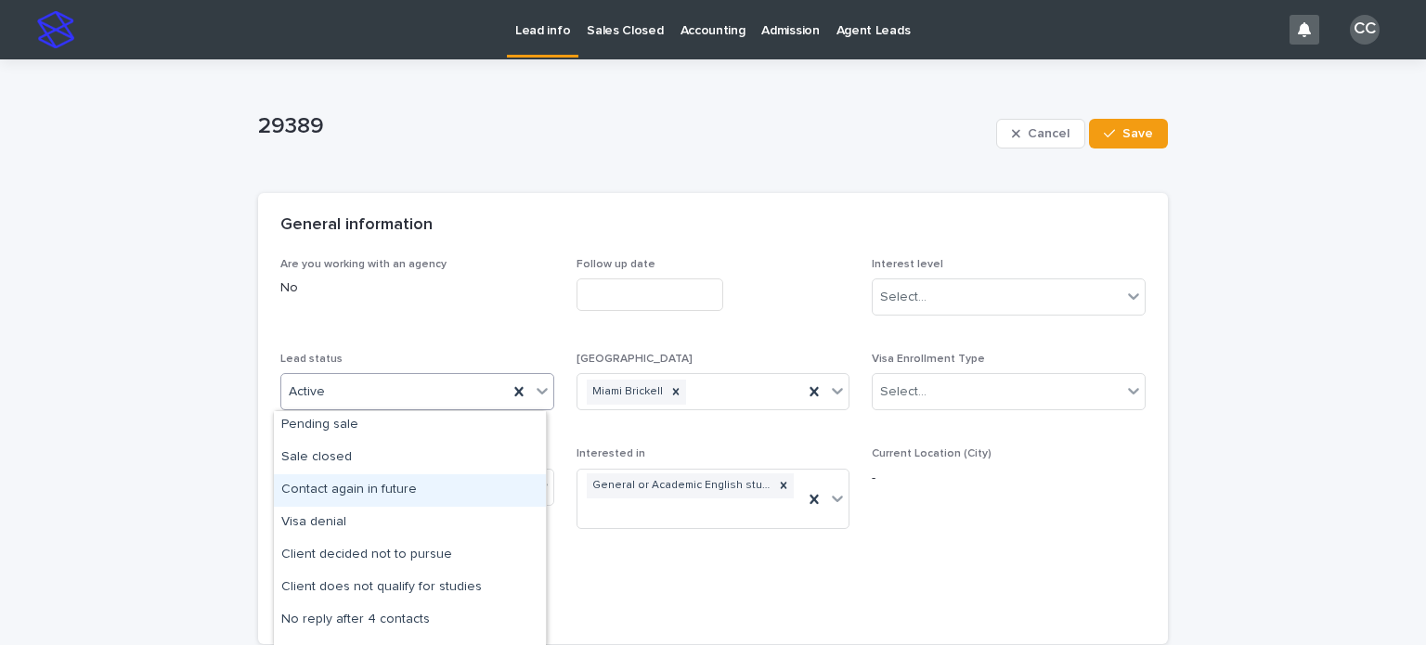
scroll to position [93, 0]
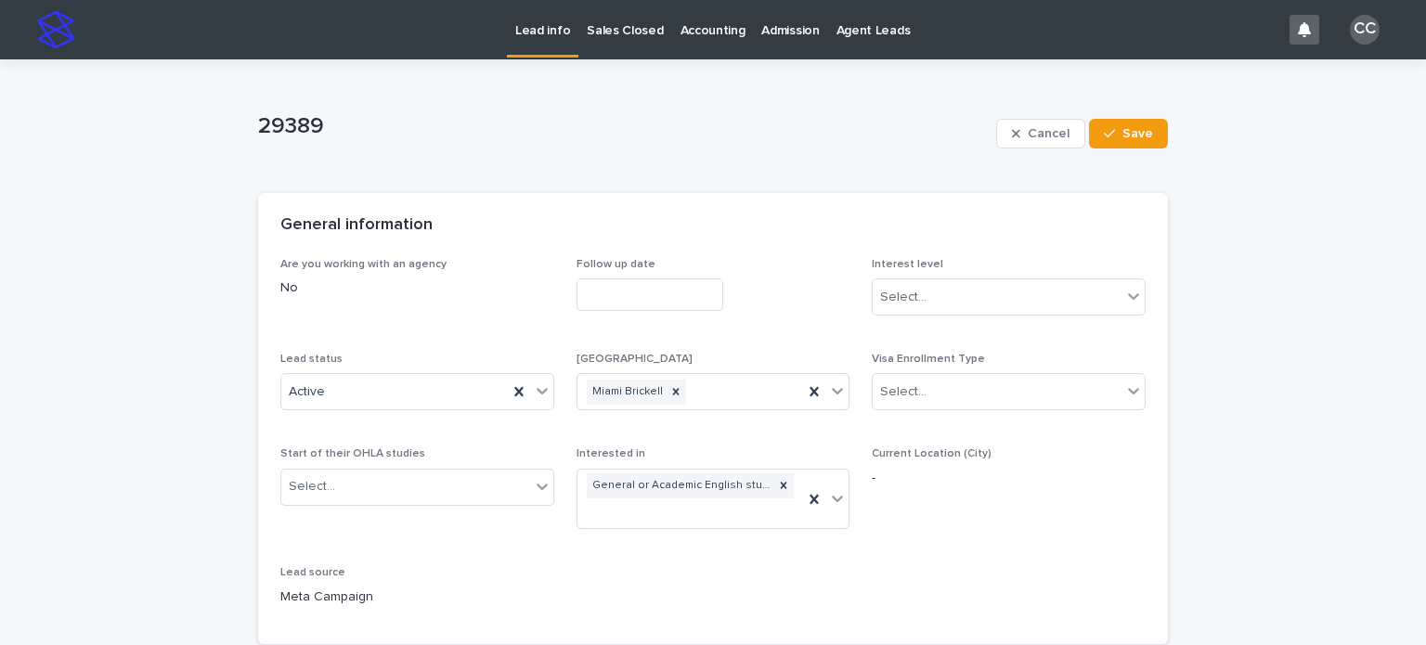
click at [616, 575] on div "Are you working with an agency No Follow up date Interest level Select... Lead …" at bounding box center [712, 440] width 865 height 364
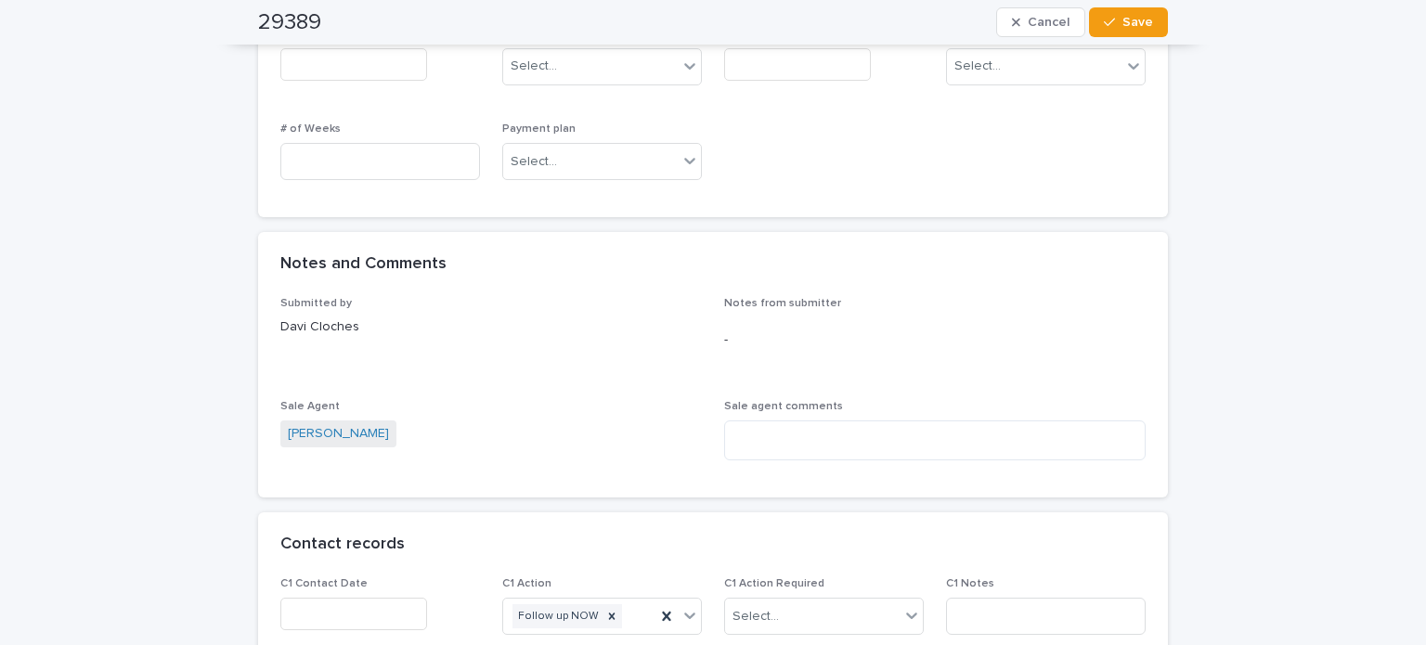
scroll to position [1300, 0]
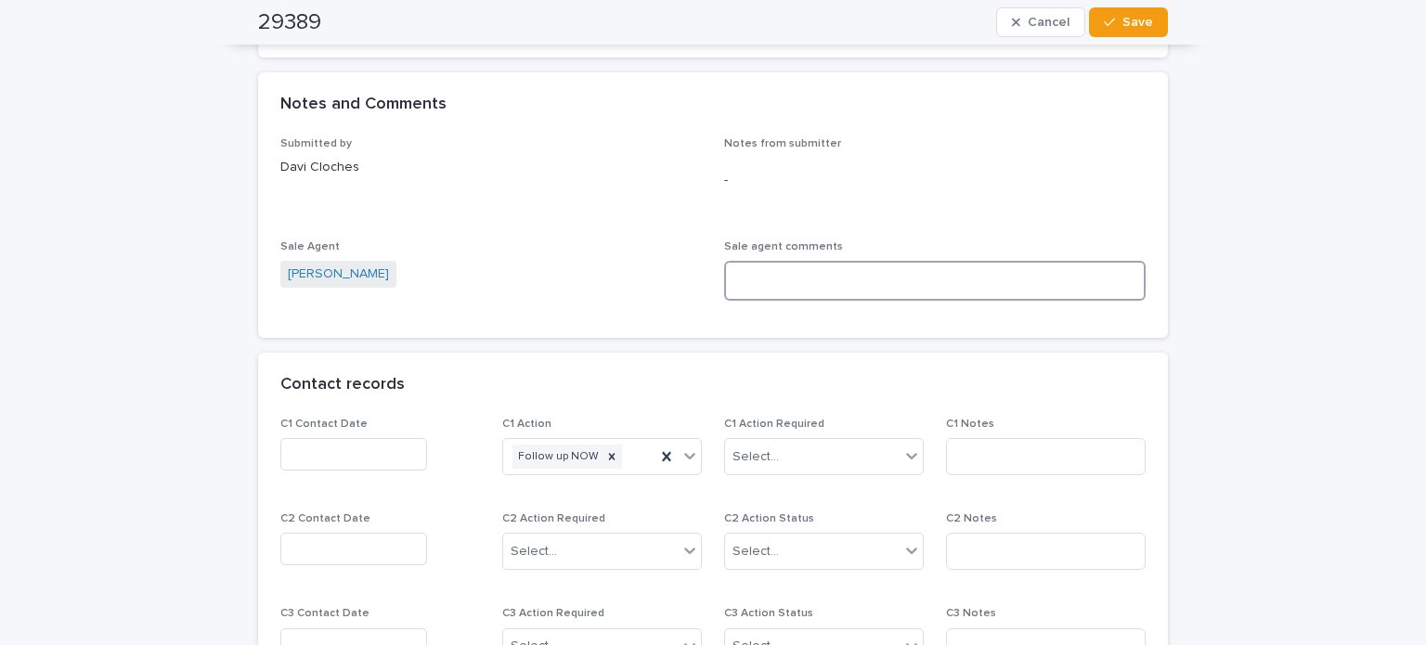
click at [821, 273] on textarea at bounding box center [934, 281] width 421 height 40
click at [754, 281] on textarea "**********" at bounding box center [934, 281] width 421 height 40
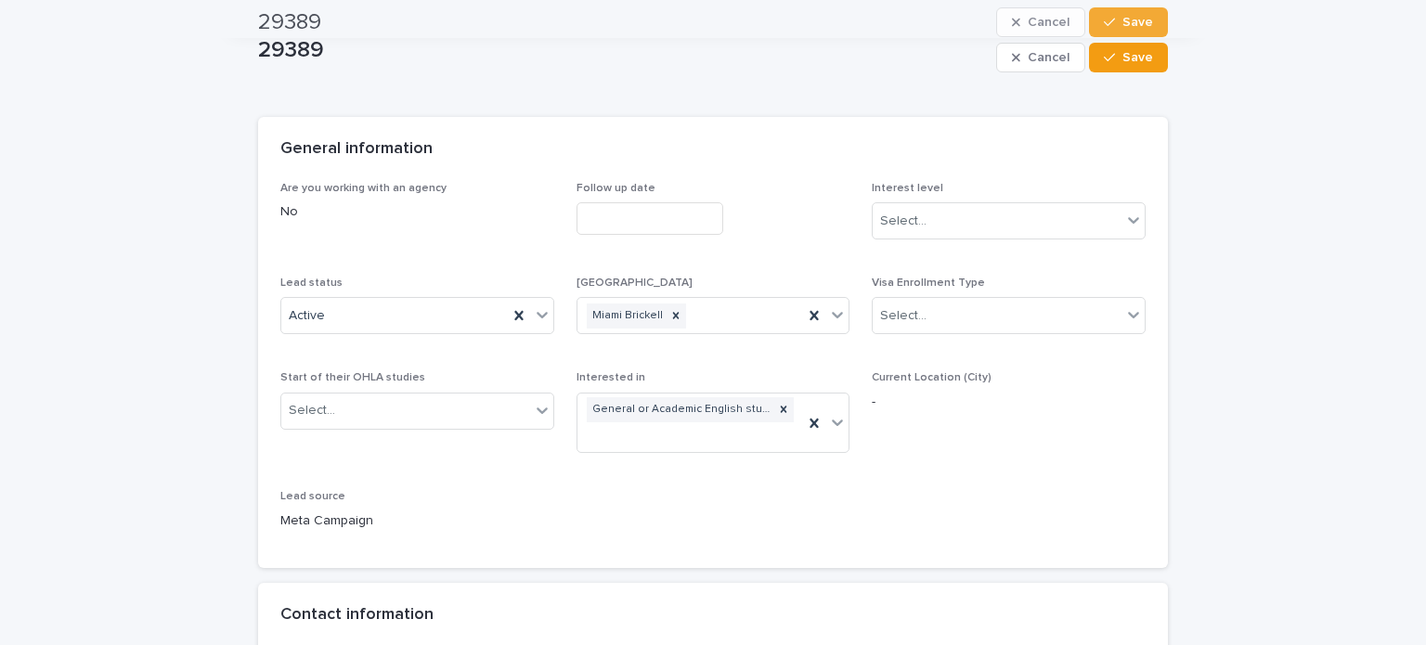
scroll to position [0, 0]
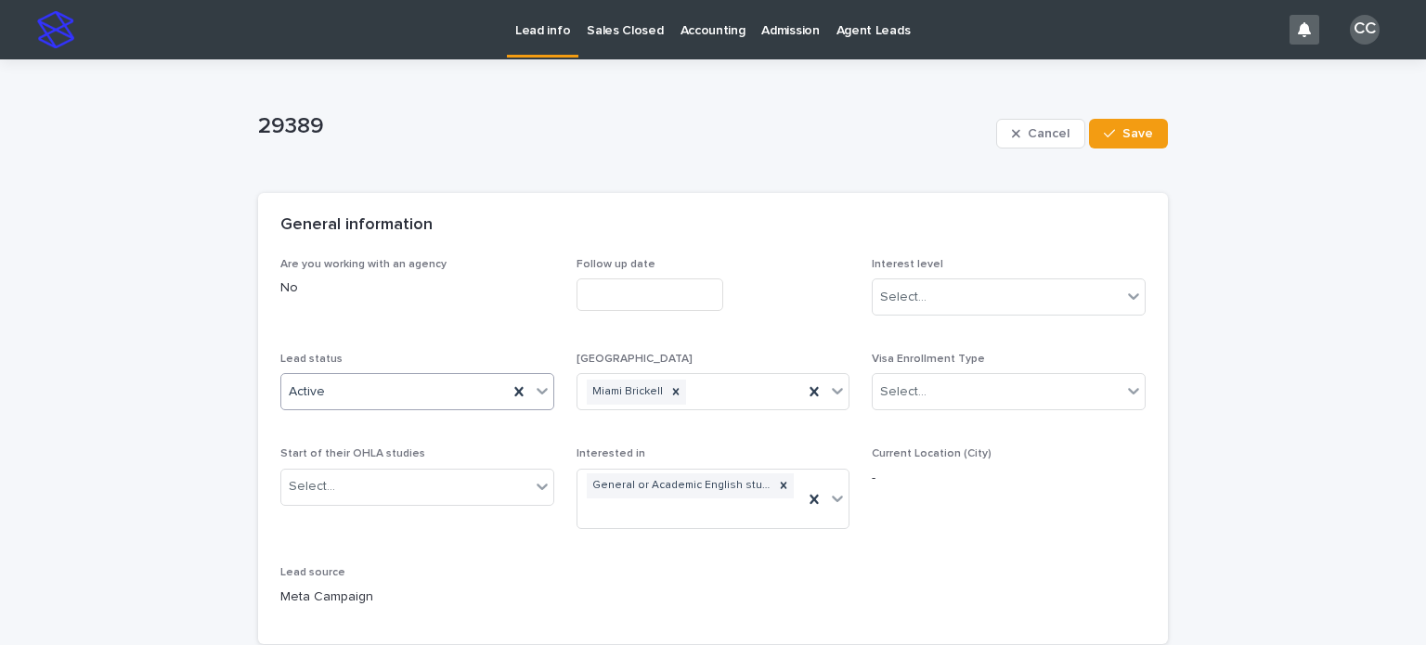
type textarea "**********"
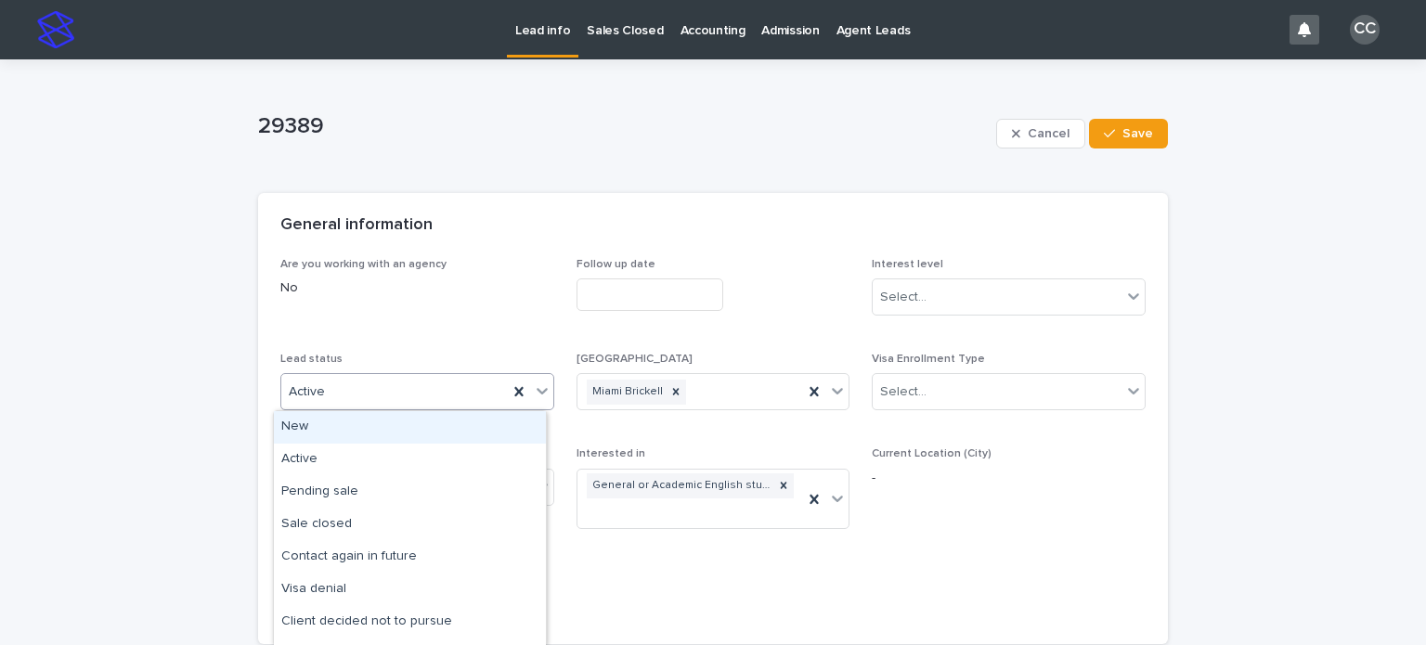
click at [344, 385] on div "Active" at bounding box center [394, 392] width 226 height 31
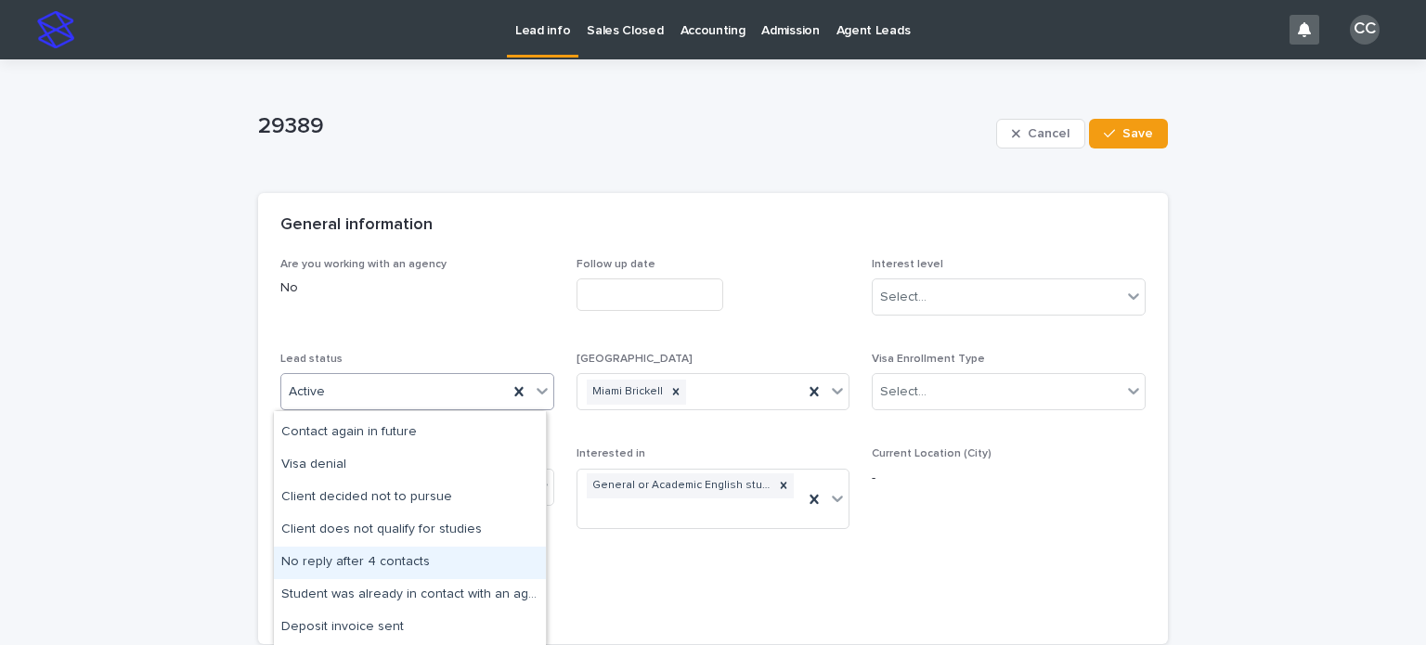
scroll to position [94, 0]
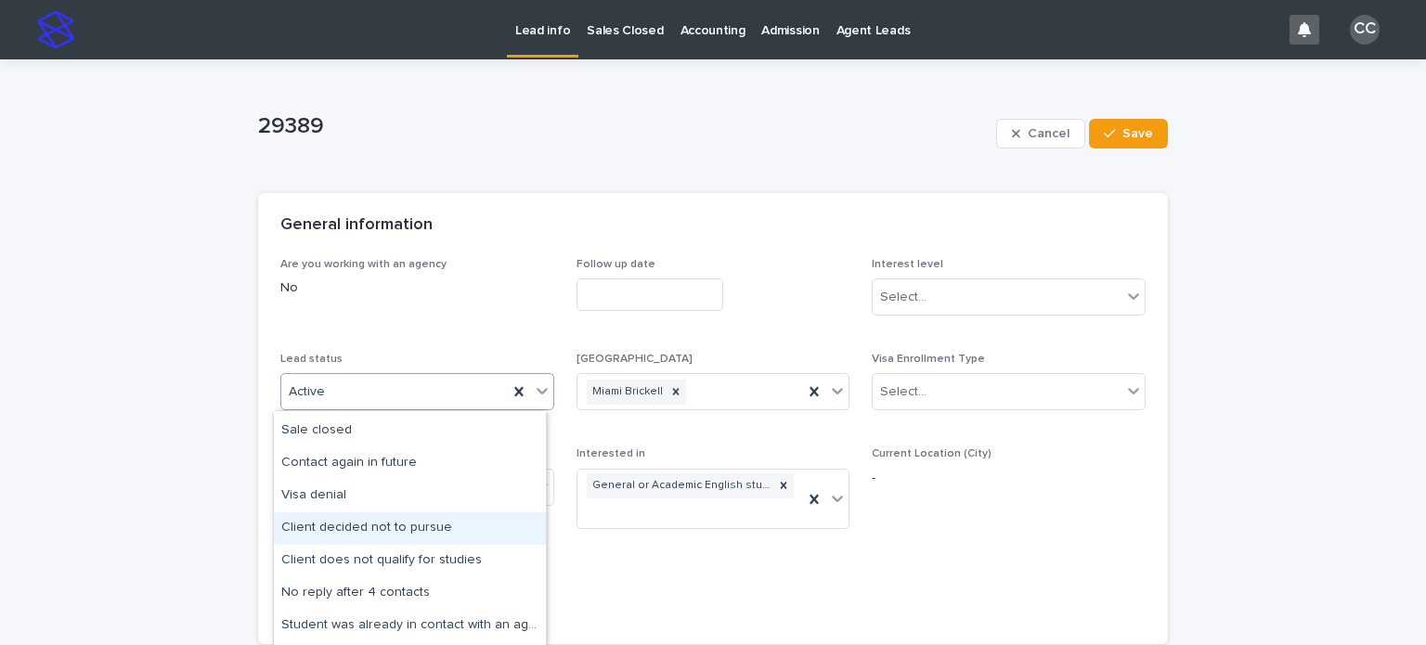
click at [407, 522] on div "Client decided not to pursue" at bounding box center [410, 528] width 272 height 32
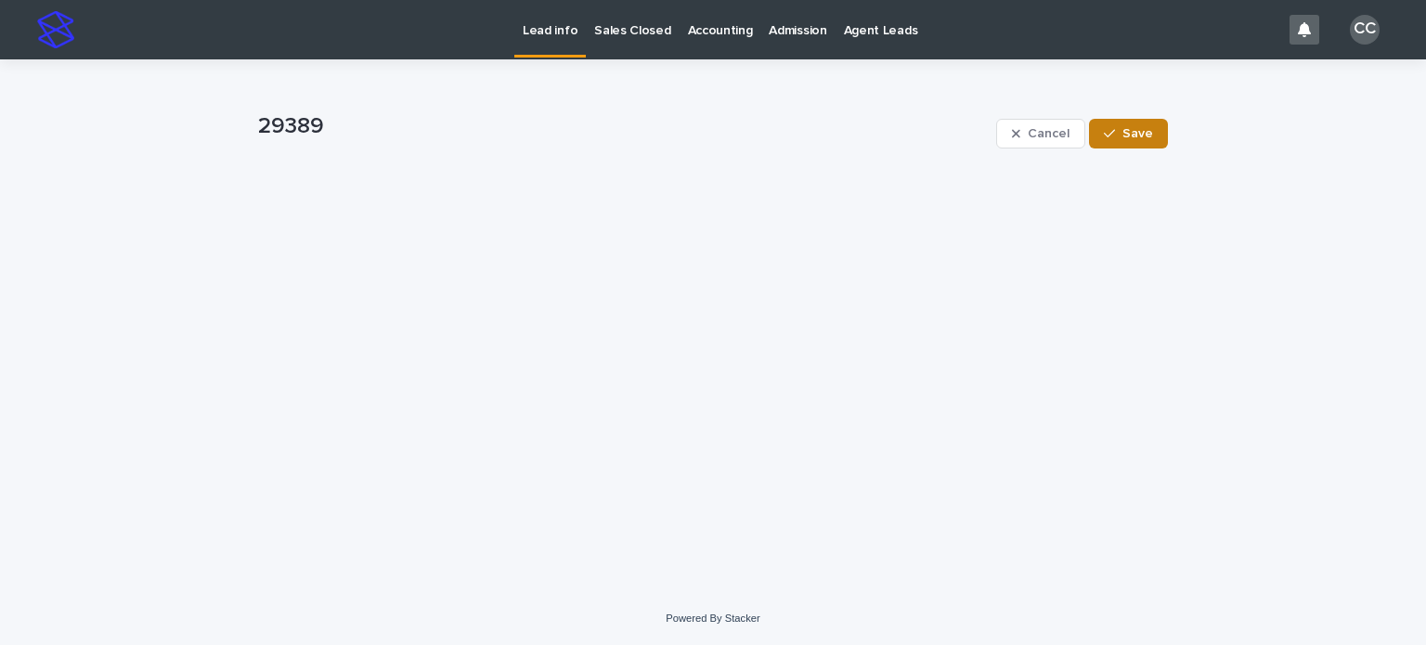
click at [1125, 134] on span "Save" at bounding box center [1137, 133] width 31 height 13
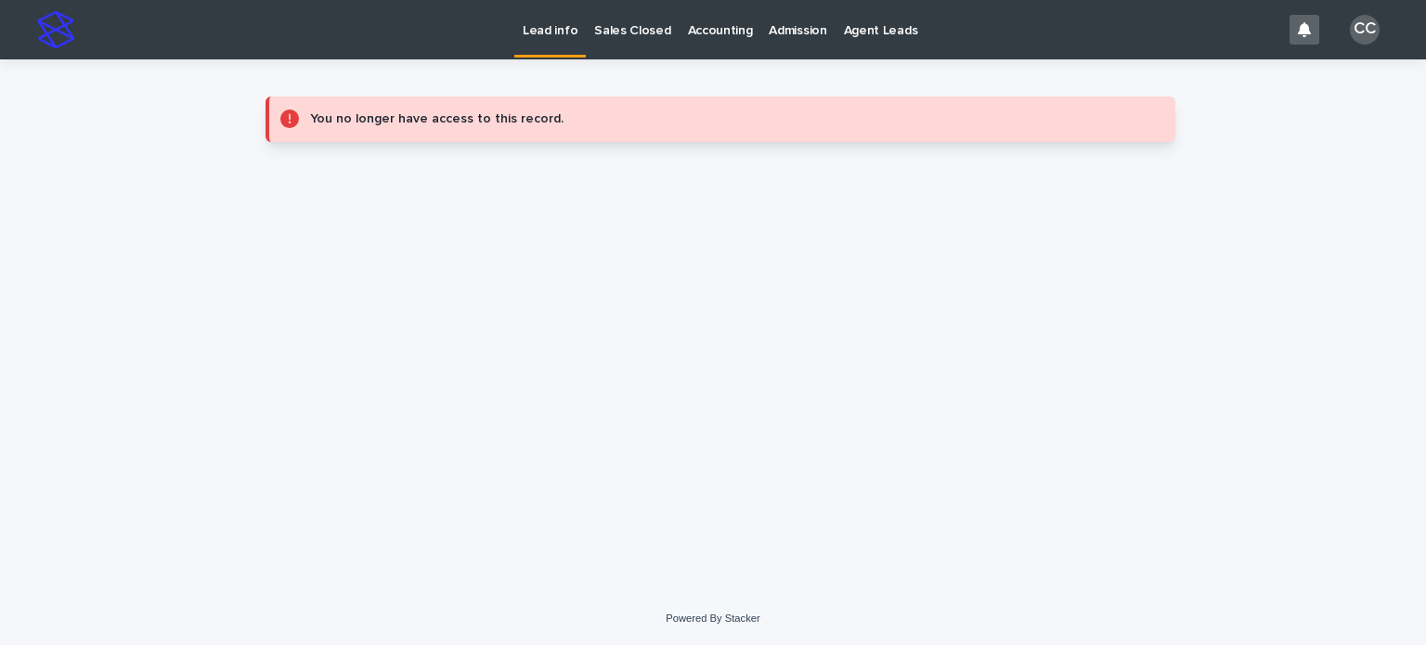
click at [544, 38] on p "Lead info" at bounding box center [550, 19] width 55 height 39
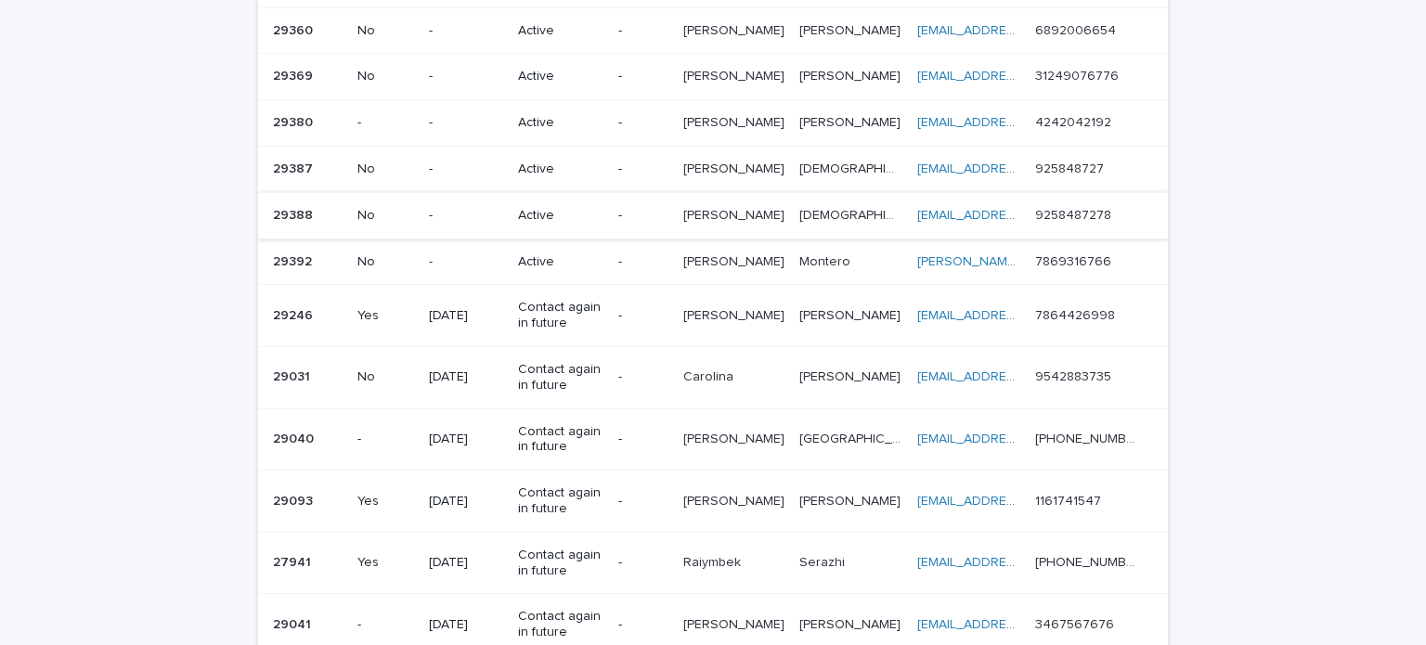
scroll to position [371, 0]
